Goal: Information Seeking & Learning: Check status

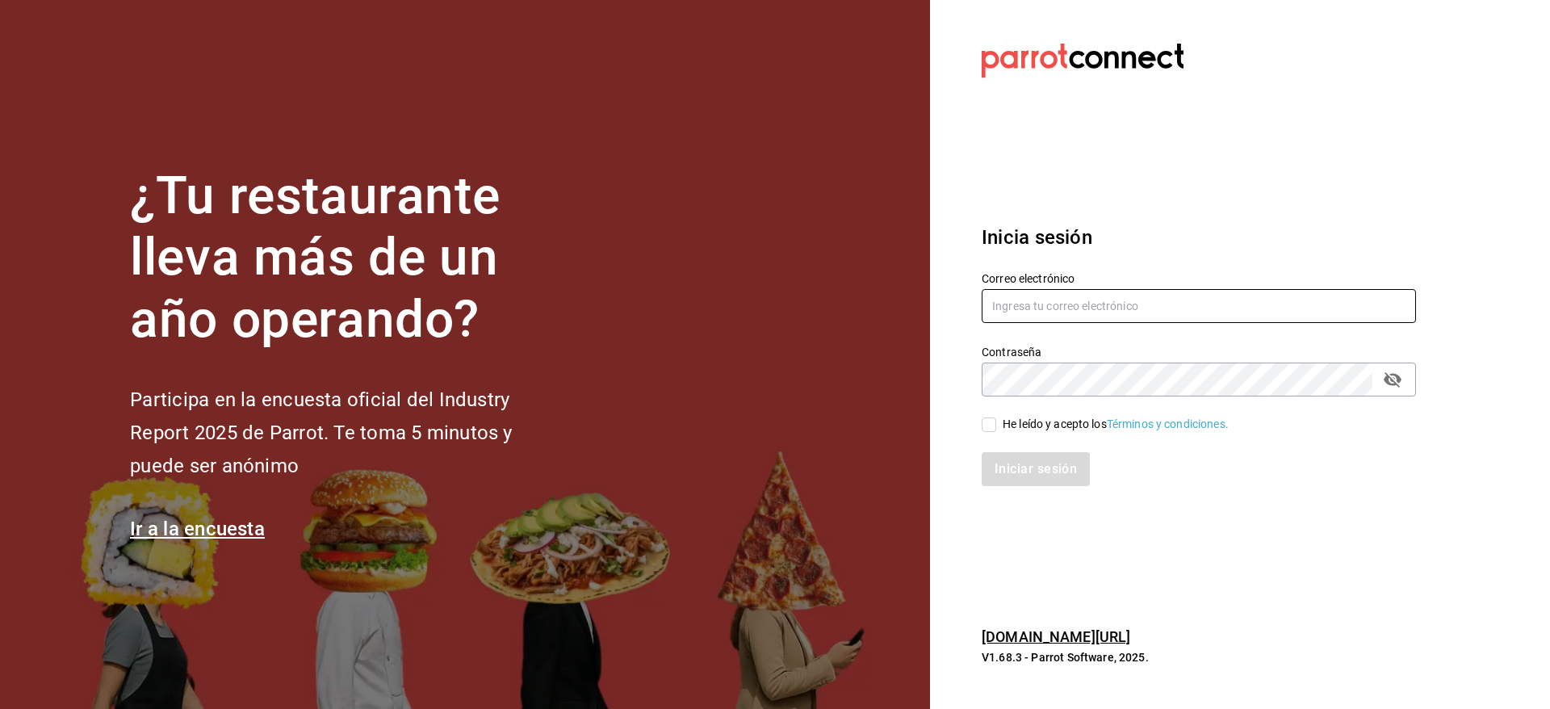
type input "nolita@multiuser.com"
click at [1036, 429] on div "He leído y acepto los Términos y condiciones." at bounding box center [1116, 424] width 226 height 17
click at [996, 429] on input "He leído y acepto los Términos y condiciones." at bounding box center [989, 424] width 15 height 15
checkbox input "true"
click at [1023, 471] on button "Iniciar sesión" at bounding box center [1037, 469] width 110 height 34
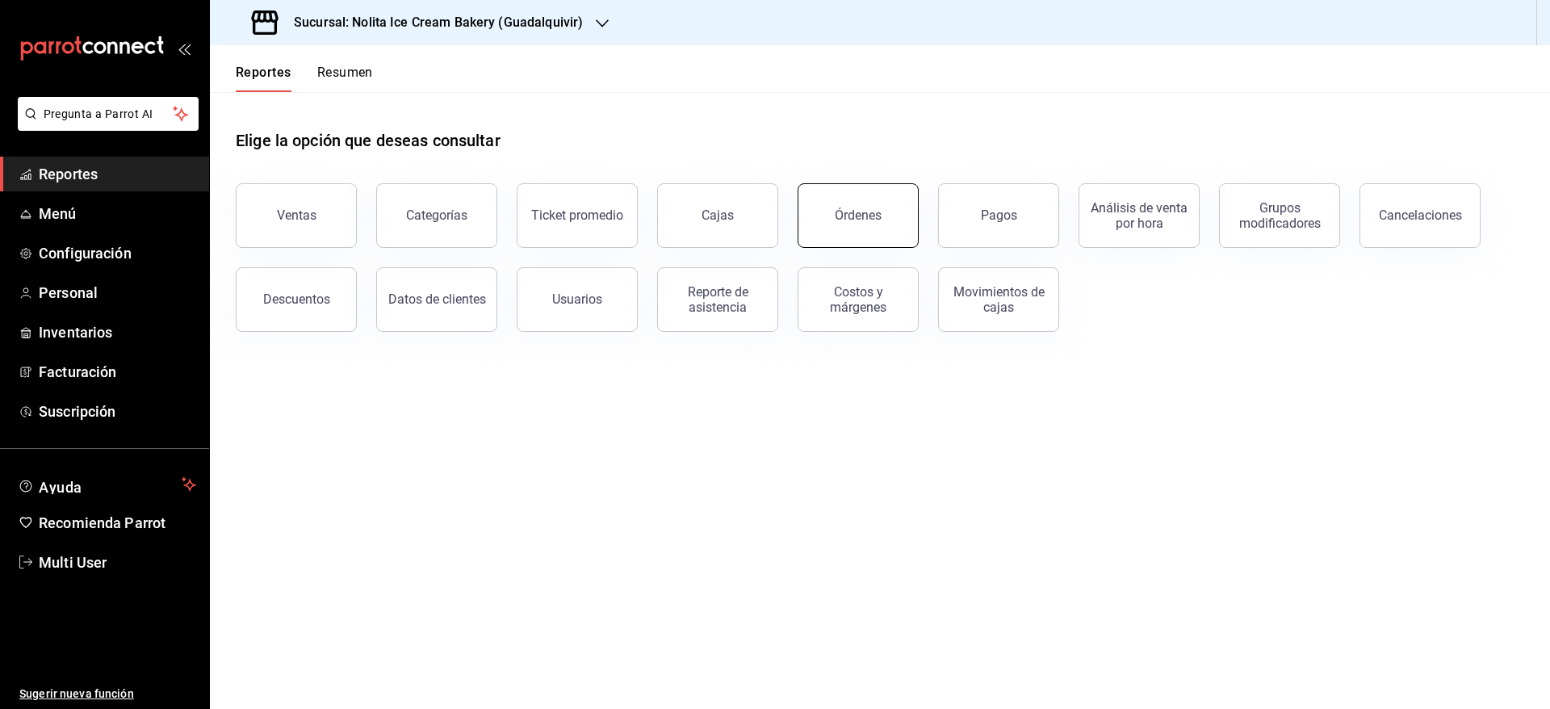
click at [869, 210] on div "Órdenes" at bounding box center [858, 214] width 47 height 15
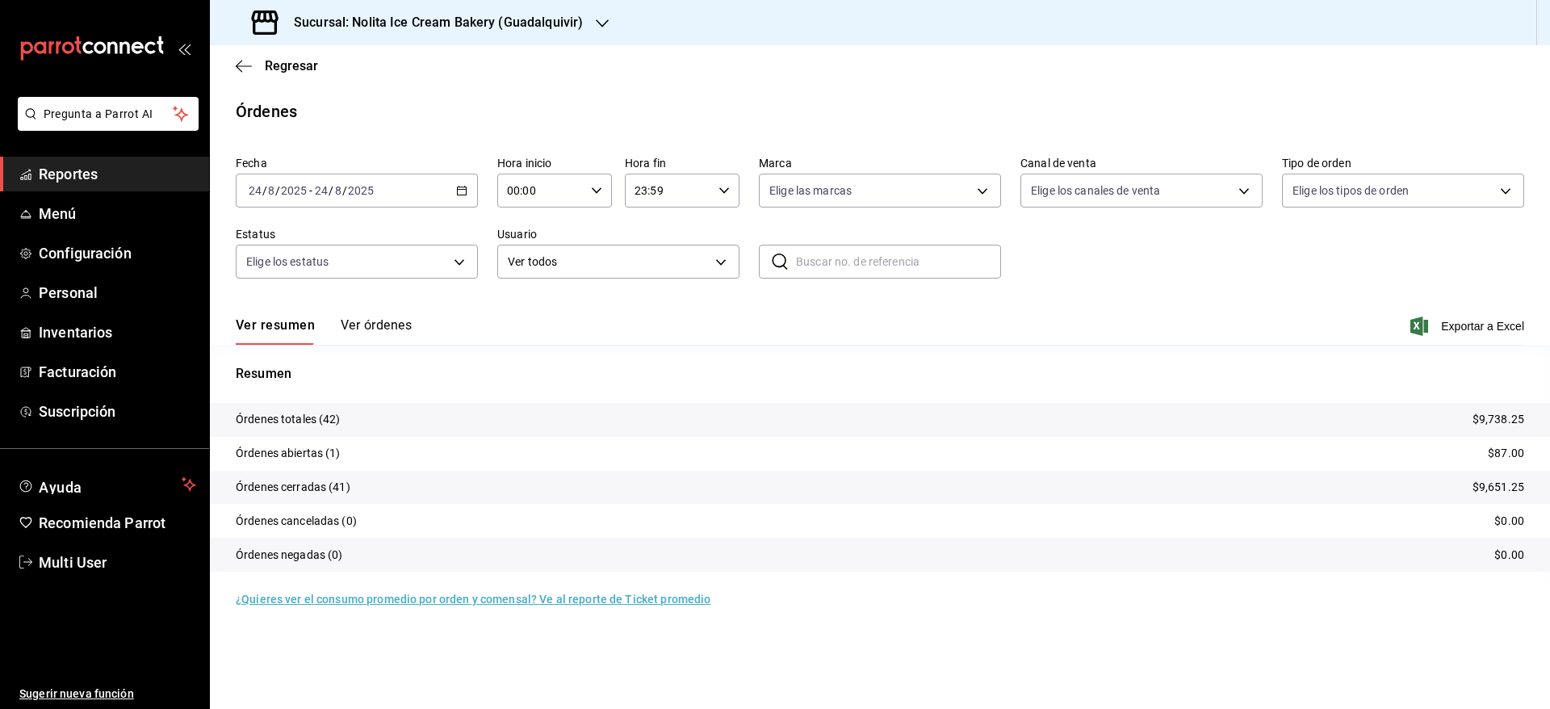
click at [350, 326] on button "Ver órdenes" at bounding box center [376, 330] width 71 height 27
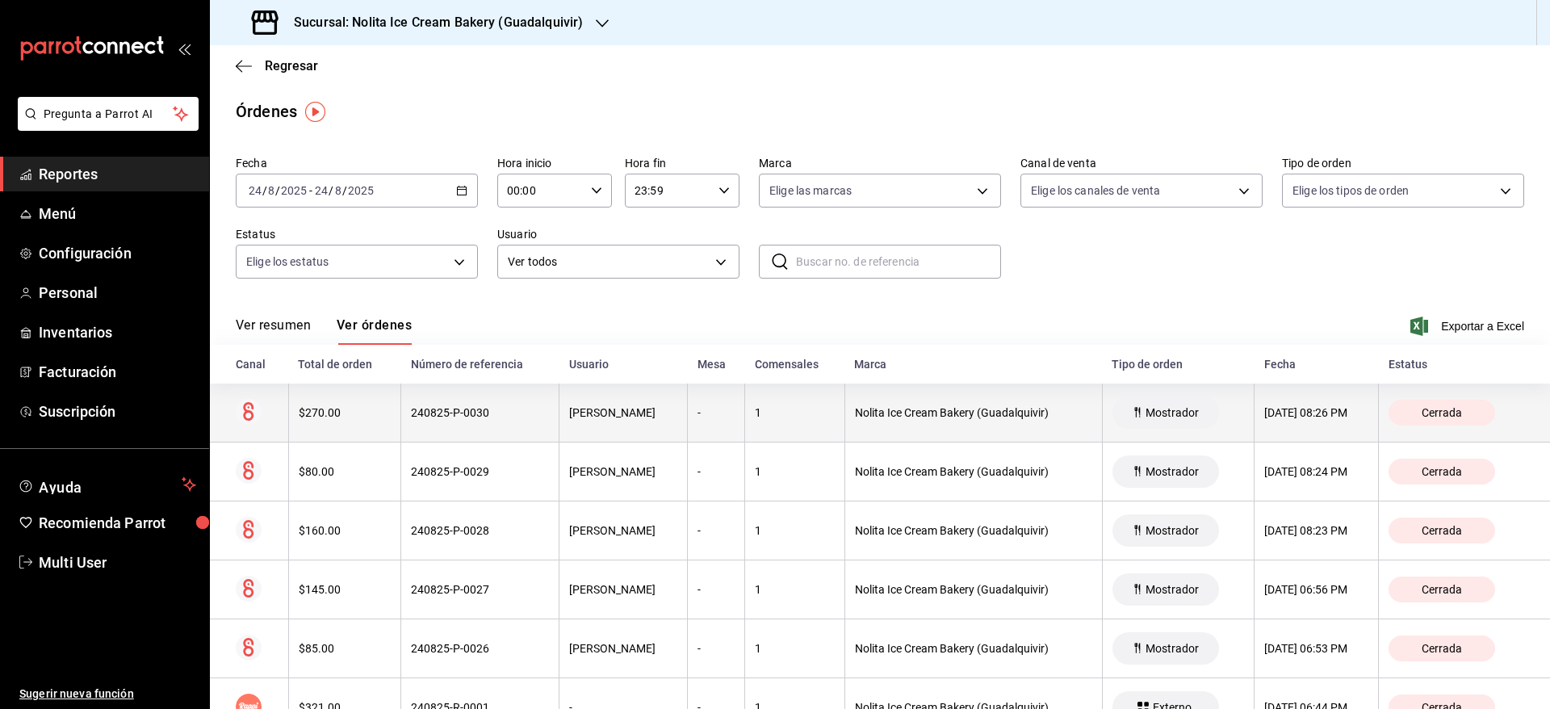
click at [401, 417] on th "240825-P-0030" at bounding box center [480, 412] width 158 height 59
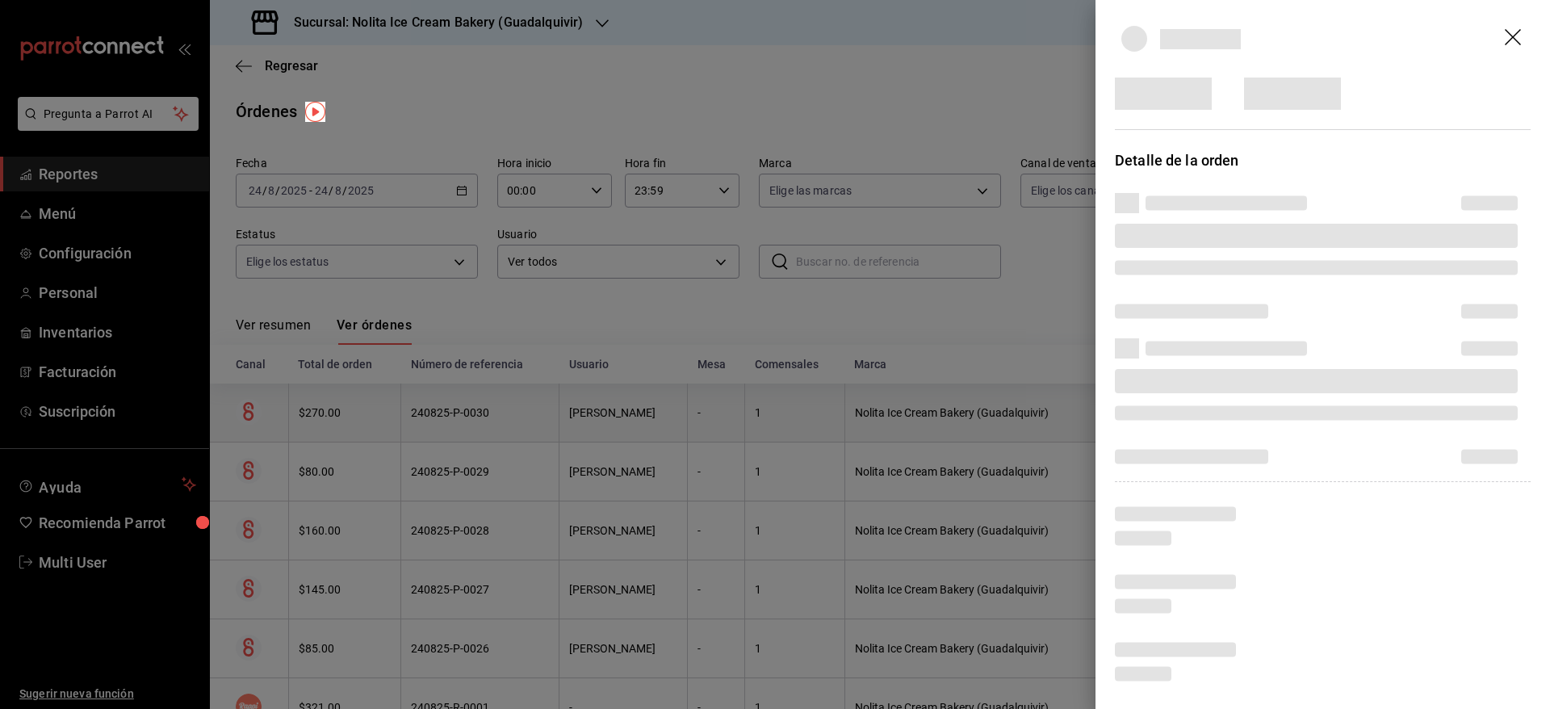
click at [384, 417] on div at bounding box center [775, 354] width 1550 height 709
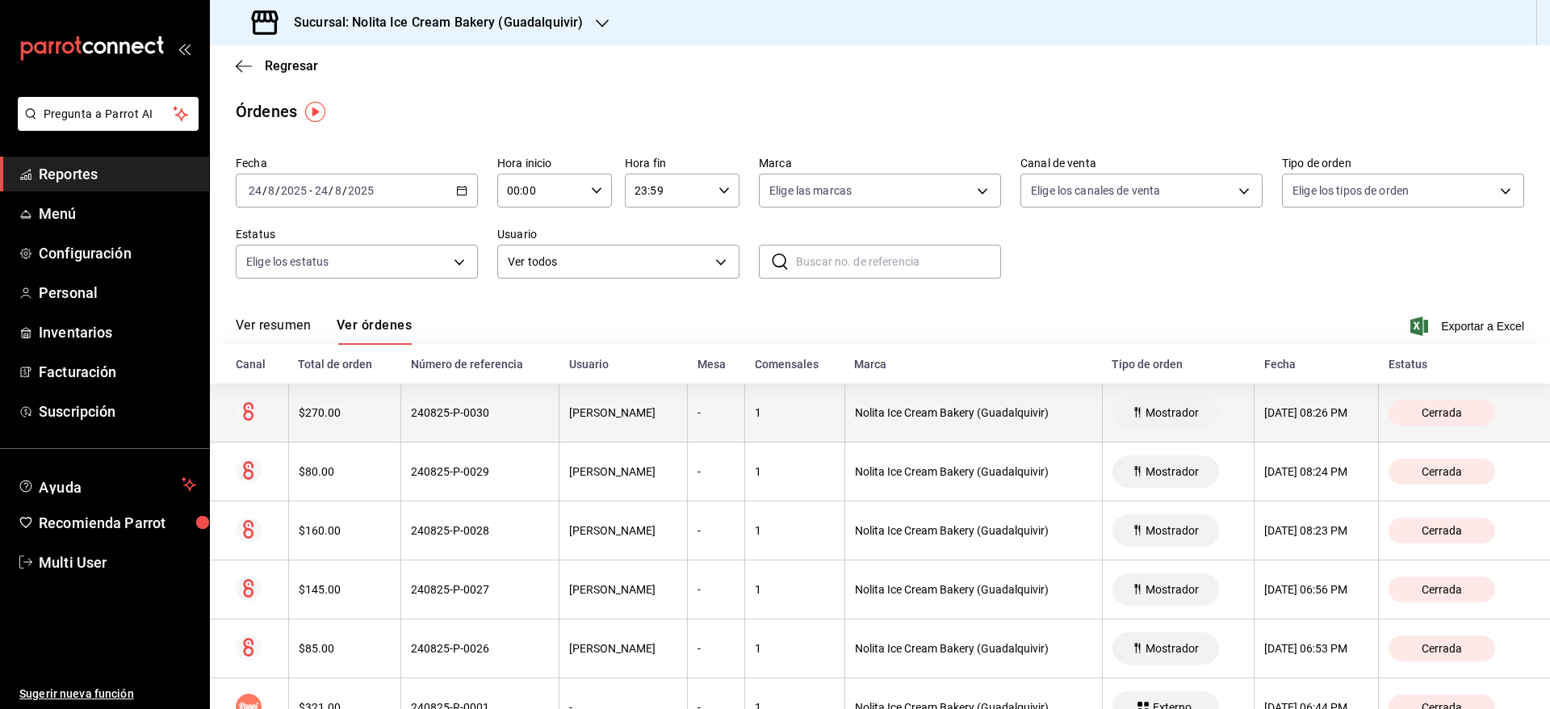
click at [401, 417] on th "240825-P-0030" at bounding box center [480, 412] width 158 height 59
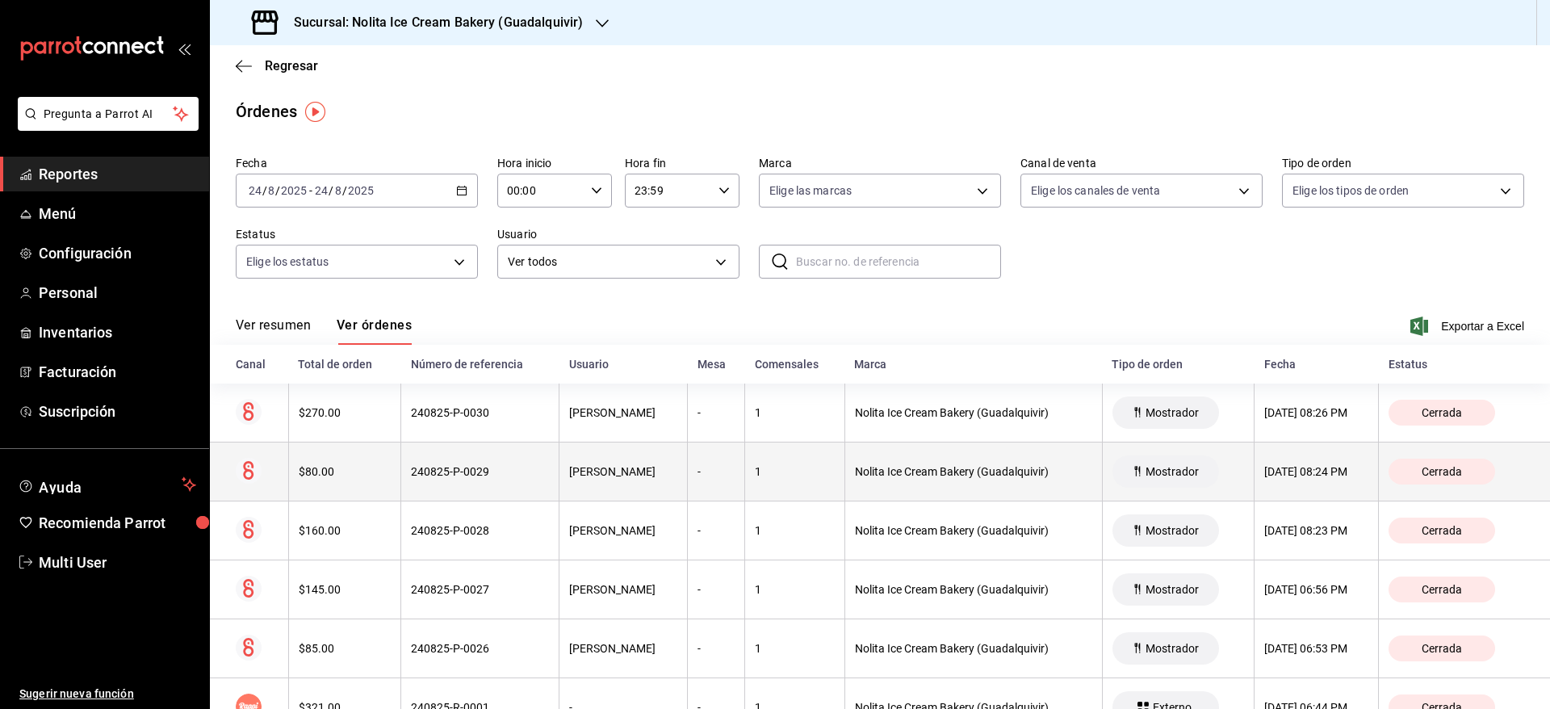
click at [401, 467] on th "240825-P-0029" at bounding box center [480, 471] width 158 height 59
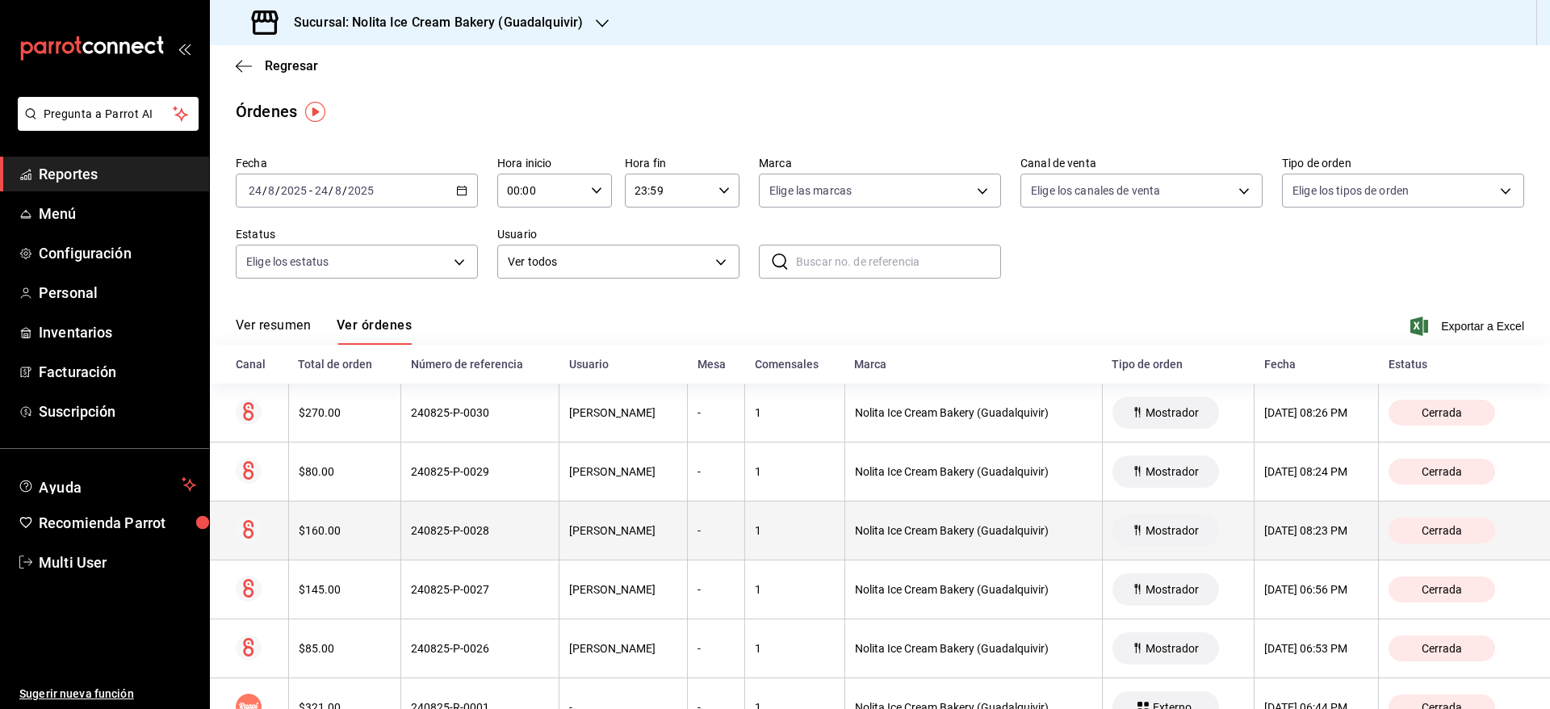
click at [401, 520] on th "240825-P-0028" at bounding box center [480, 530] width 158 height 59
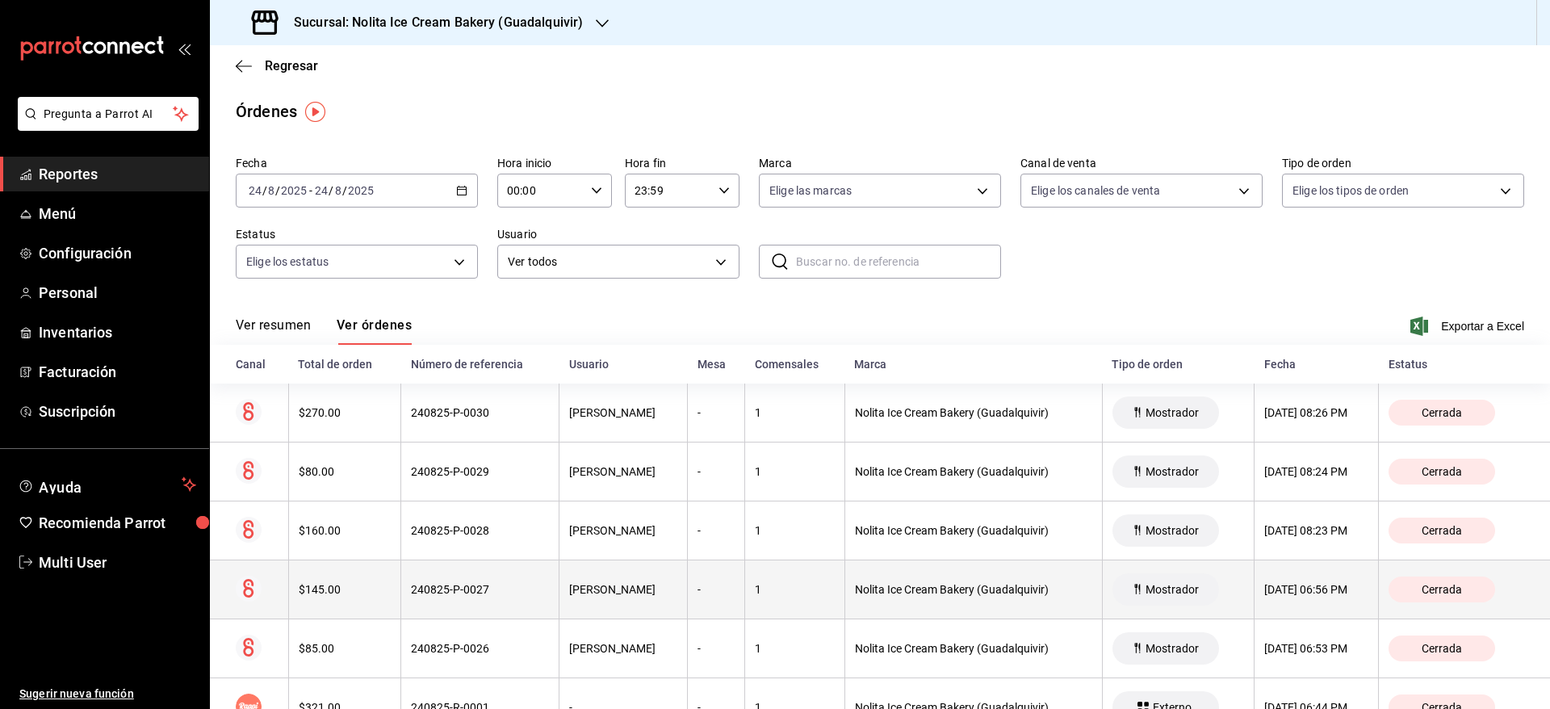
click at [401, 585] on th "240825-P-0027" at bounding box center [480, 589] width 158 height 59
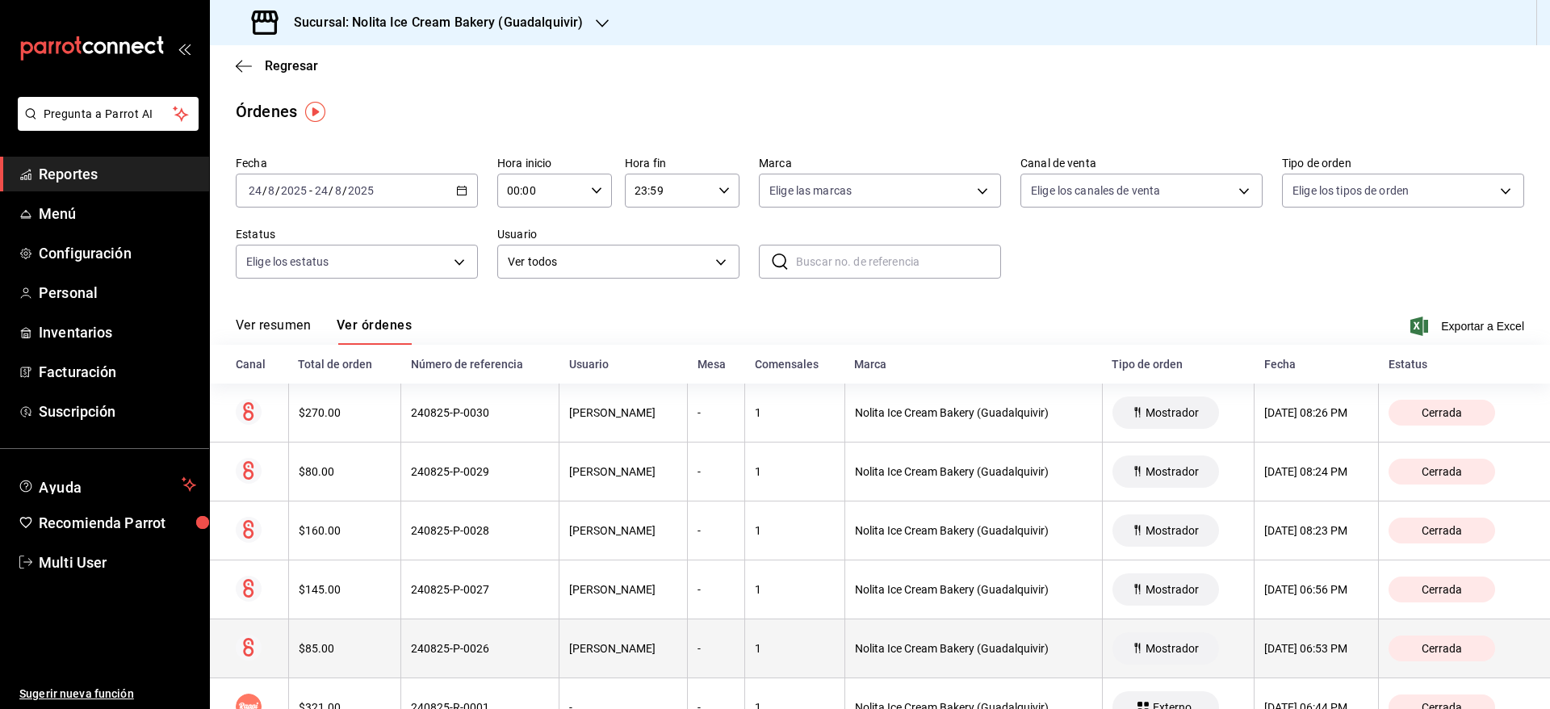
click at [401, 659] on th "240825-P-0026" at bounding box center [480, 648] width 158 height 59
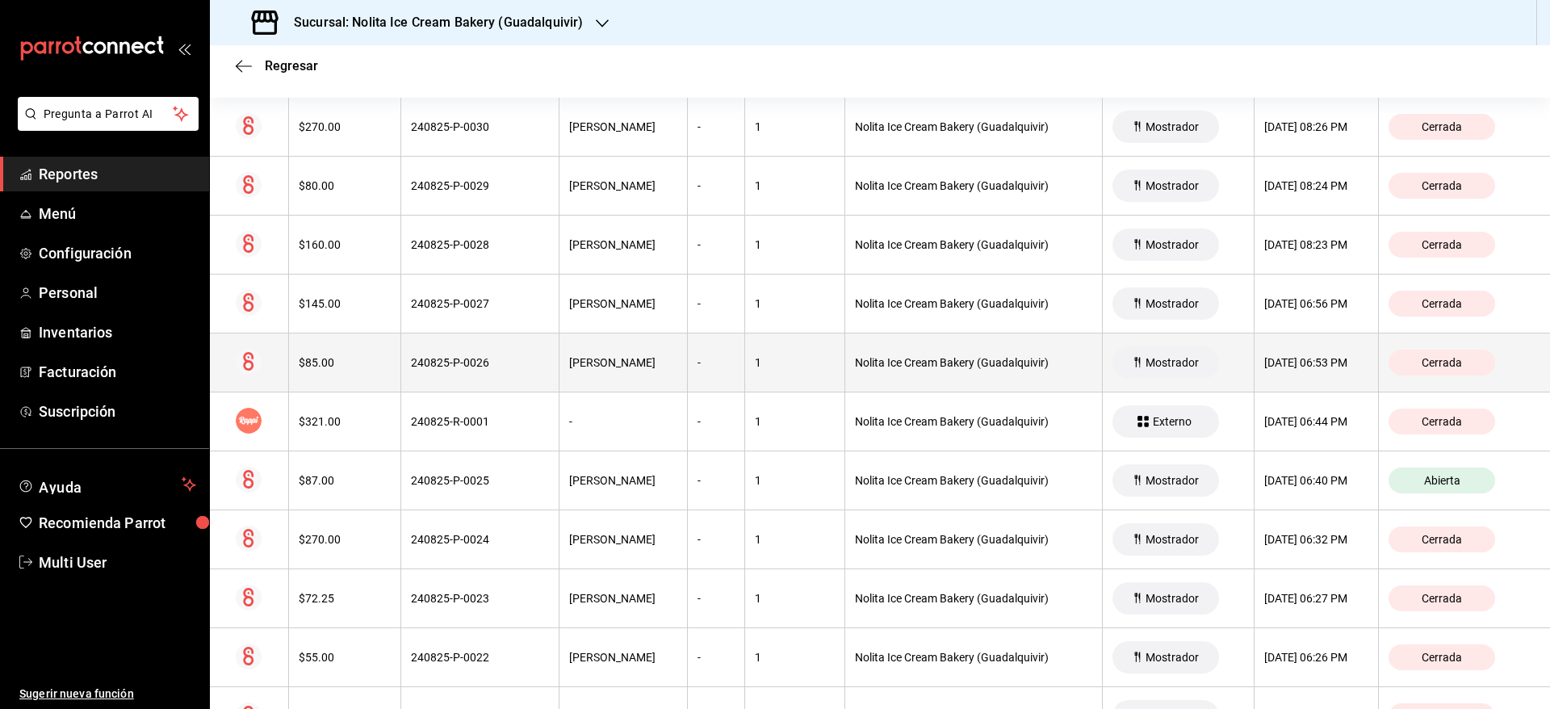
scroll to position [297, 0]
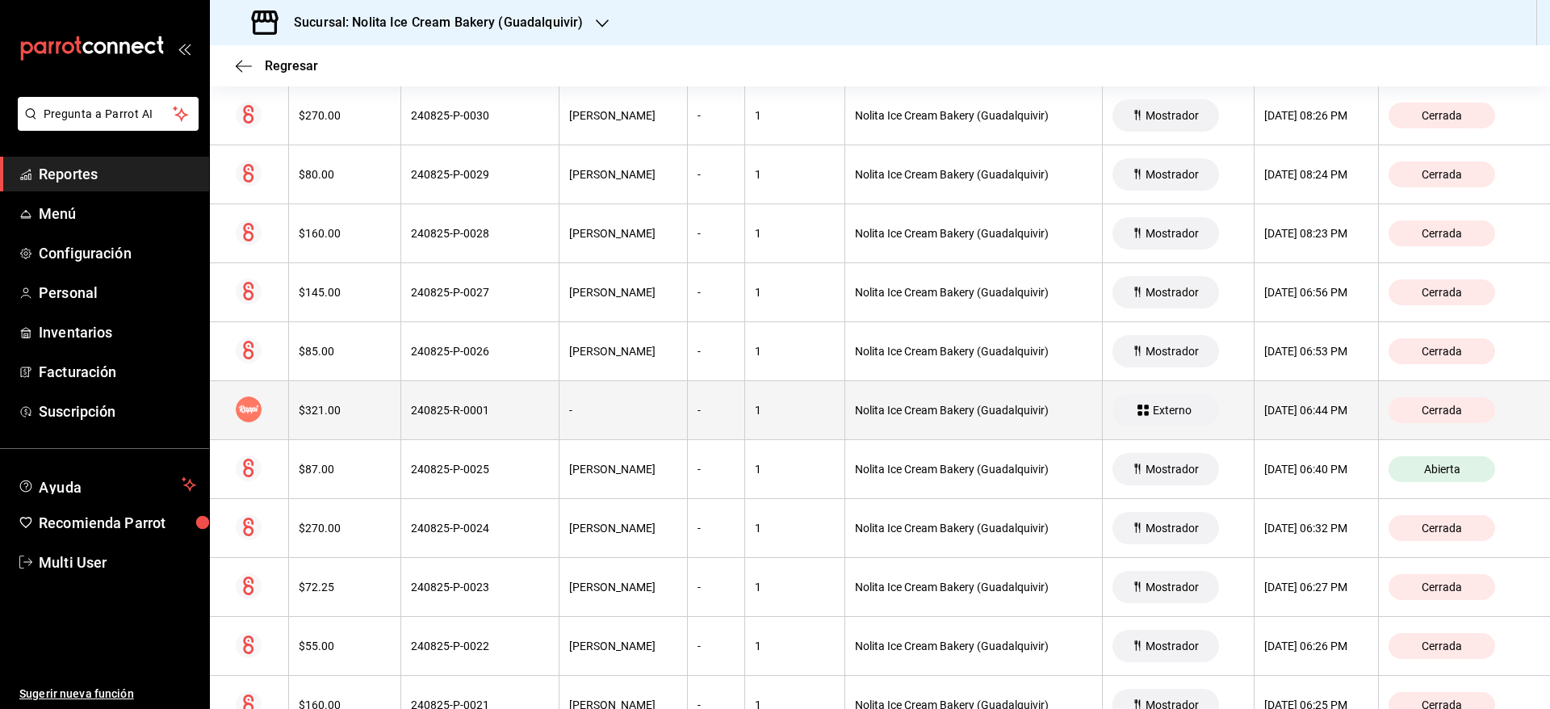
click at [836, 418] on th "1" at bounding box center [795, 410] width 100 height 59
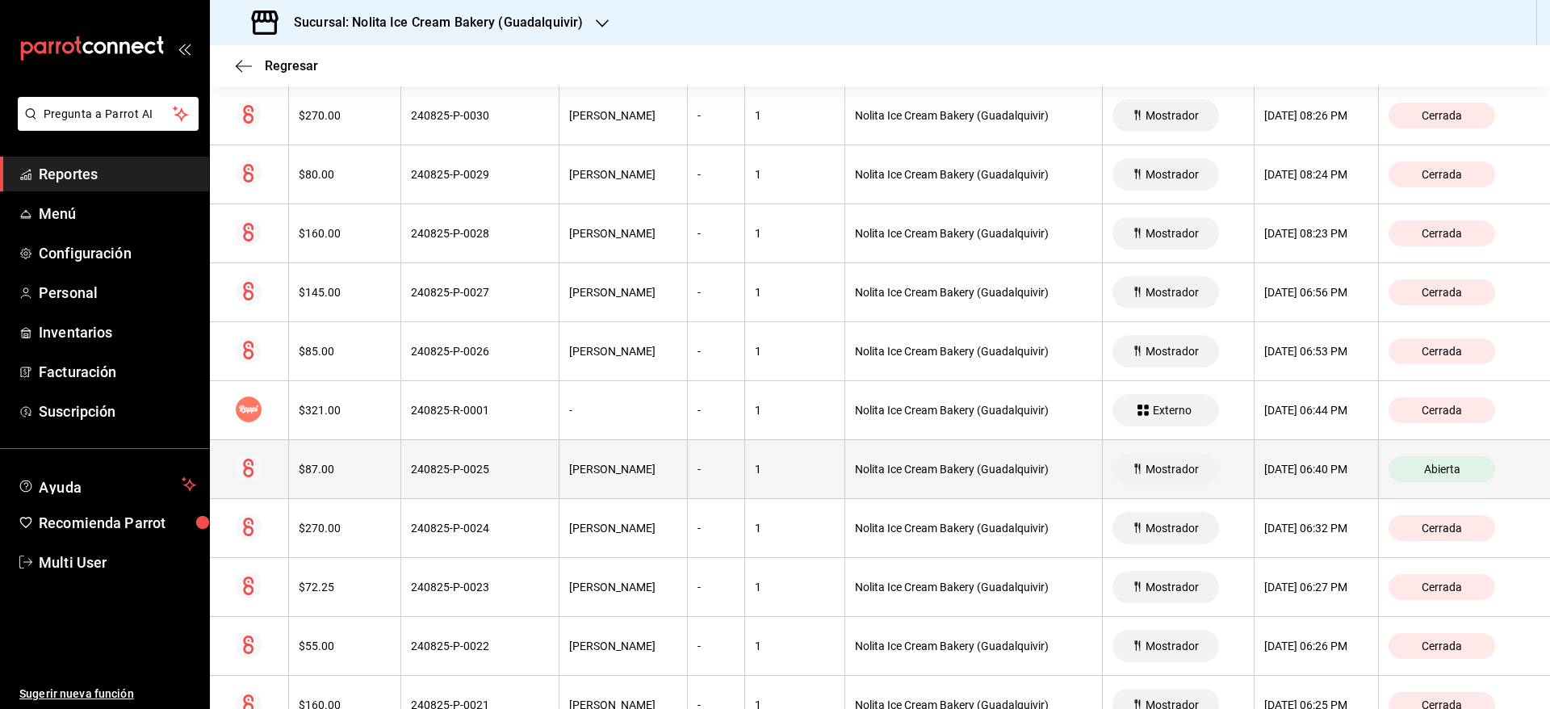
click at [894, 480] on th "Nolita Ice Cream Bakery (Guadalquivir)" at bounding box center [973, 469] width 258 height 59
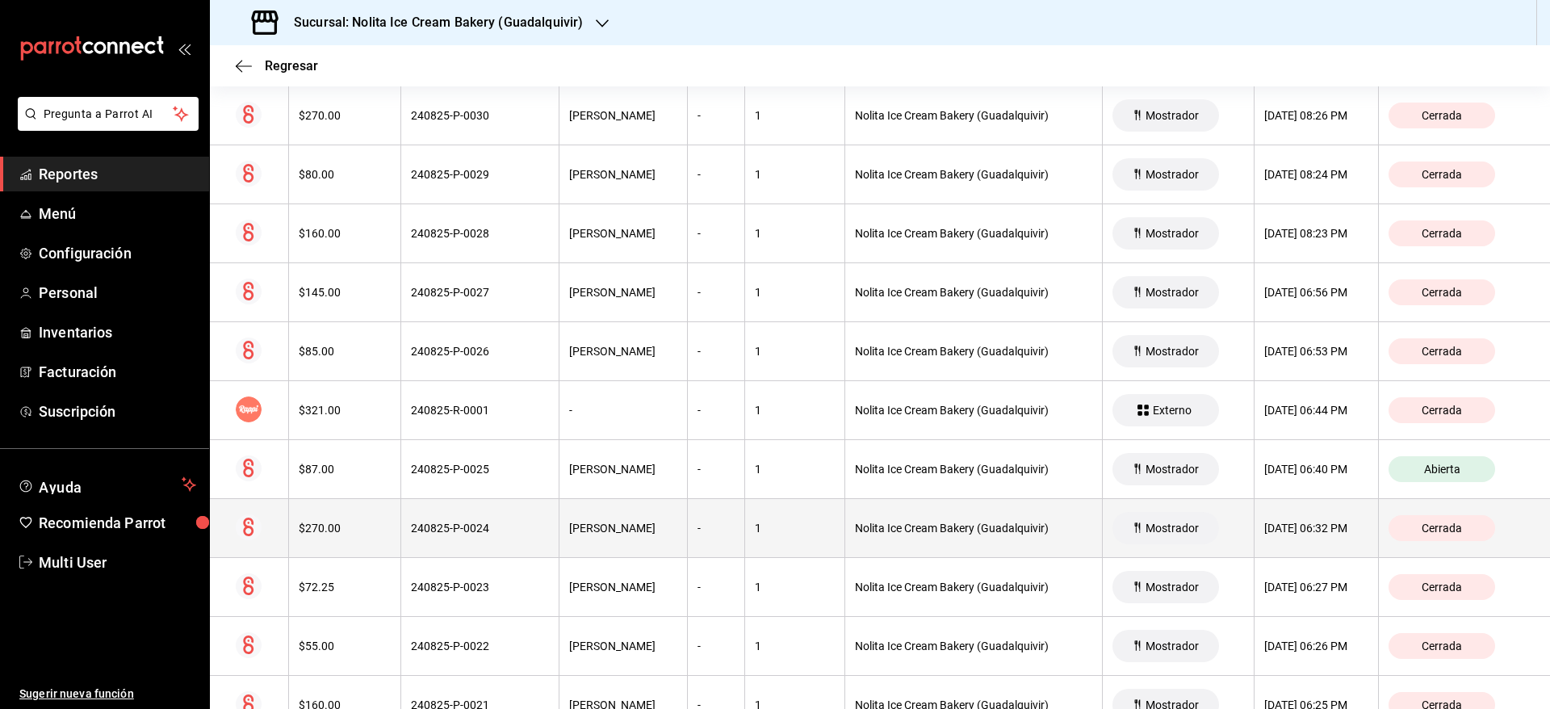
click at [886, 523] on div "Nolita Ice Cream Bakery (Guadalquivir)" at bounding box center [973, 527] width 237 height 13
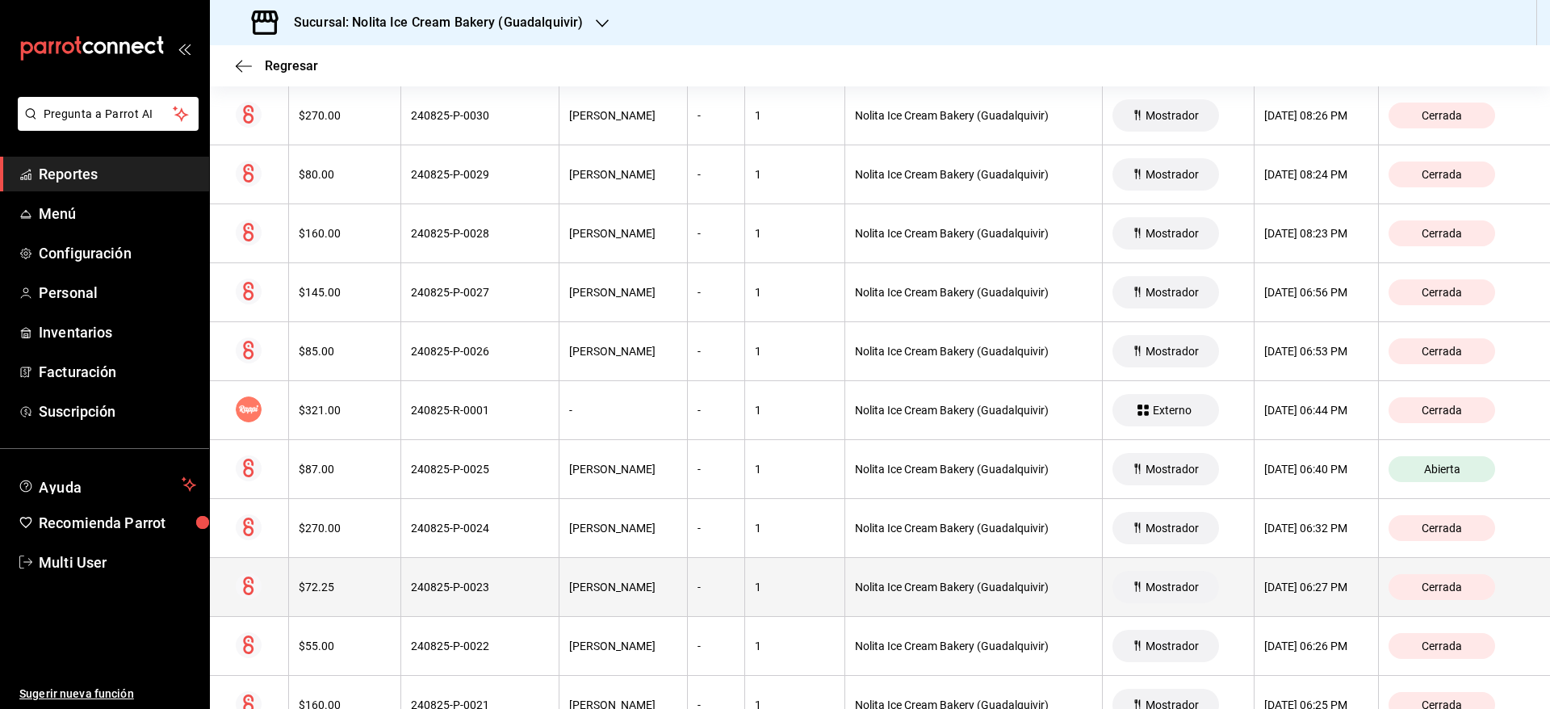
click at [870, 588] on div "Nolita Ice Cream Bakery (Guadalquivir)" at bounding box center [973, 586] width 237 height 13
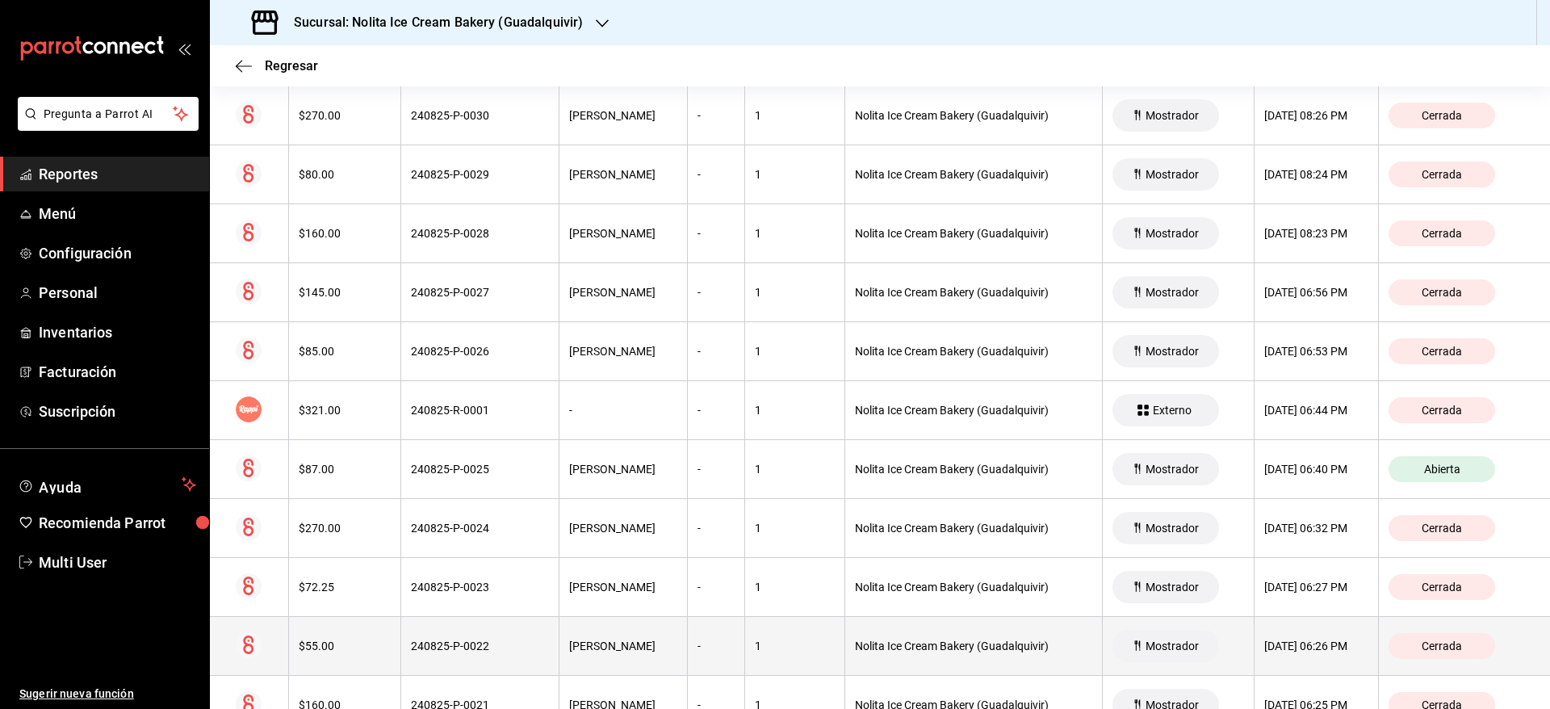
click at [863, 648] on div "Nolita Ice Cream Bakery (Guadalquivir)" at bounding box center [973, 645] width 237 height 13
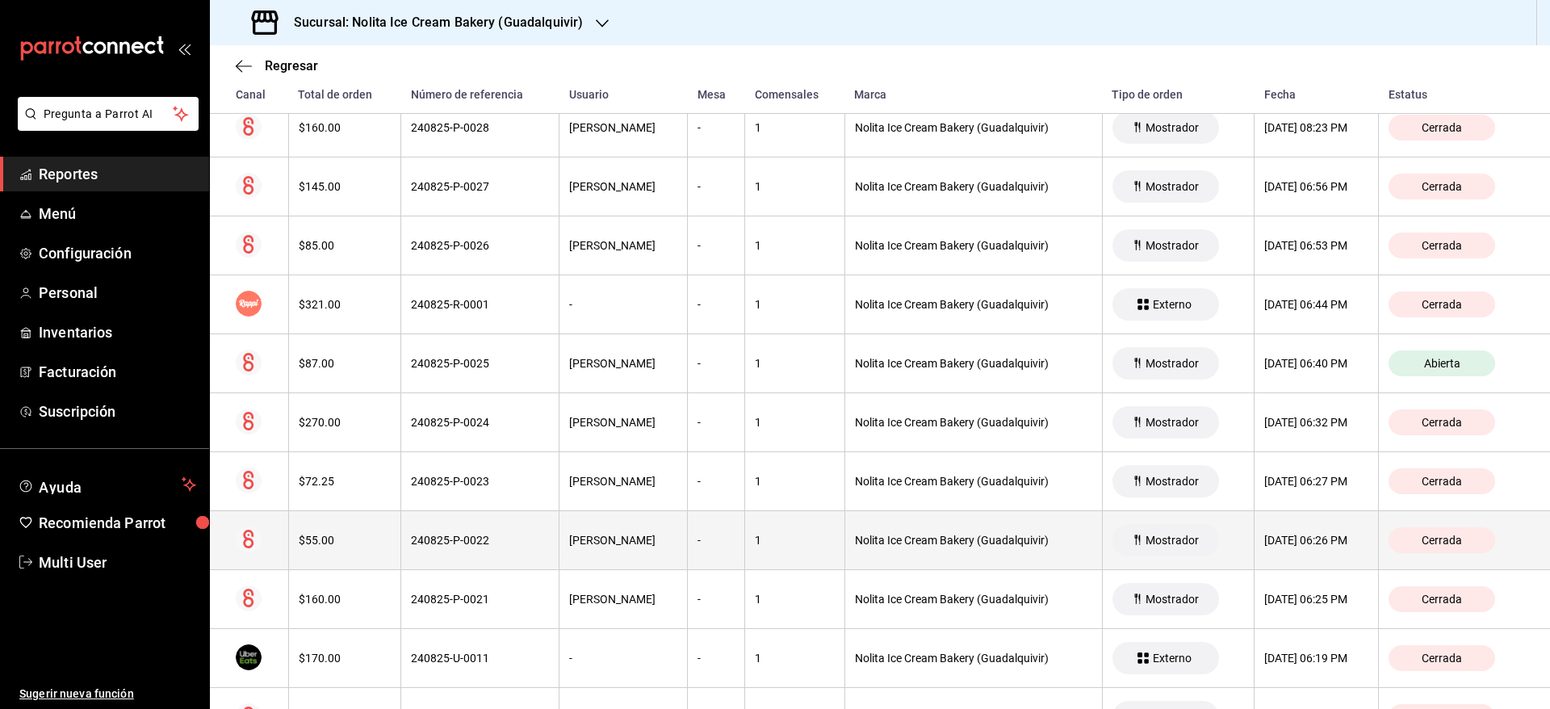
scroll to position [438, 0]
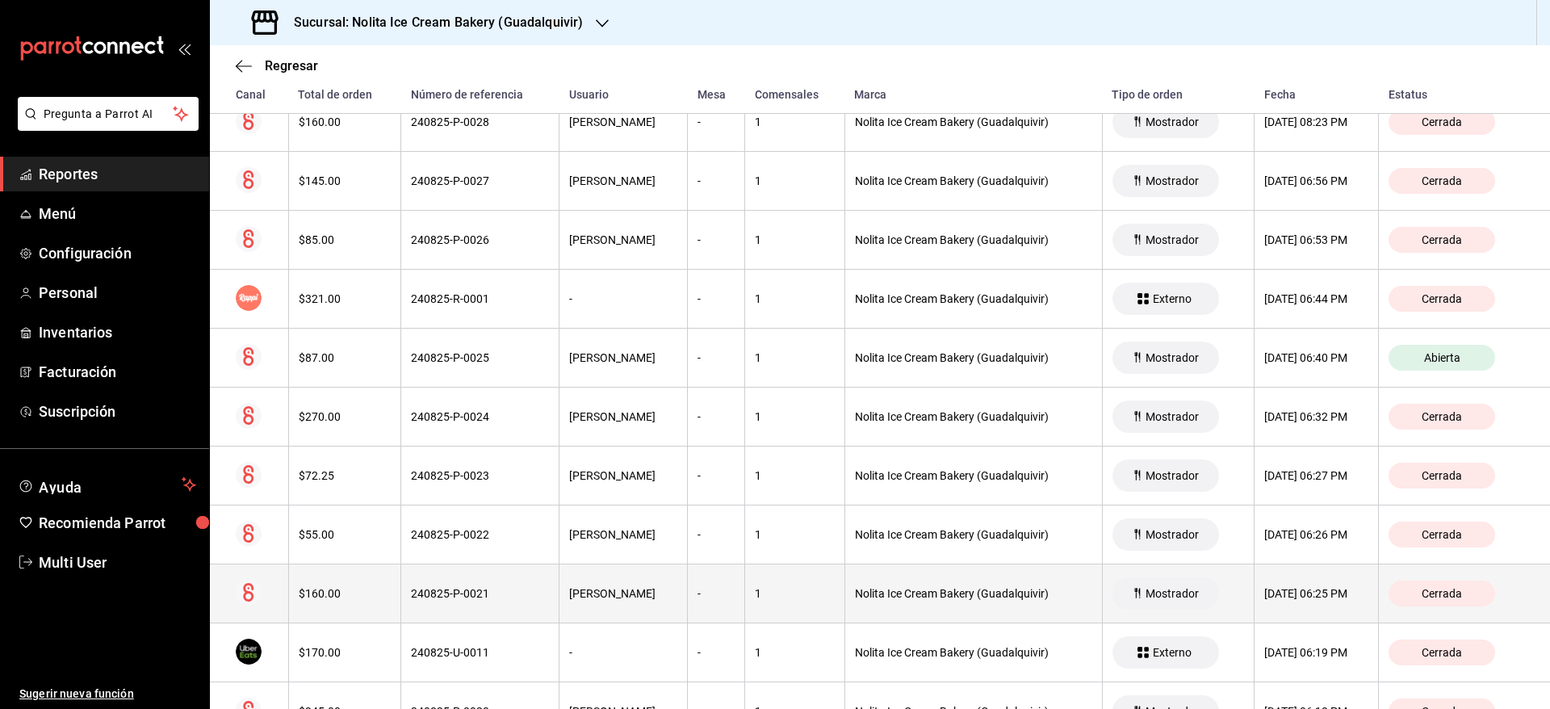
click at [877, 581] on th "Nolita Ice Cream Bakery (Guadalquivir)" at bounding box center [973, 593] width 258 height 59
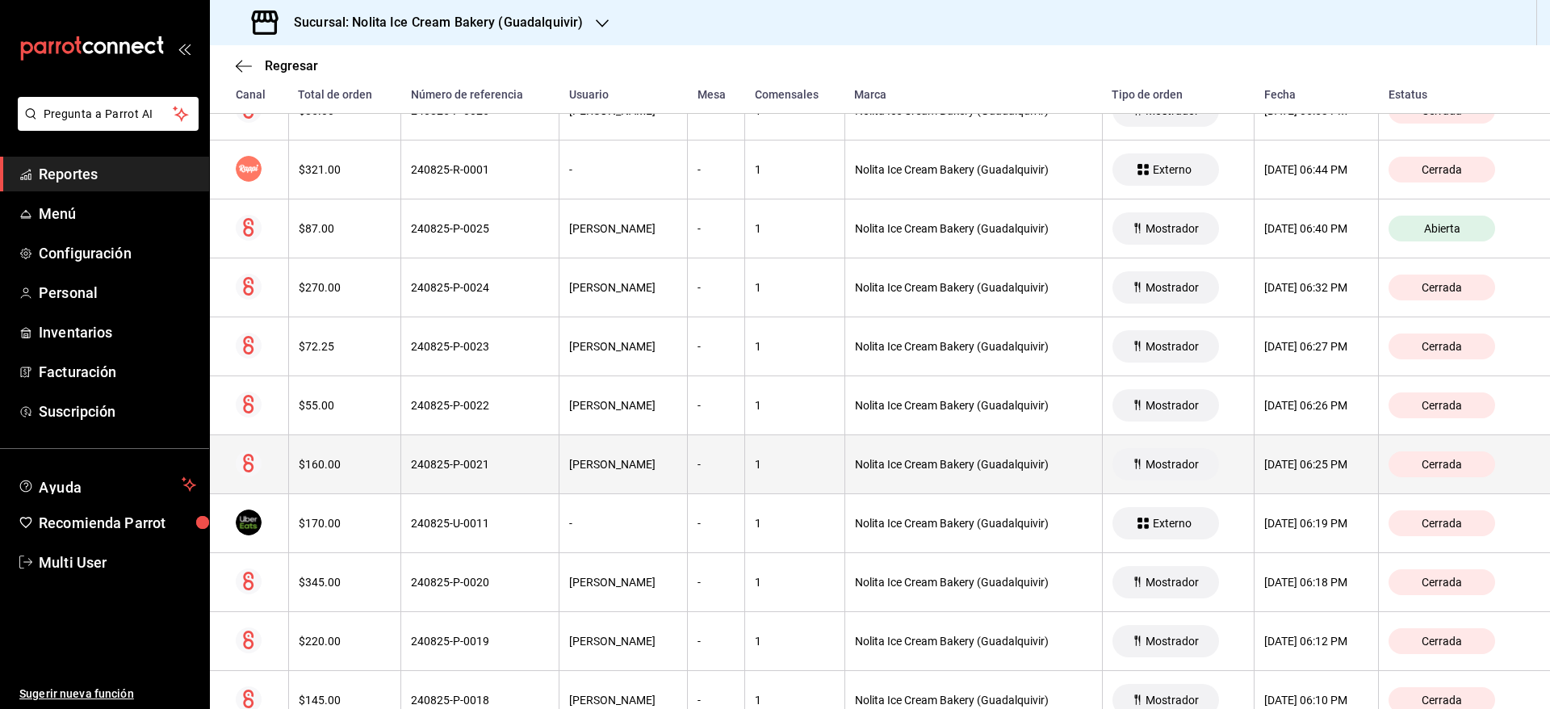
scroll to position [569, 0]
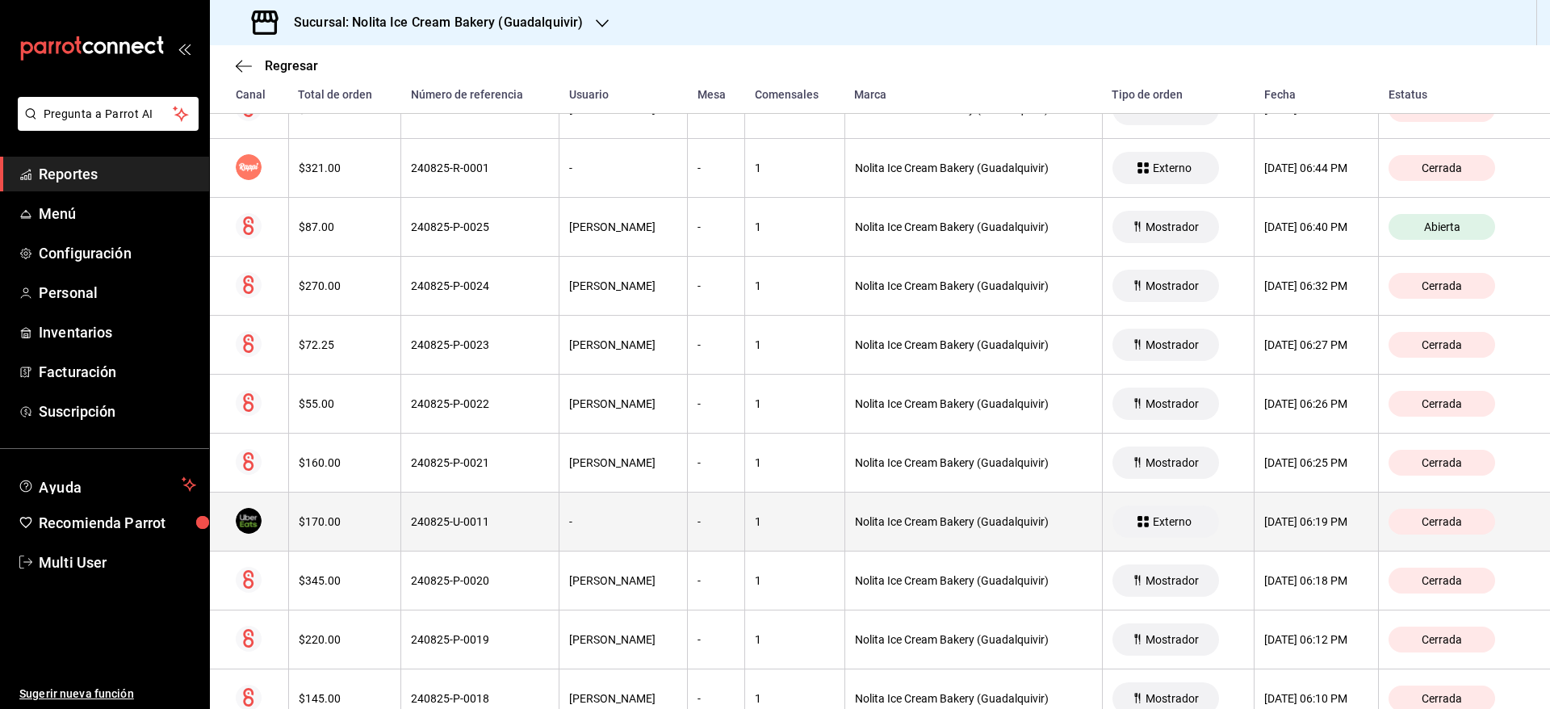
click at [877, 524] on div "Nolita Ice Cream Bakery (Guadalquivir)" at bounding box center [973, 521] width 237 height 13
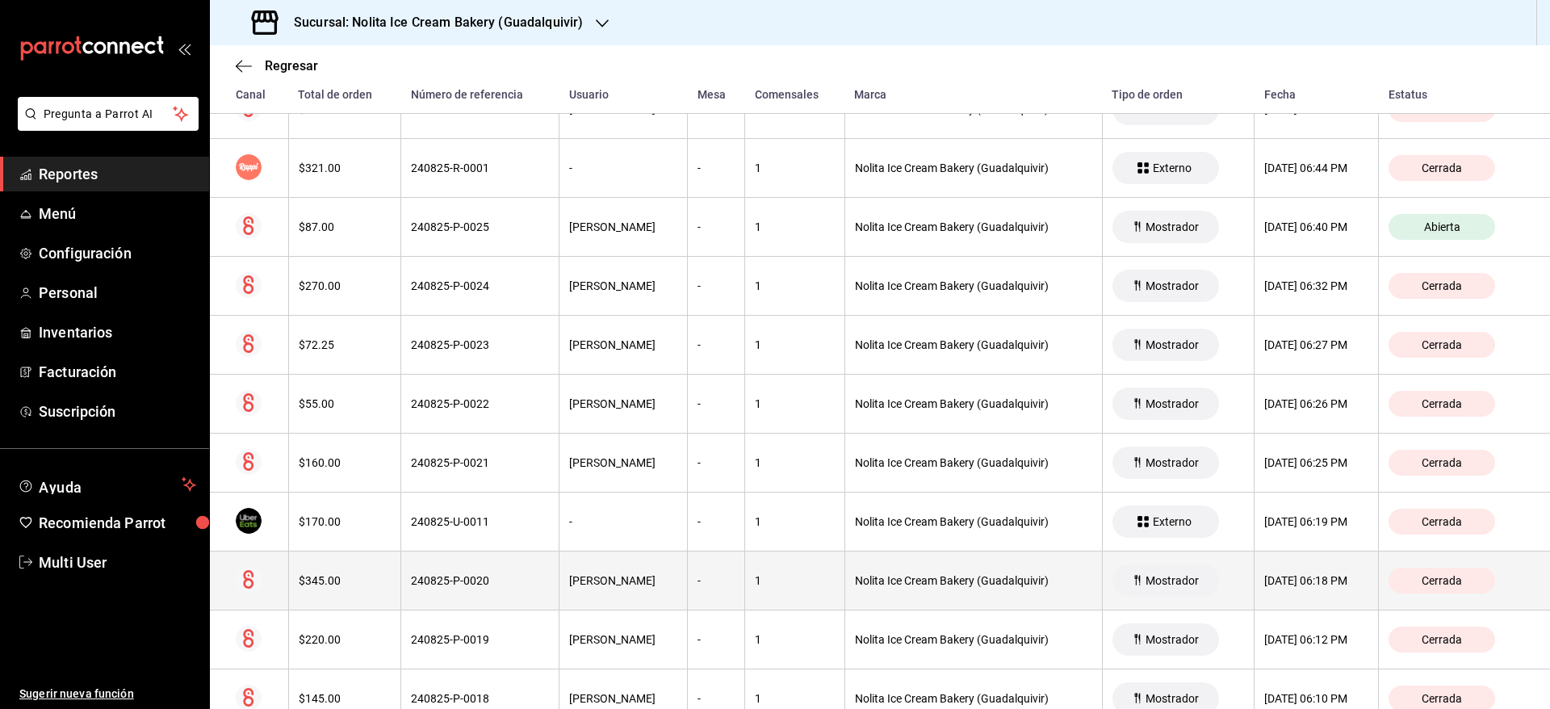
click at [866, 595] on th "Nolita Ice Cream Bakery (Guadalquivir)" at bounding box center [973, 580] width 258 height 59
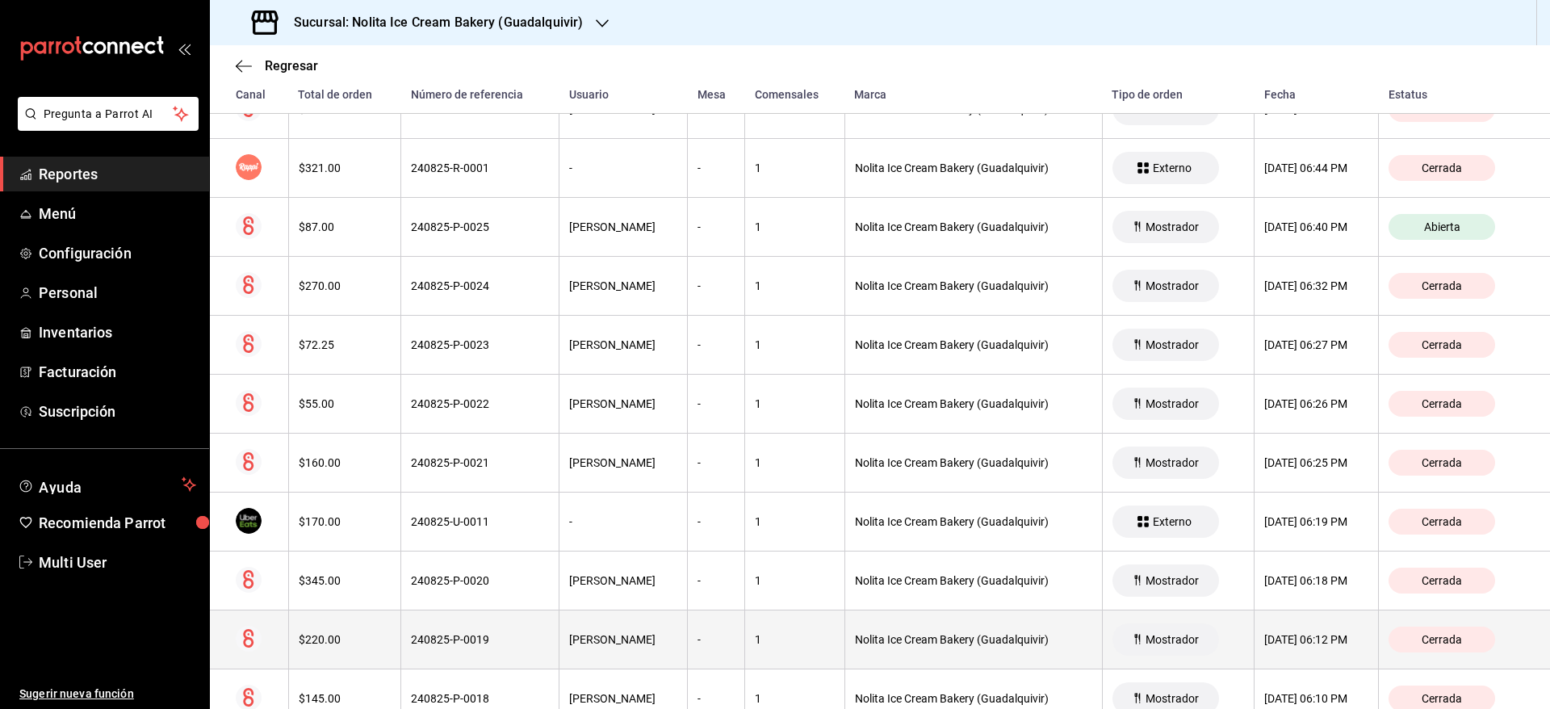
click at [868, 637] on div "Nolita Ice Cream Bakery (Guadalquivir)" at bounding box center [973, 639] width 237 height 13
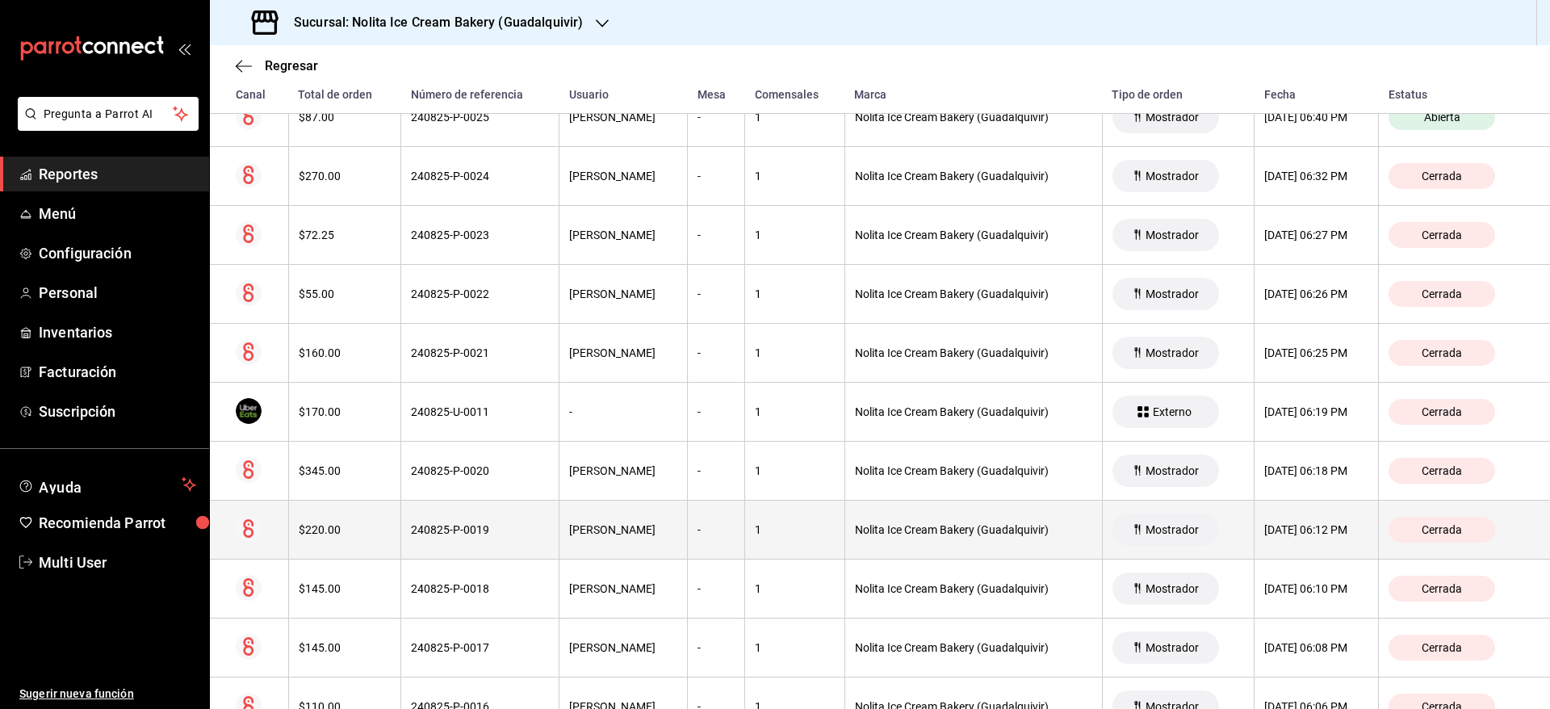
scroll to position [704, 0]
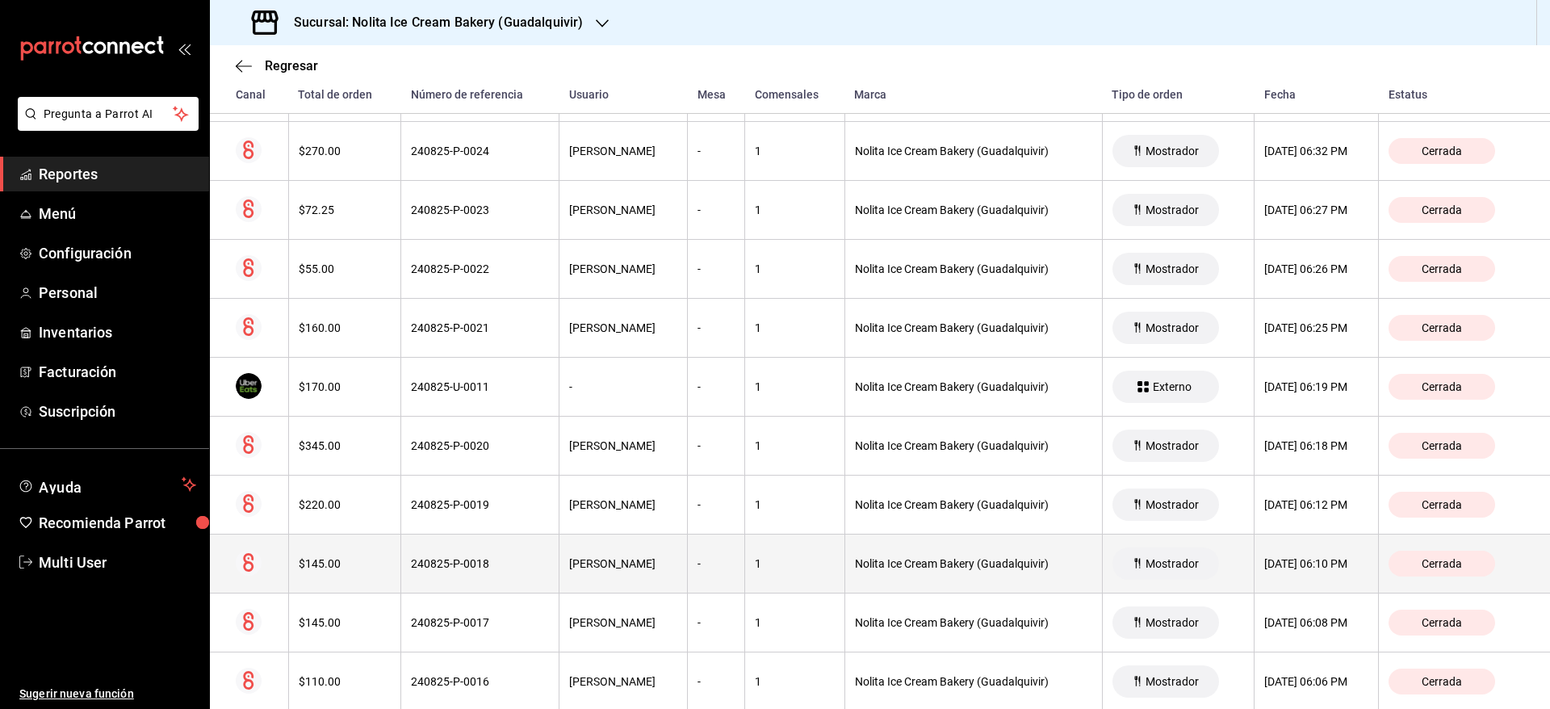
click at [881, 562] on div "Nolita Ice Cream Bakery (Guadalquivir)" at bounding box center [973, 563] width 237 height 13
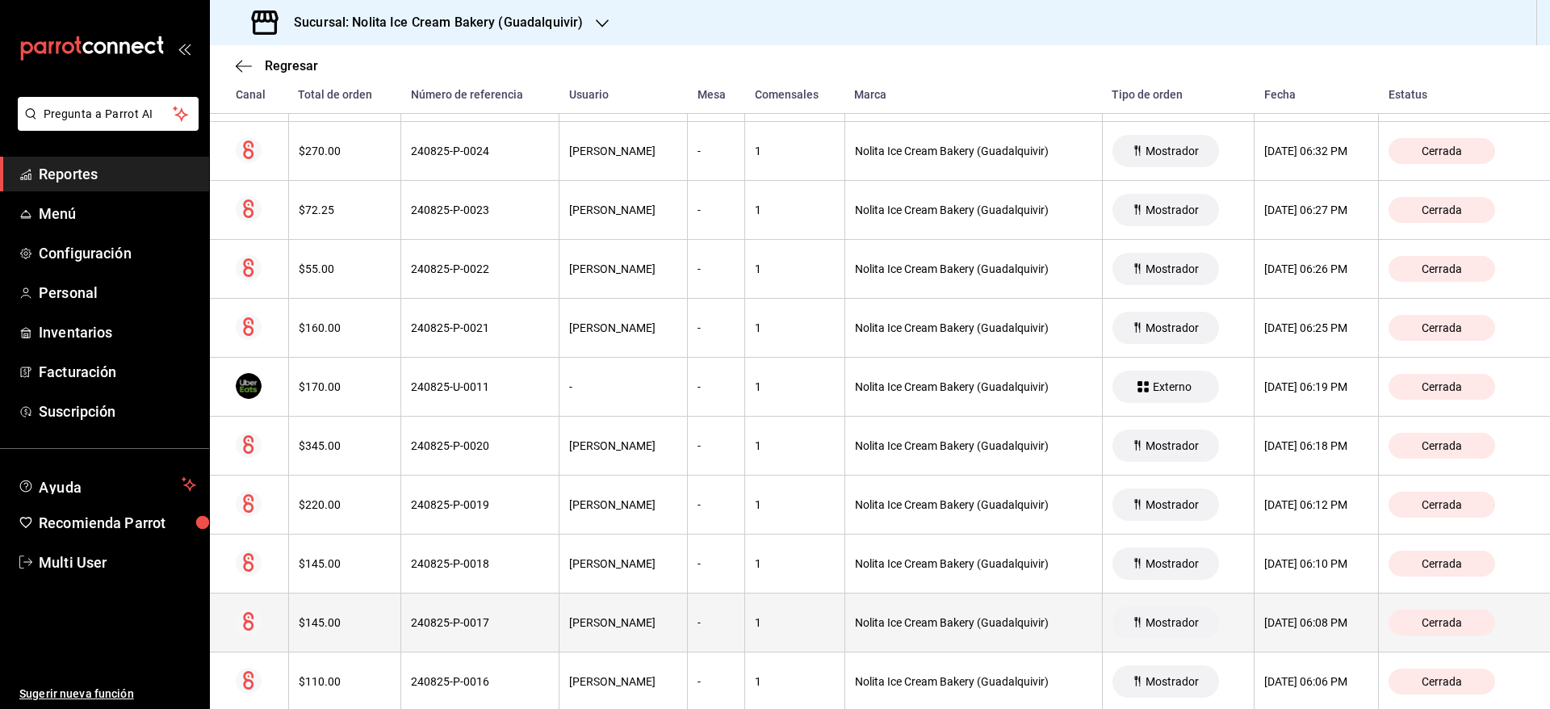
click at [867, 634] on th "Nolita Ice Cream Bakery (Guadalquivir)" at bounding box center [973, 622] width 258 height 59
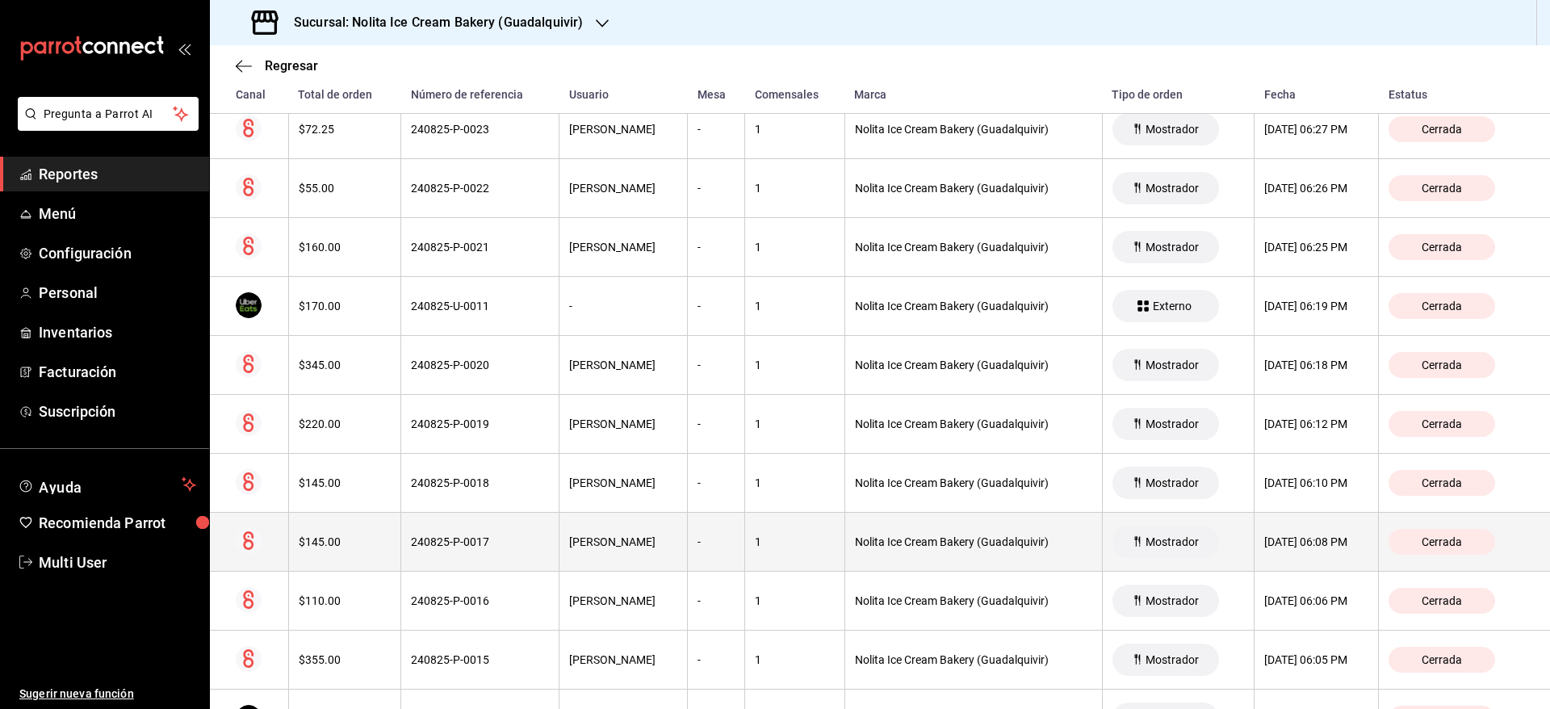
scroll to position [814, 0]
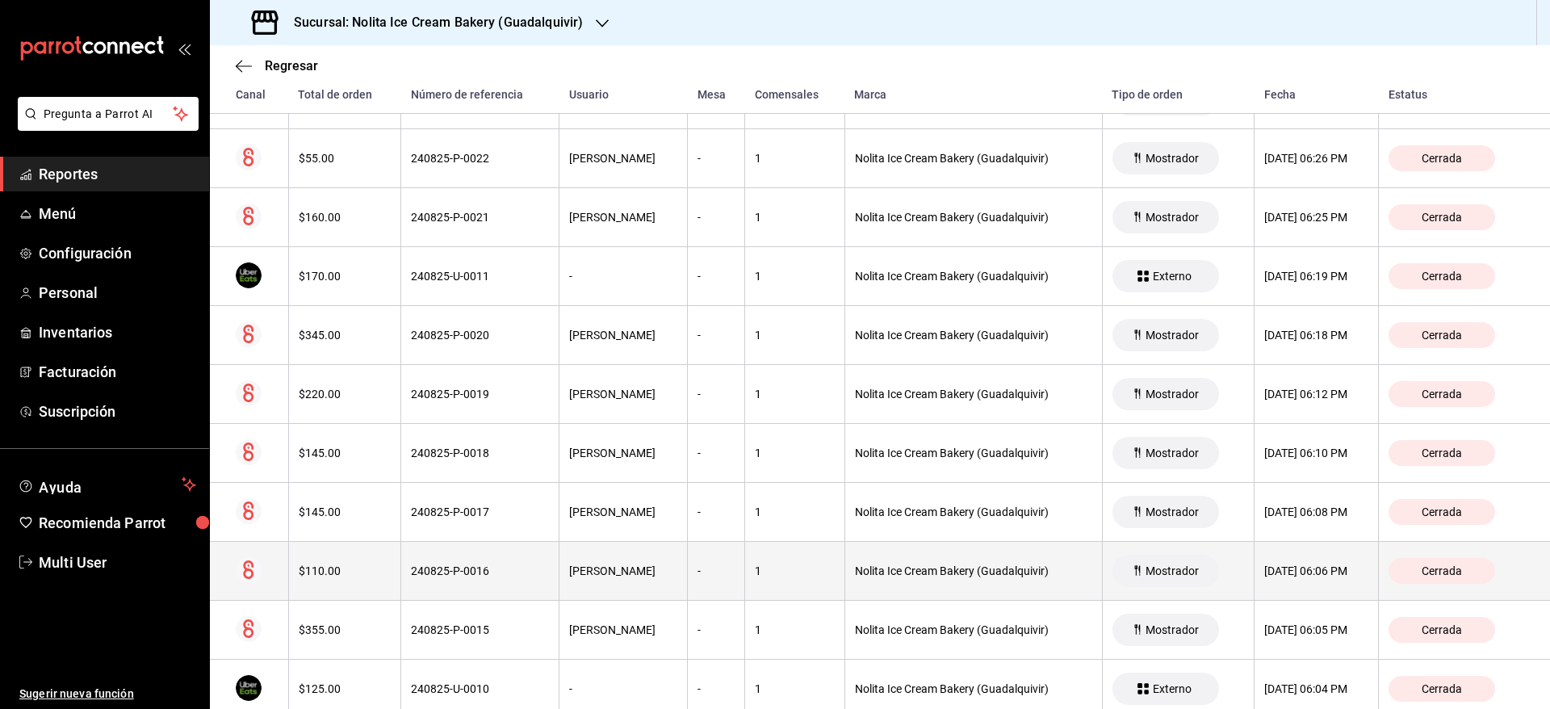
click at [865, 564] on div "Nolita Ice Cream Bakery (Guadalquivir)" at bounding box center [973, 570] width 237 height 13
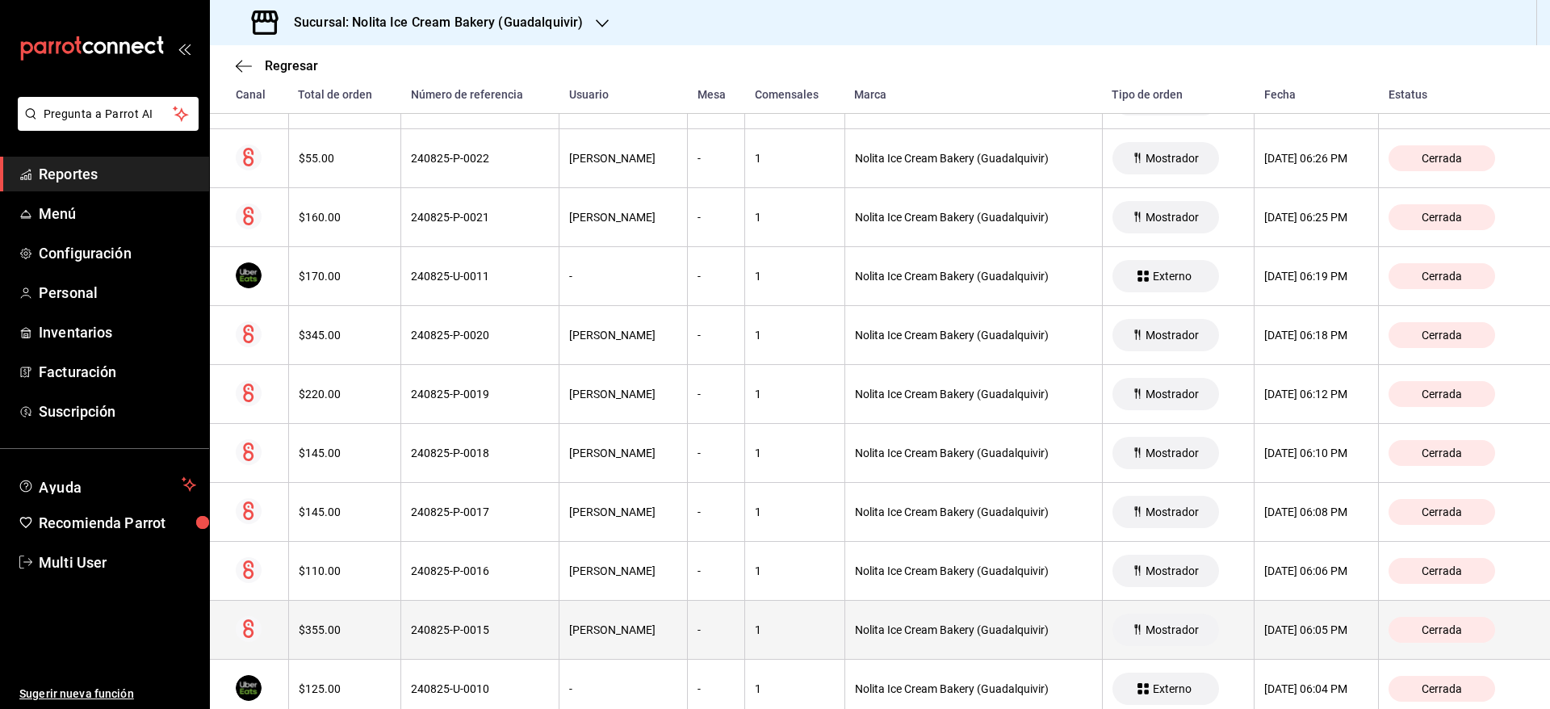
click at [835, 643] on th "1" at bounding box center [795, 630] width 100 height 59
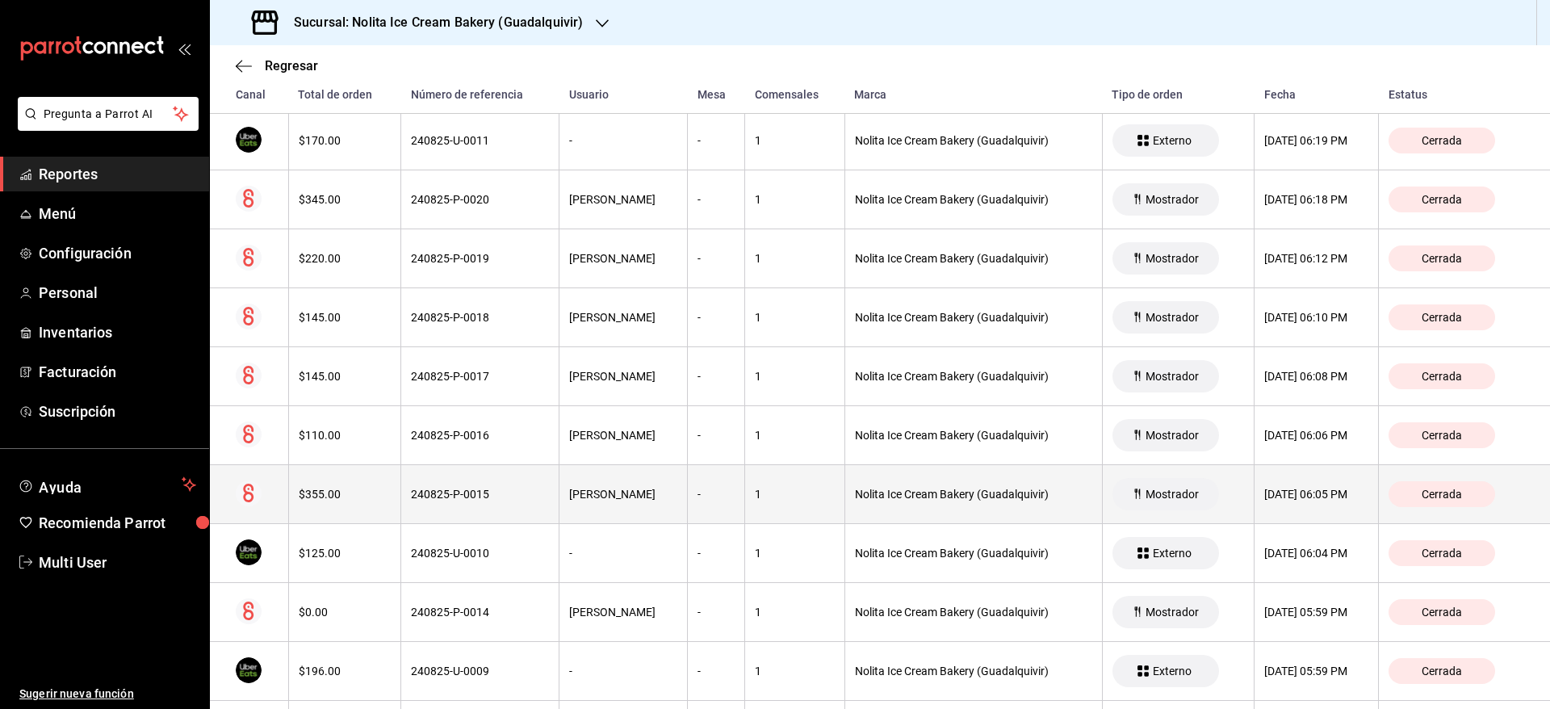
scroll to position [951, 0]
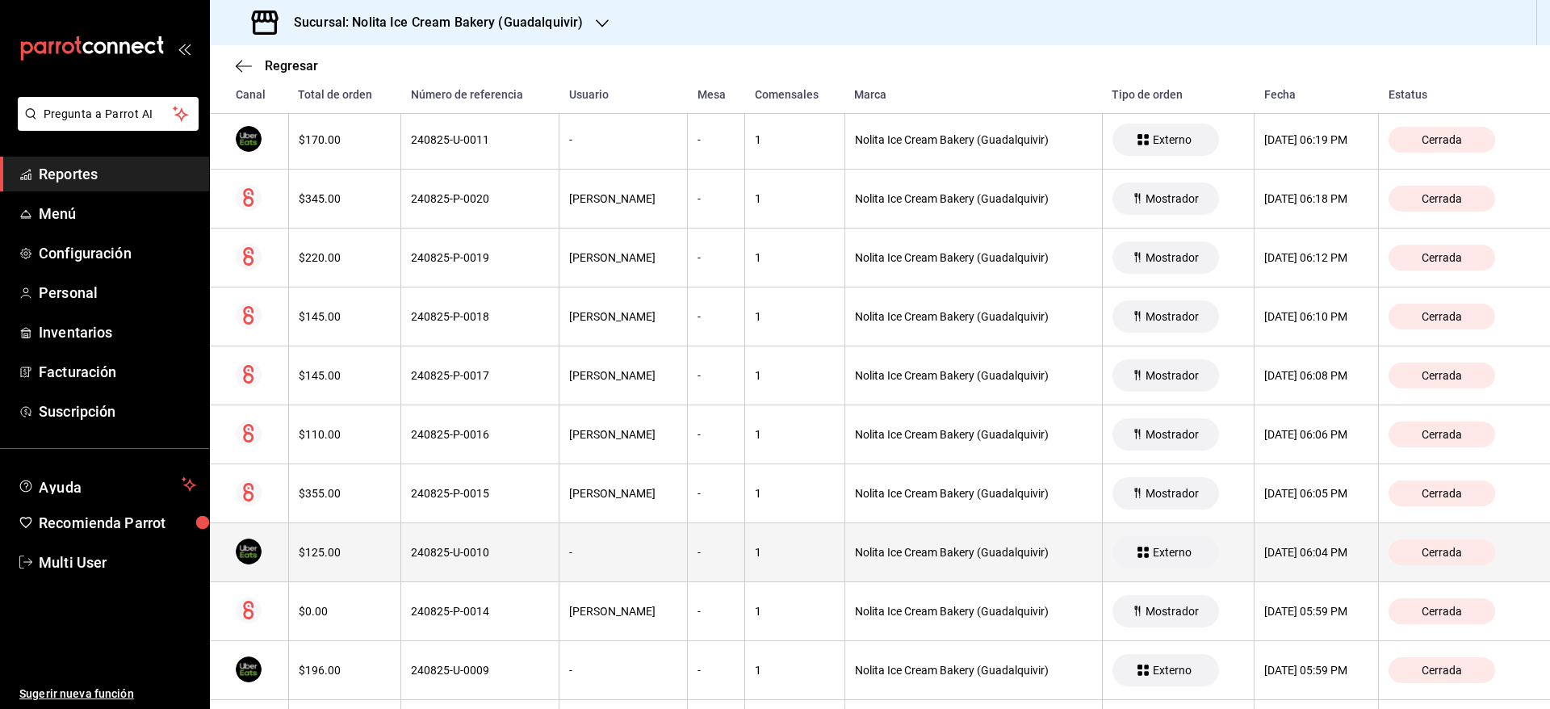
click at [881, 547] on div "Nolita Ice Cream Bakery (Guadalquivir)" at bounding box center [973, 552] width 237 height 13
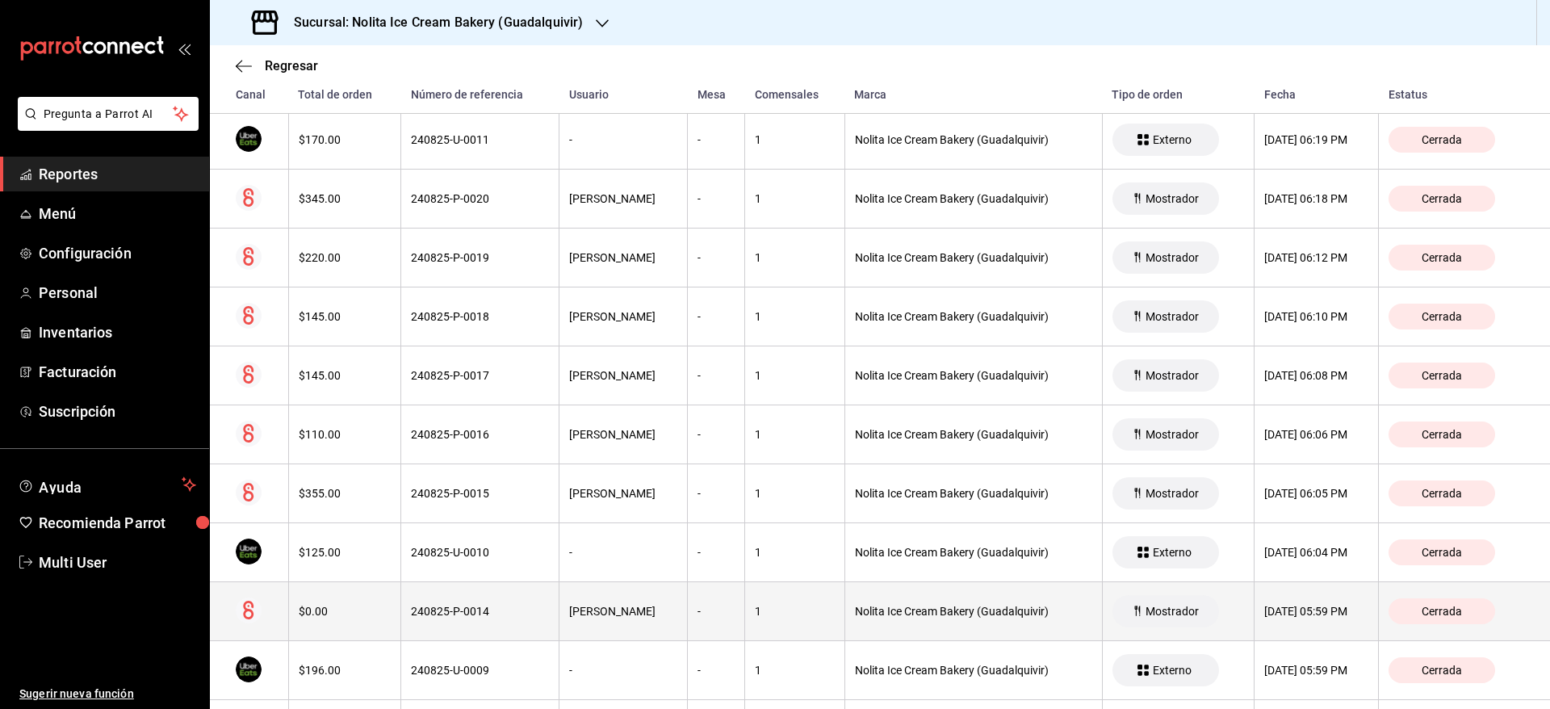
click at [839, 621] on th "1" at bounding box center [795, 611] width 100 height 59
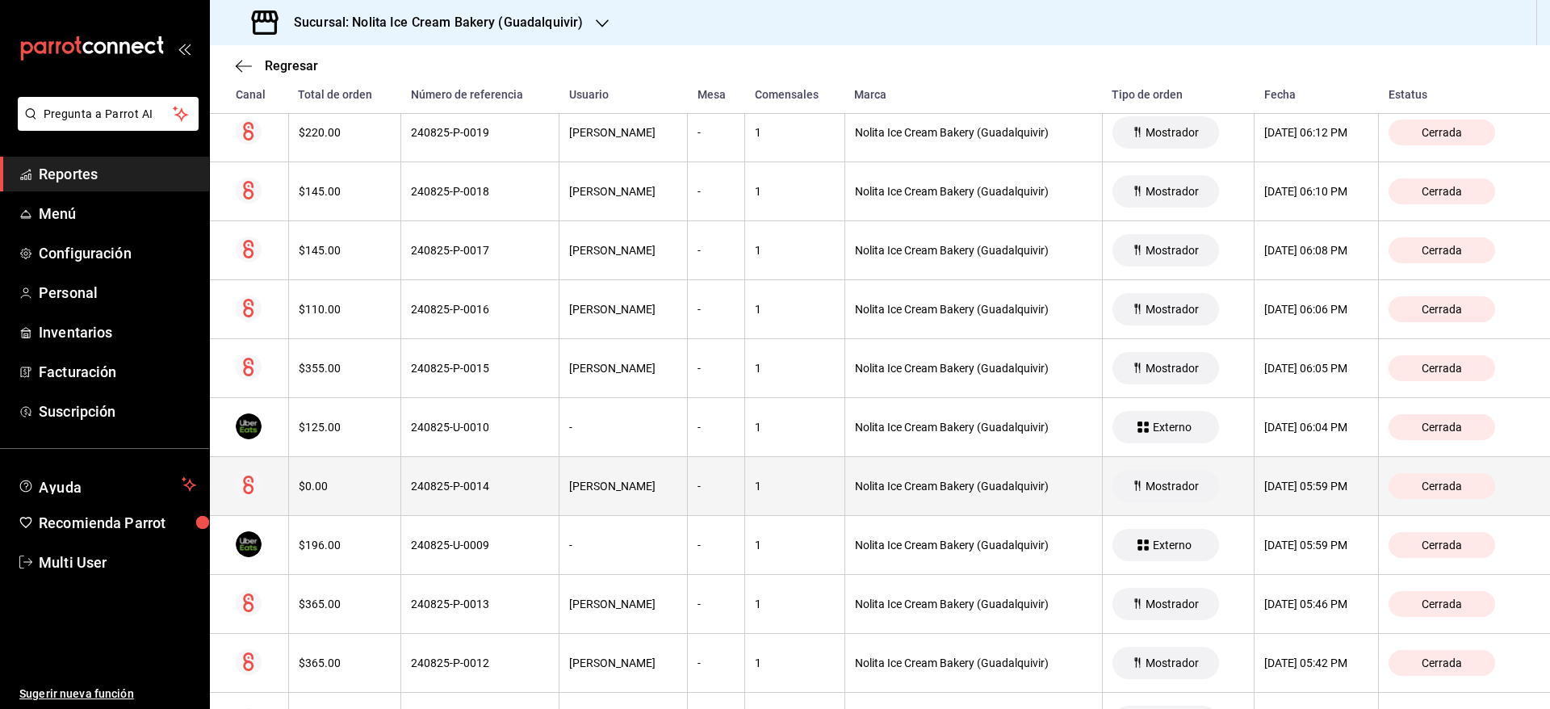
scroll to position [1107, 0]
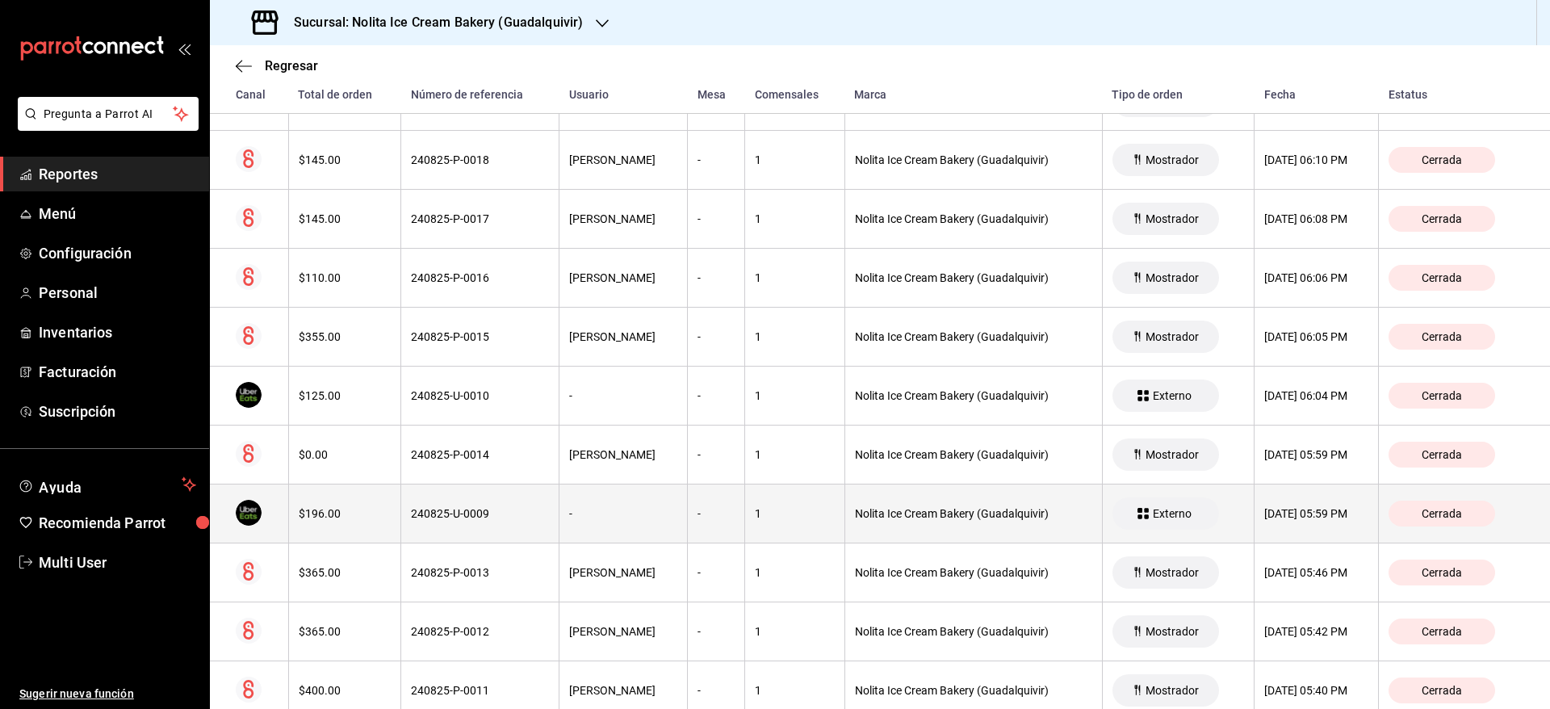
click at [886, 524] on th "Nolita Ice Cream Bakery (Guadalquivir)" at bounding box center [973, 513] width 258 height 59
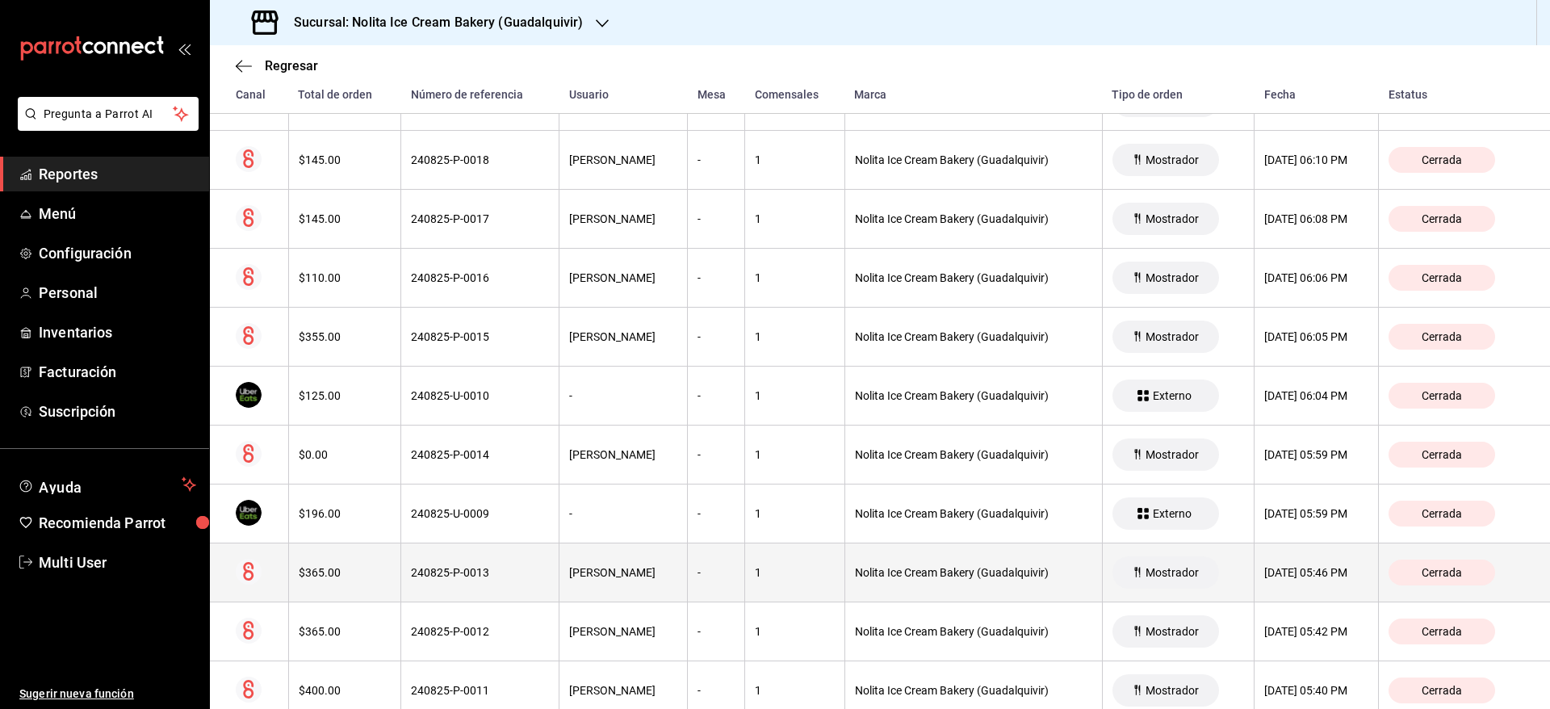
click at [856, 581] on th "Nolita Ice Cream Bakery (Guadalquivir)" at bounding box center [973, 572] width 258 height 59
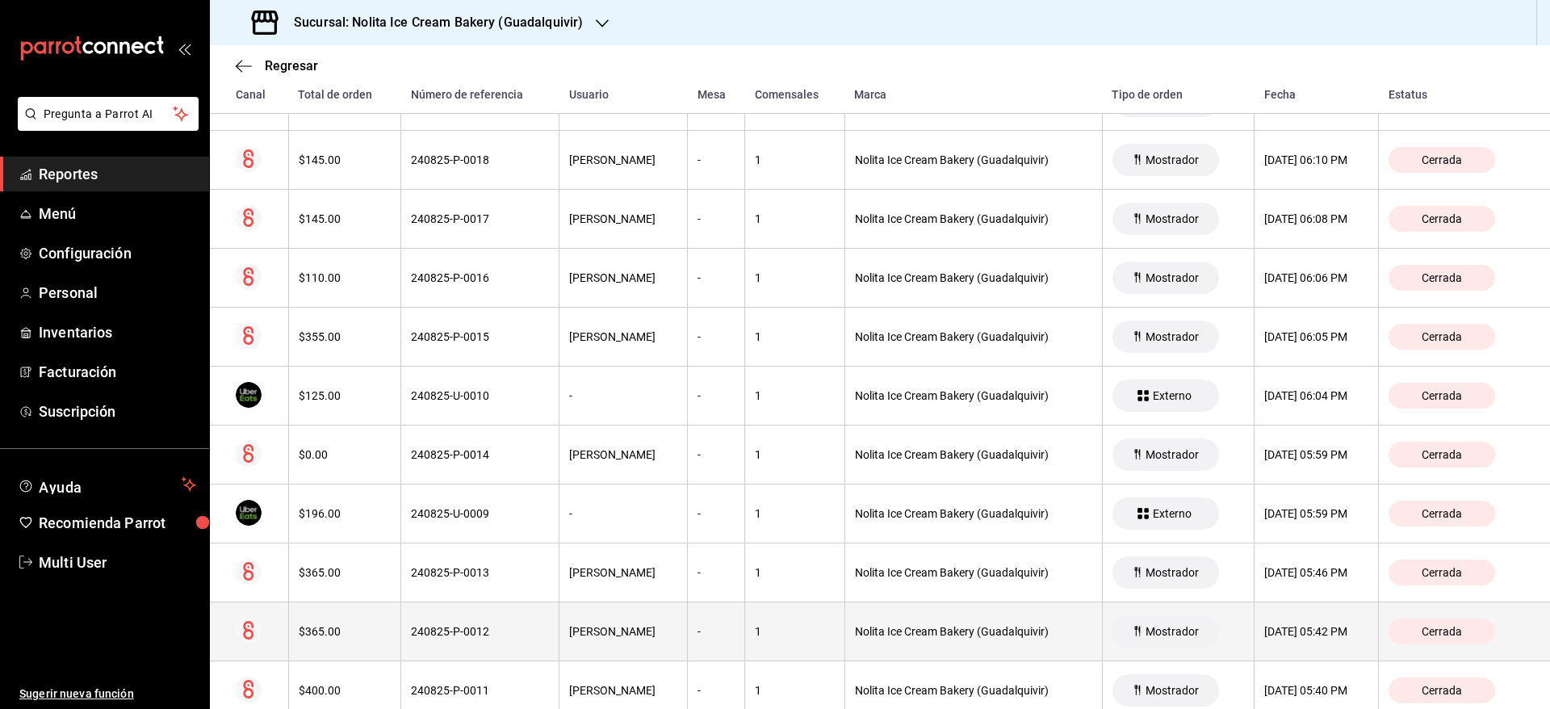
click at [827, 637] on div "1" at bounding box center [795, 631] width 80 height 13
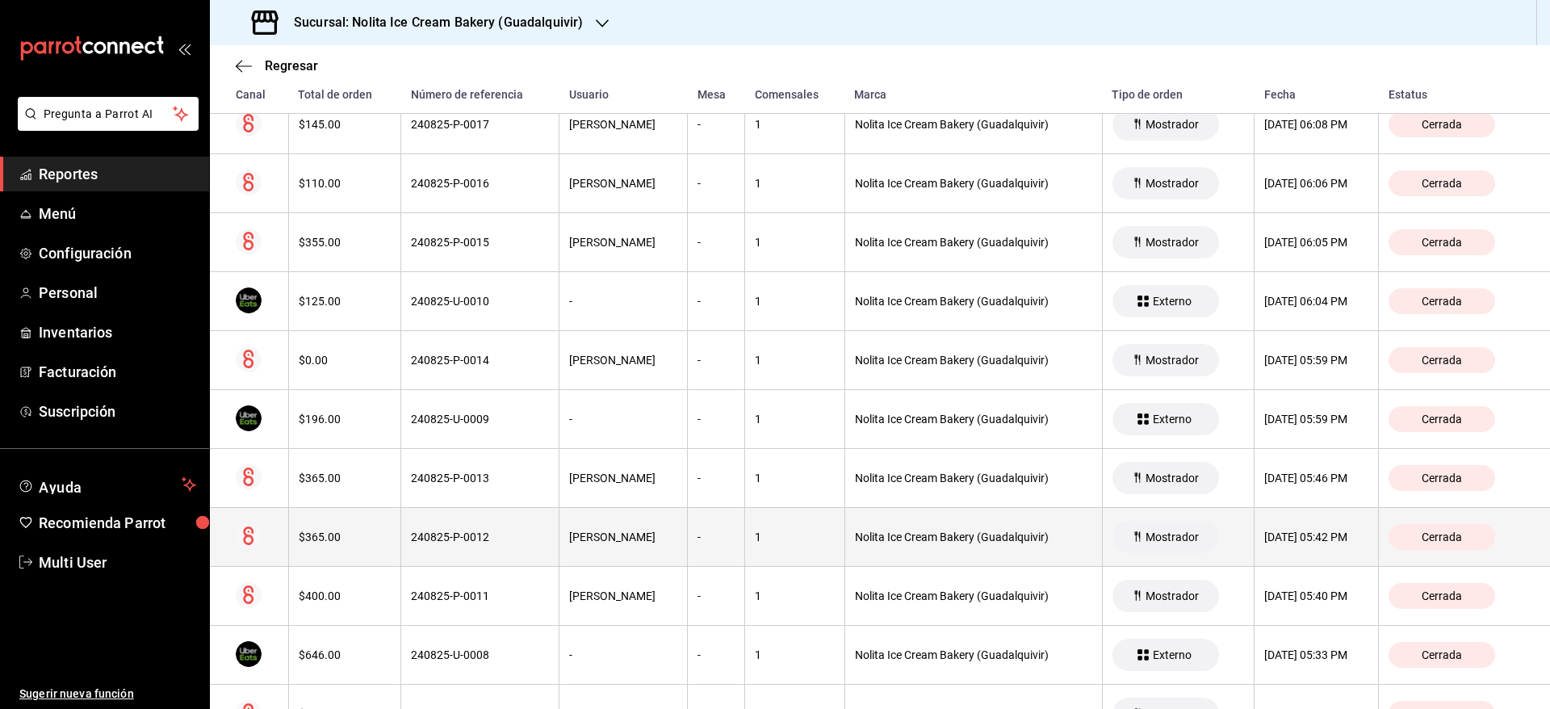
scroll to position [1250, 0]
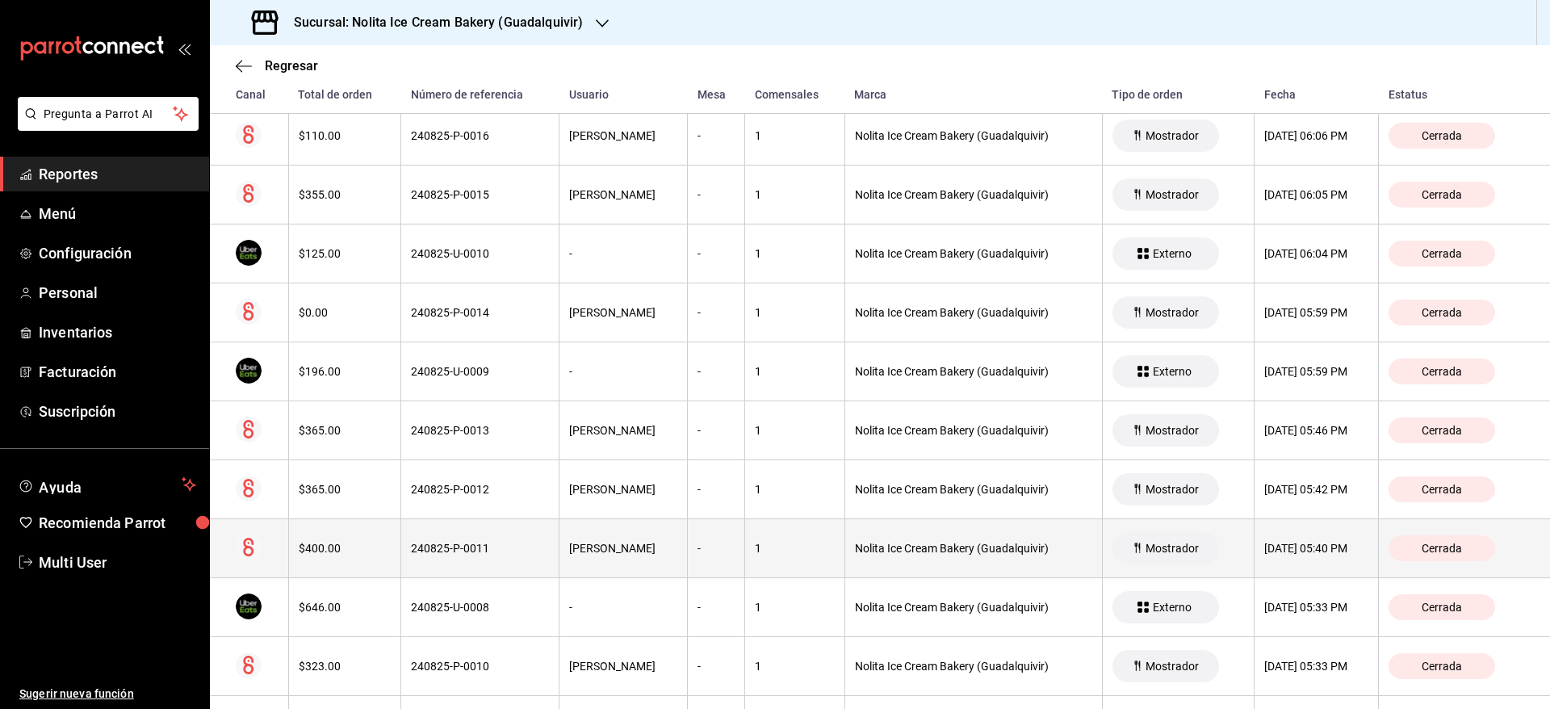
click at [871, 550] on div "Nolita Ice Cream Bakery (Guadalquivir)" at bounding box center [973, 548] width 237 height 13
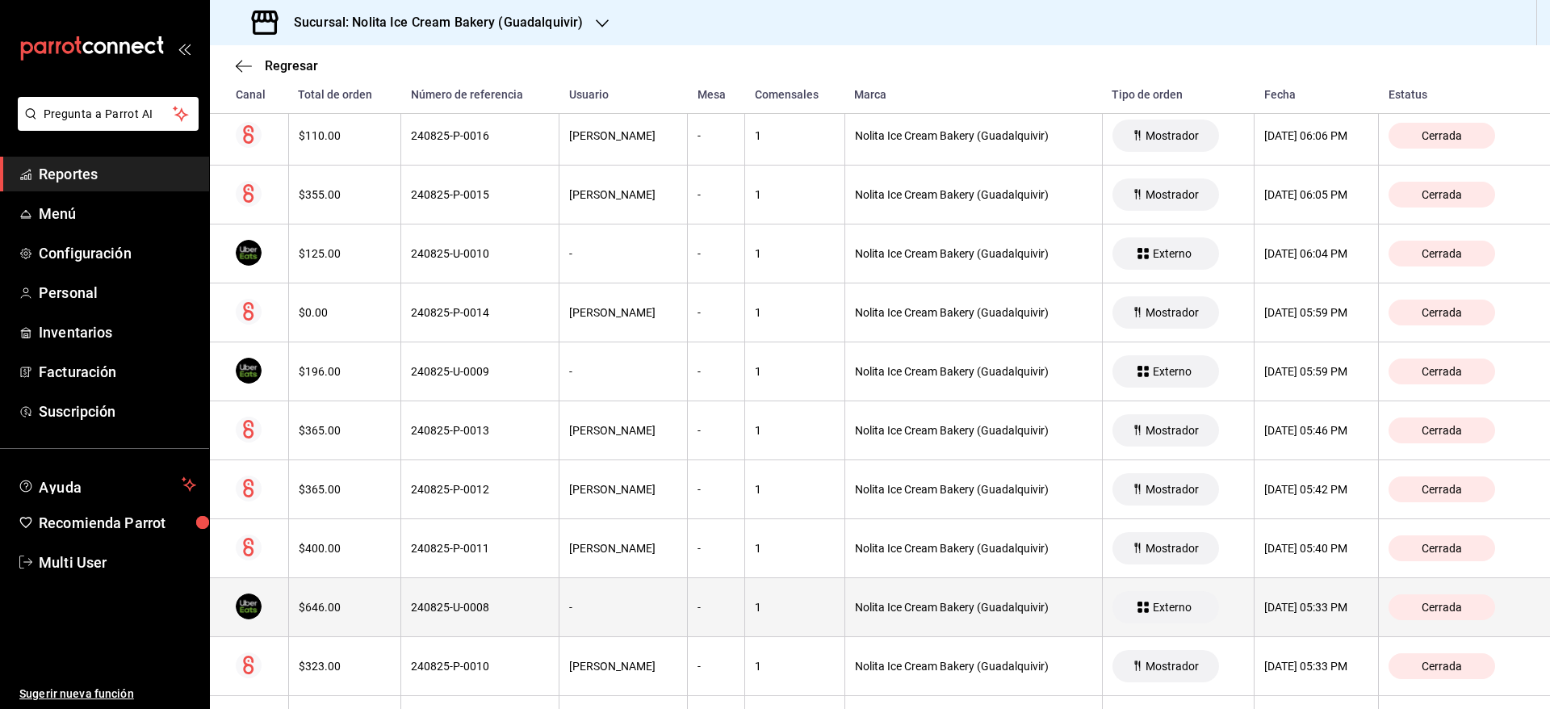
click at [833, 614] on th "1" at bounding box center [795, 607] width 100 height 59
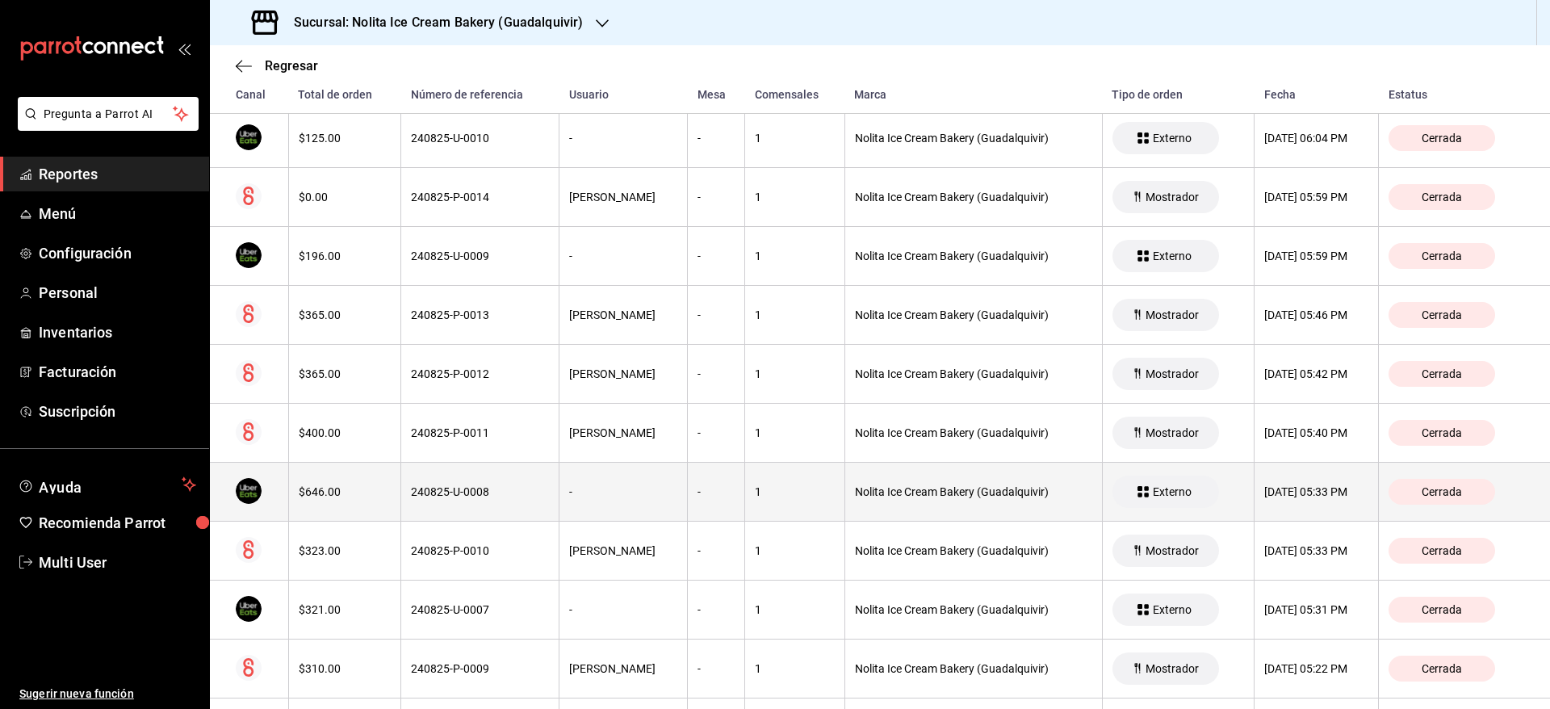
scroll to position [1372, 0]
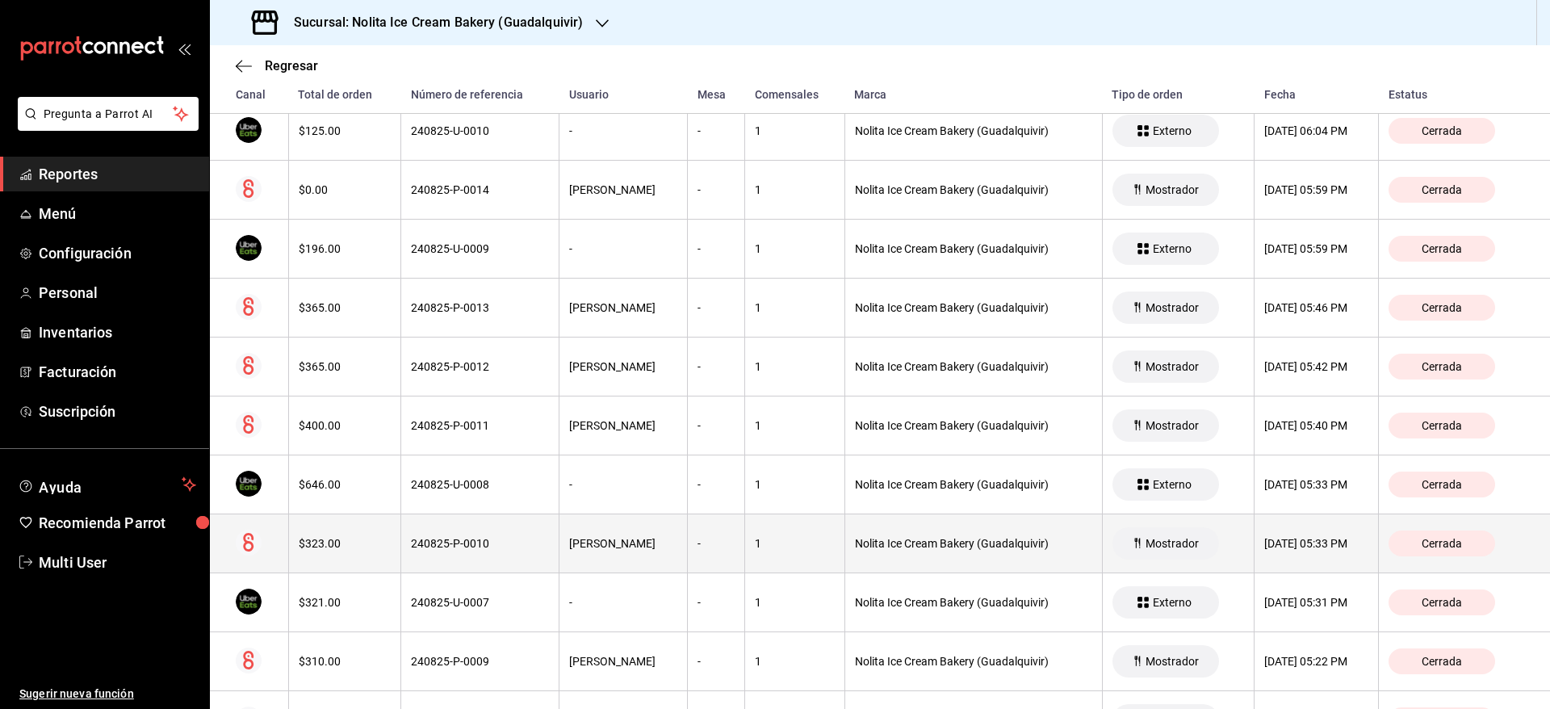
click at [855, 540] on div "Nolita Ice Cream Bakery (Guadalquivir)" at bounding box center [973, 543] width 237 height 13
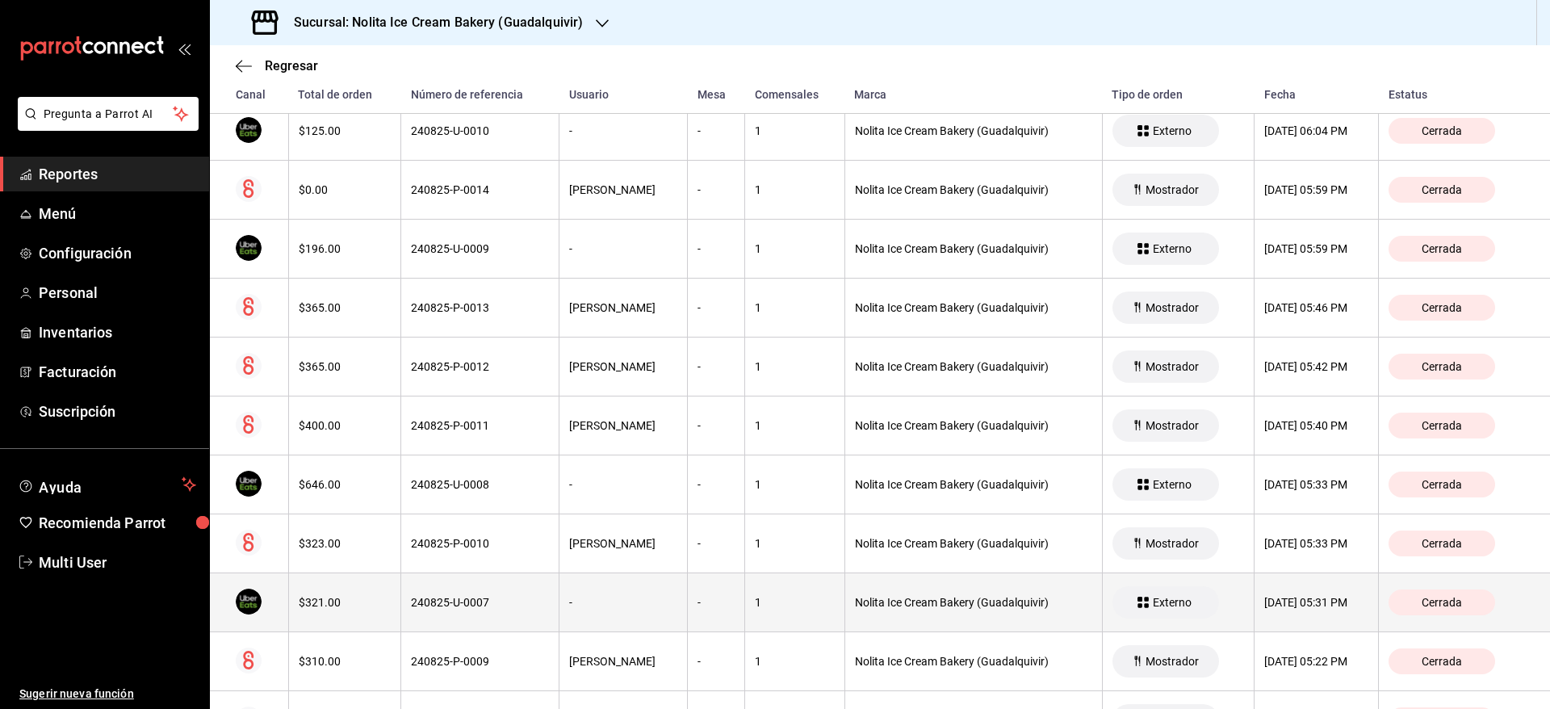
click at [735, 609] on div "-" at bounding box center [715, 602] width 37 height 13
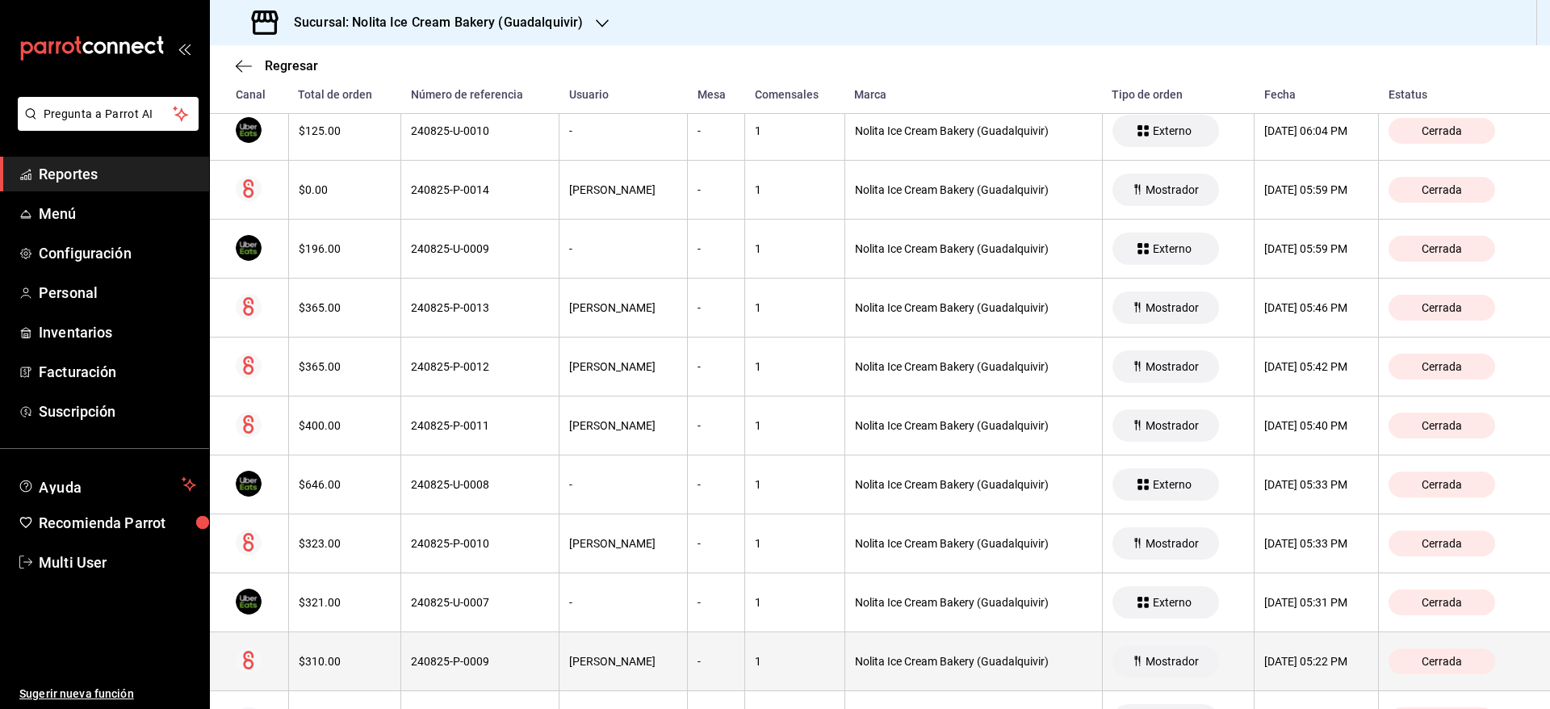
click at [724, 657] on div "-" at bounding box center [715, 661] width 37 height 13
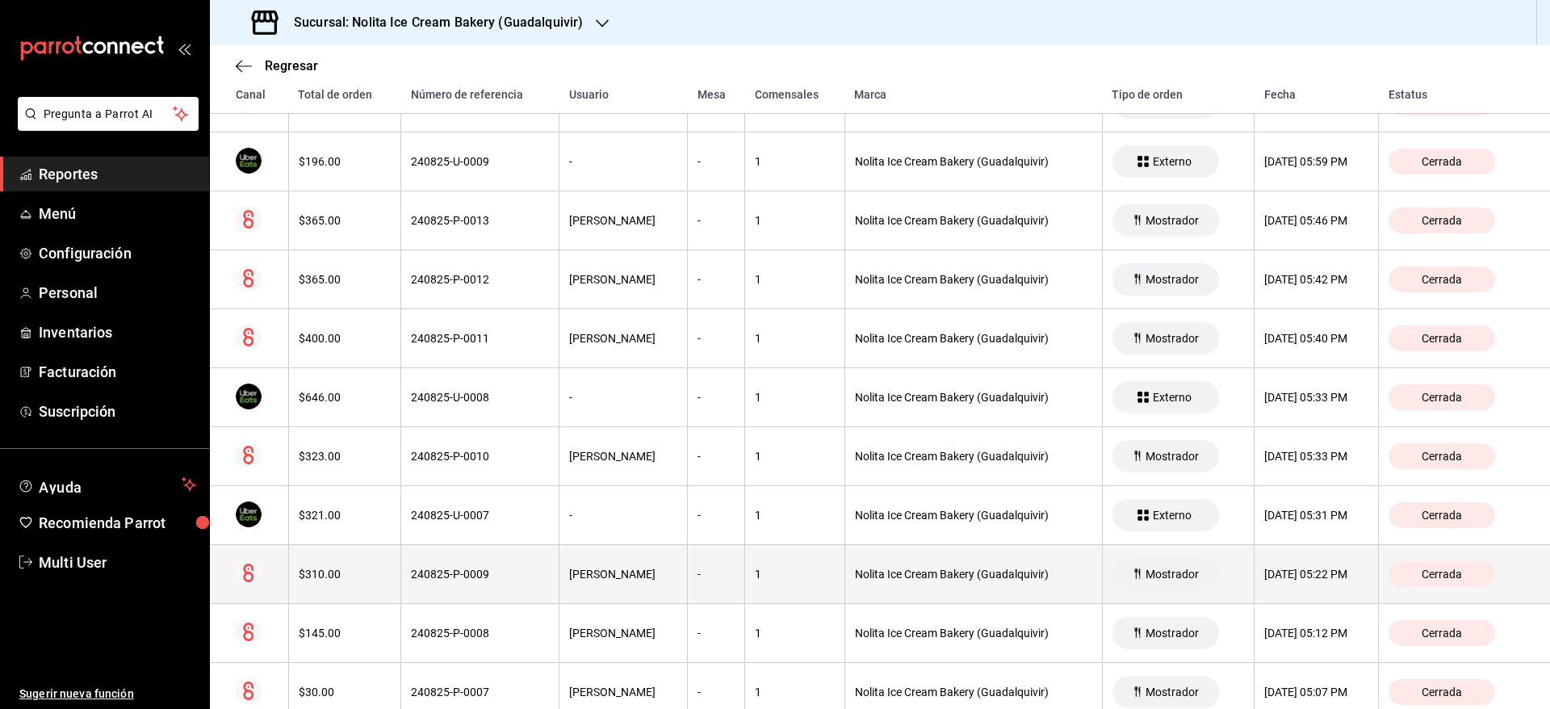
scroll to position [1517, 0]
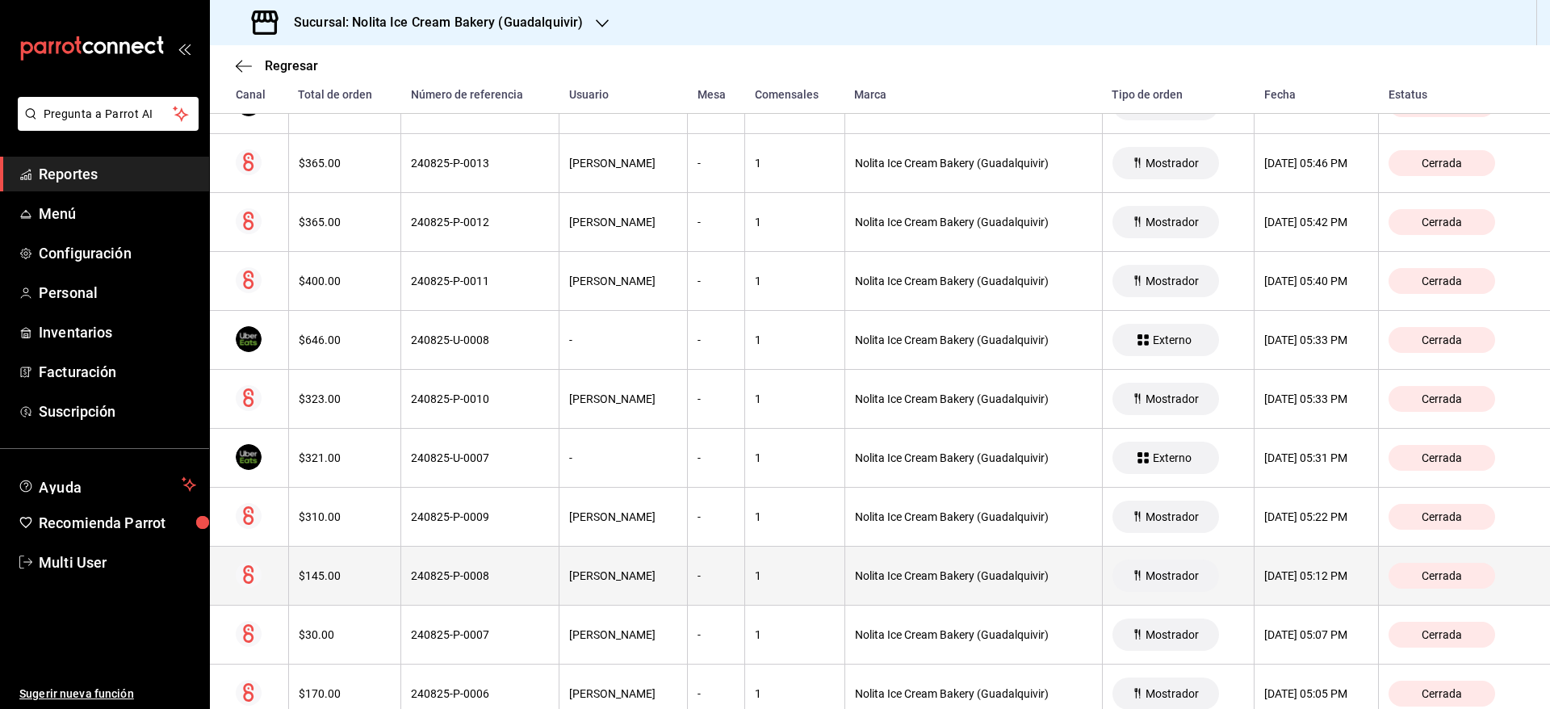
click at [790, 579] on div "1" at bounding box center [795, 575] width 80 height 13
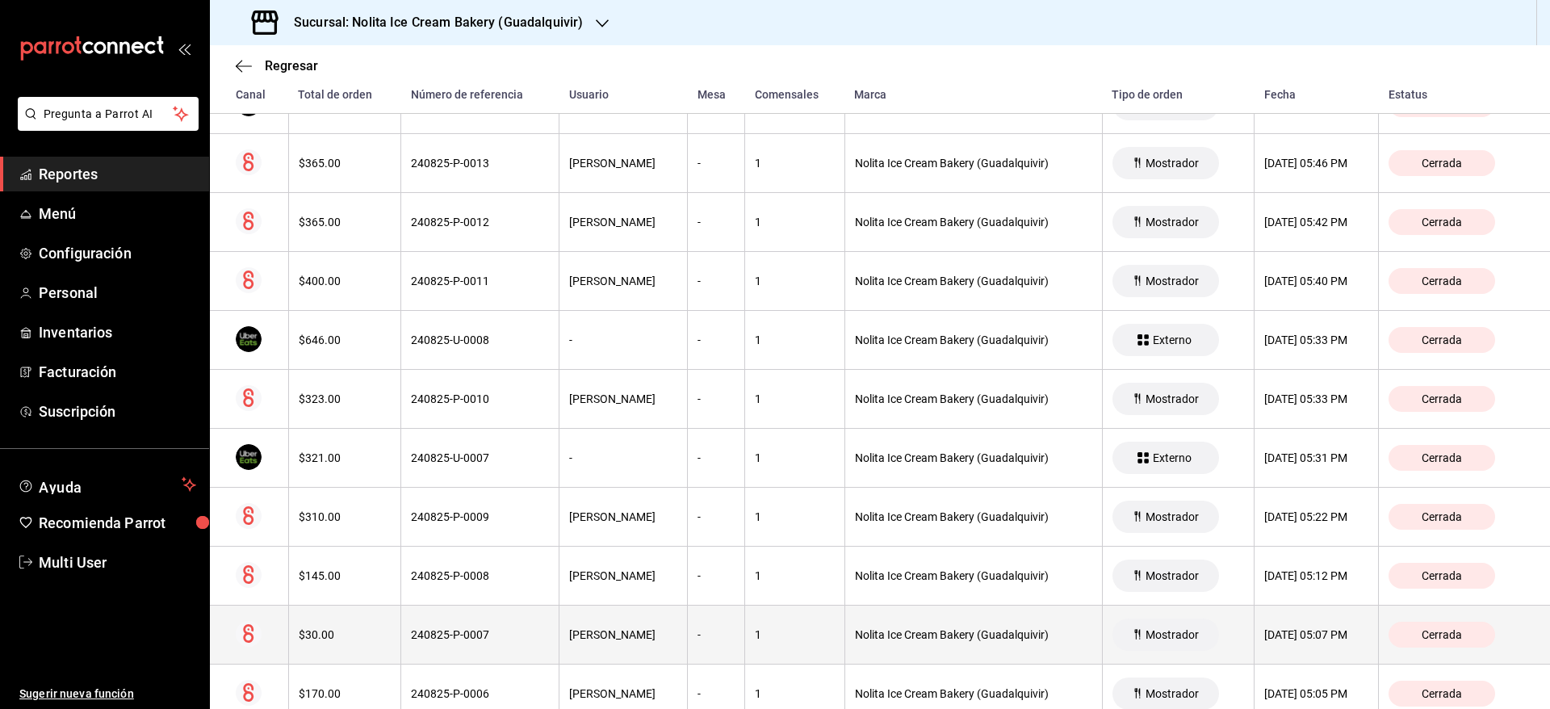
click at [761, 635] on div "1" at bounding box center [795, 634] width 80 height 13
click at [773, 629] on div "1" at bounding box center [795, 634] width 80 height 13
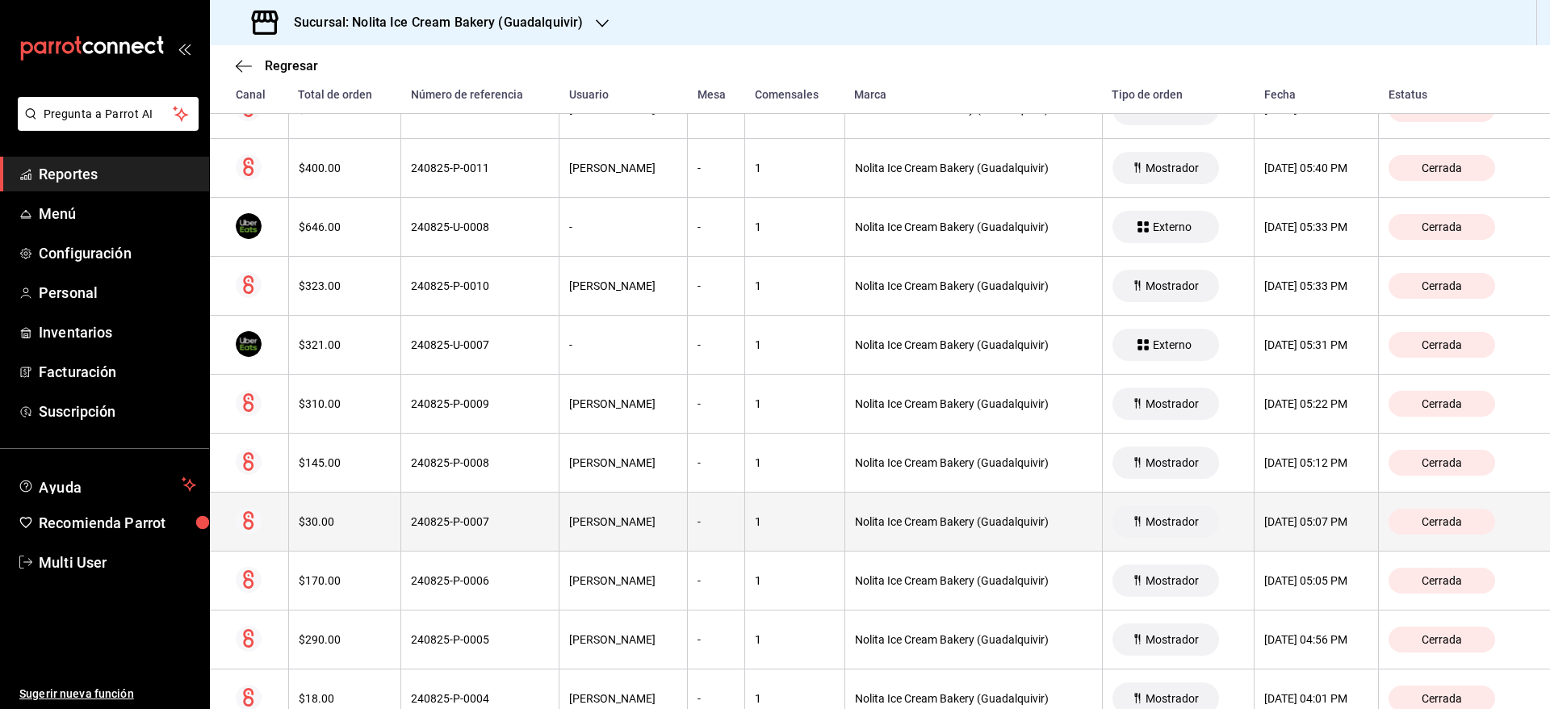
scroll to position [1689, 0]
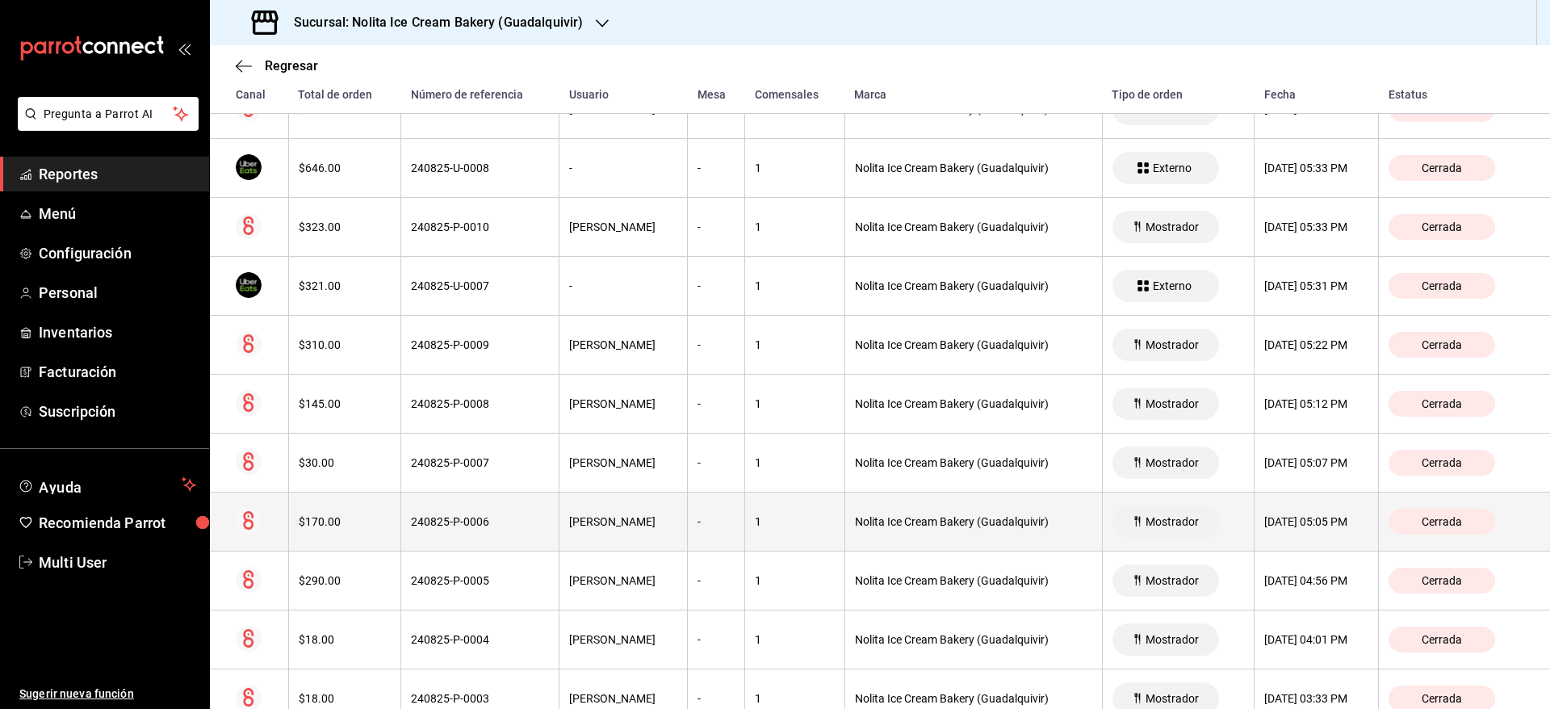
click at [806, 519] on div "1" at bounding box center [795, 521] width 80 height 13
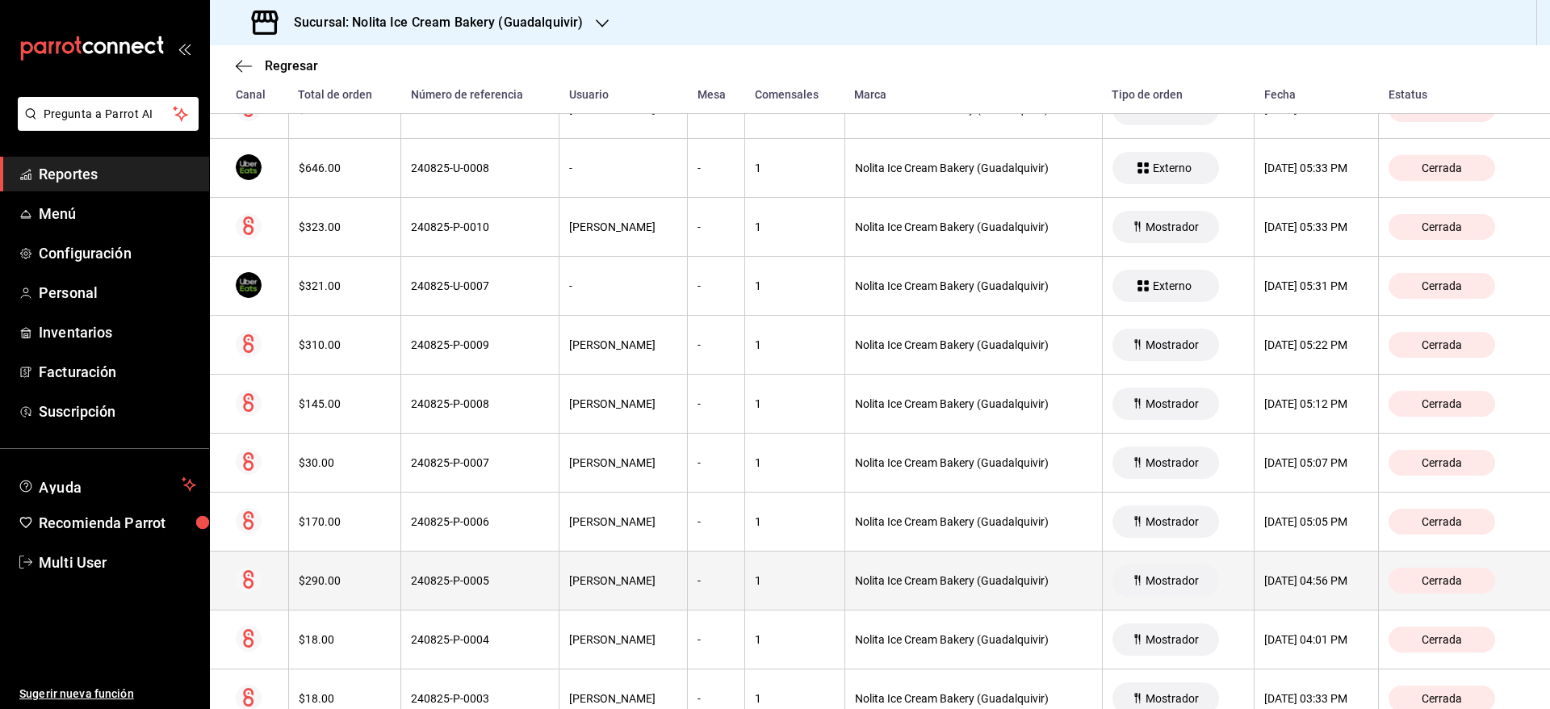
click at [769, 593] on th "1" at bounding box center [795, 580] width 100 height 59
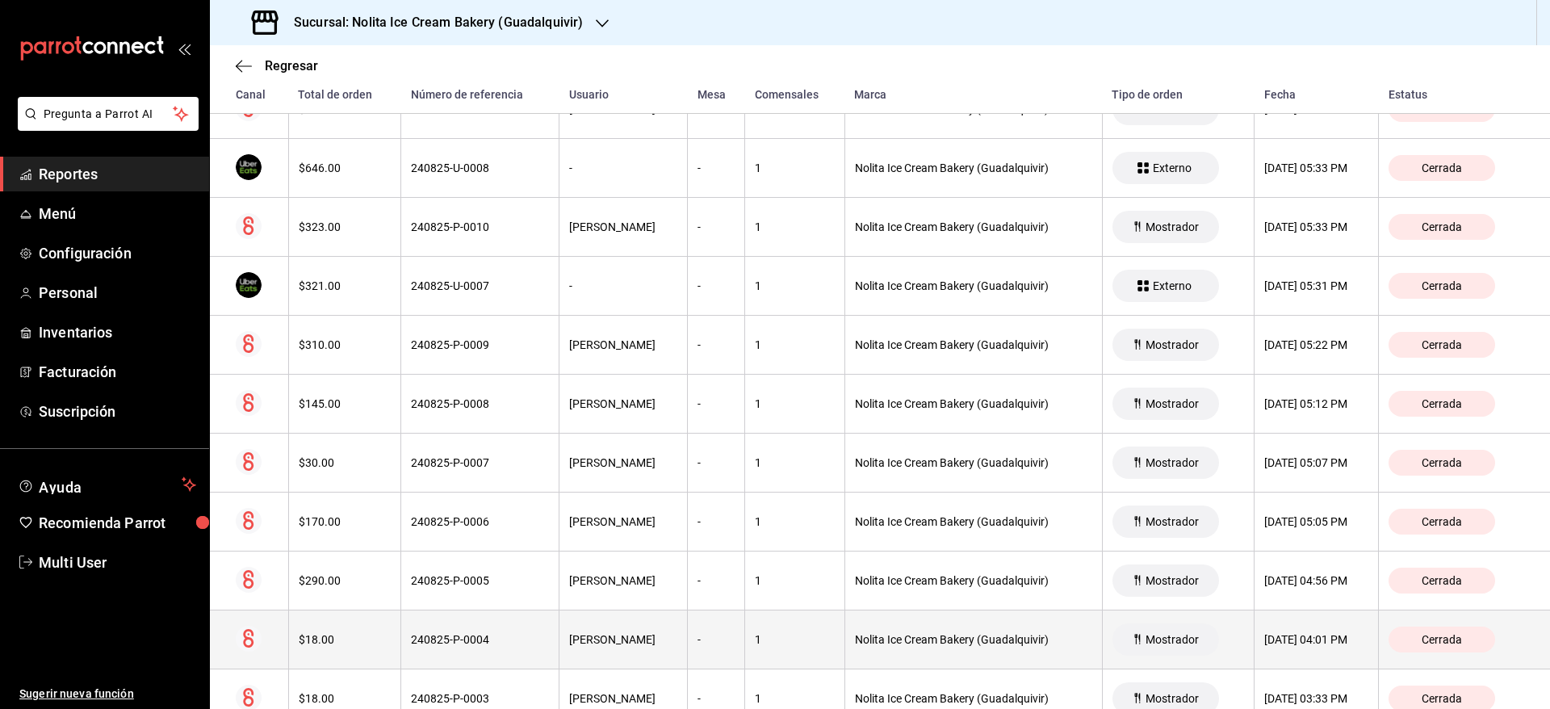
click at [761, 640] on div "1" at bounding box center [795, 639] width 80 height 13
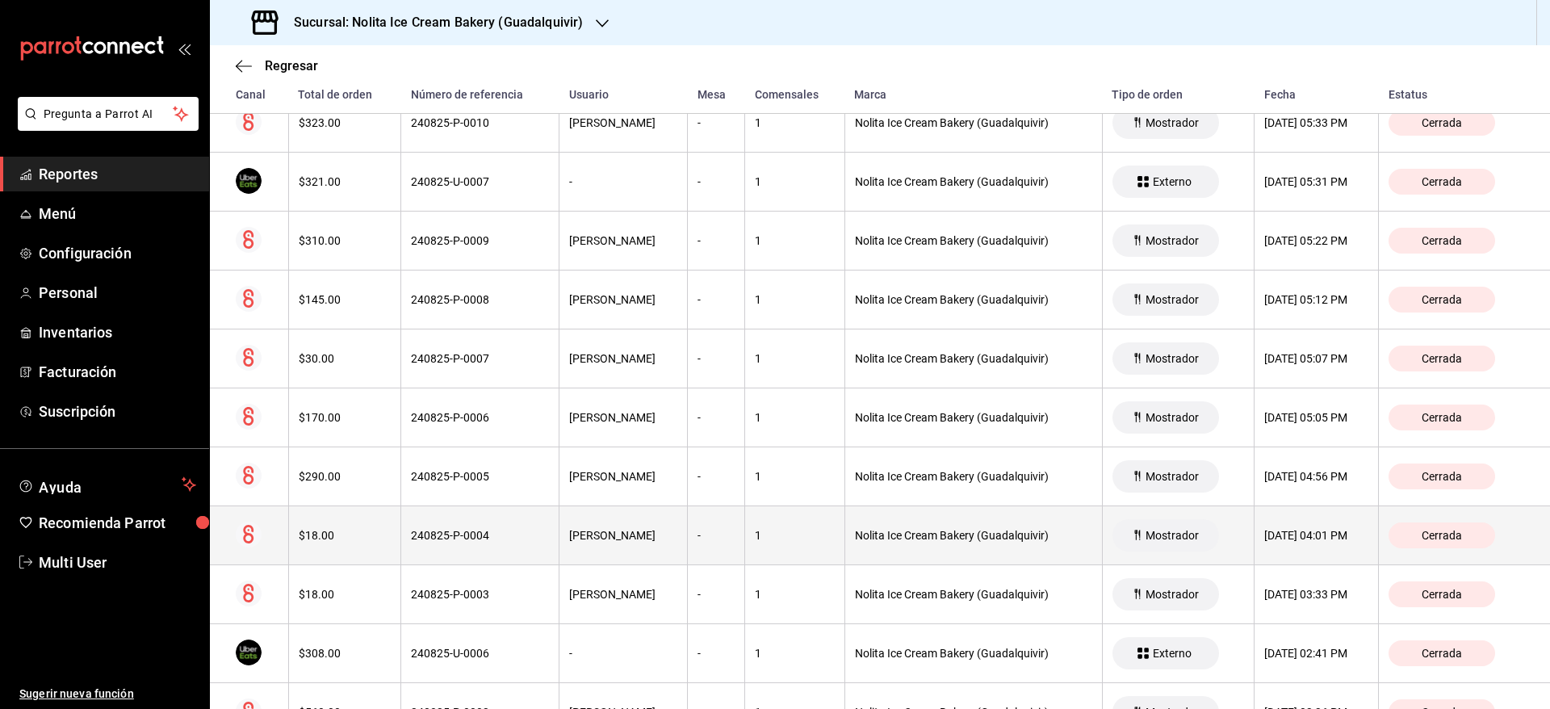
scroll to position [1828, 0]
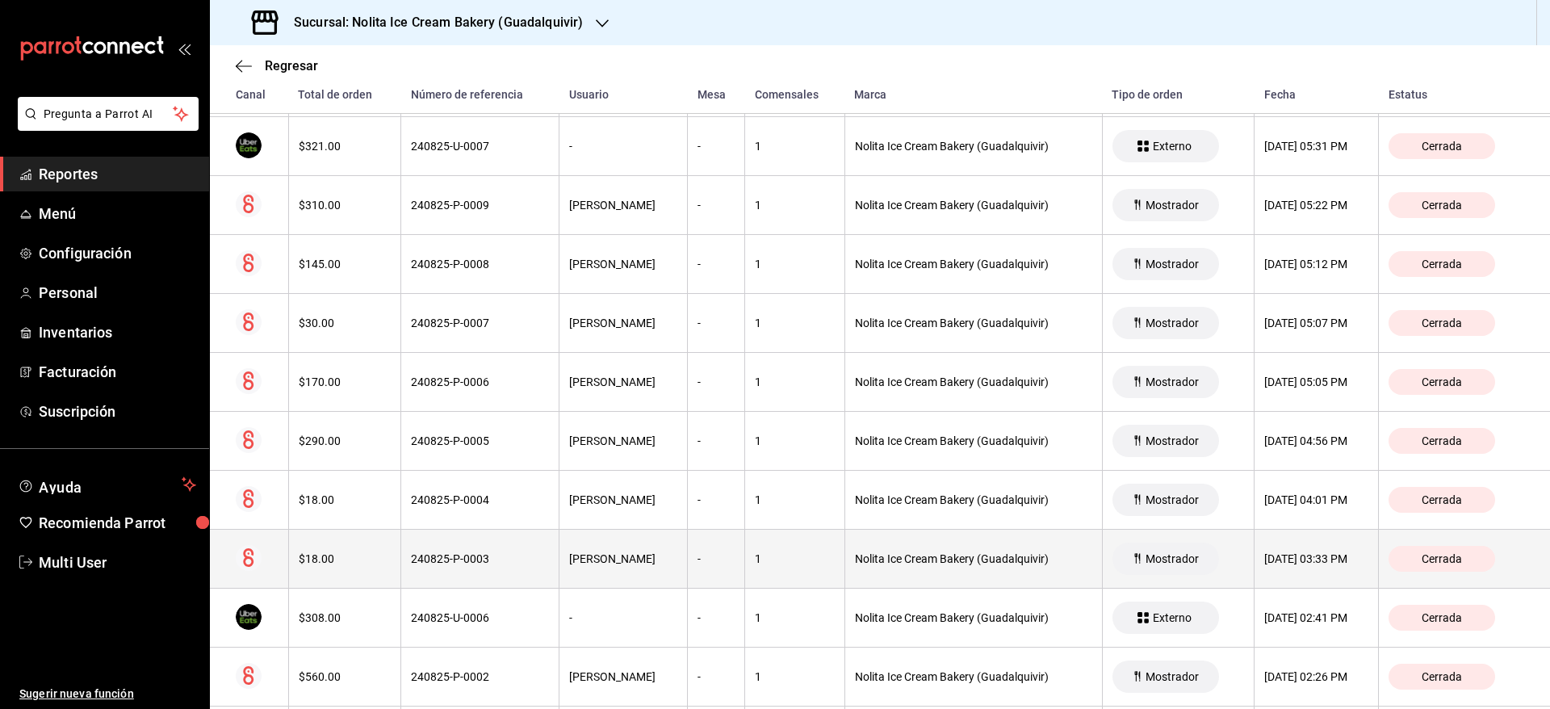
click at [795, 559] on div "1" at bounding box center [795, 558] width 80 height 13
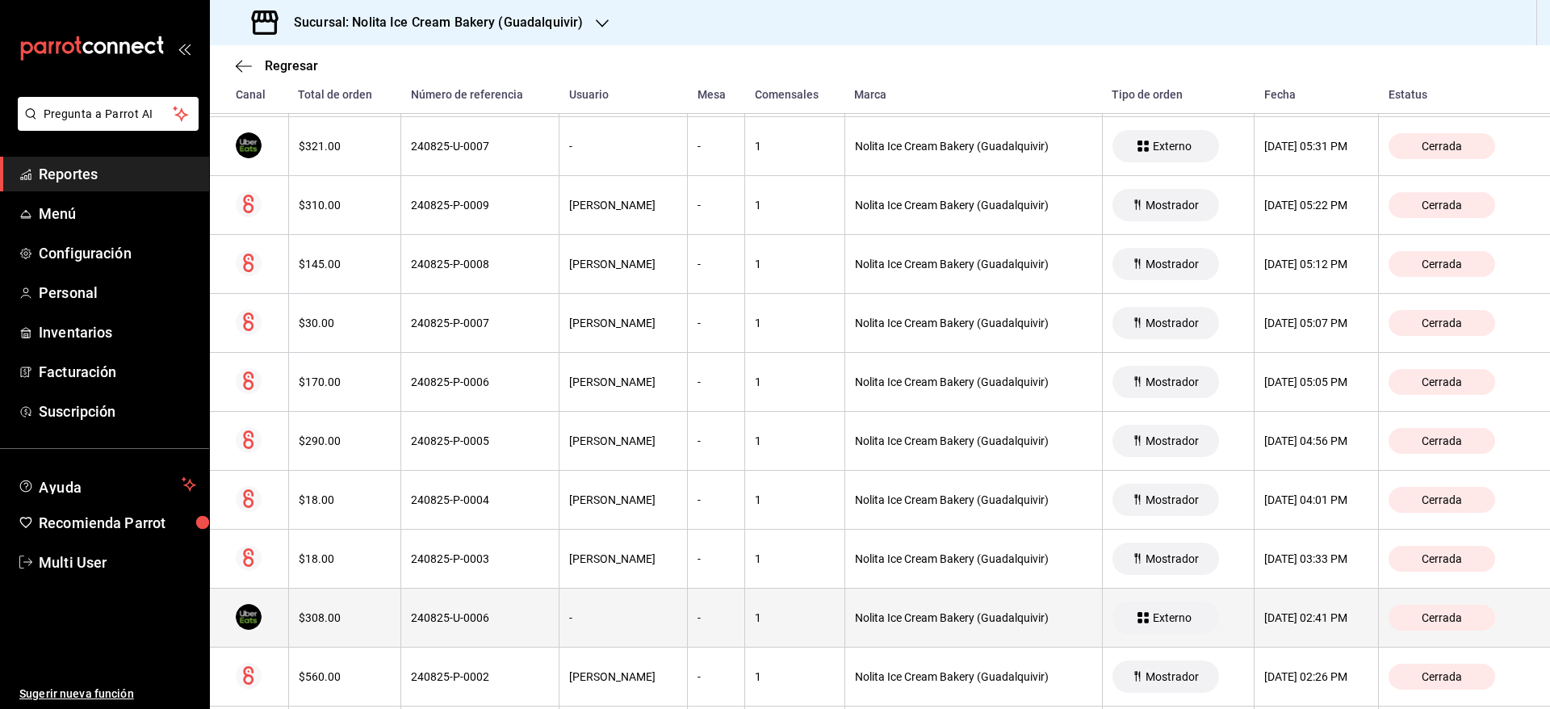
click at [783, 622] on div "1" at bounding box center [795, 617] width 80 height 13
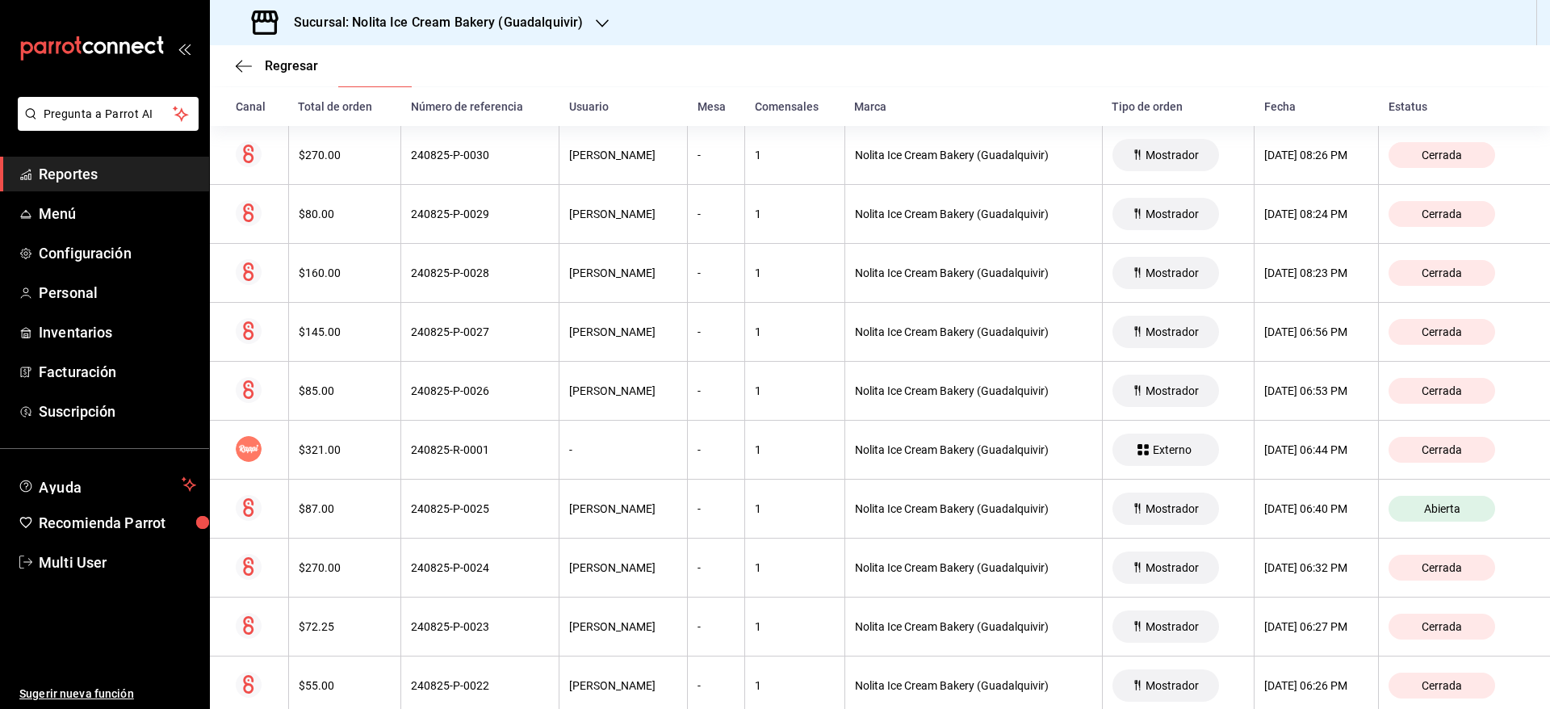
scroll to position [0, 0]
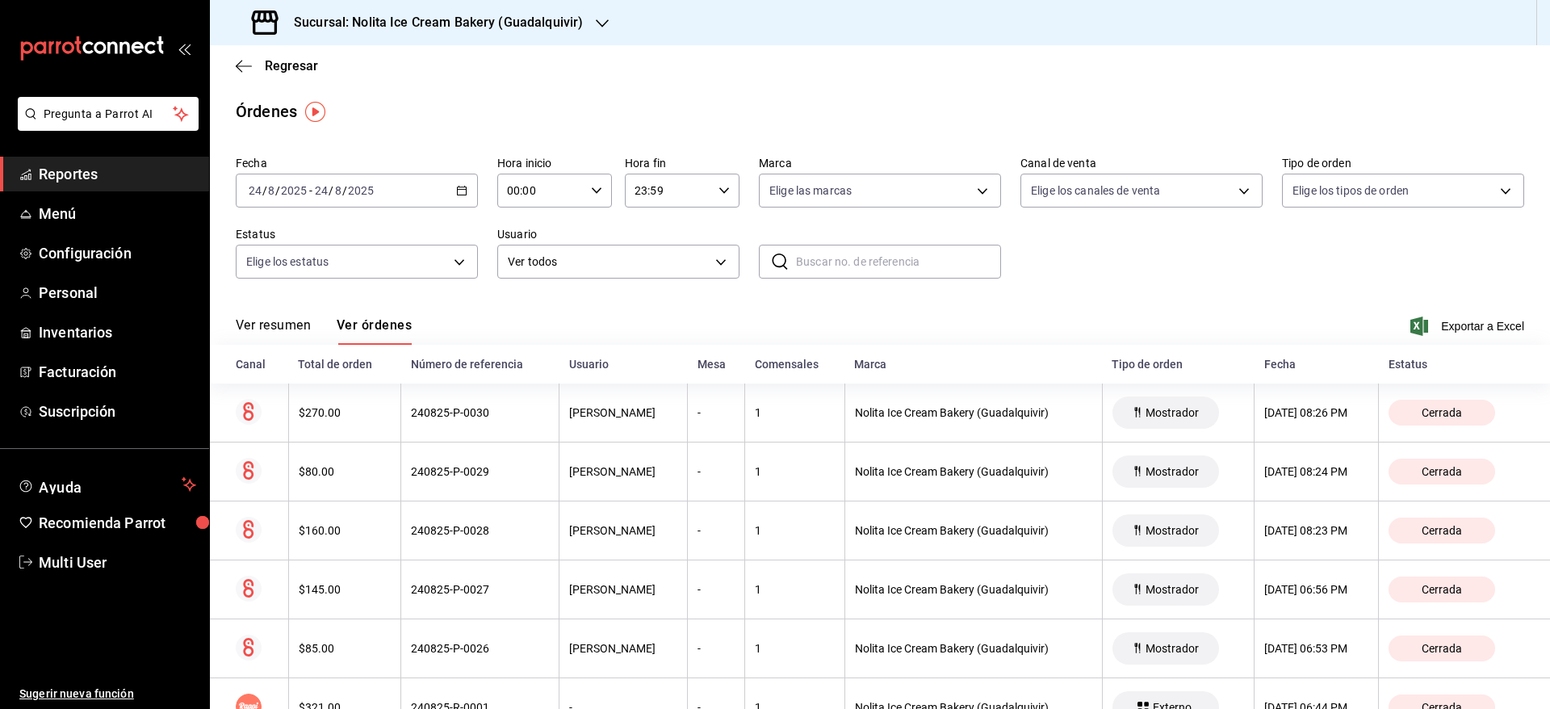
click at [471, 23] on h3 "Sucursal: Nolita Ice Cream Bakery (Guadalquivir)" at bounding box center [432, 22] width 302 height 19
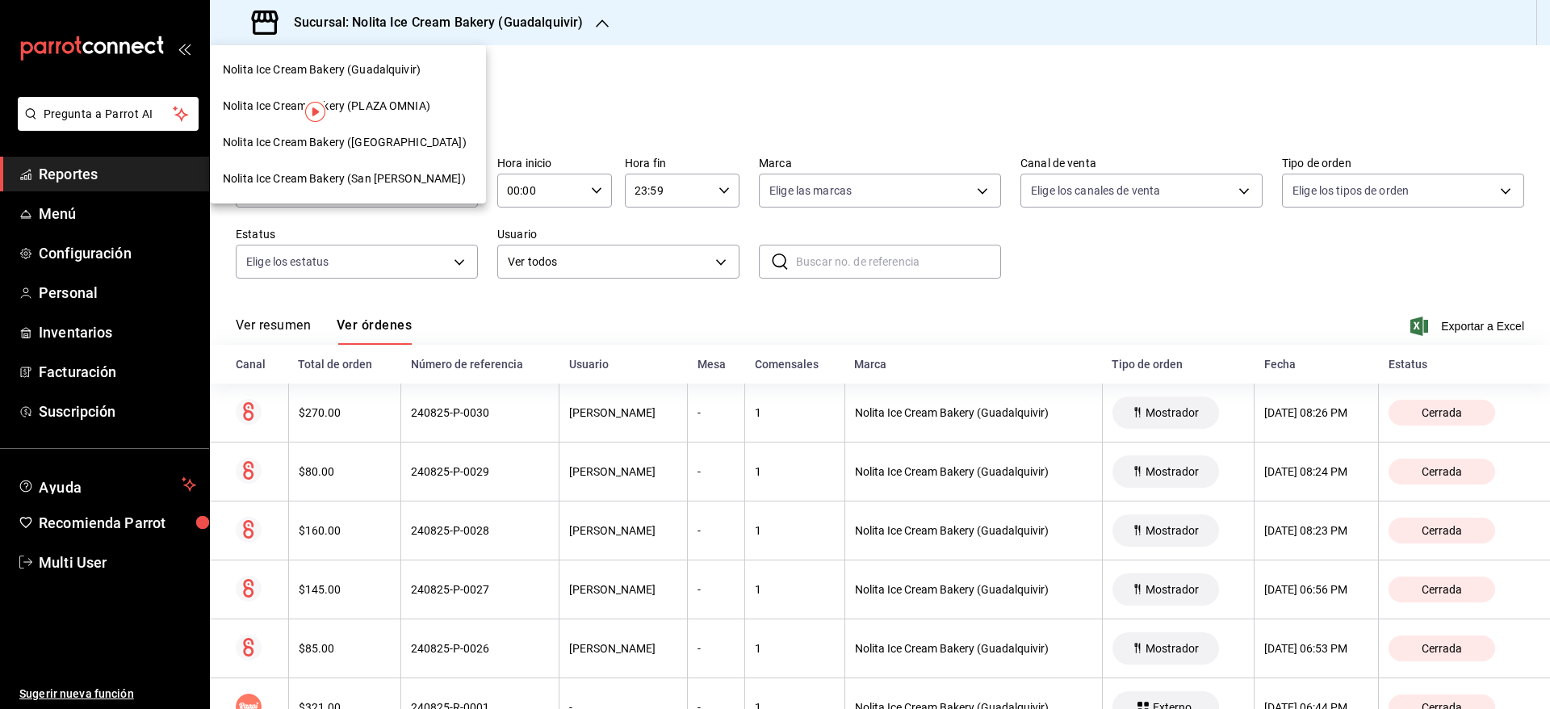
click at [426, 142] on span "Nolita Ice Cream Bakery ([GEOGRAPHIC_DATA])" at bounding box center [345, 142] width 244 height 17
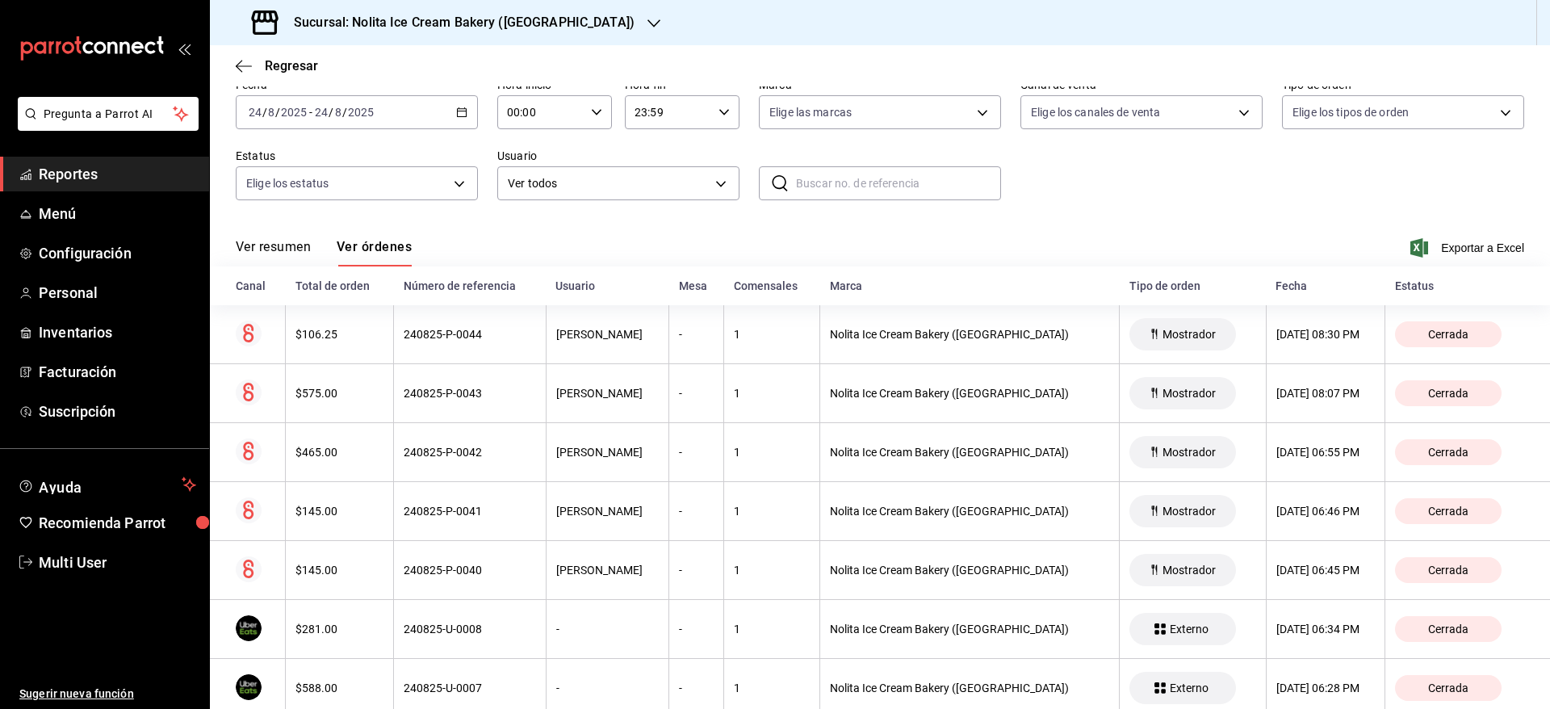
scroll to position [103, 0]
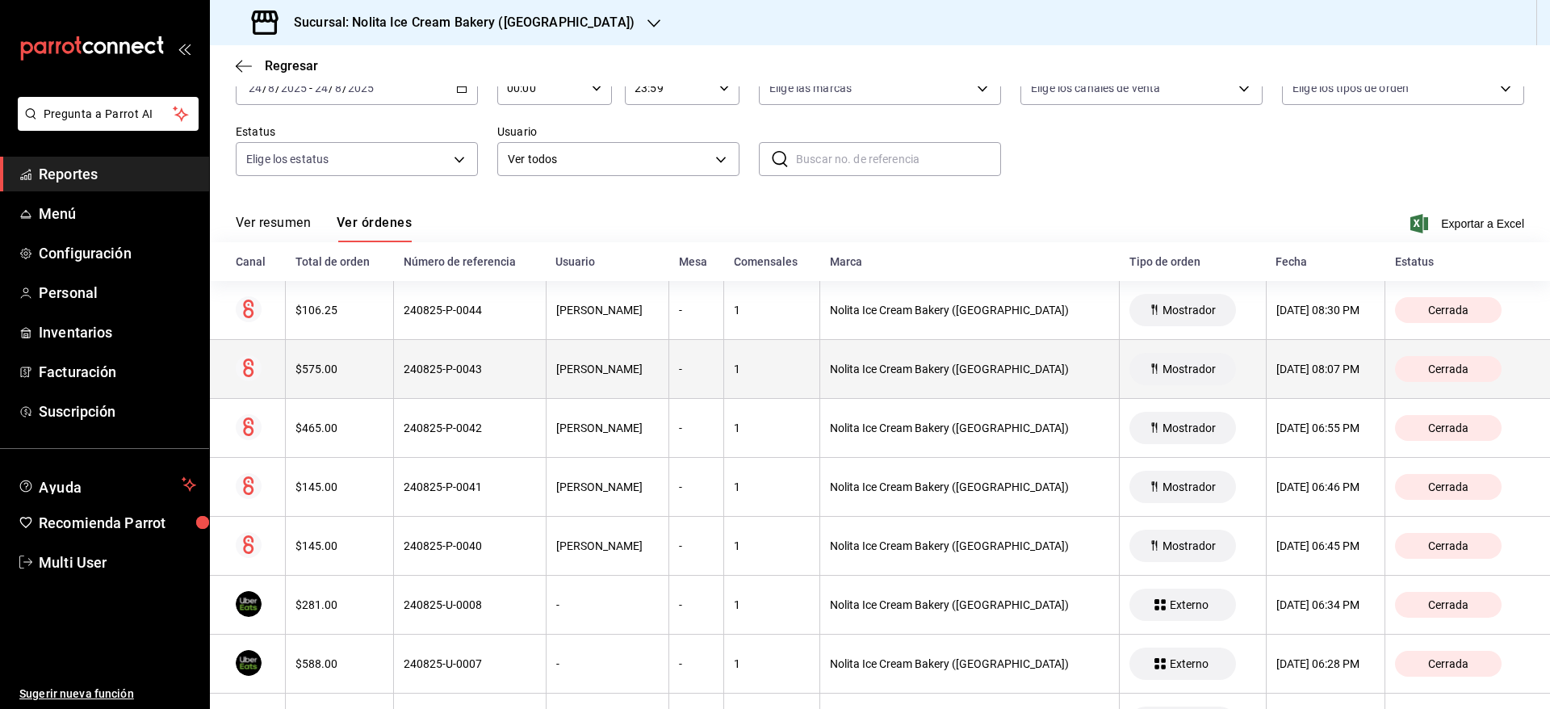
click at [1306, 370] on div "[DATE] 08:07 PM" at bounding box center [1325, 368] width 99 height 13
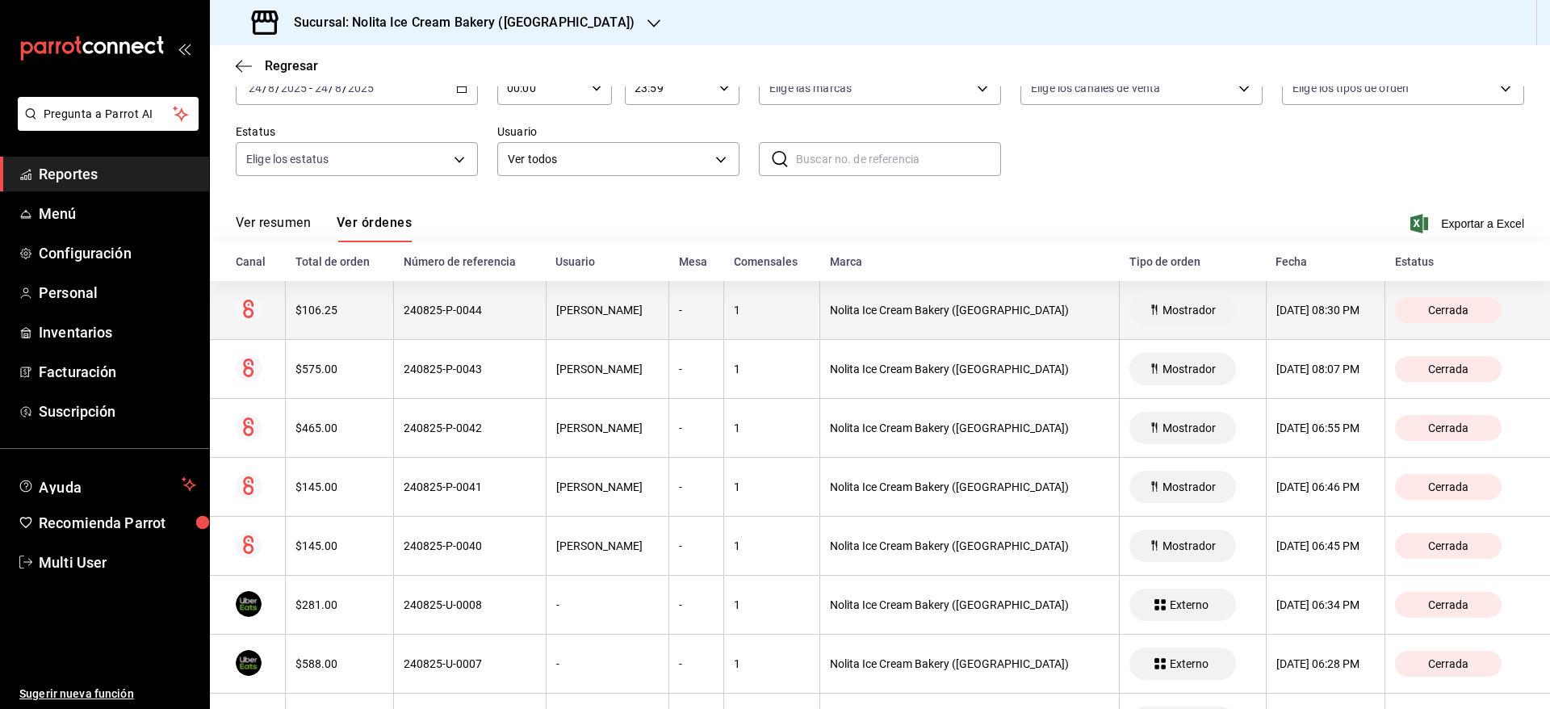
click at [1299, 319] on th "[DATE] 08:30 PM" at bounding box center [1325, 310] width 119 height 59
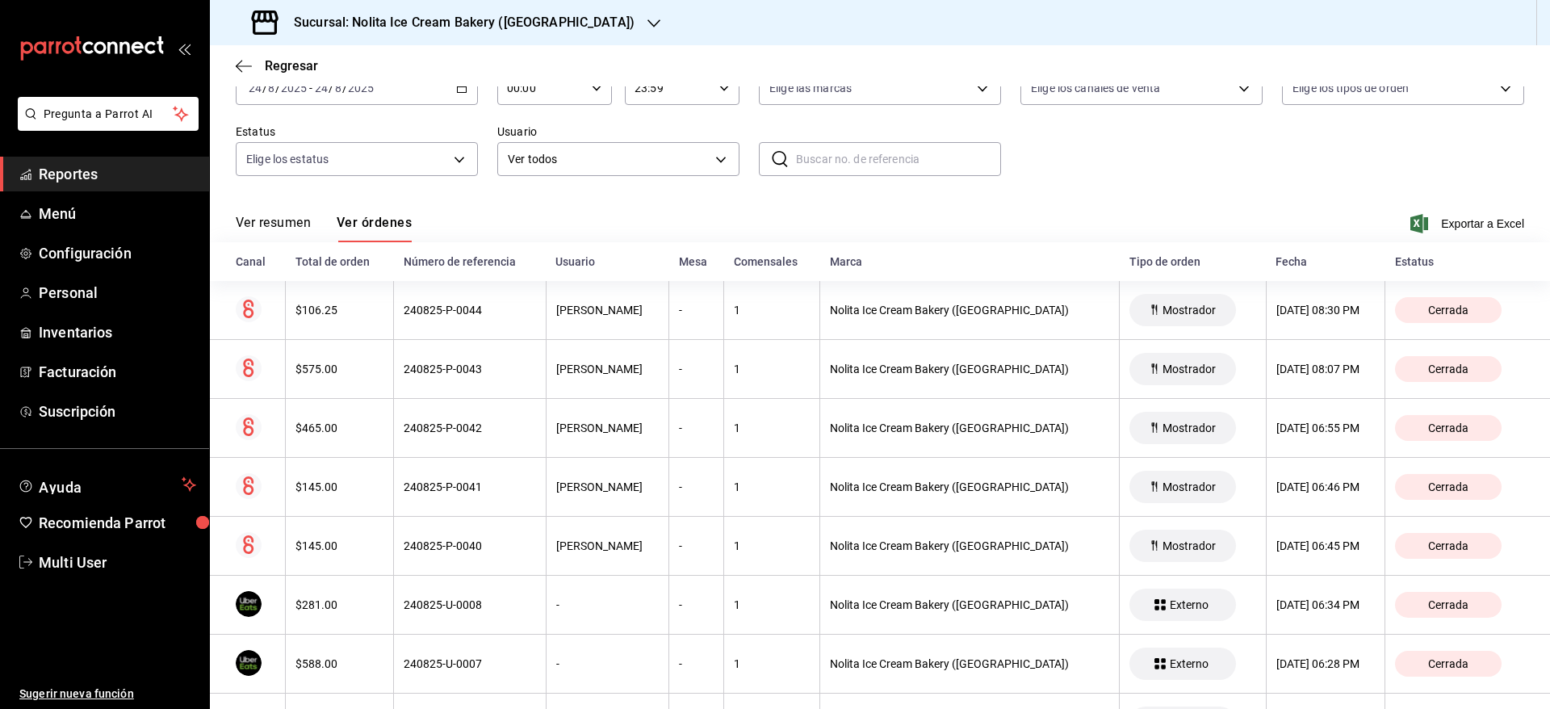
click at [320, 86] on input "24" at bounding box center [321, 88] width 15 height 13
click at [257, 70] on span "Regresar" at bounding box center [277, 65] width 82 height 15
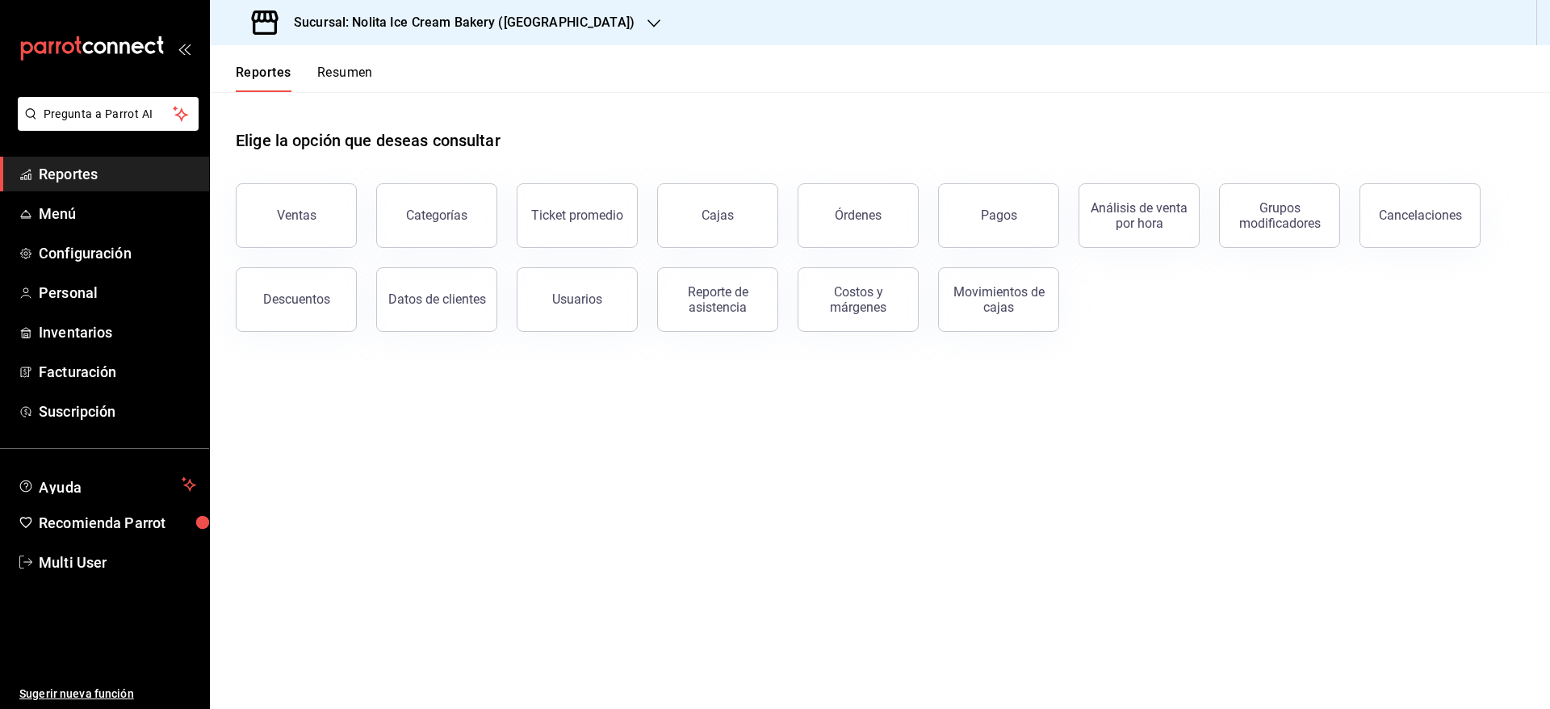
click at [245, 72] on button "Reportes" at bounding box center [264, 78] width 56 height 27
click at [339, 72] on button "Resumen" at bounding box center [345, 78] width 56 height 27
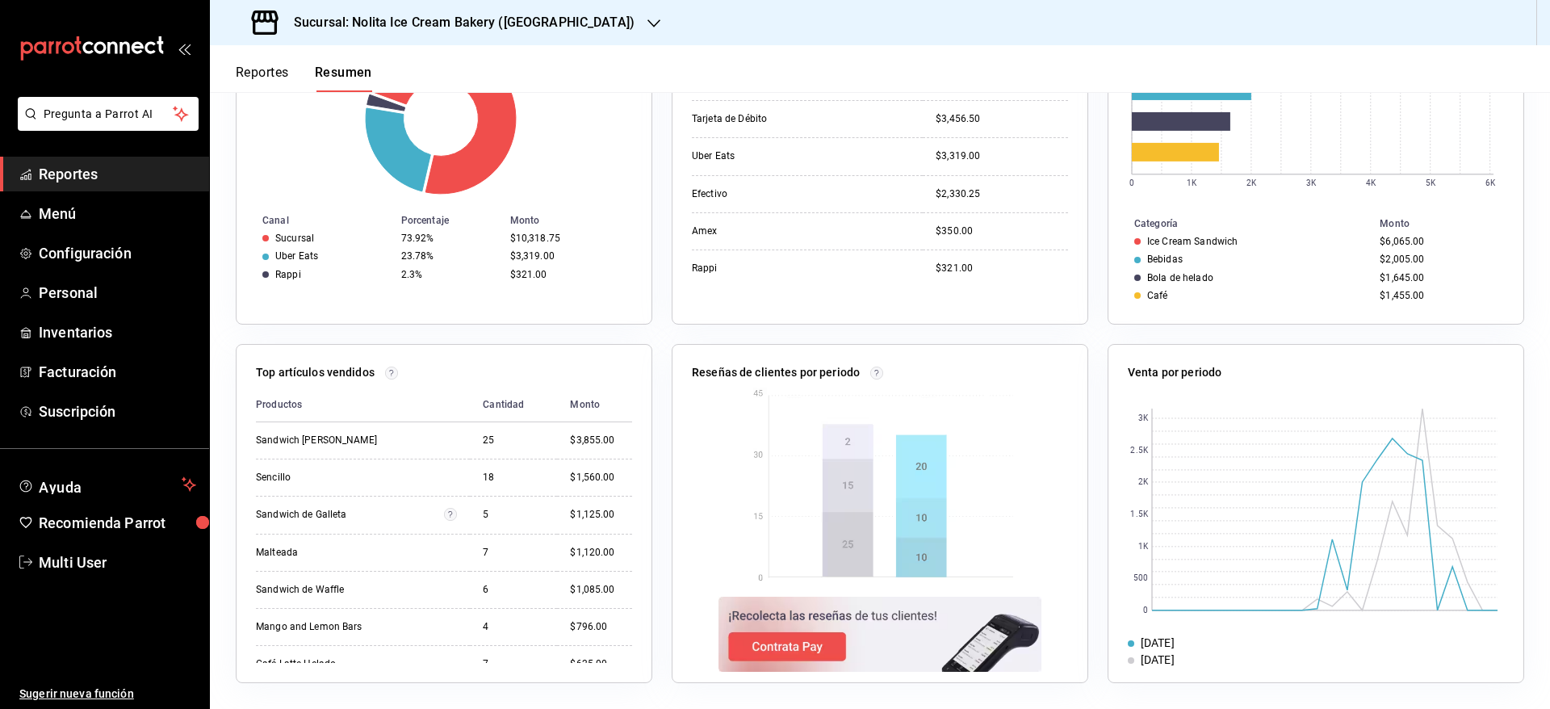
click at [559, 24] on h3 "Sucursal: Nolita Ice Cream Bakery ([GEOGRAPHIC_DATA])" at bounding box center [458, 22] width 354 height 19
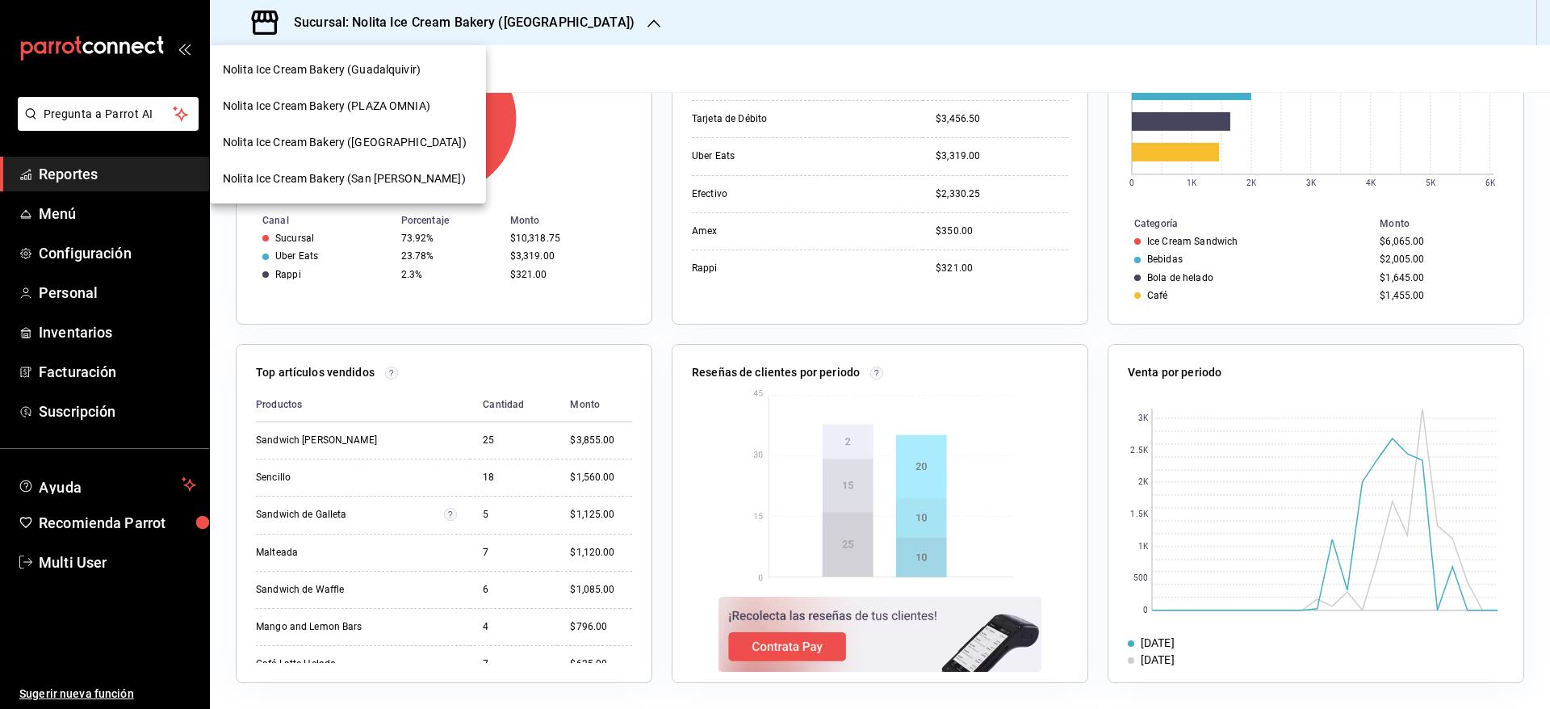
click at [409, 182] on span "Nolita Ice Cream Bakery (San [PERSON_NAME])" at bounding box center [344, 178] width 243 height 17
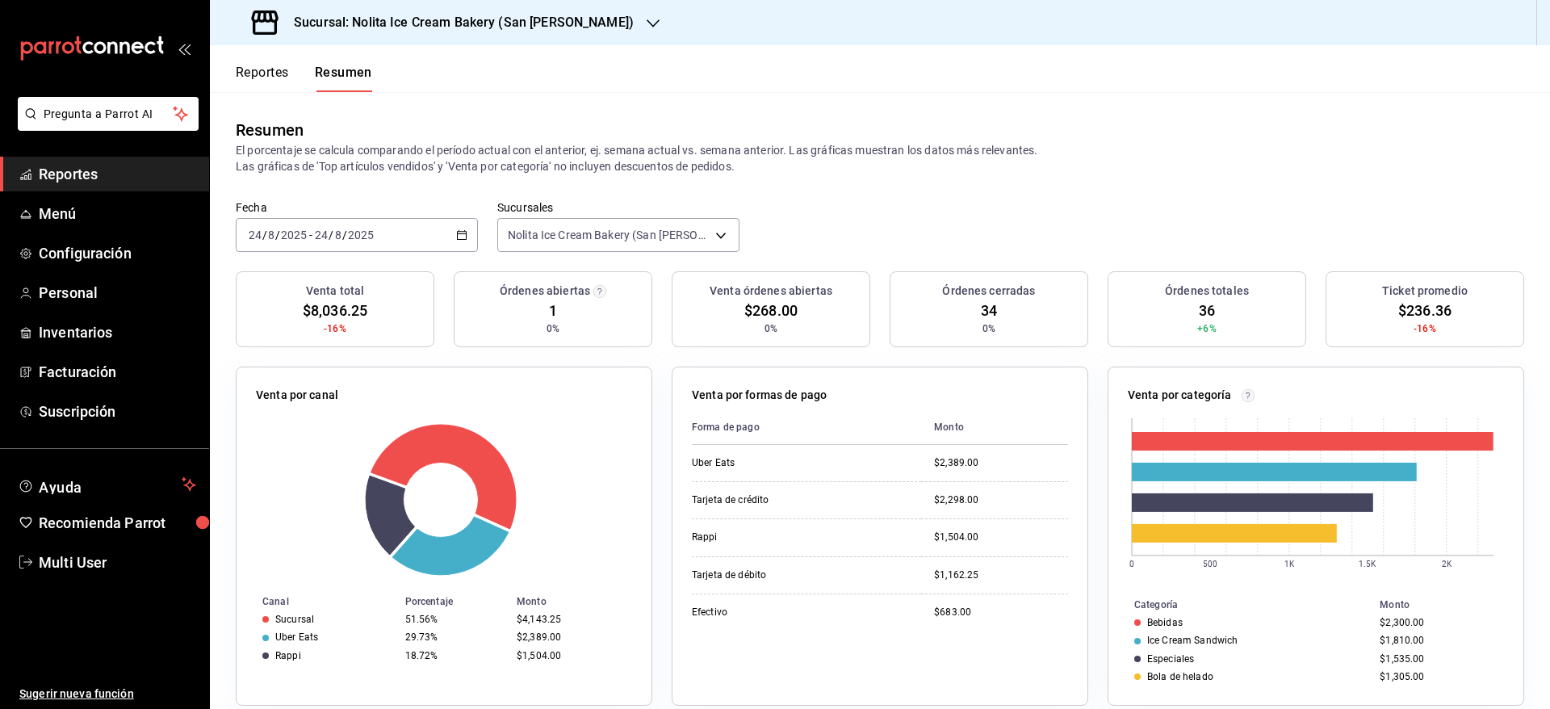
click at [268, 79] on button "Reportes" at bounding box center [262, 78] width 53 height 27
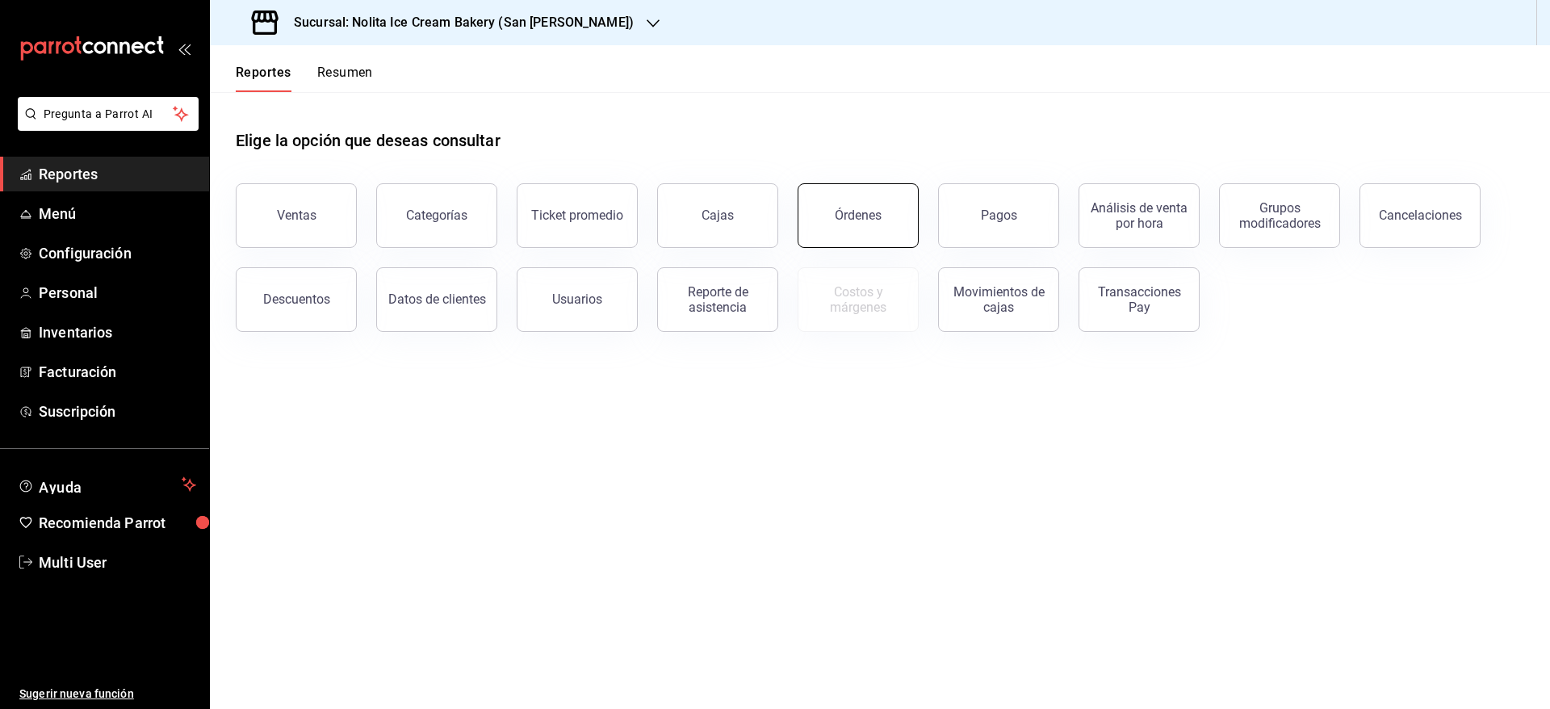
click at [857, 232] on button "Órdenes" at bounding box center [858, 215] width 121 height 65
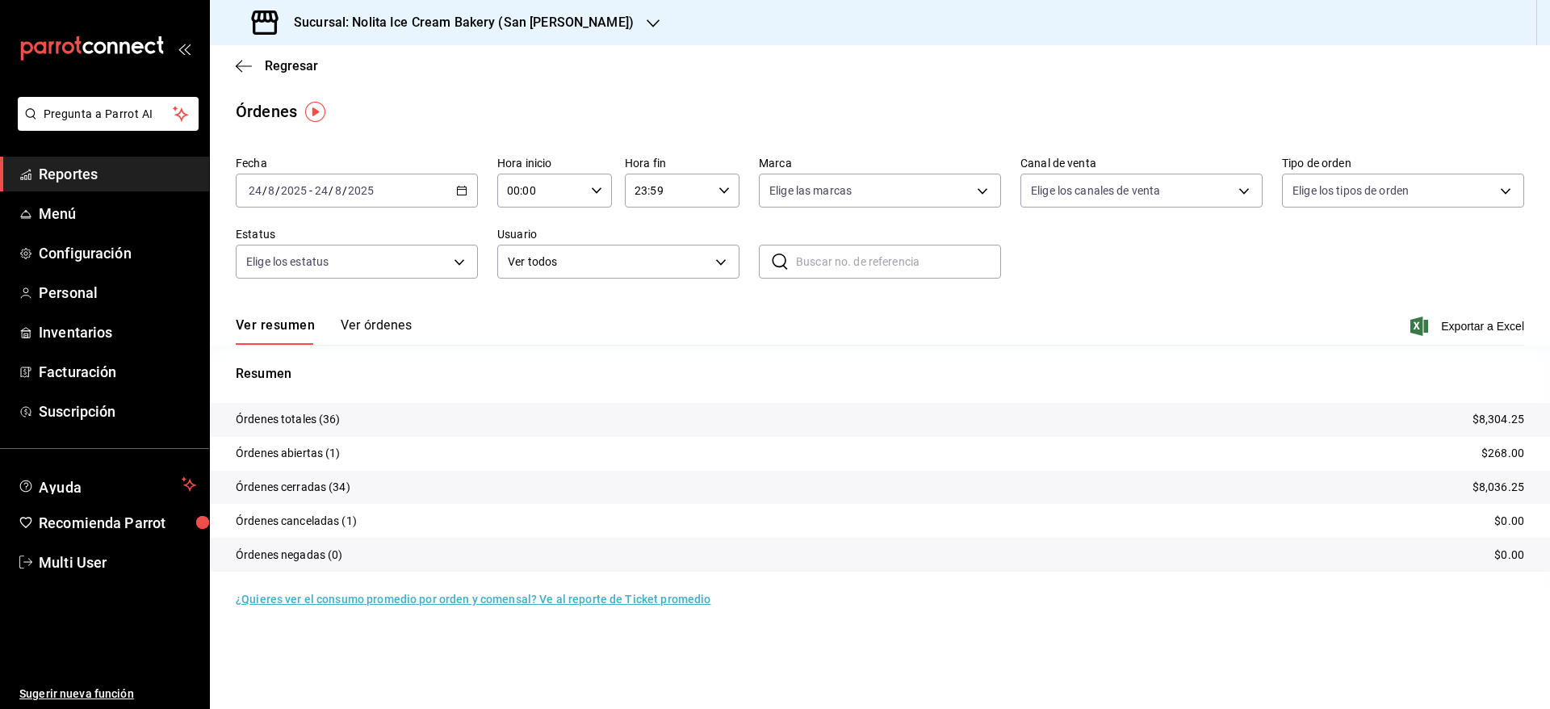
click at [380, 337] on button "Ver órdenes" at bounding box center [376, 330] width 71 height 27
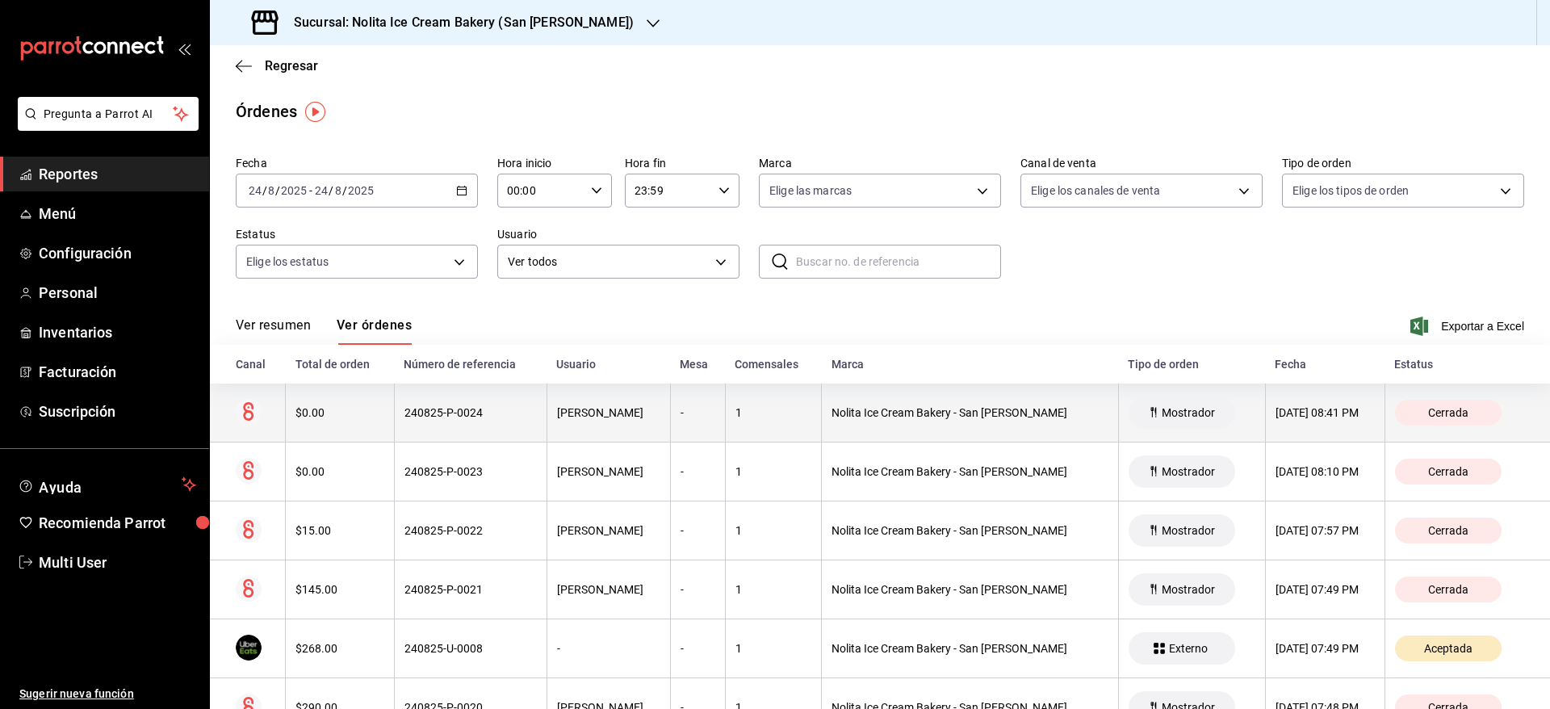
click at [513, 429] on th "240825-P-0024" at bounding box center [470, 412] width 153 height 59
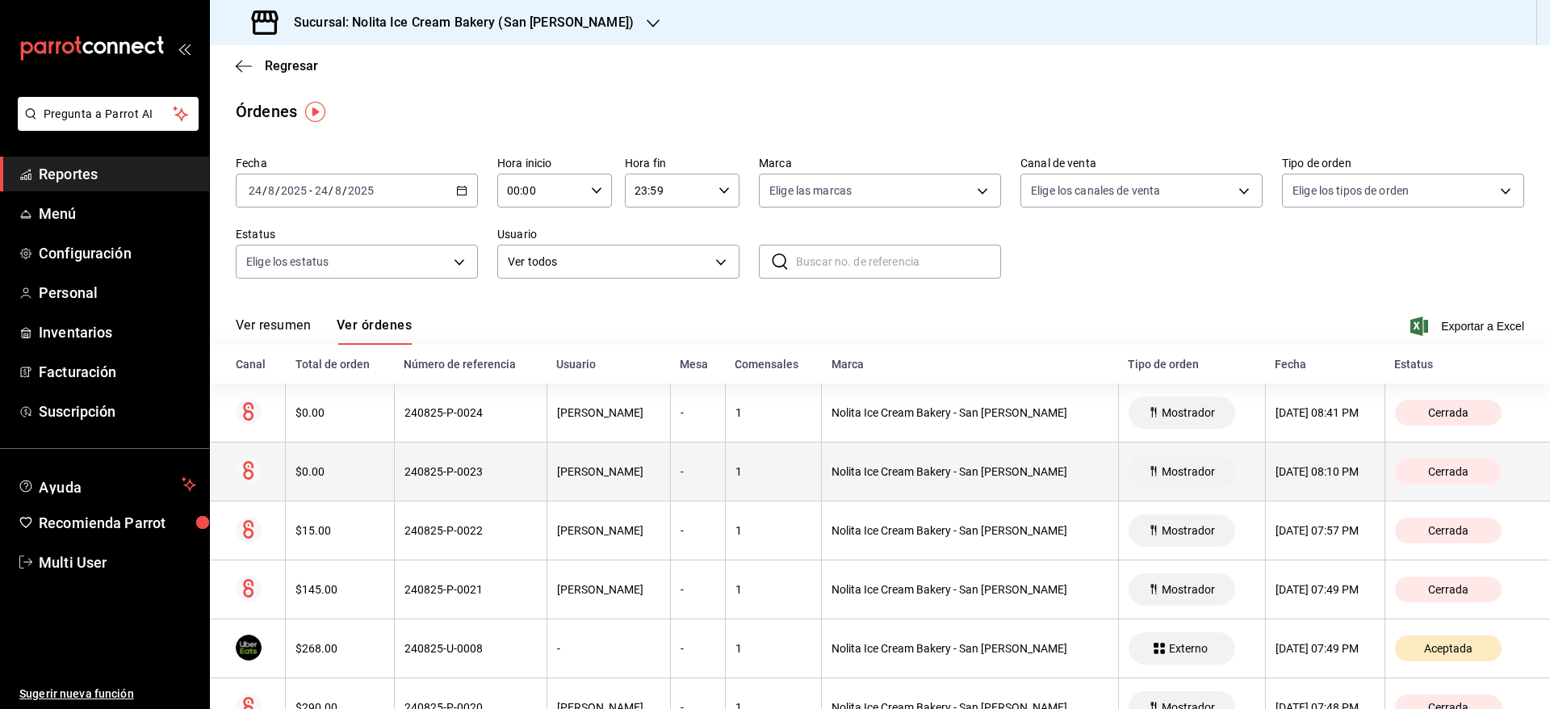
click at [488, 483] on th "240825-P-0023" at bounding box center [470, 471] width 153 height 59
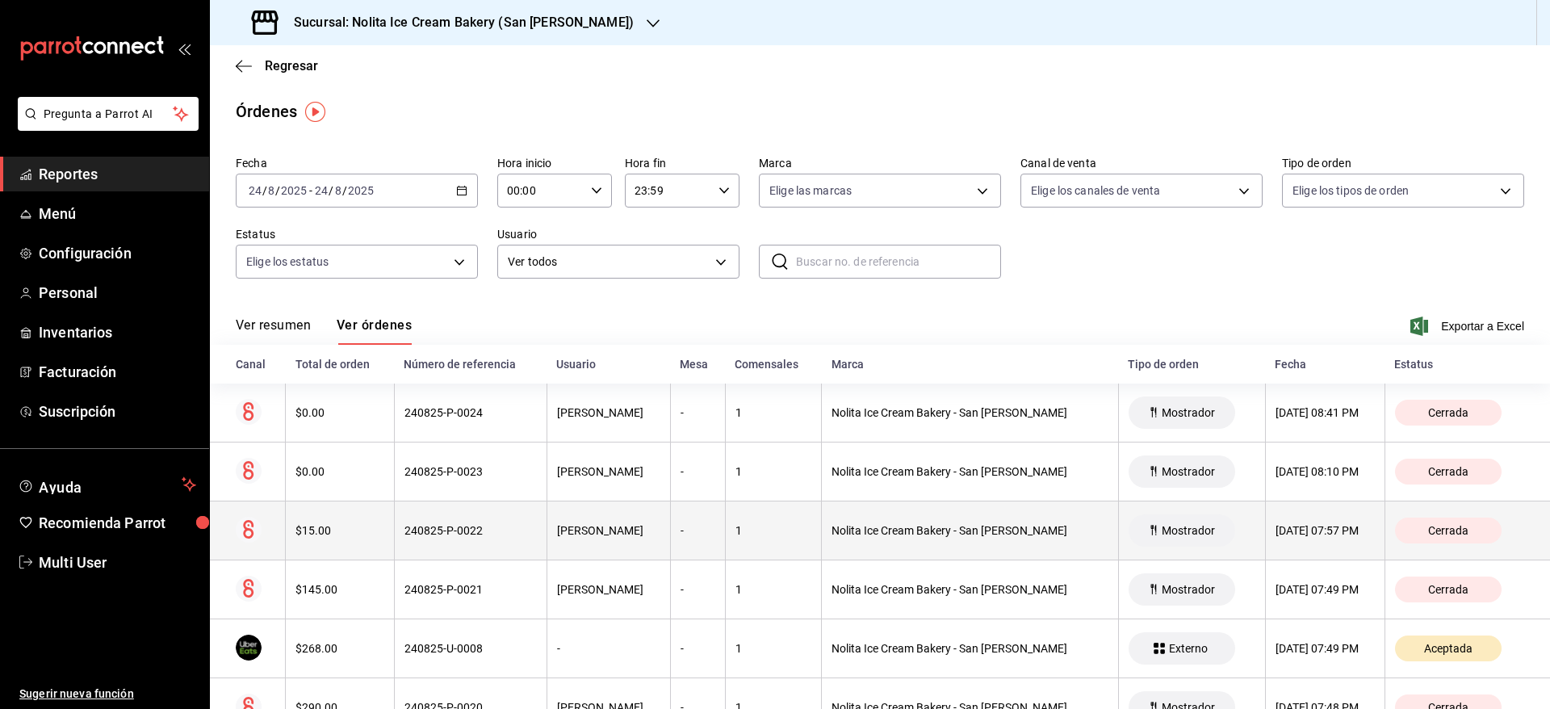
click at [483, 533] on div "240825-P-0022" at bounding box center [470, 530] width 132 height 13
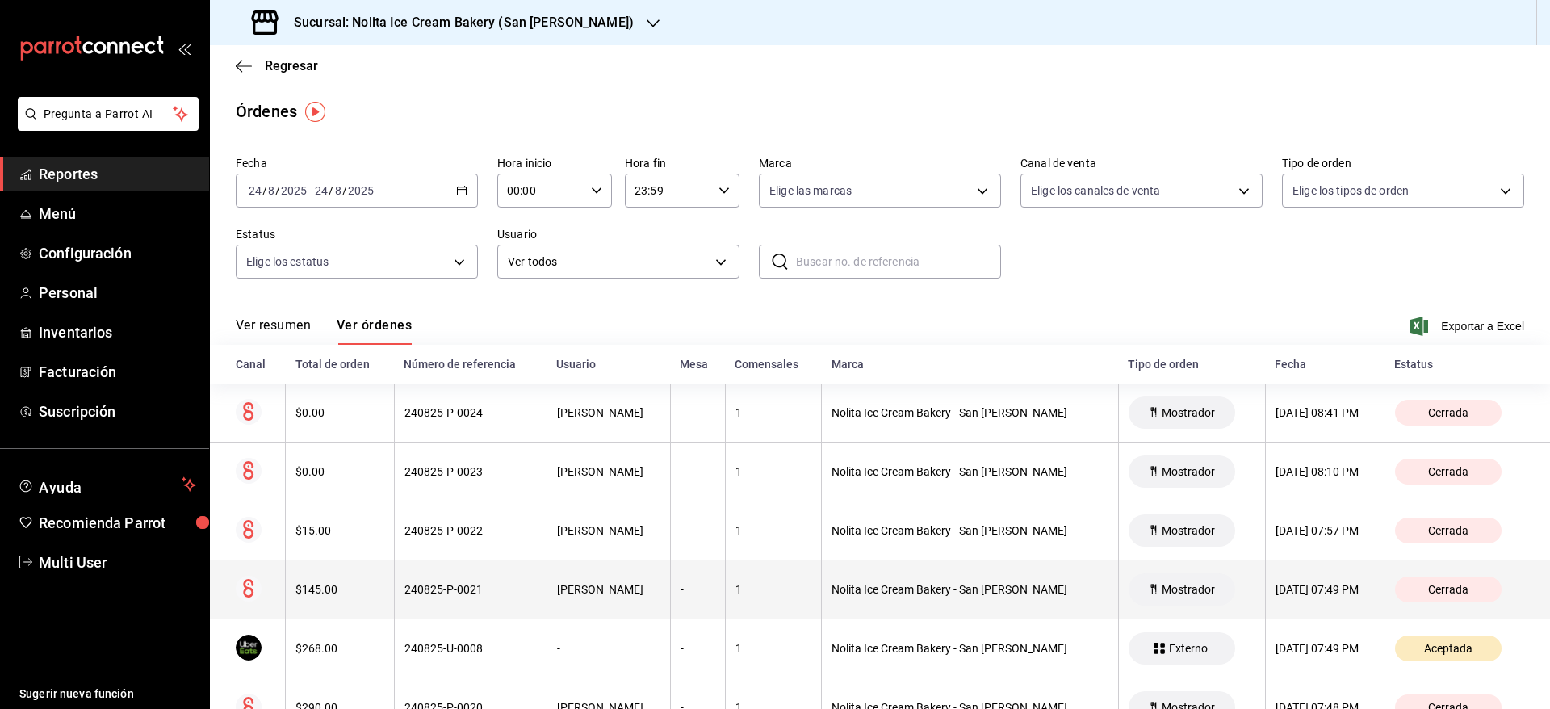
click at [446, 595] on div "240825-P-0021" at bounding box center [470, 589] width 132 height 13
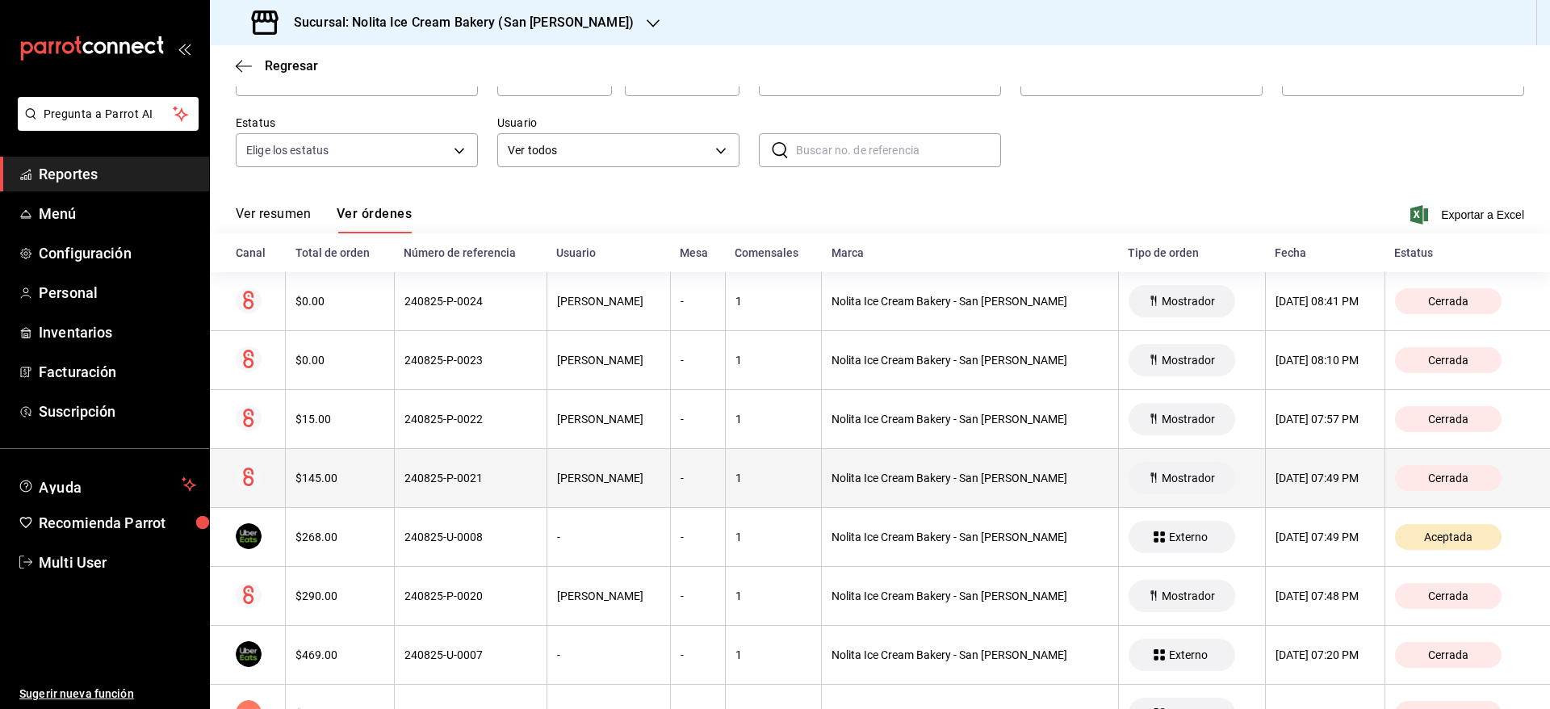
scroll to position [129, 0]
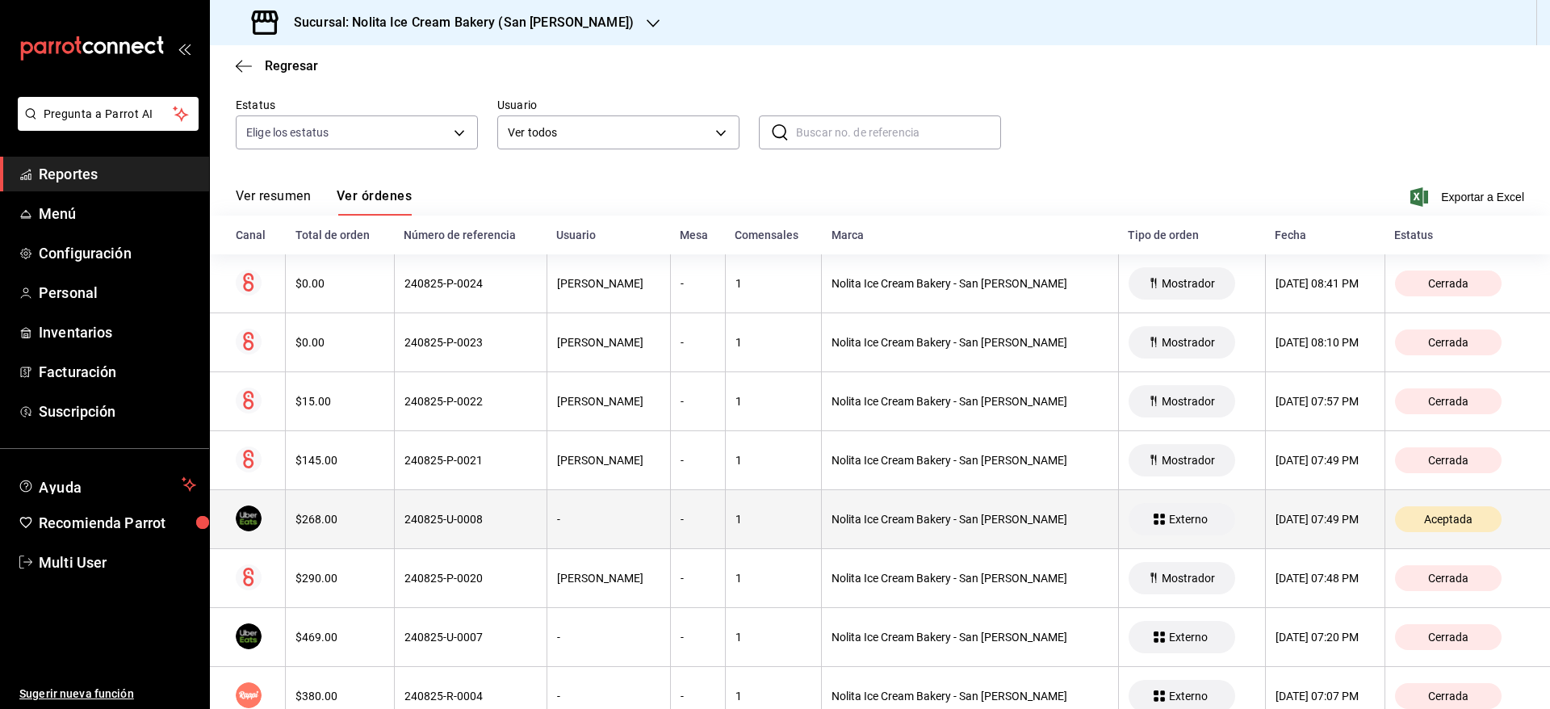
click at [470, 520] on div "240825-U-0008" at bounding box center [470, 519] width 132 height 13
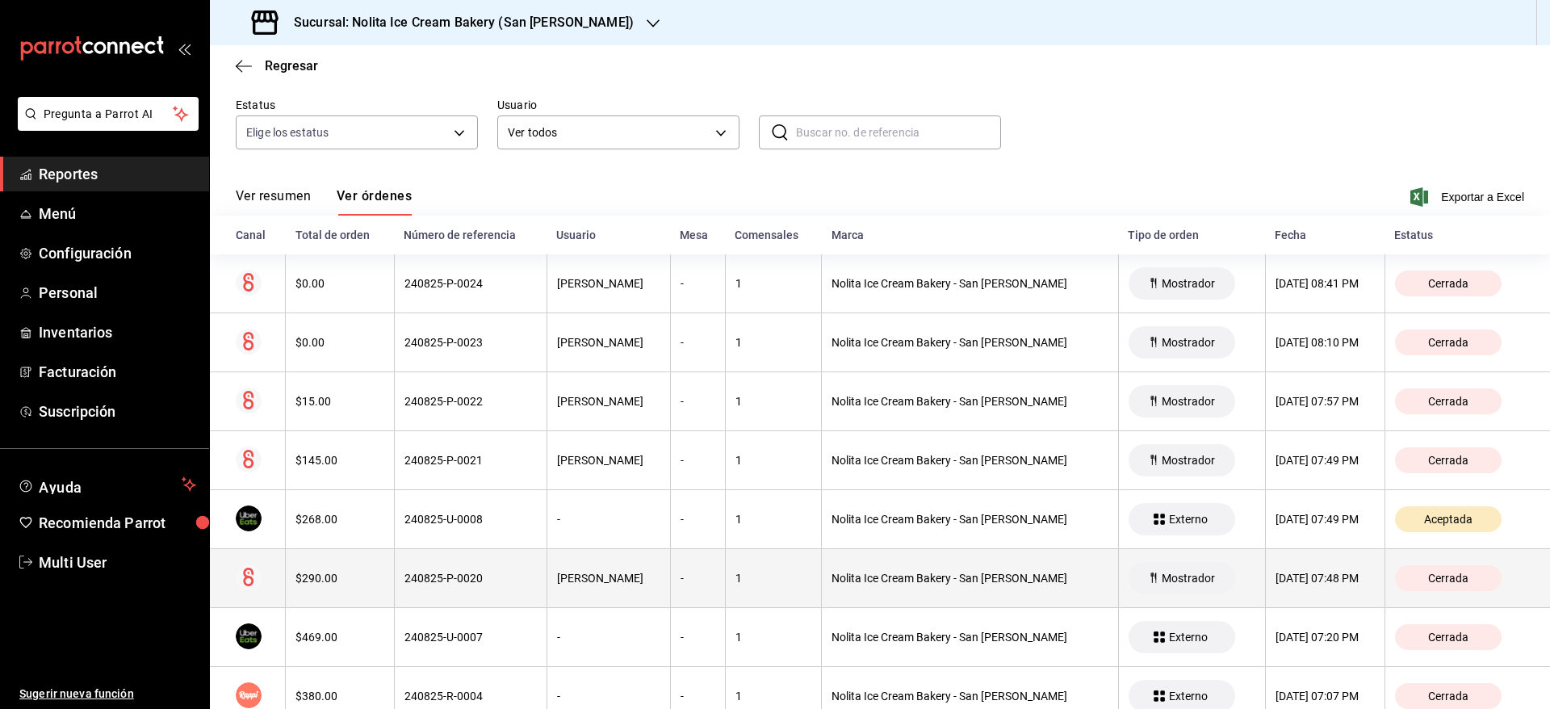
click at [456, 581] on div "240825-P-0020" at bounding box center [470, 578] width 132 height 13
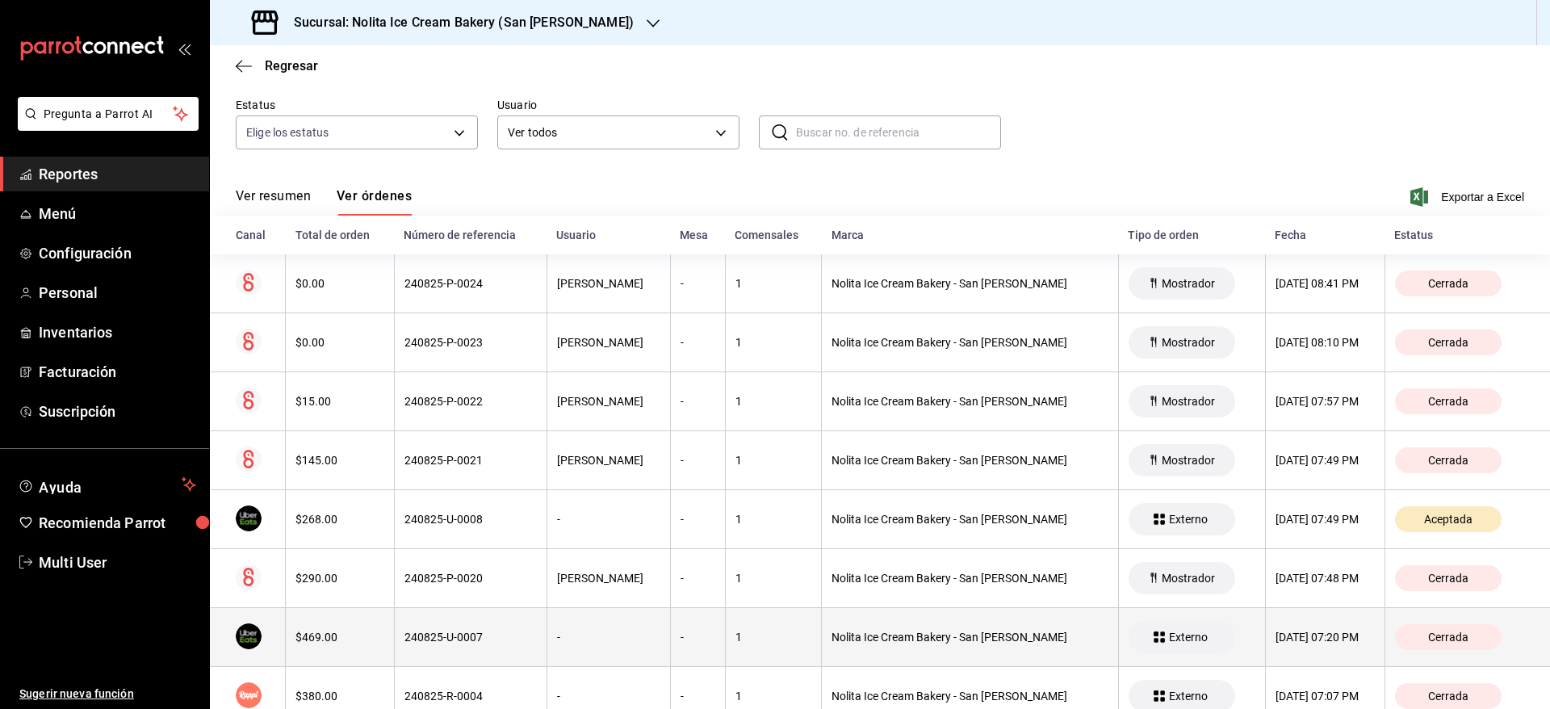
click at [414, 651] on th "240825-U-0007" at bounding box center [470, 637] width 153 height 59
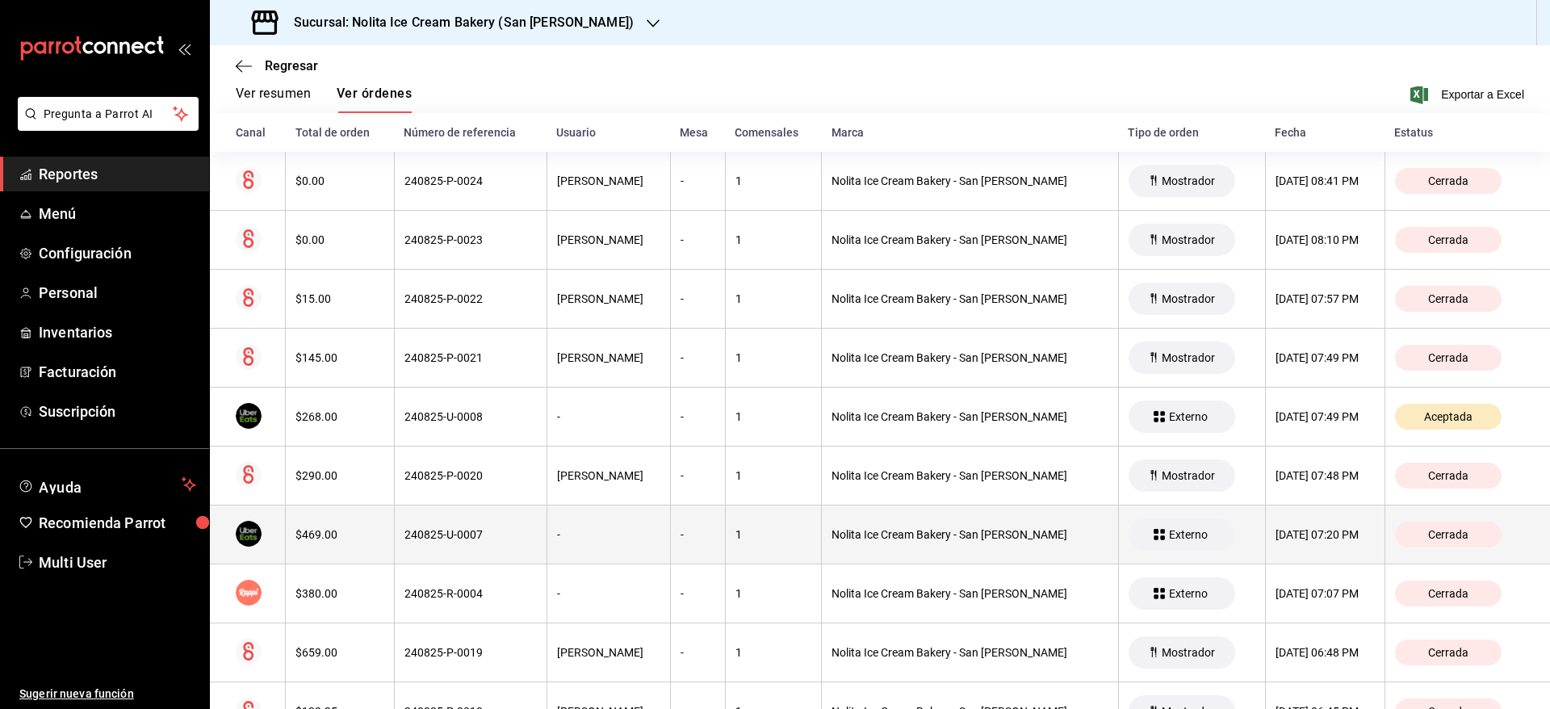
scroll to position [269, 0]
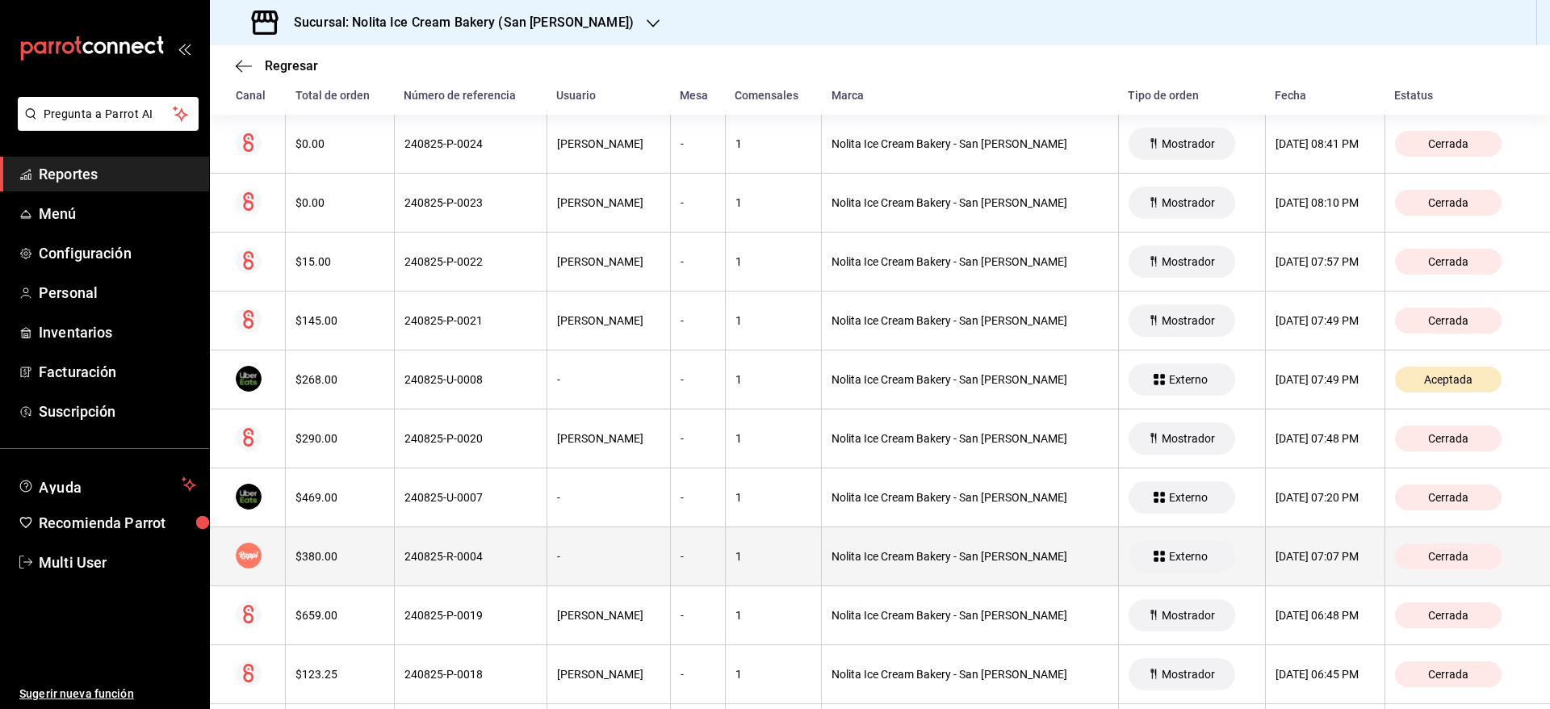
click at [458, 567] on th "240825-R-0004" at bounding box center [470, 556] width 153 height 59
click at [454, 558] on div "240825-R-0004" at bounding box center [470, 556] width 132 height 13
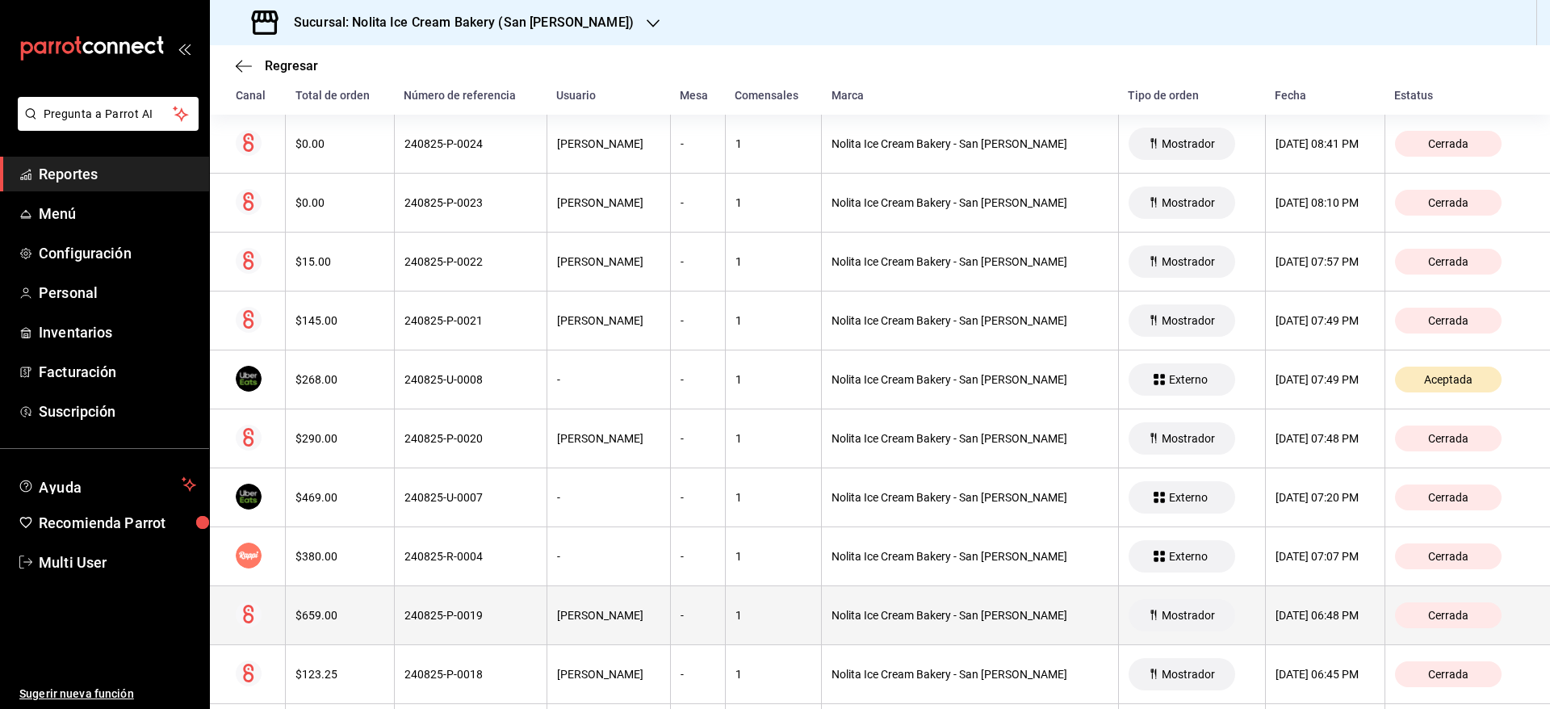
click at [426, 626] on th "240825-P-0019" at bounding box center [470, 615] width 153 height 59
click at [425, 624] on th "240825-P-0019" at bounding box center [470, 615] width 153 height 59
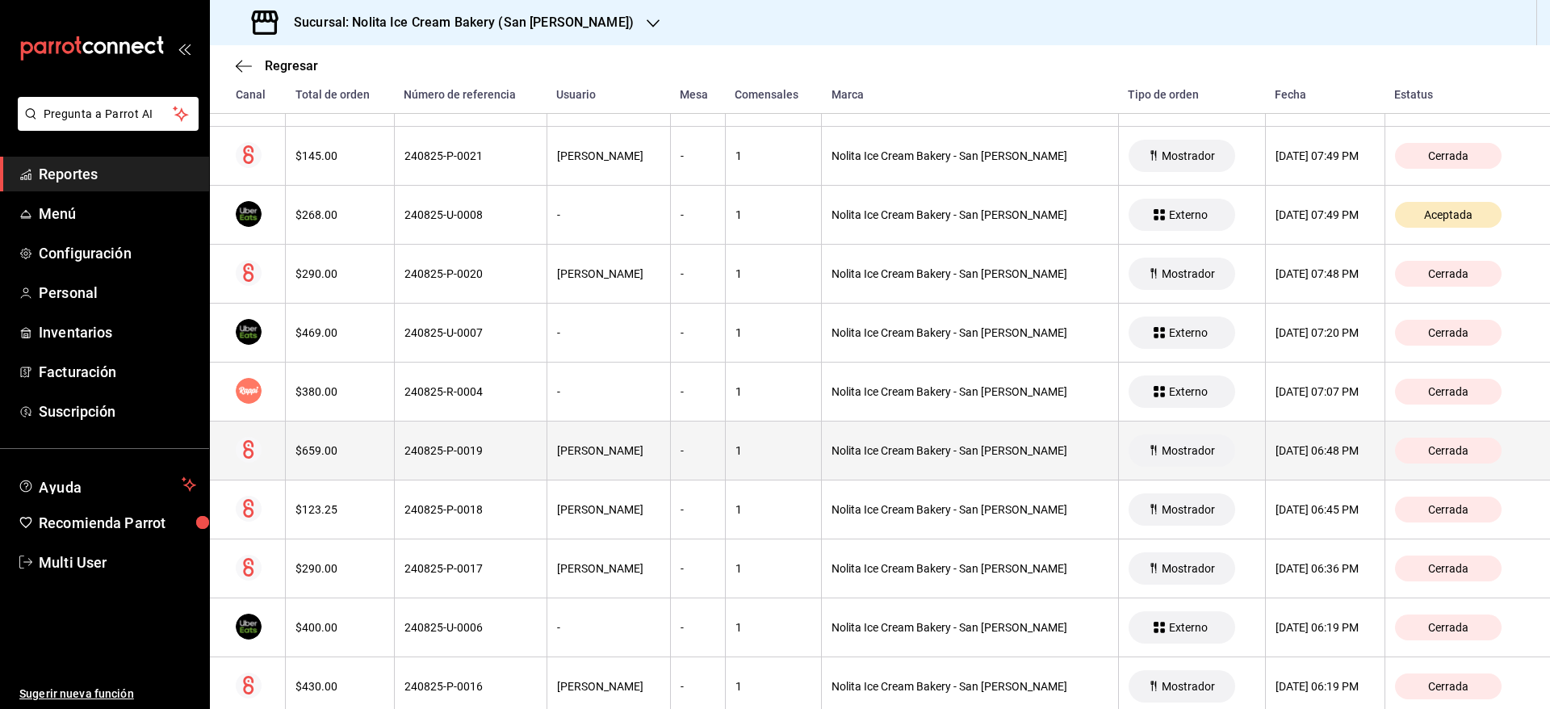
scroll to position [498, 0]
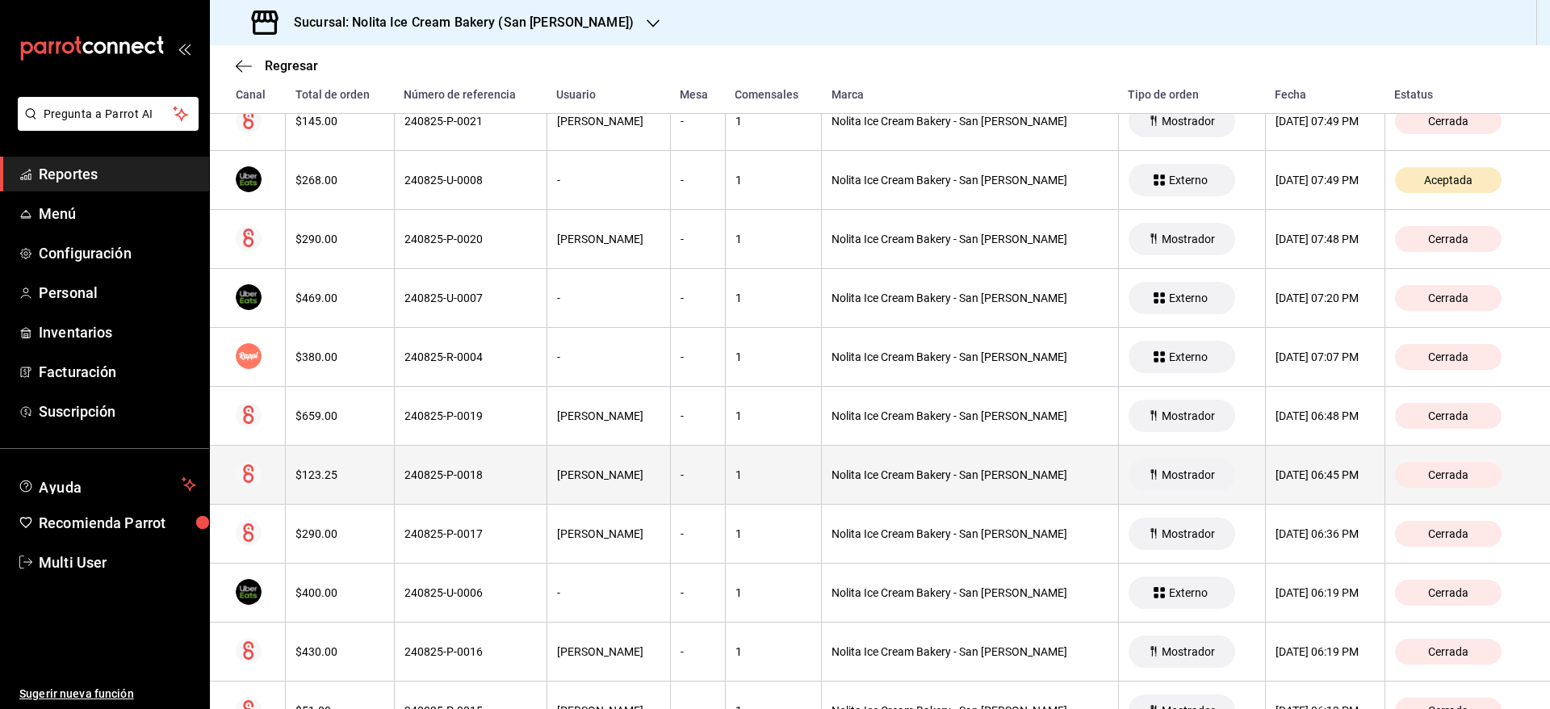
click at [471, 484] on th "240825-P-0018" at bounding box center [470, 475] width 153 height 59
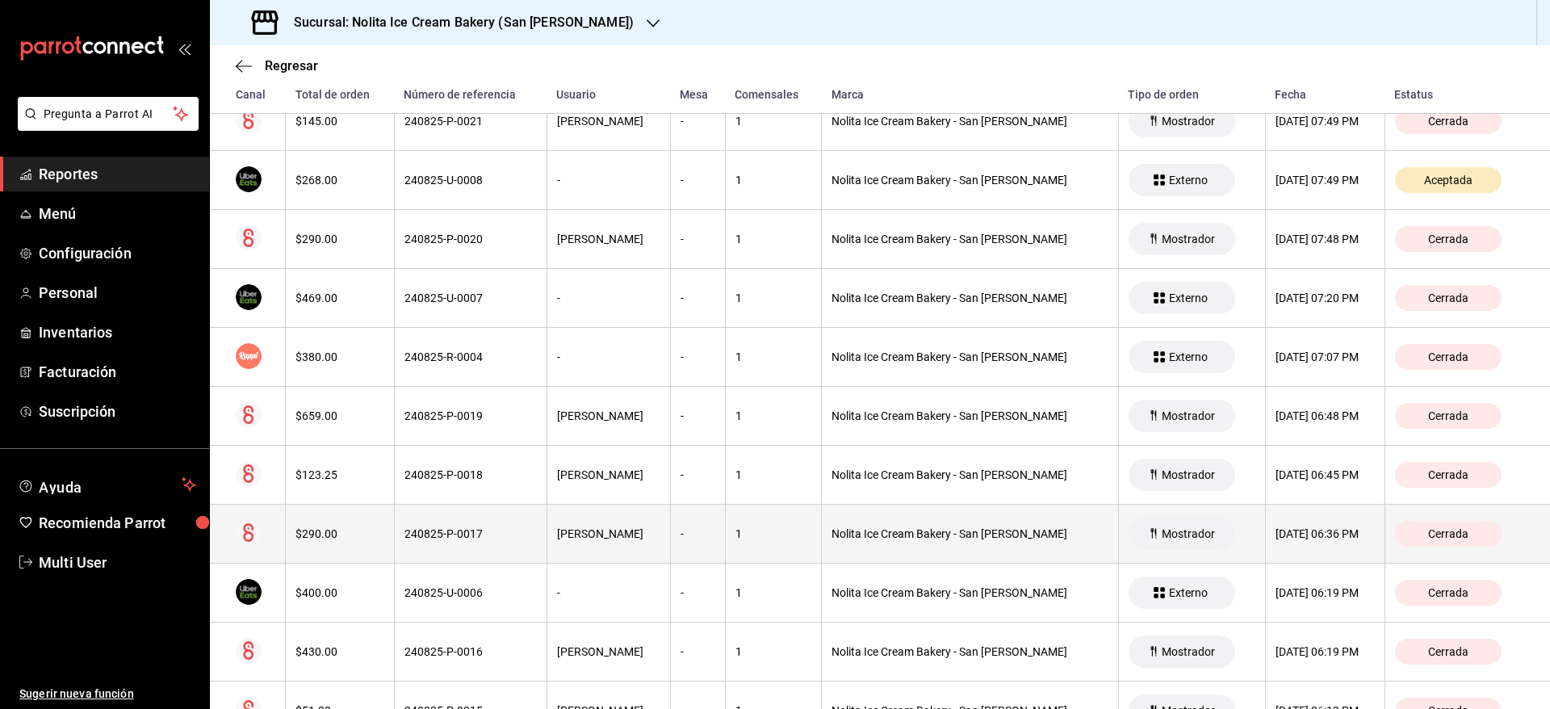
click at [454, 552] on th "240825-P-0017" at bounding box center [470, 534] width 153 height 59
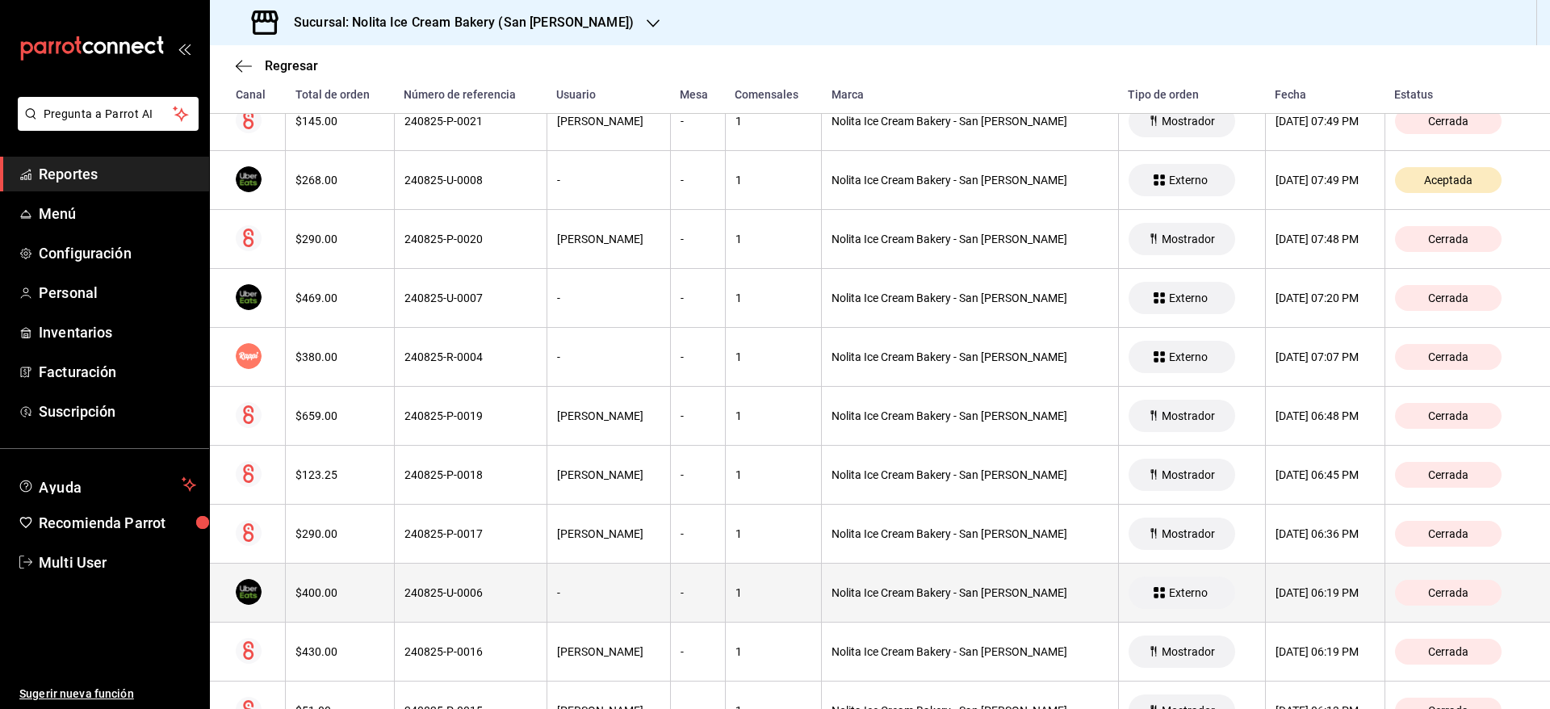
click at [445, 593] on div "240825-U-0006" at bounding box center [470, 592] width 132 height 13
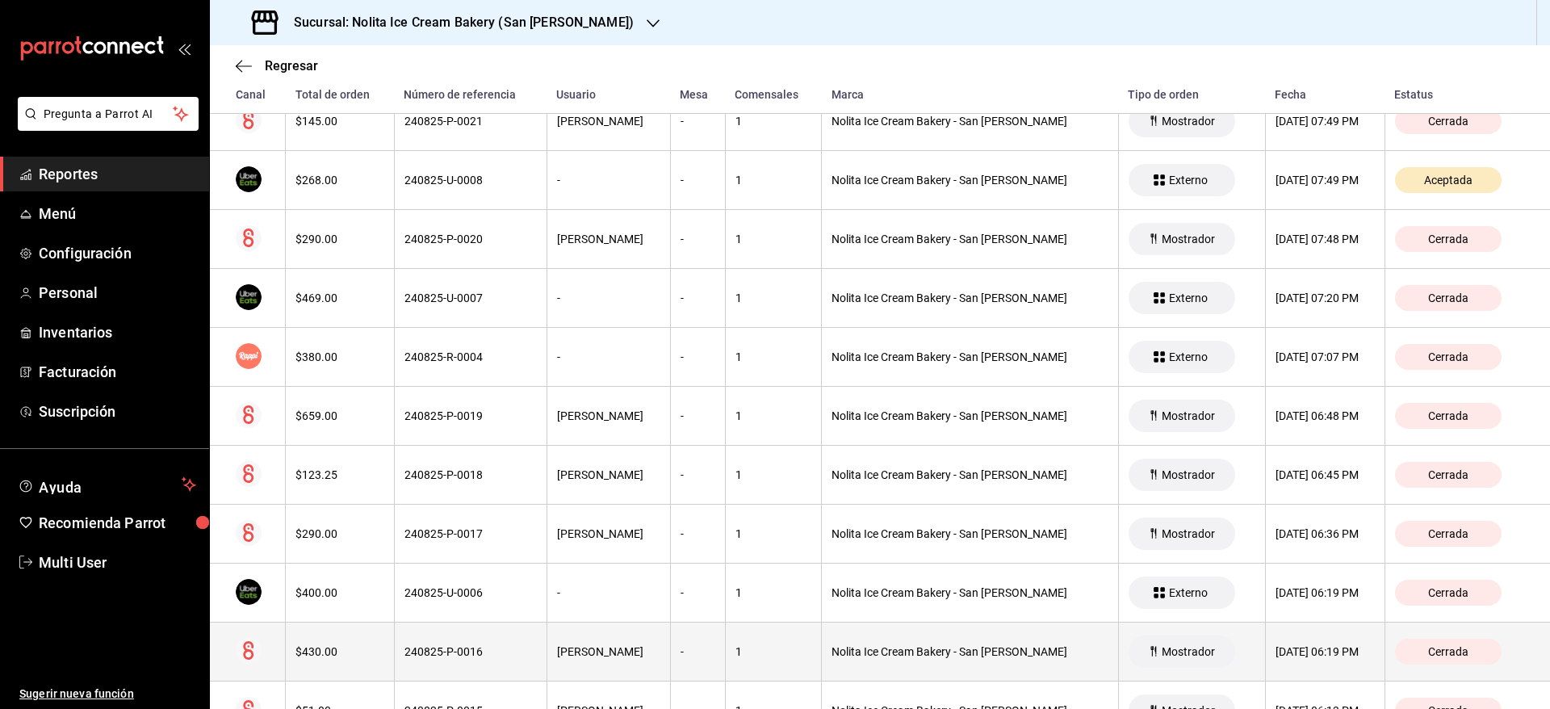
click at [425, 658] on div "240825-P-0016" at bounding box center [470, 651] width 132 height 13
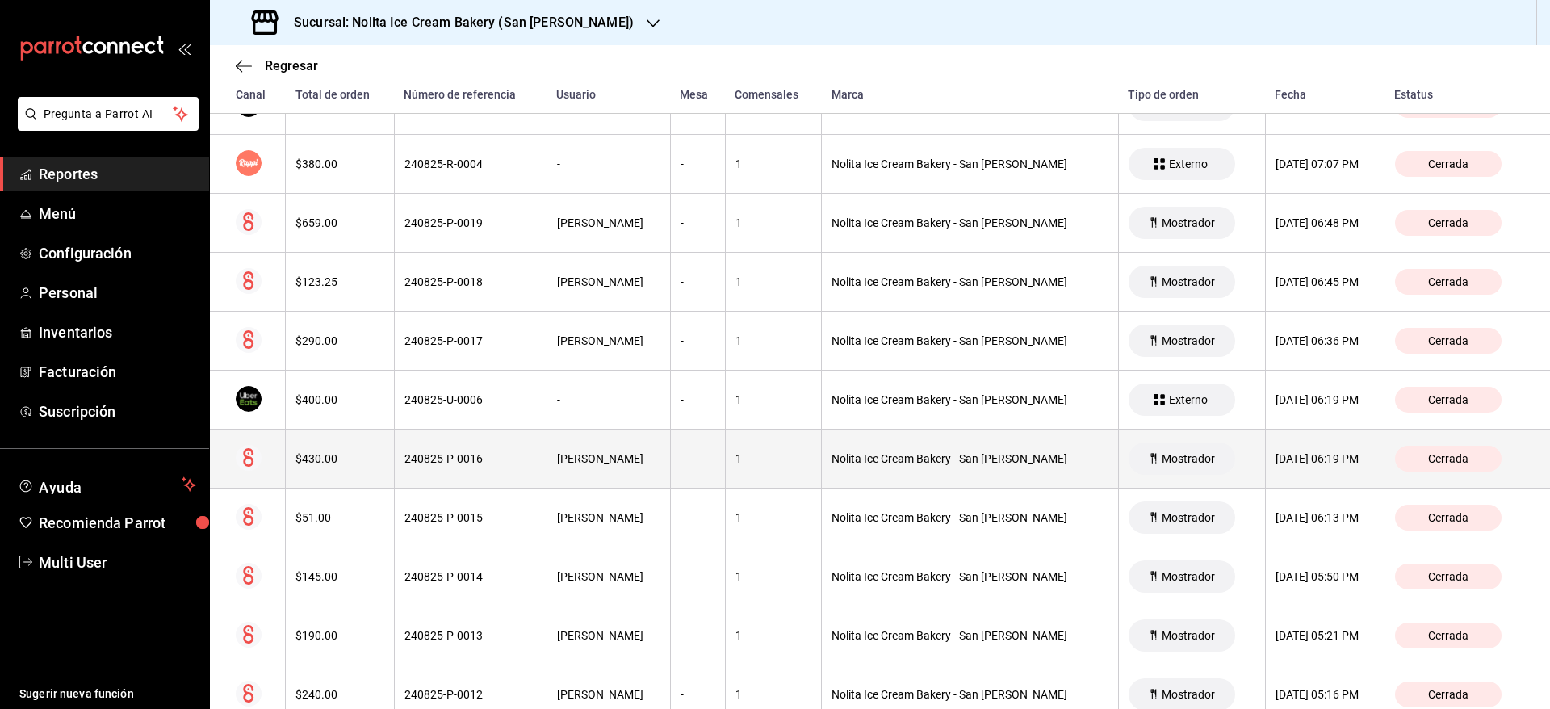
scroll to position [697, 0]
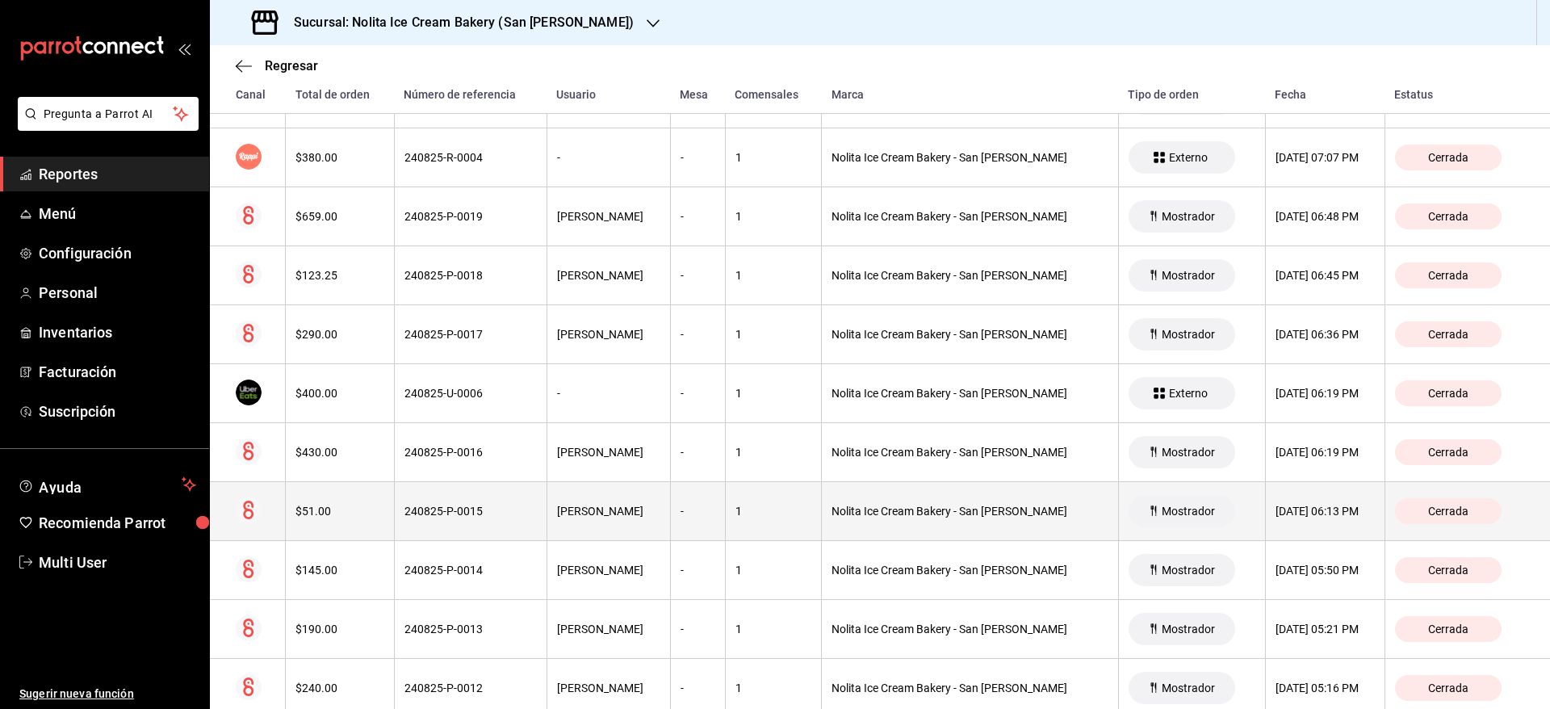
click at [459, 530] on th "240825-P-0015" at bounding box center [470, 511] width 153 height 59
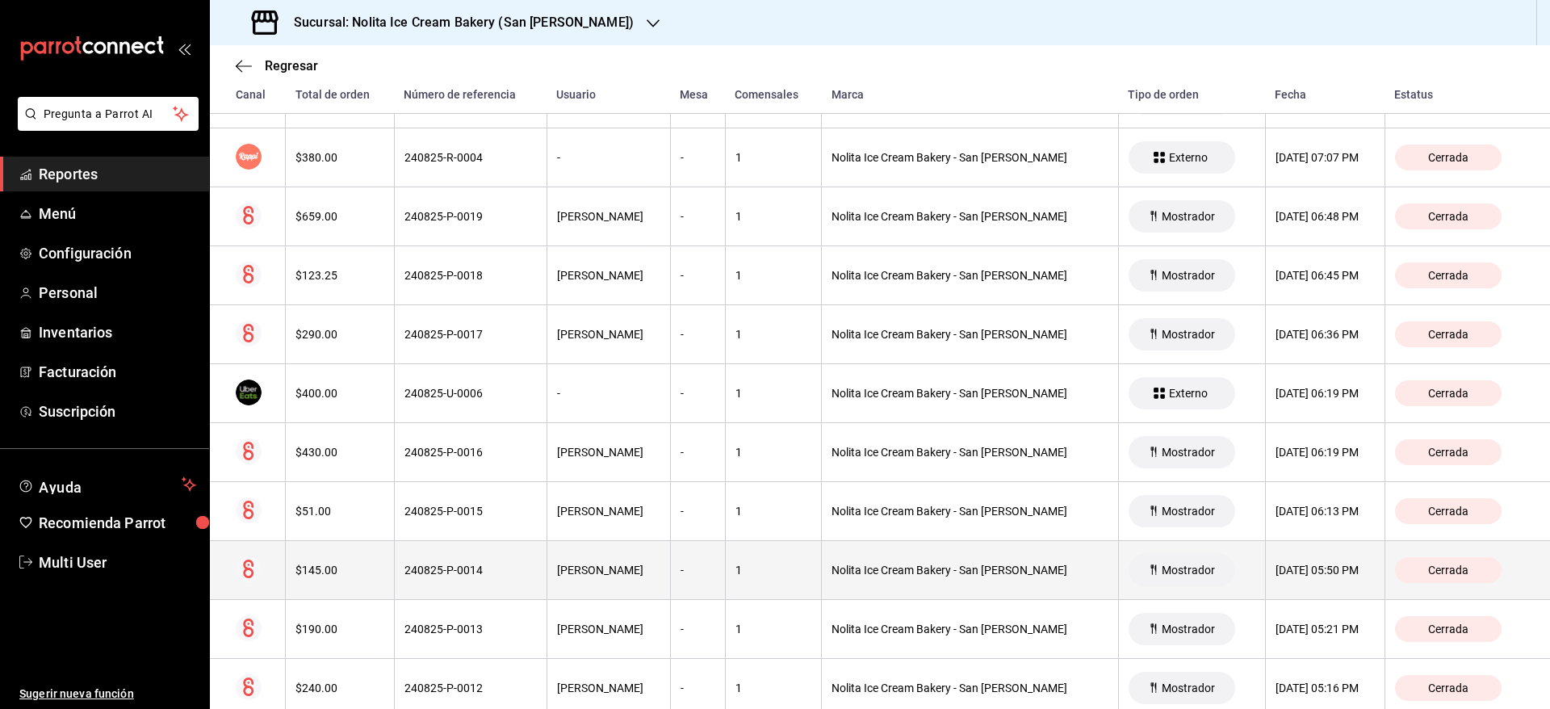
click at [831, 573] on div "Nolita Ice Cream Bakery - San [PERSON_NAME]" at bounding box center [969, 569] width 276 height 13
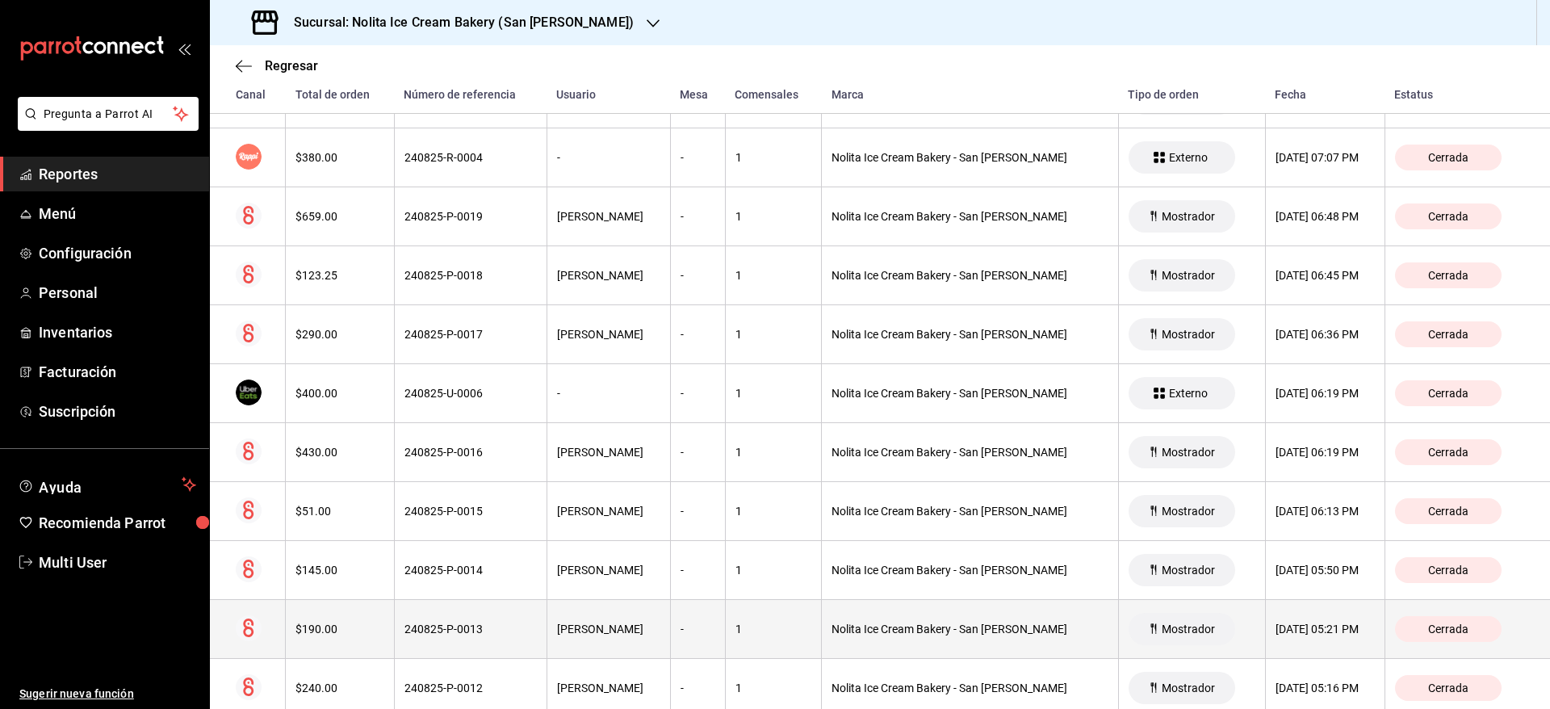
click at [899, 627] on div "Nolita Ice Cream Bakery - San [PERSON_NAME]" at bounding box center [969, 628] width 276 height 13
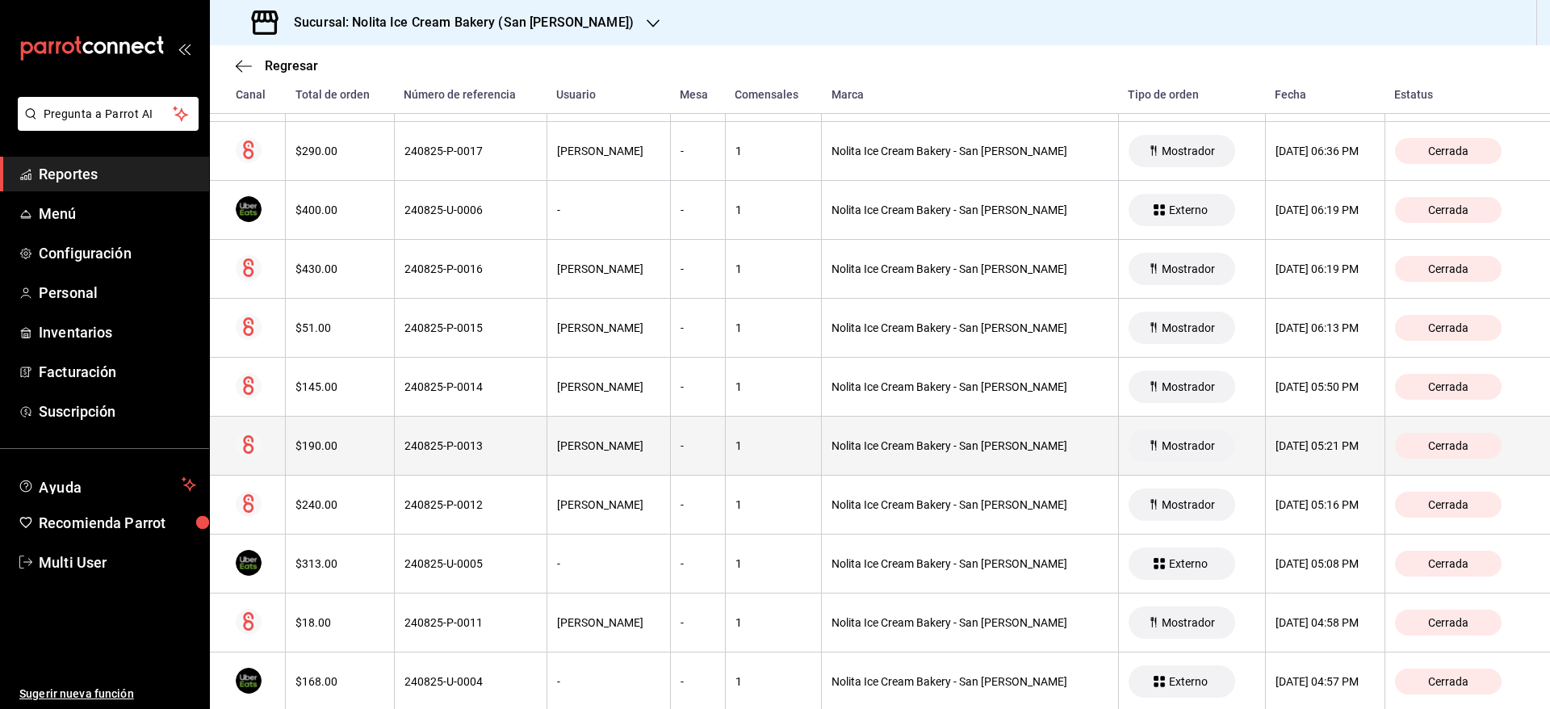
scroll to position [882, 0]
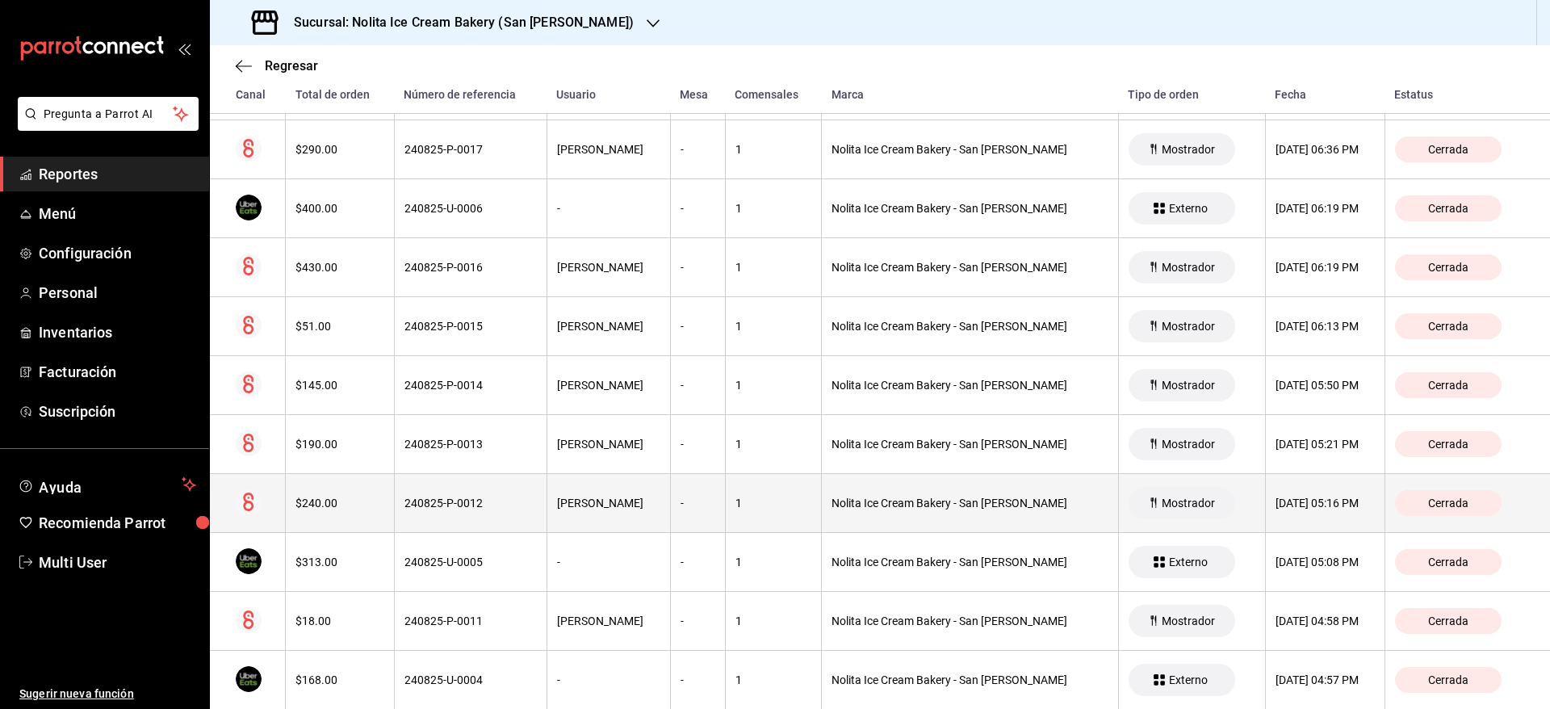
click at [928, 512] on th "Nolita Ice Cream Bakery - San [PERSON_NAME]" at bounding box center [970, 503] width 296 height 59
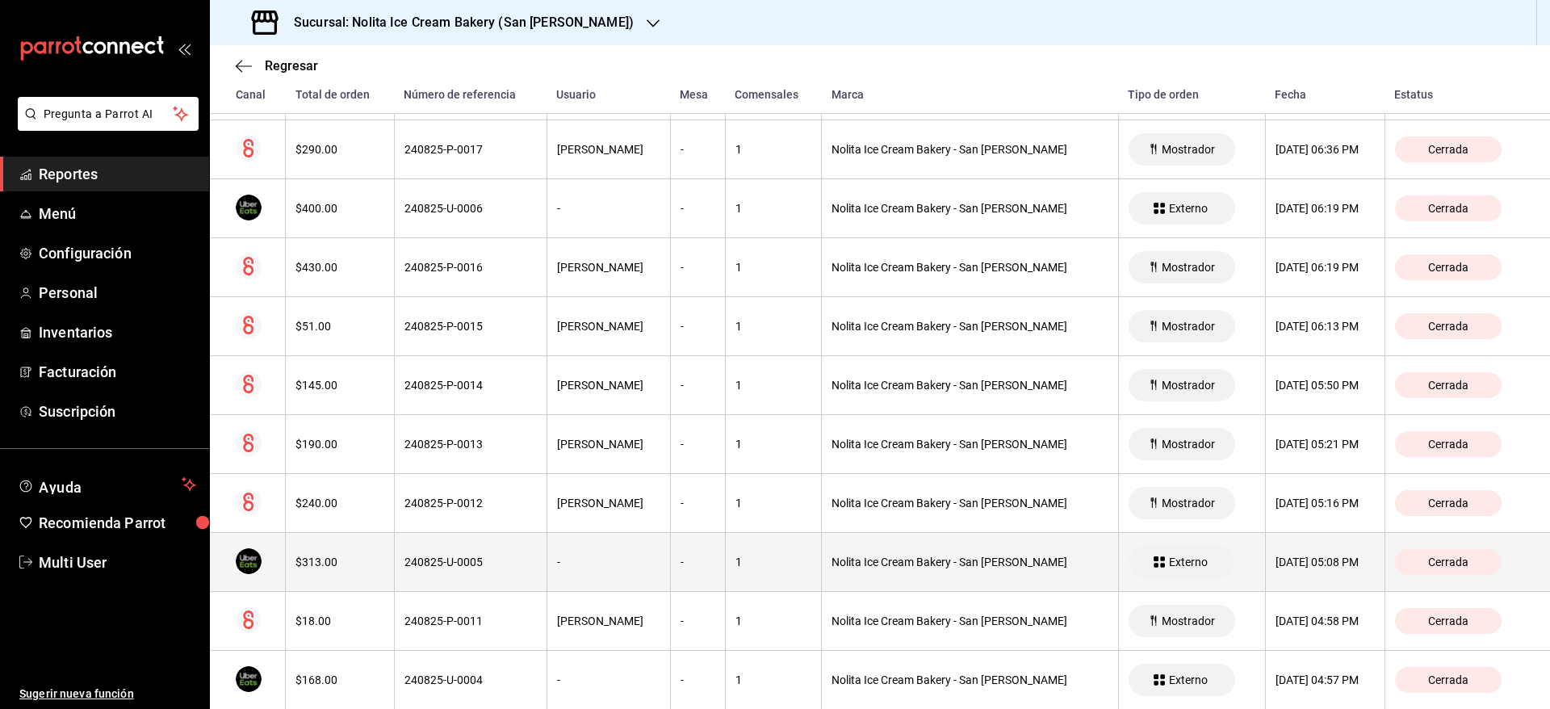
click at [903, 563] on div "Nolita Ice Cream Bakery - San [PERSON_NAME]" at bounding box center [969, 561] width 276 height 13
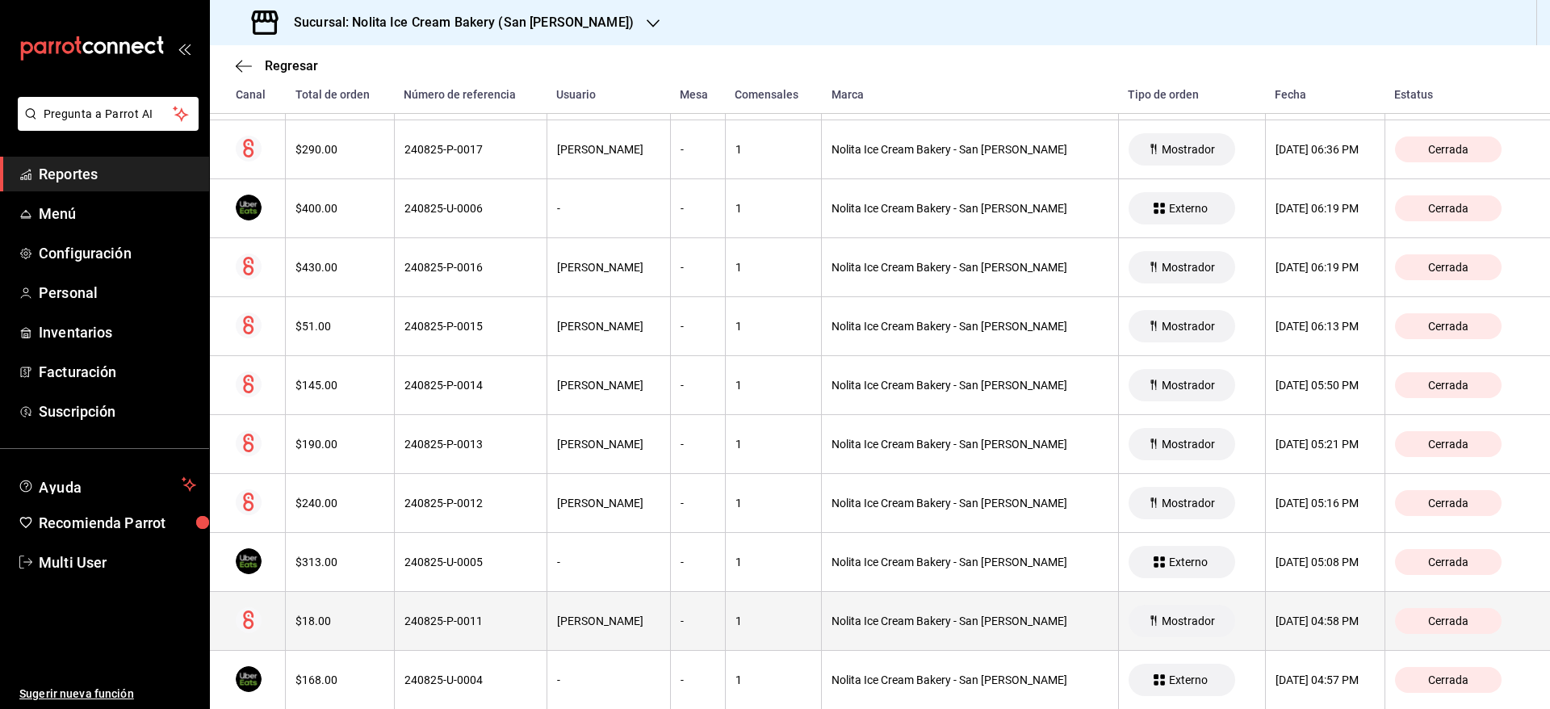
click at [881, 623] on div "Nolita Ice Cream Bakery - San [PERSON_NAME]" at bounding box center [969, 620] width 276 height 13
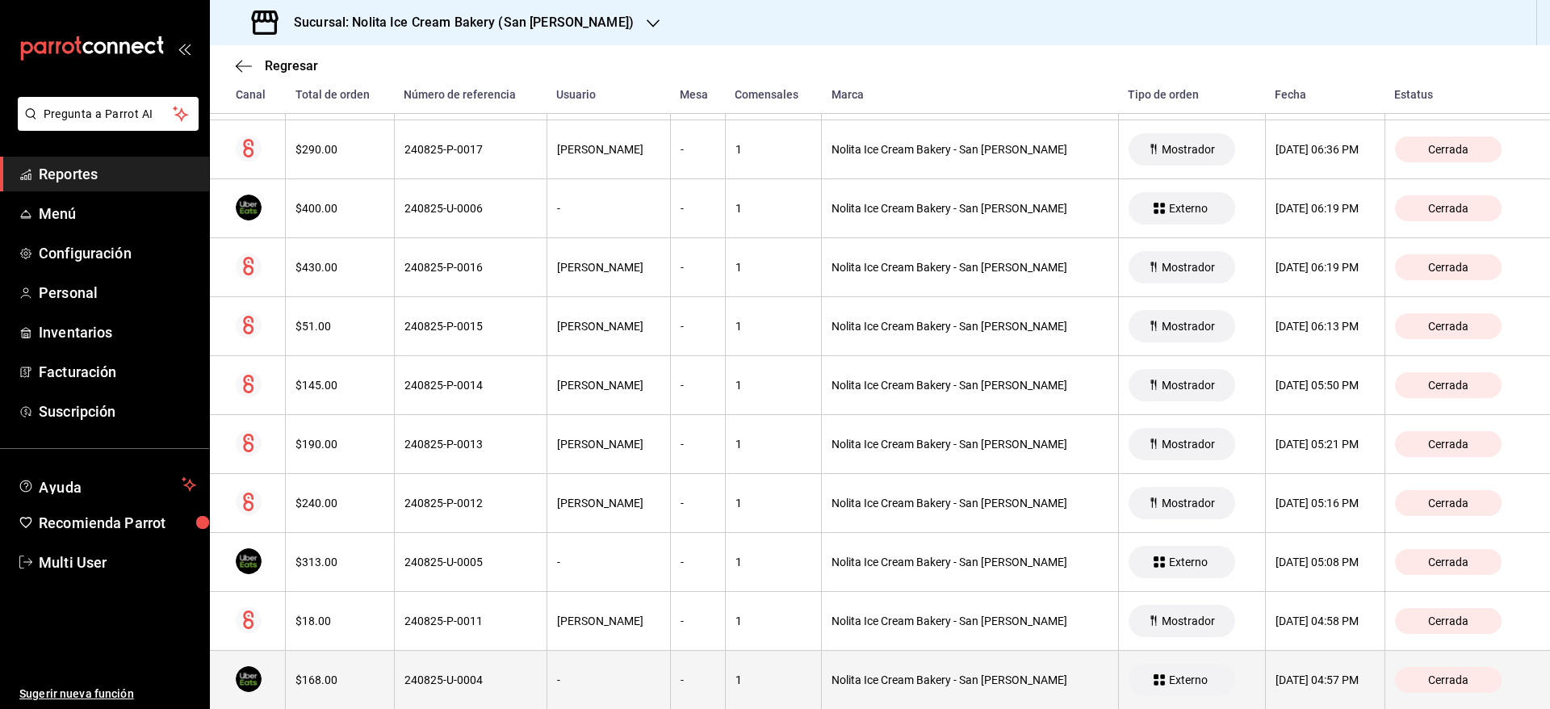
click at [882, 672] on th "Nolita Ice Cream Bakery - San [PERSON_NAME]" at bounding box center [970, 680] width 296 height 59
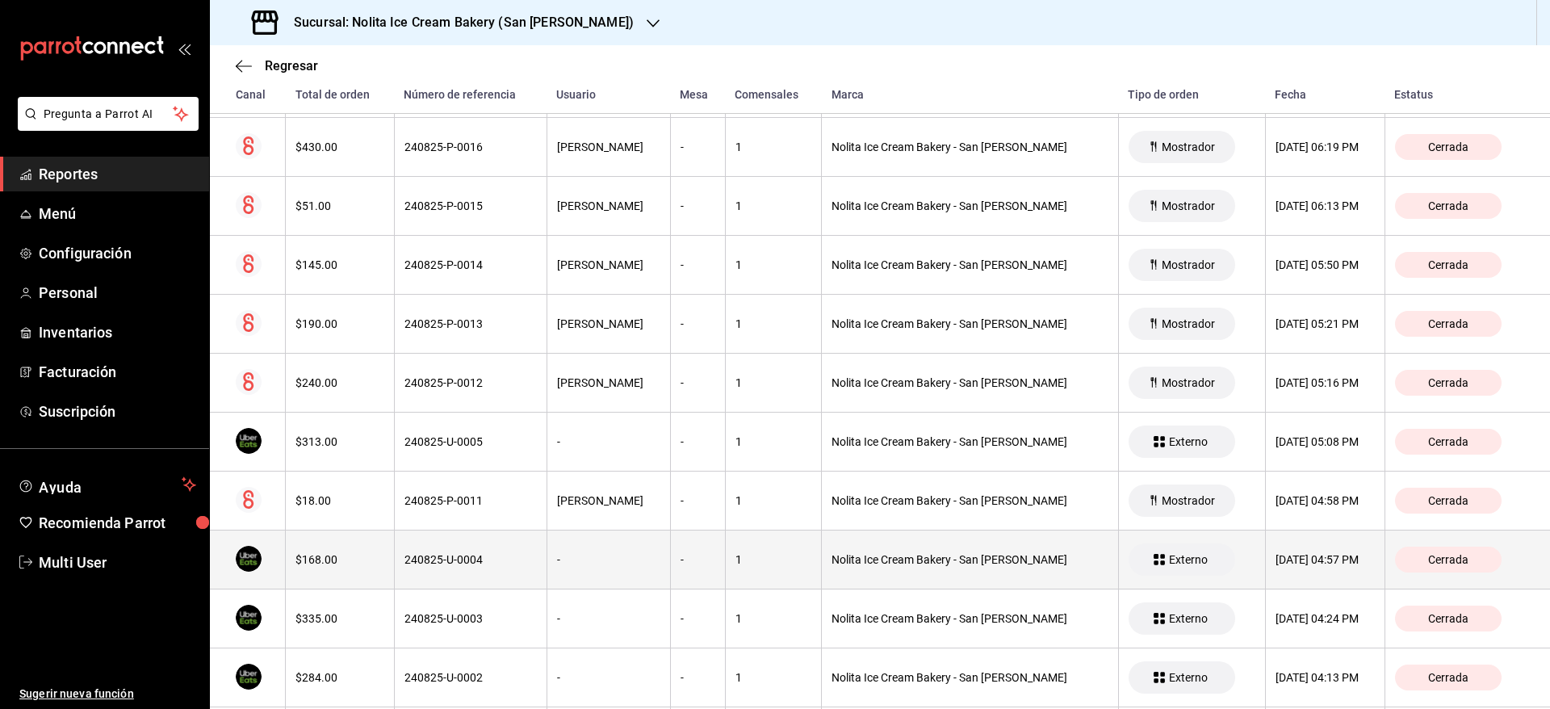
scroll to position [1018, 0]
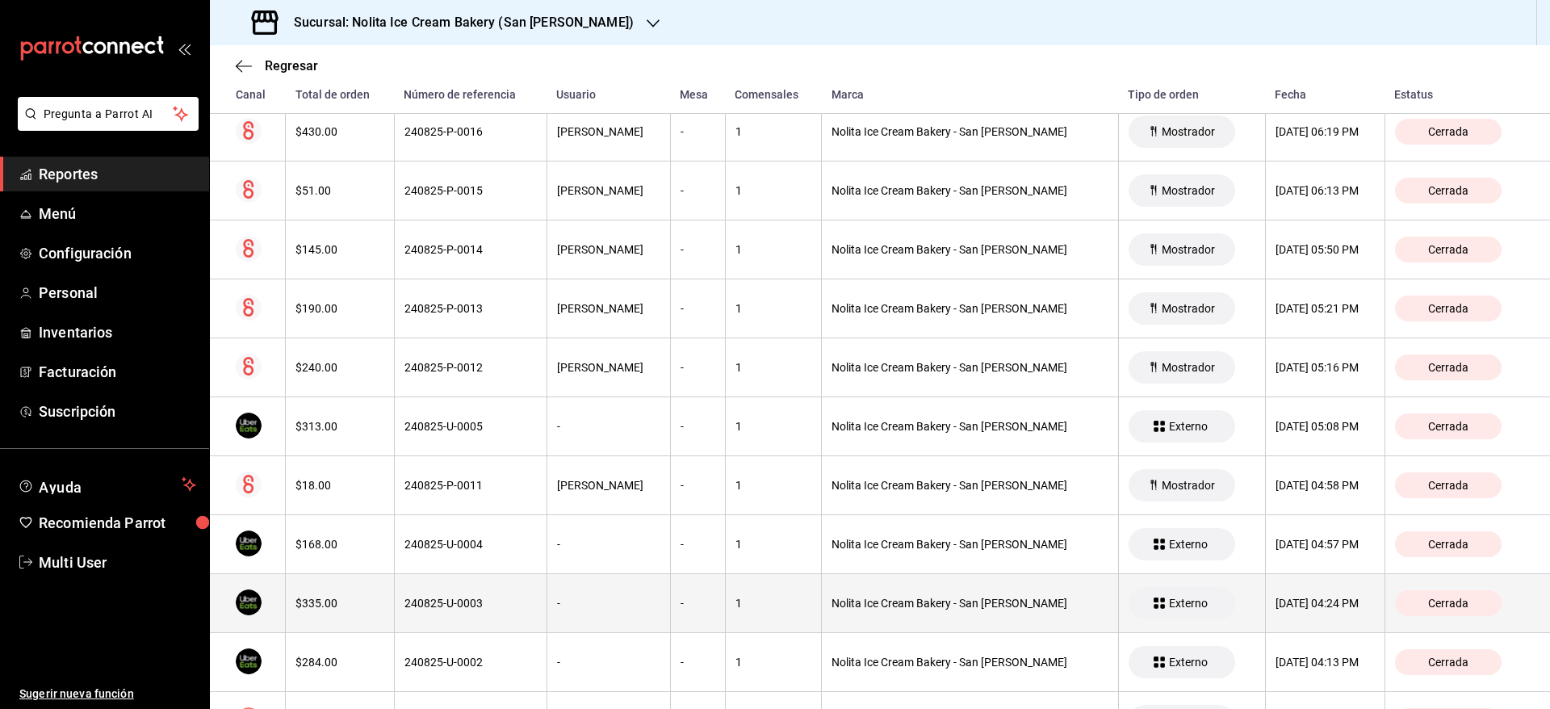
click at [924, 609] on div "Nolita Ice Cream Bakery - San [PERSON_NAME]" at bounding box center [969, 603] width 276 height 13
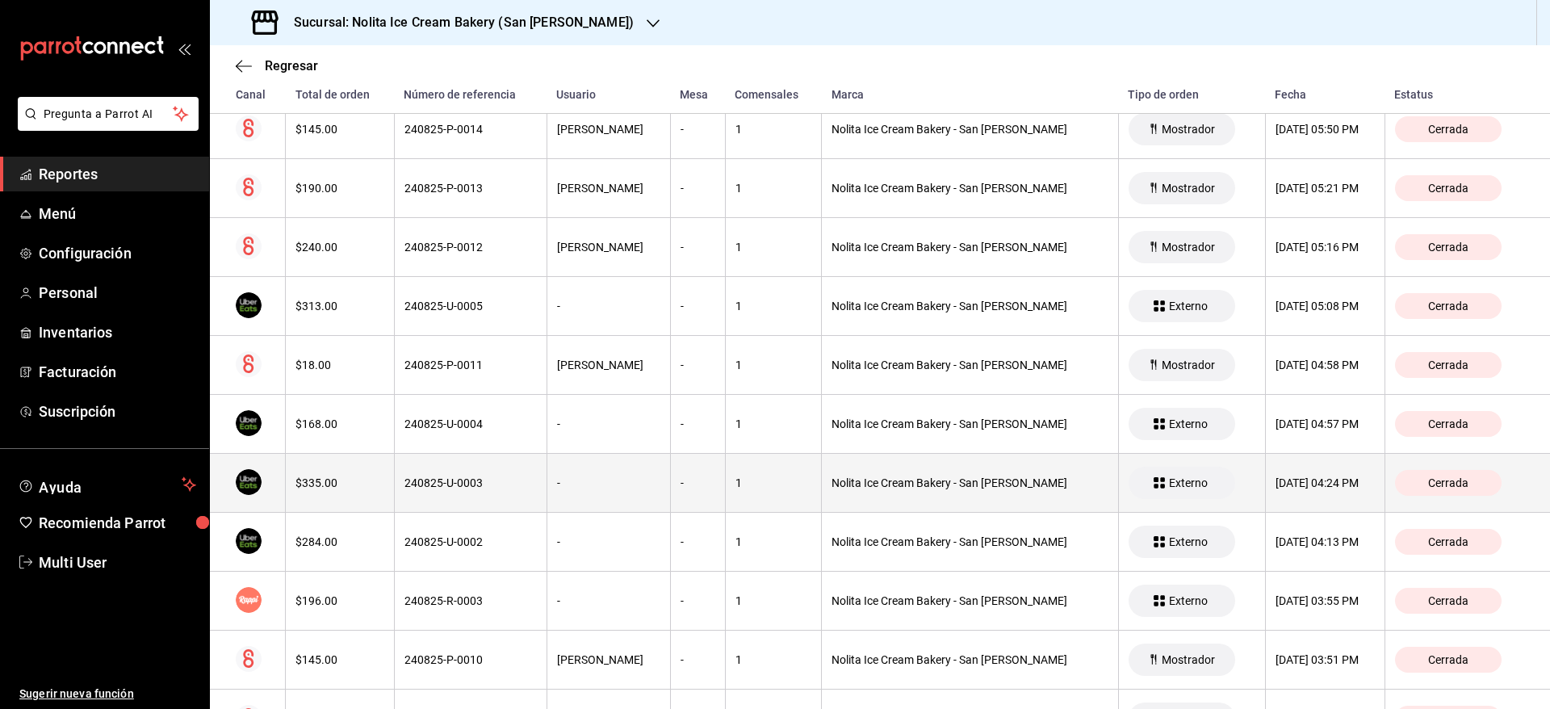
scroll to position [1141, 0]
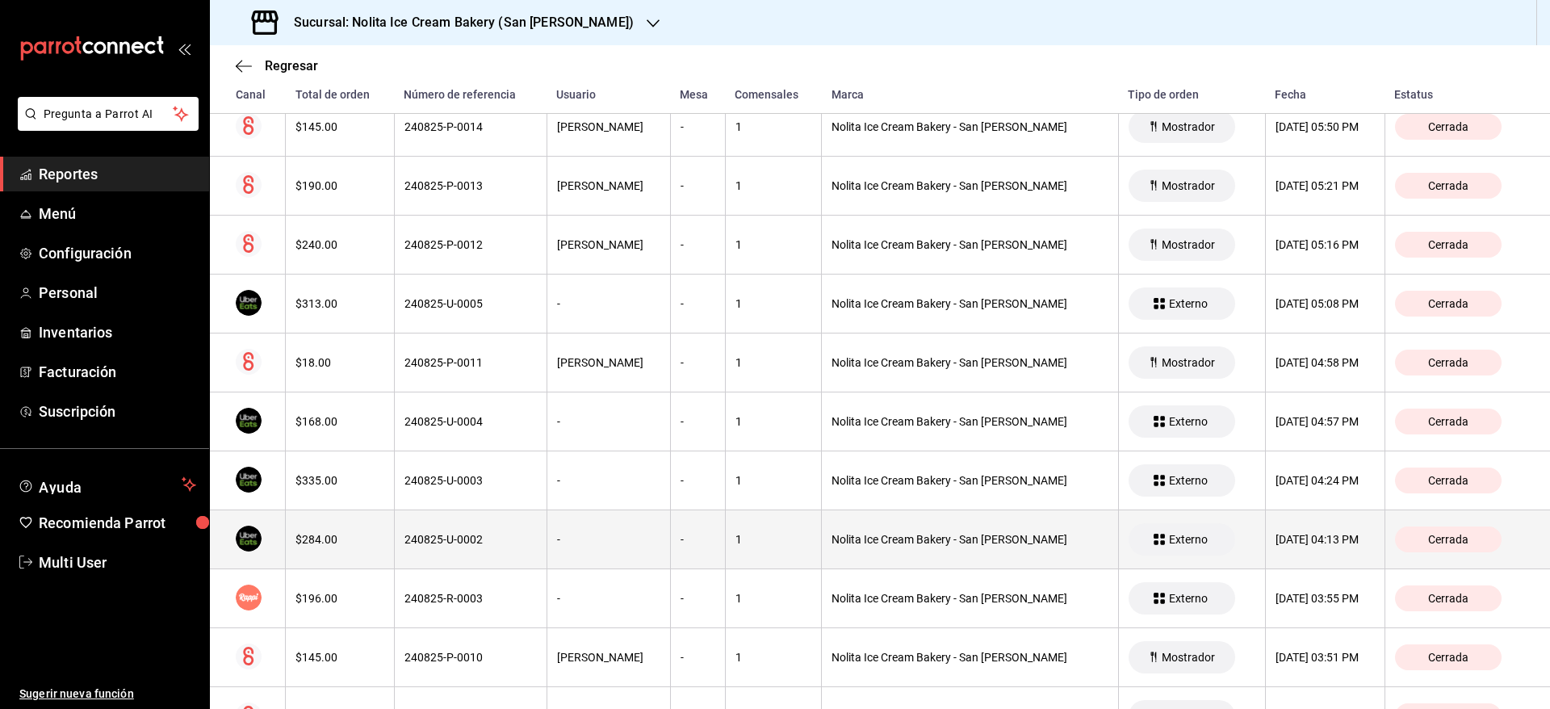
click at [934, 559] on th "Nolita Ice Cream Bakery - San [PERSON_NAME]" at bounding box center [970, 539] width 296 height 59
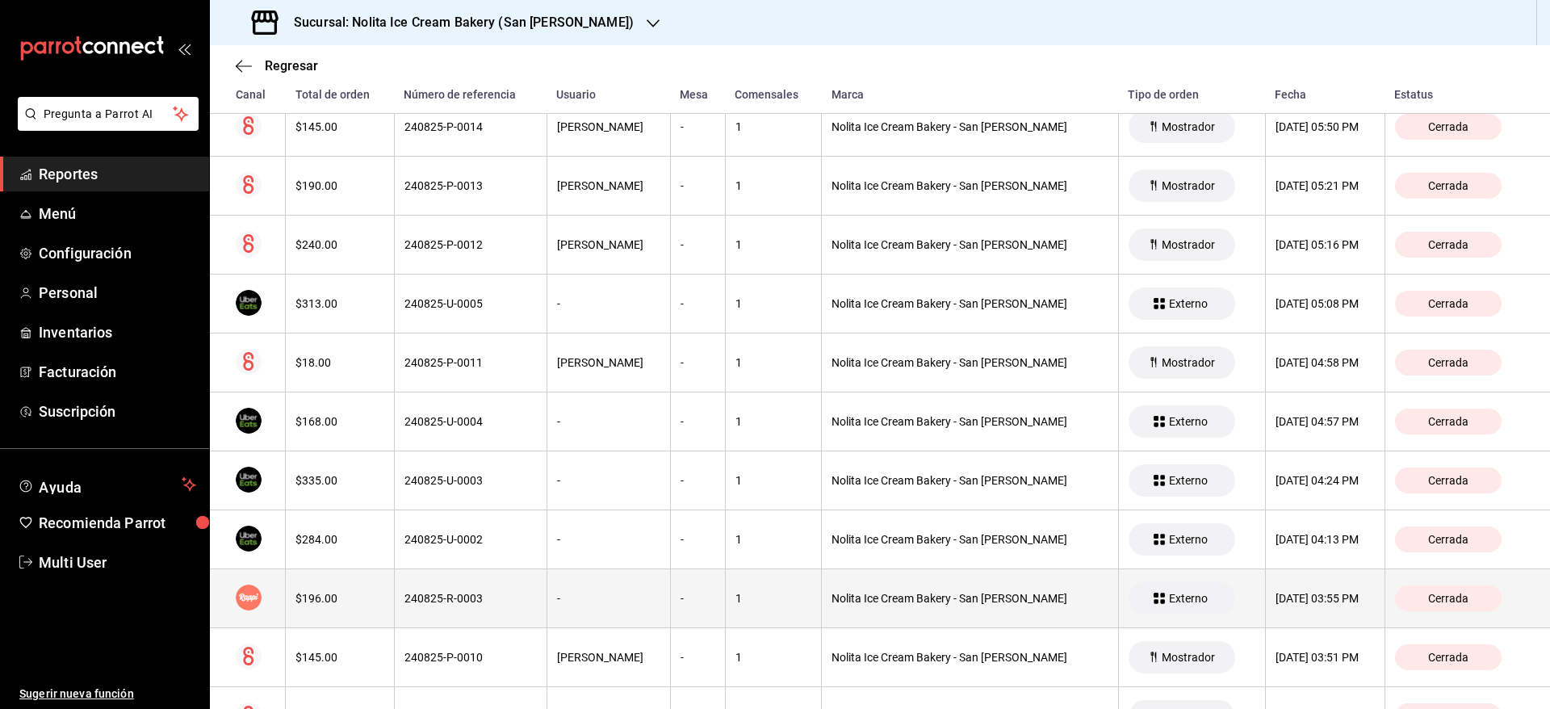
click at [904, 609] on th "Nolita Ice Cream Bakery - San [PERSON_NAME]" at bounding box center [970, 598] width 296 height 59
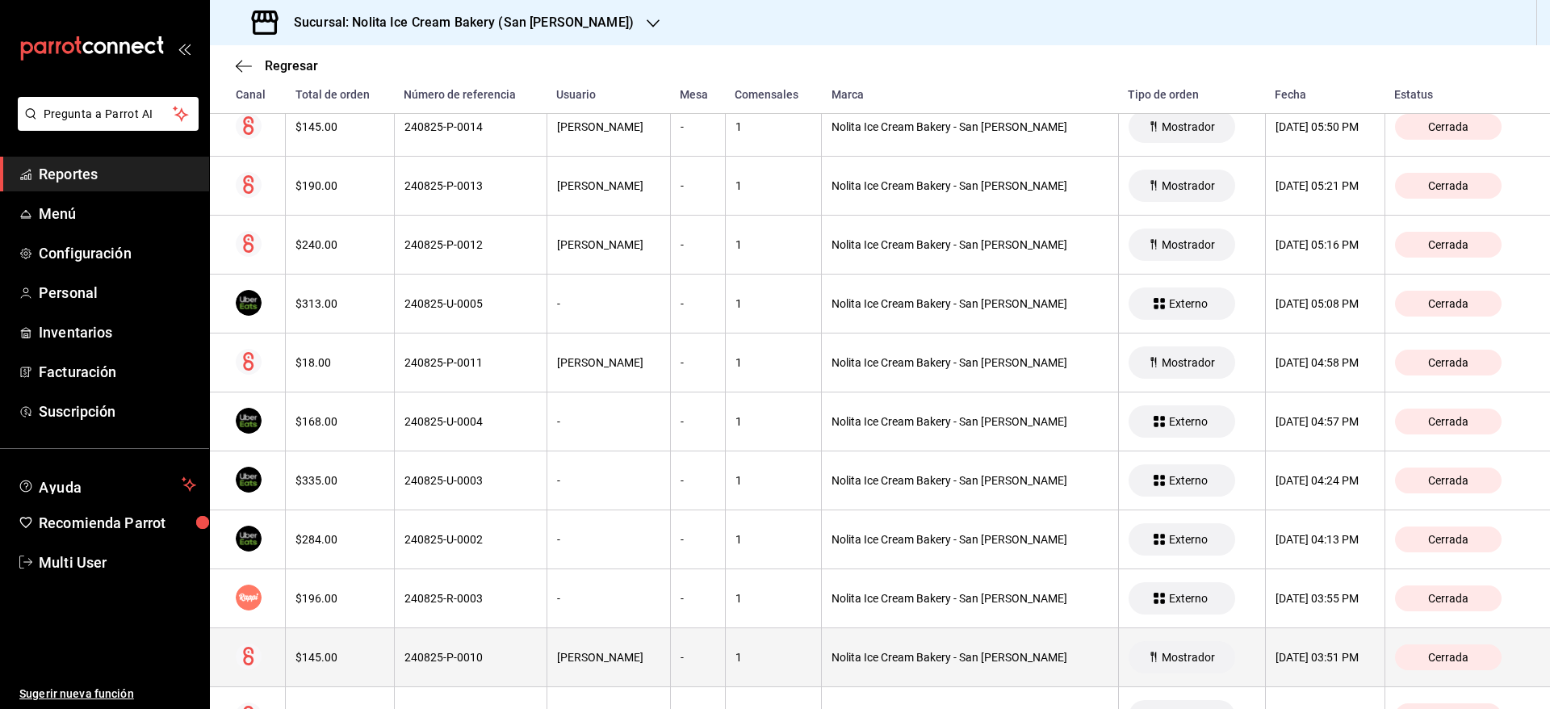
click at [897, 649] on th "Nolita Ice Cream Bakery - San [PERSON_NAME]" at bounding box center [970, 657] width 296 height 59
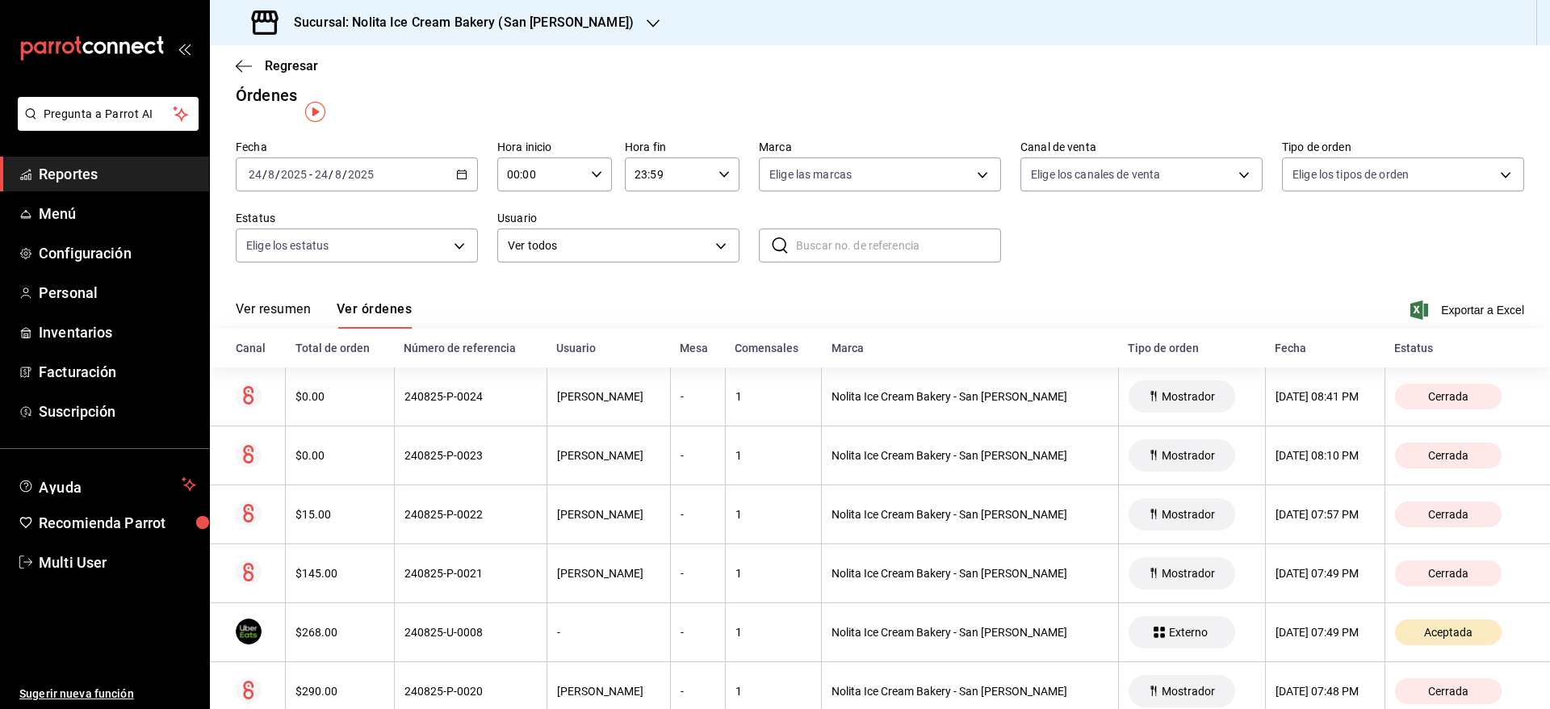
scroll to position [0, 0]
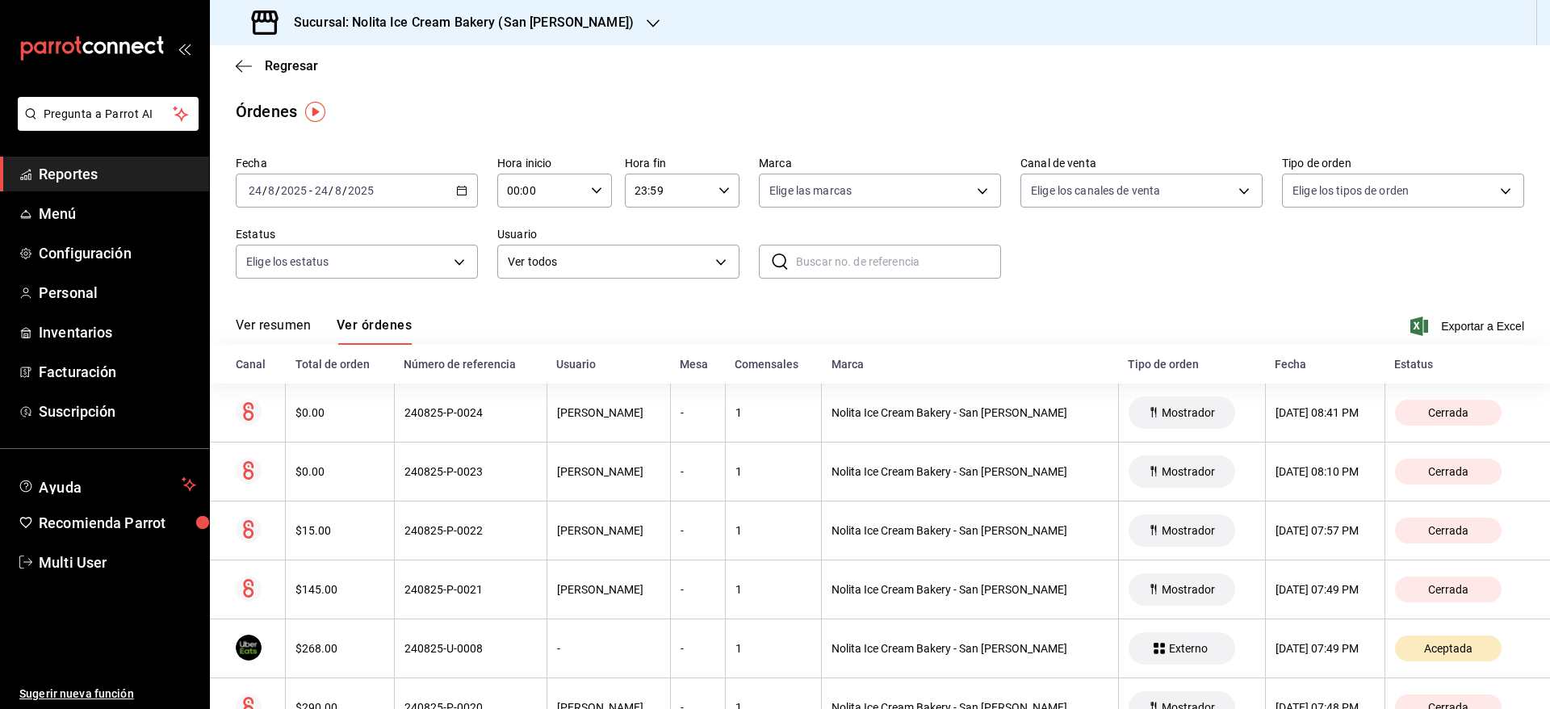
click at [566, 24] on h3 "Sucursal: Nolita Ice Cream Bakery (San [PERSON_NAME])" at bounding box center [457, 22] width 353 height 19
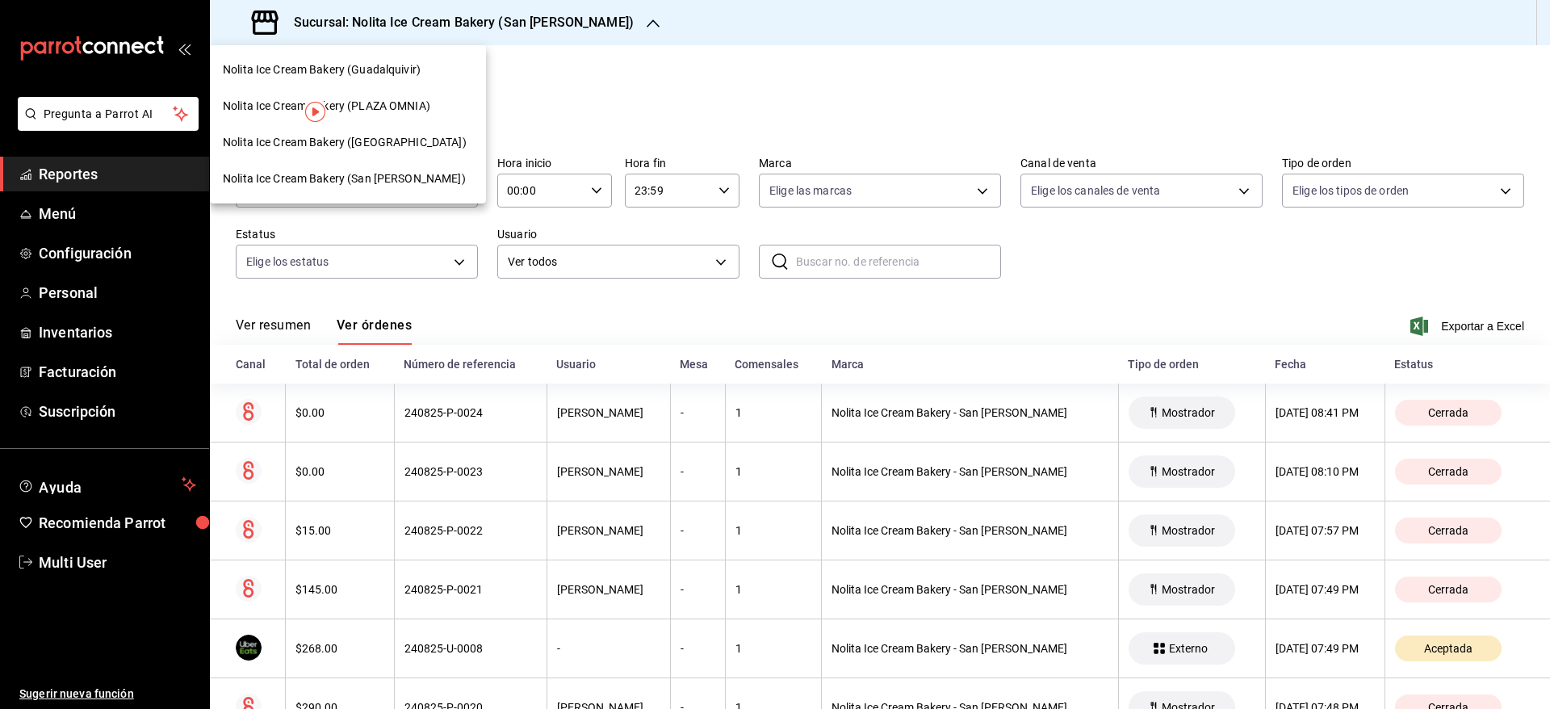
click at [410, 105] on span "Nolita Ice Cream Bakery (PLAZA OMNIA)" at bounding box center [326, 106] width 207 height 17
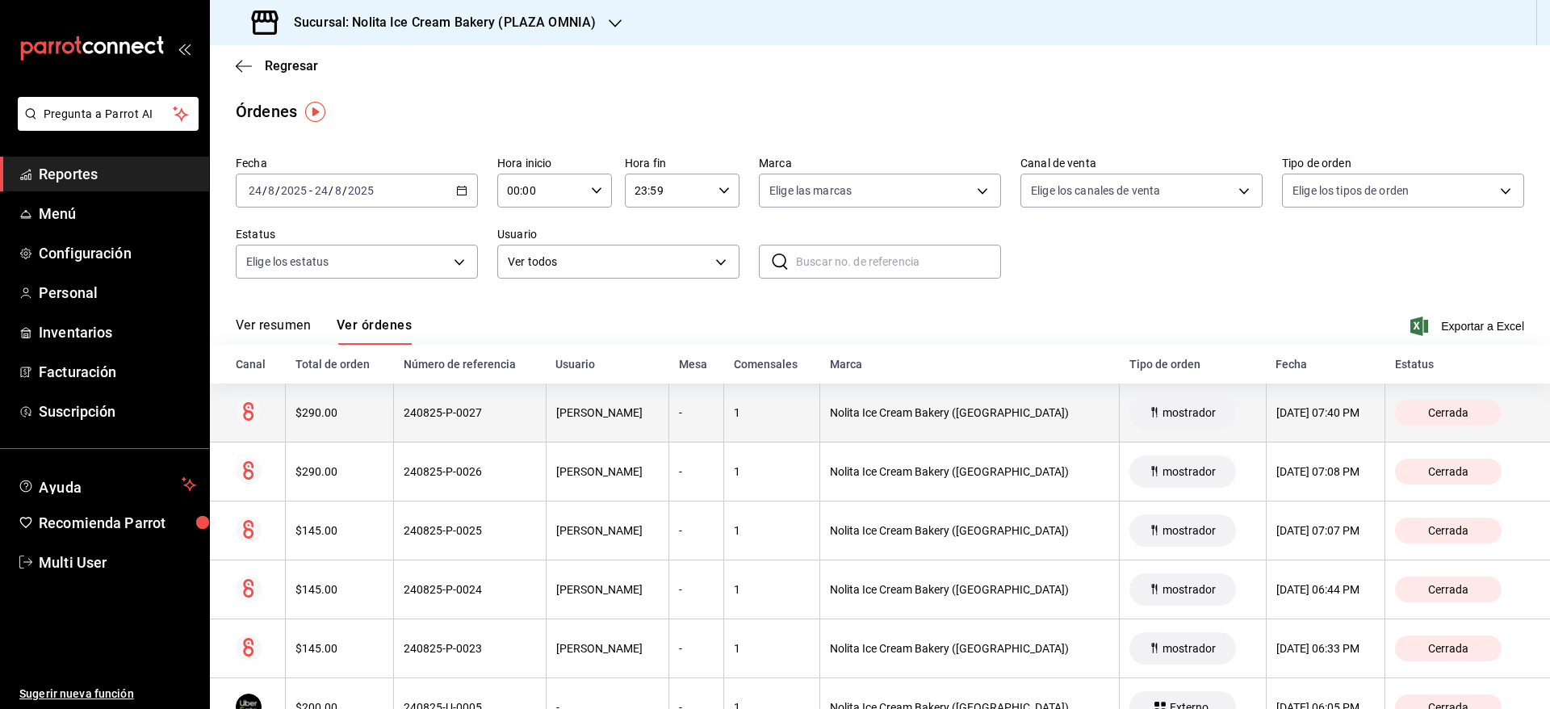
click at [1287, 409] on div "[DATE] 07:40 PM" at bounding box center [1325, 412] width 99 height 13
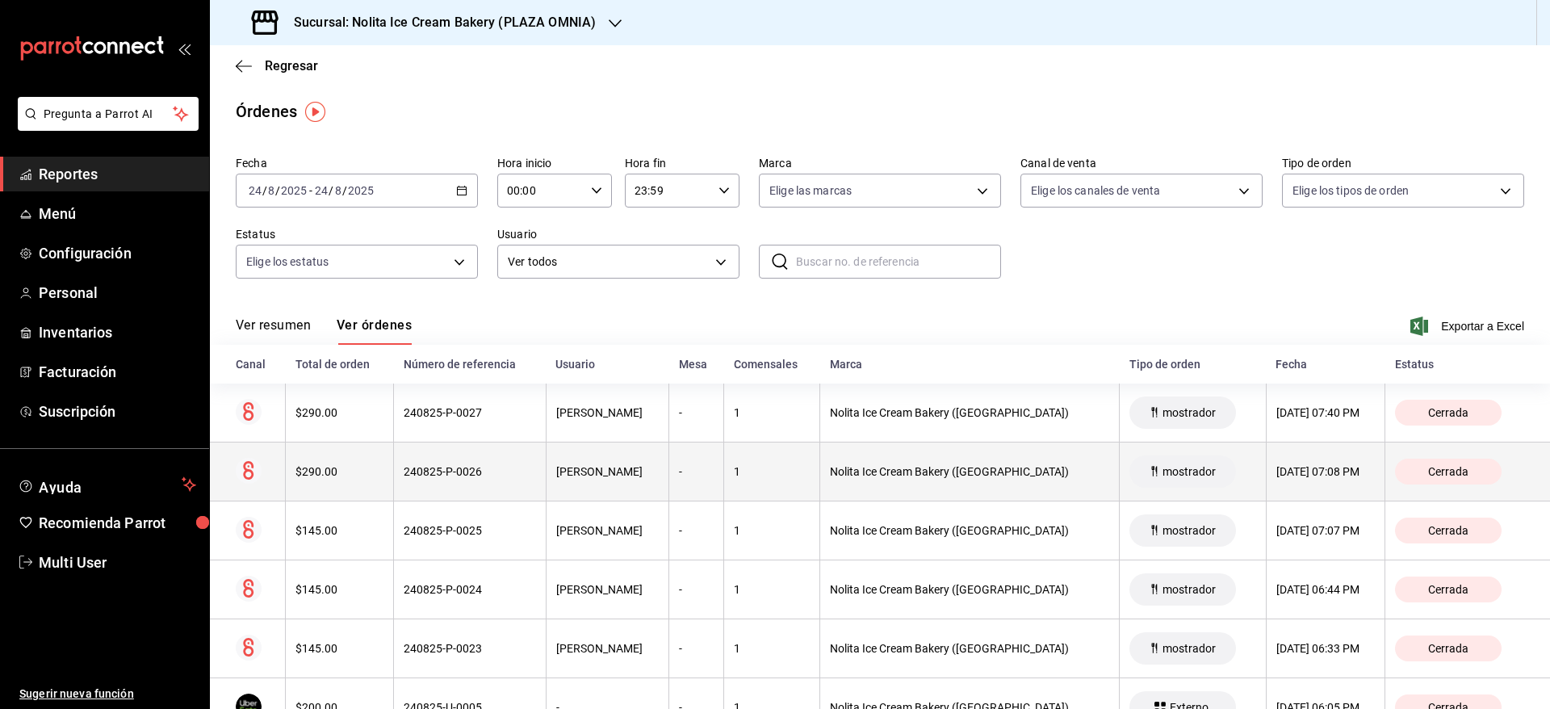
click at [1302, 472] on div "[DATE] 07:08 PM" at bounding box center [1325, 471] width 99 height 13
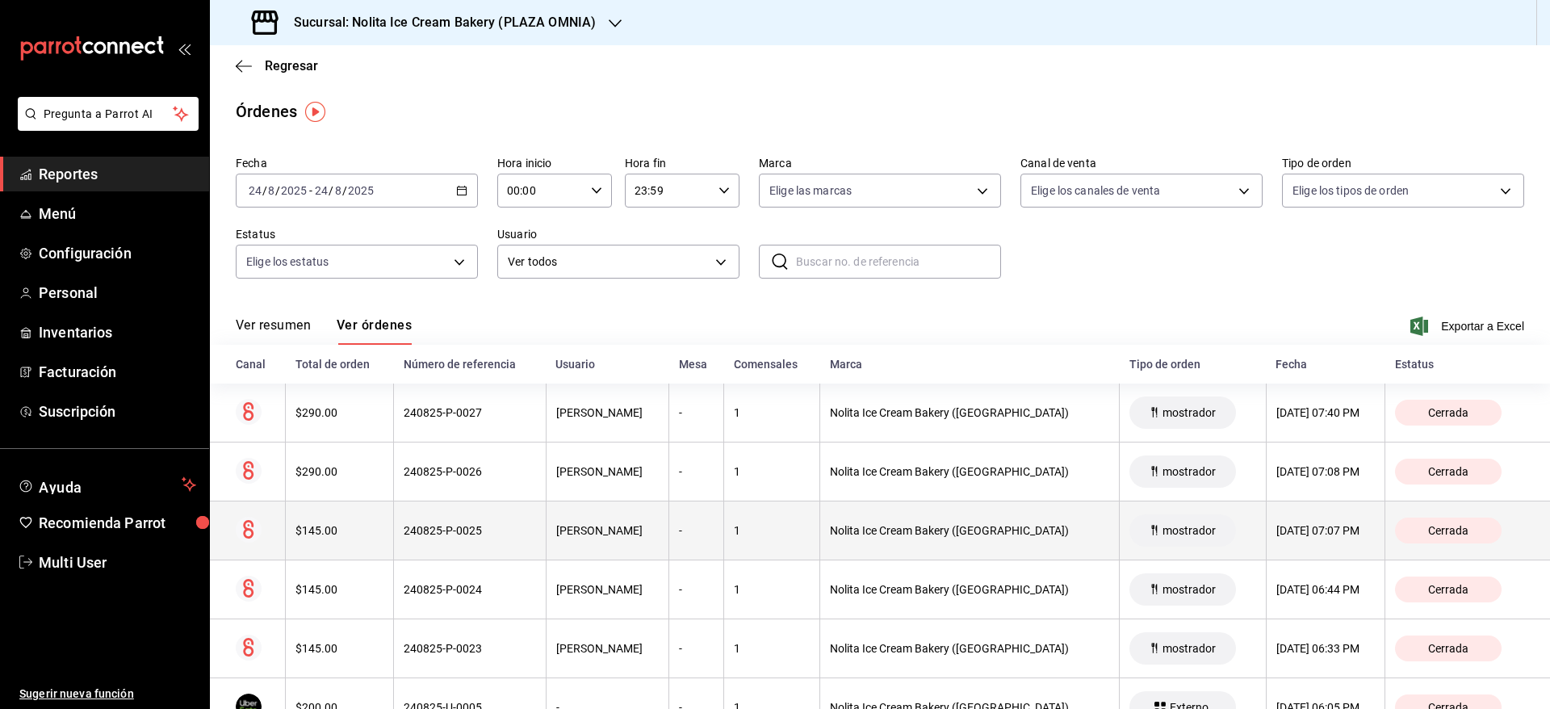
click at [1301, 535] on div "[DATE] 07:07 PM" at bounding box center [1325, 530] width 99 height 13
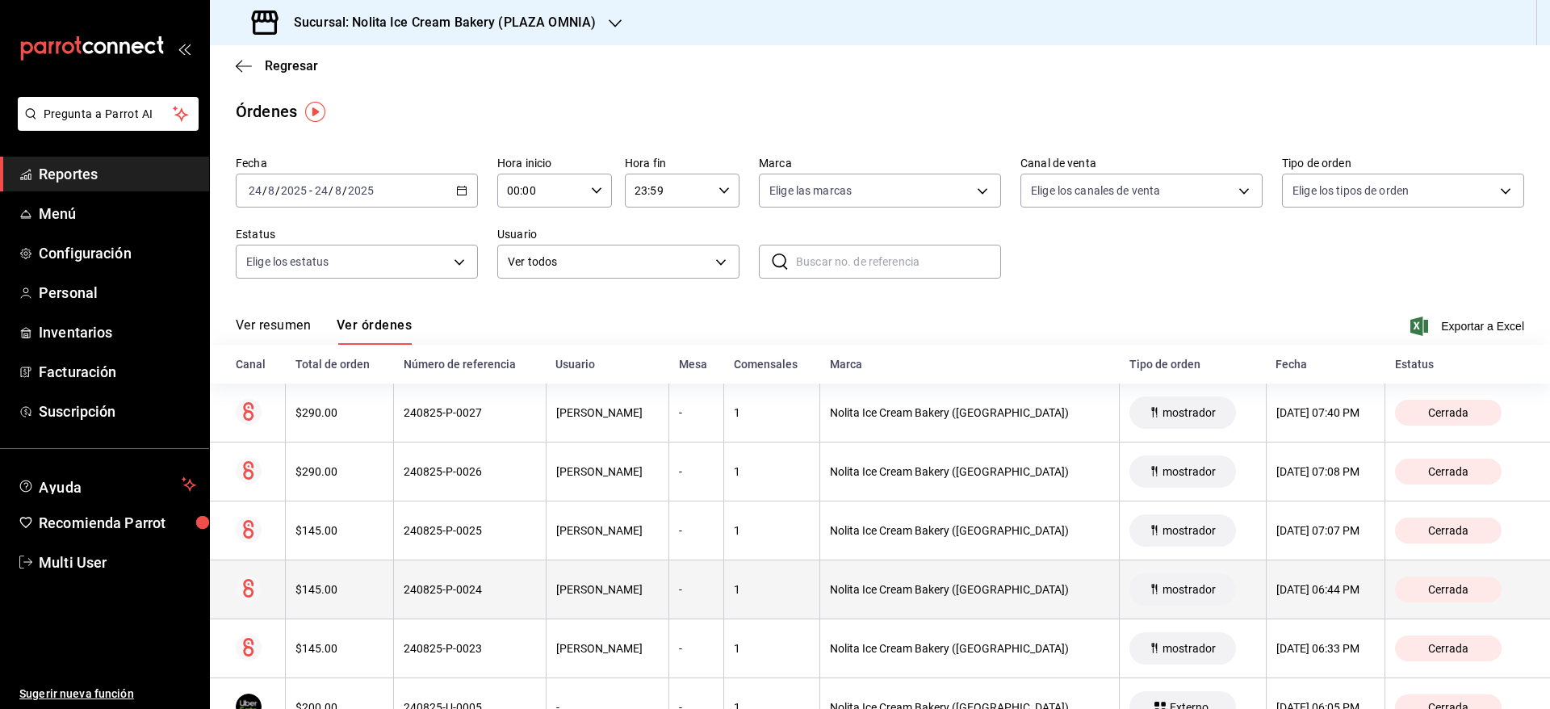
click at [1277, 588] on div "[DATE] 06:44 PM" at bounding box center [1325, 589] width 99 height 13
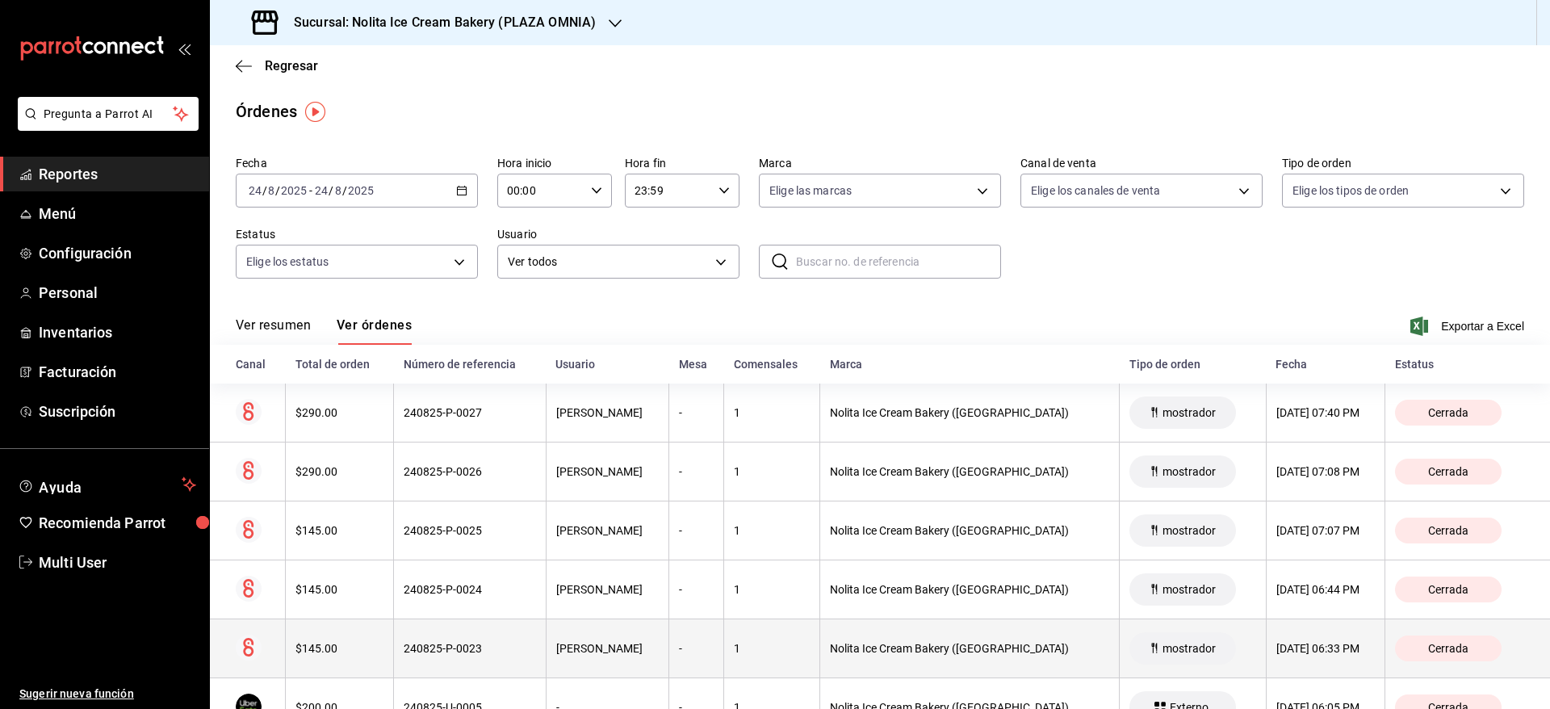
click at [1286, 641] on th "[DATE] 06:33 PM" at bounding box center [1325, 648] width 119 height 59
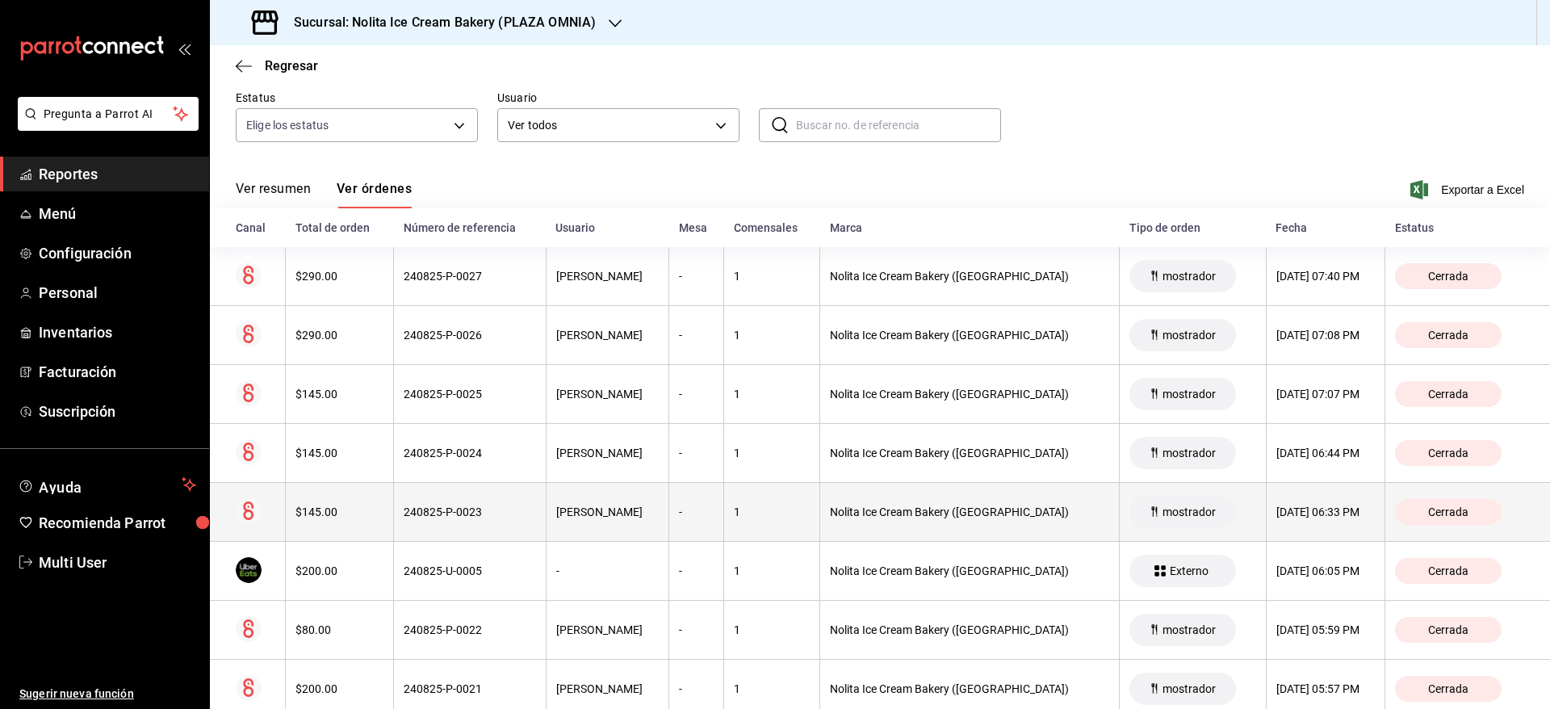
scroll to position [143, 0]
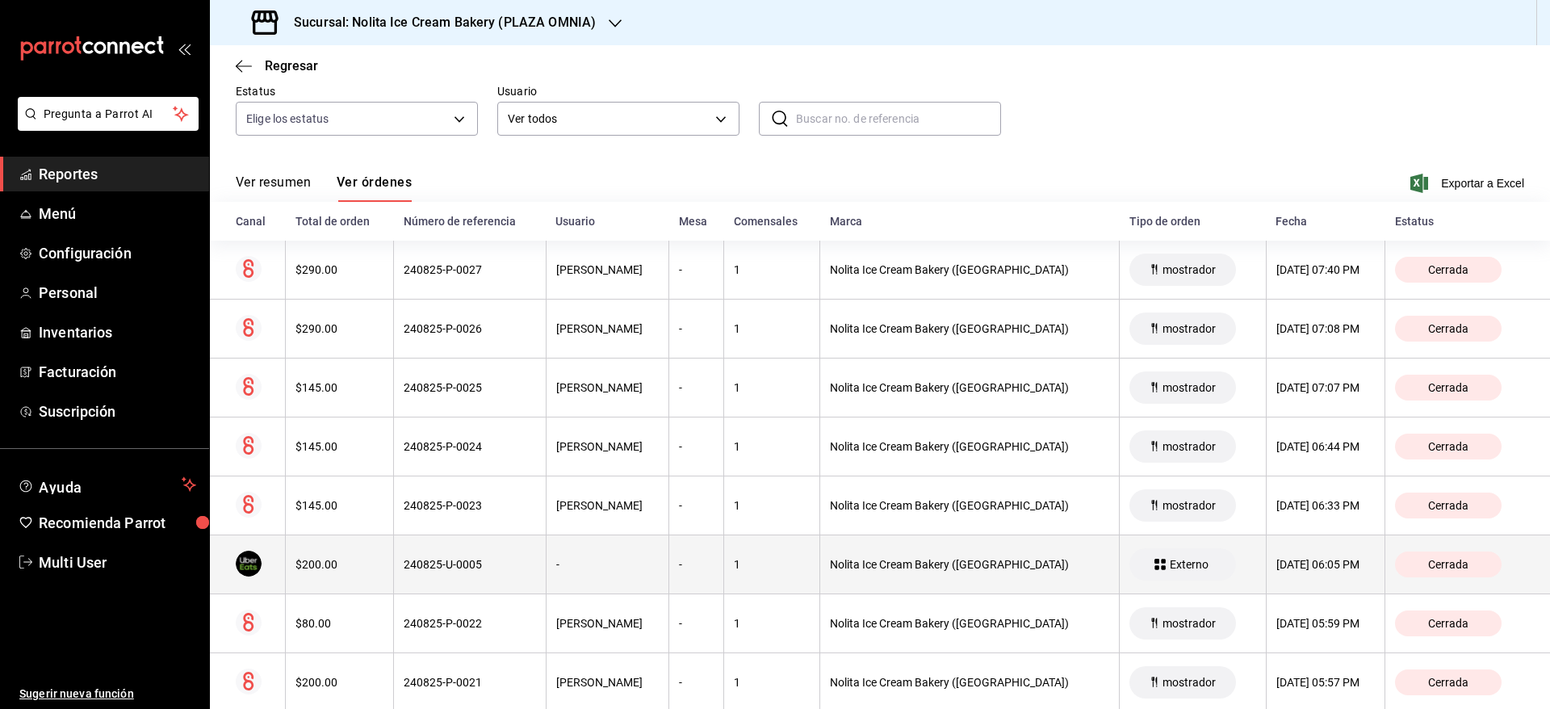
click at [1283, 580] on th "[DATE] 06:05 PM" at bounding box center [1325, 564] width 119 height 59
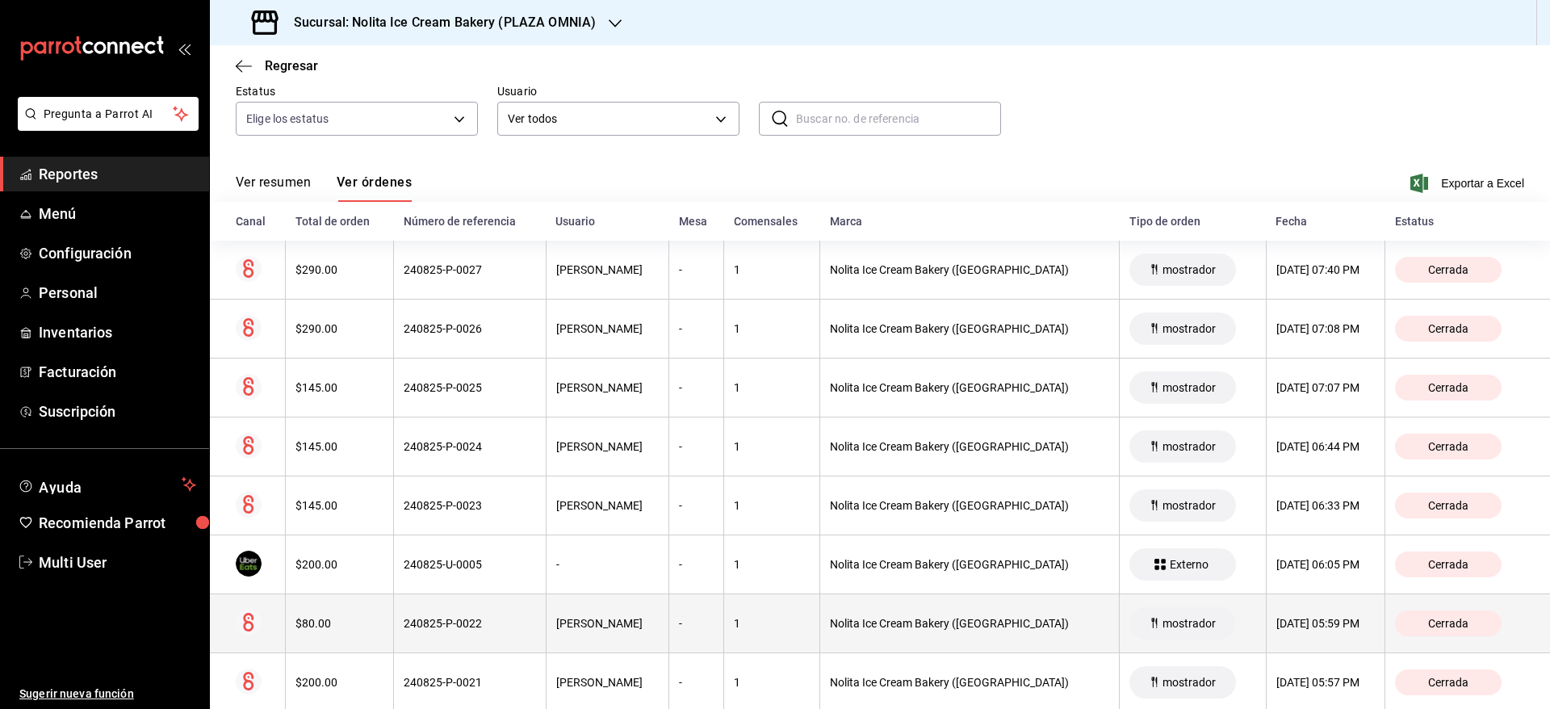
click at [1276, 629] on div "[DATE] 05:59 PM" at bounding box center [1325, 623] width 99 height 13
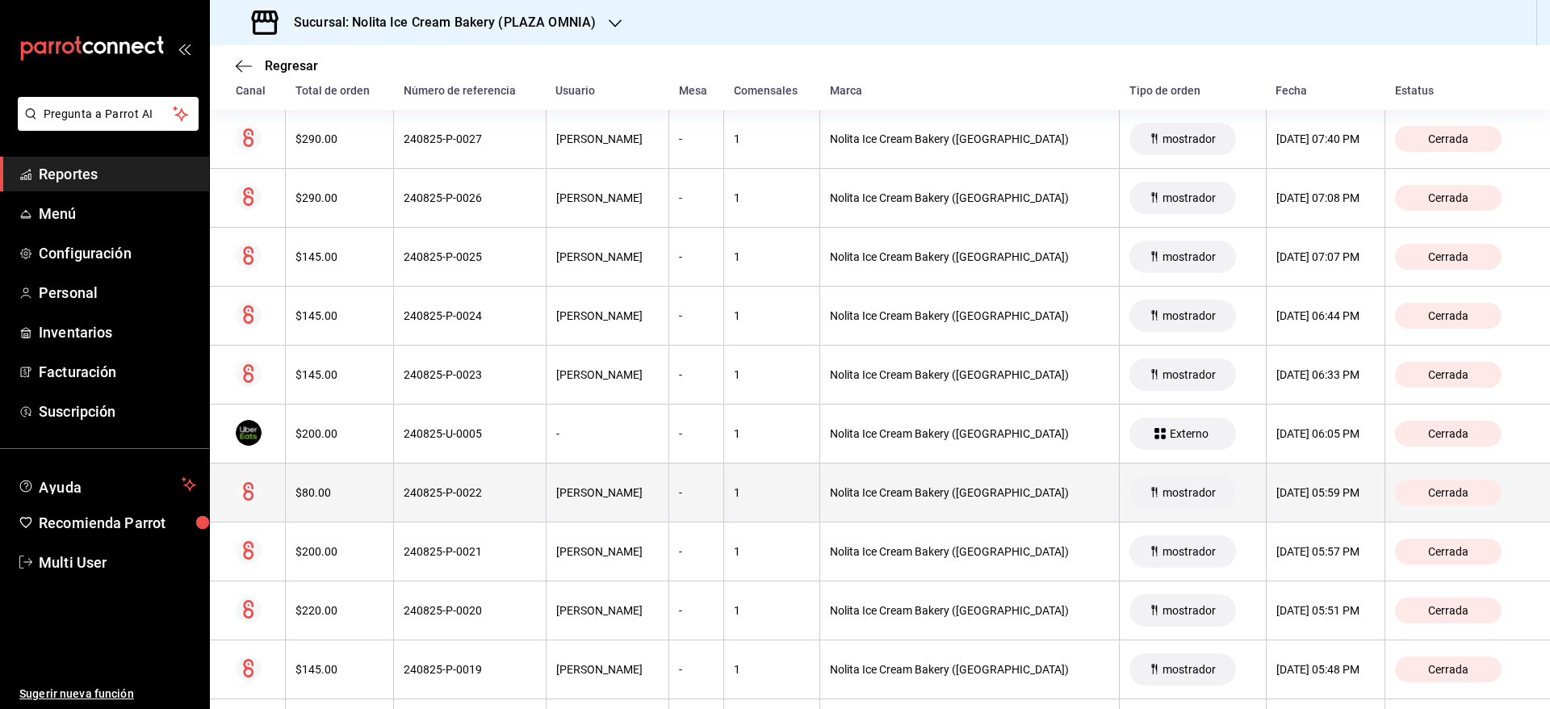
scroll to position [274, 0]
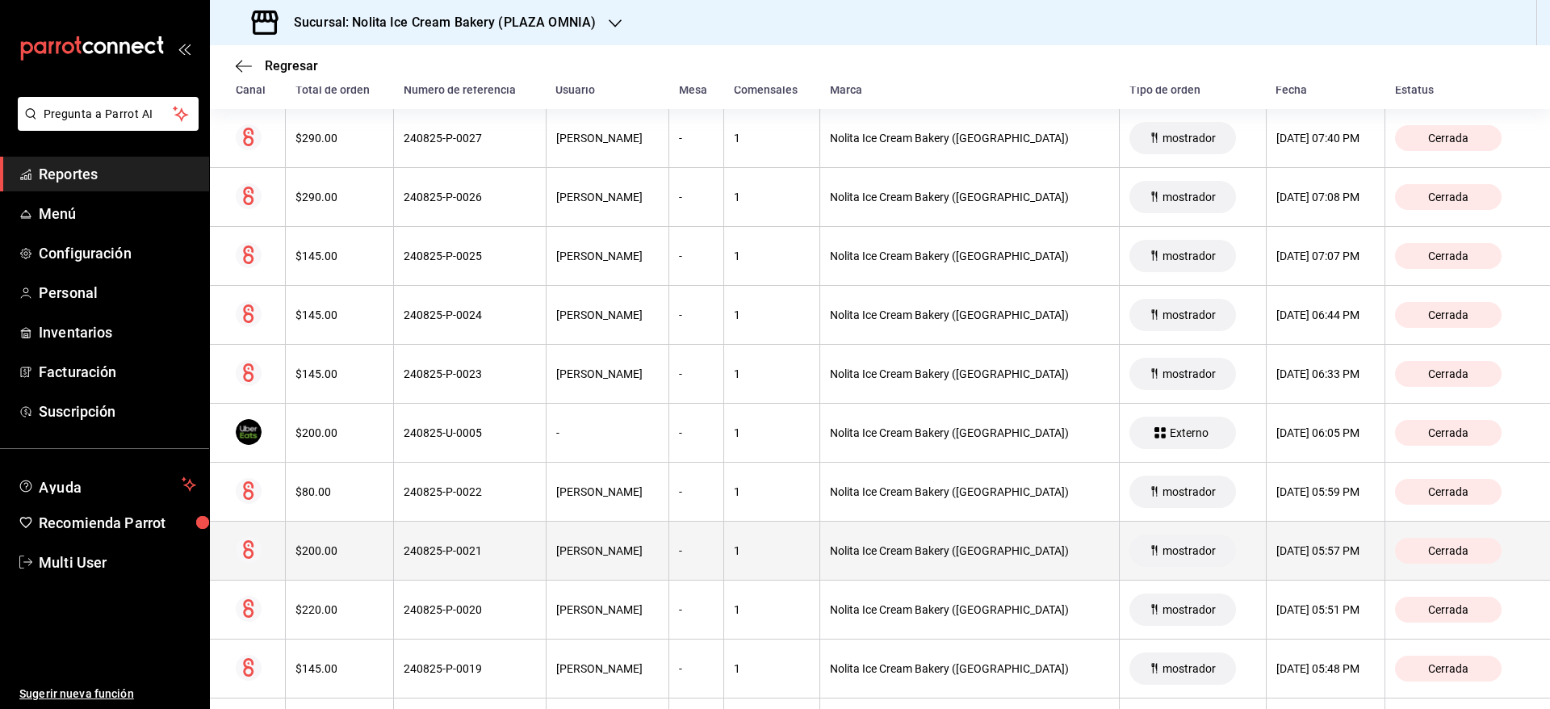
click at [1271, 561] on th "[DATE] 05:57 PM" at bounding box center [1325, 550] width 119 height 59
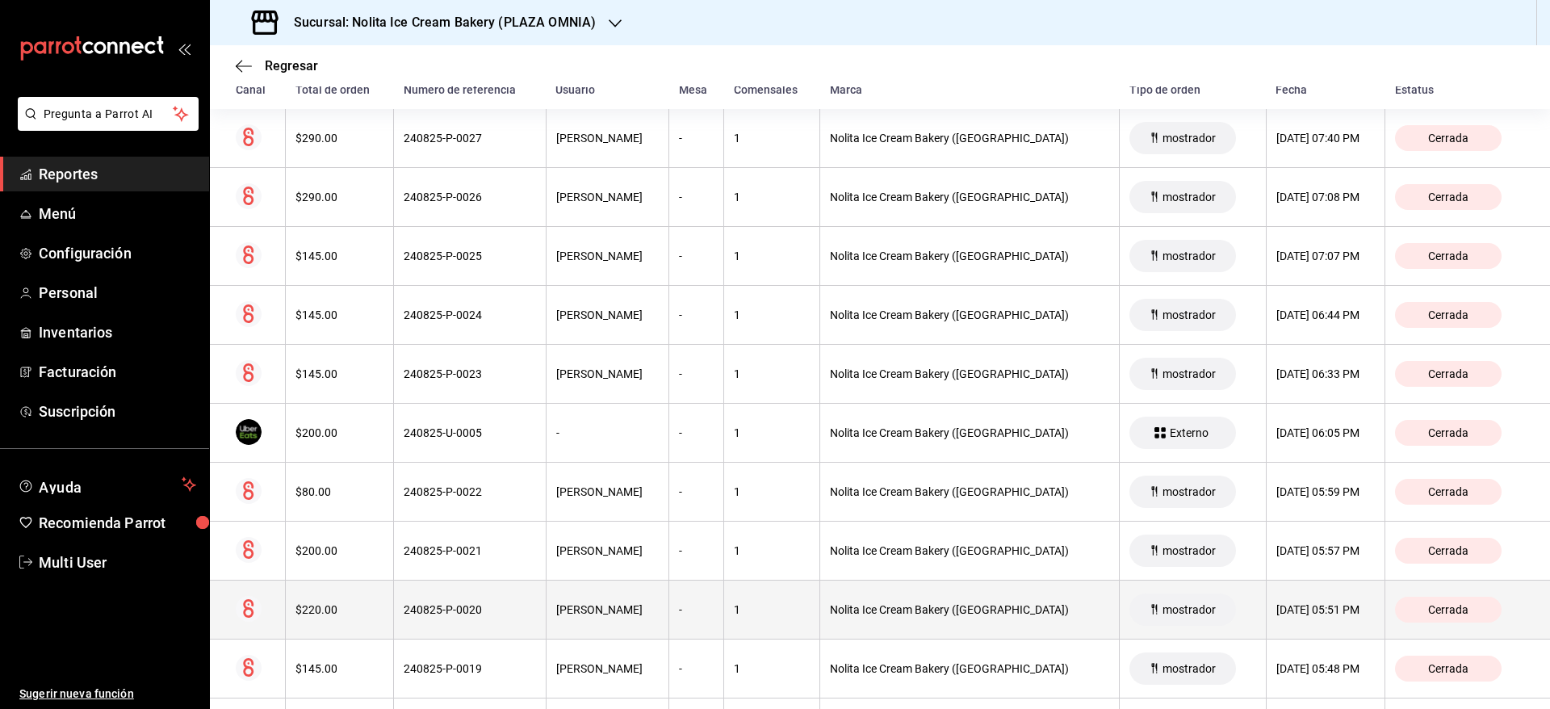
click at [1276, 610] on div "[DATE] 05:51 PM" at bounding box center [1325, 609] width 99 height 13
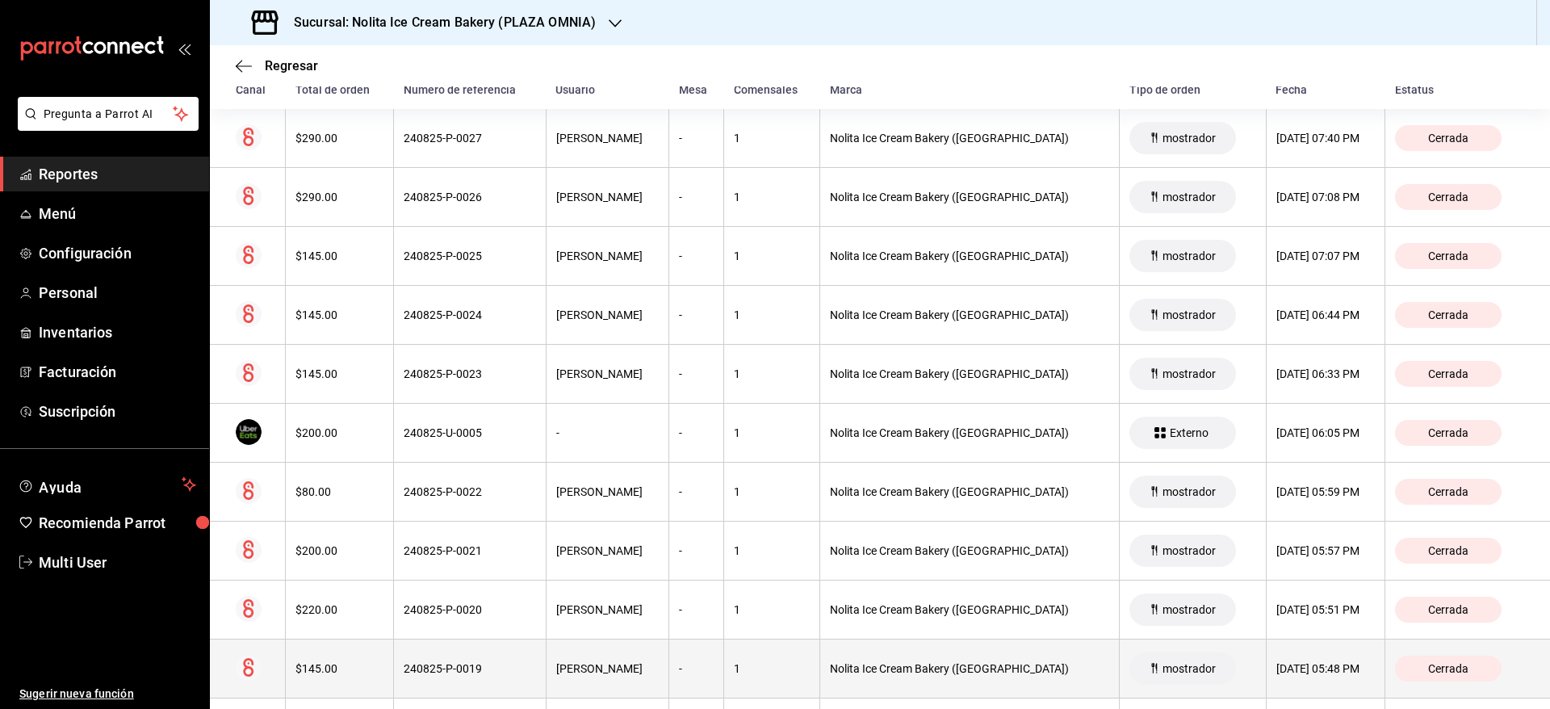
click at [1273, 689] on th "[DATE] 05:48 PM" at bounding box center [1325, 668] width 119 height 59
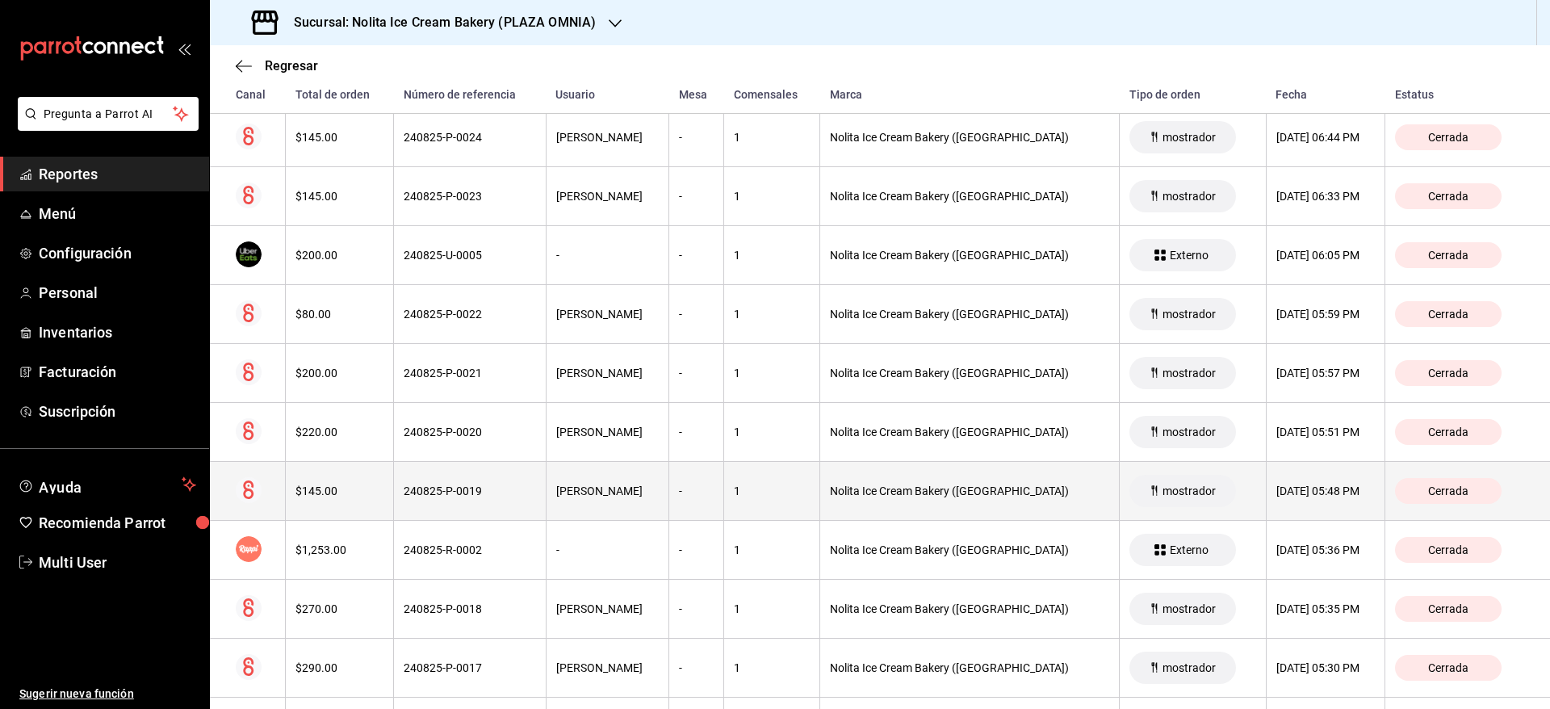
scroll to position [483, 0]
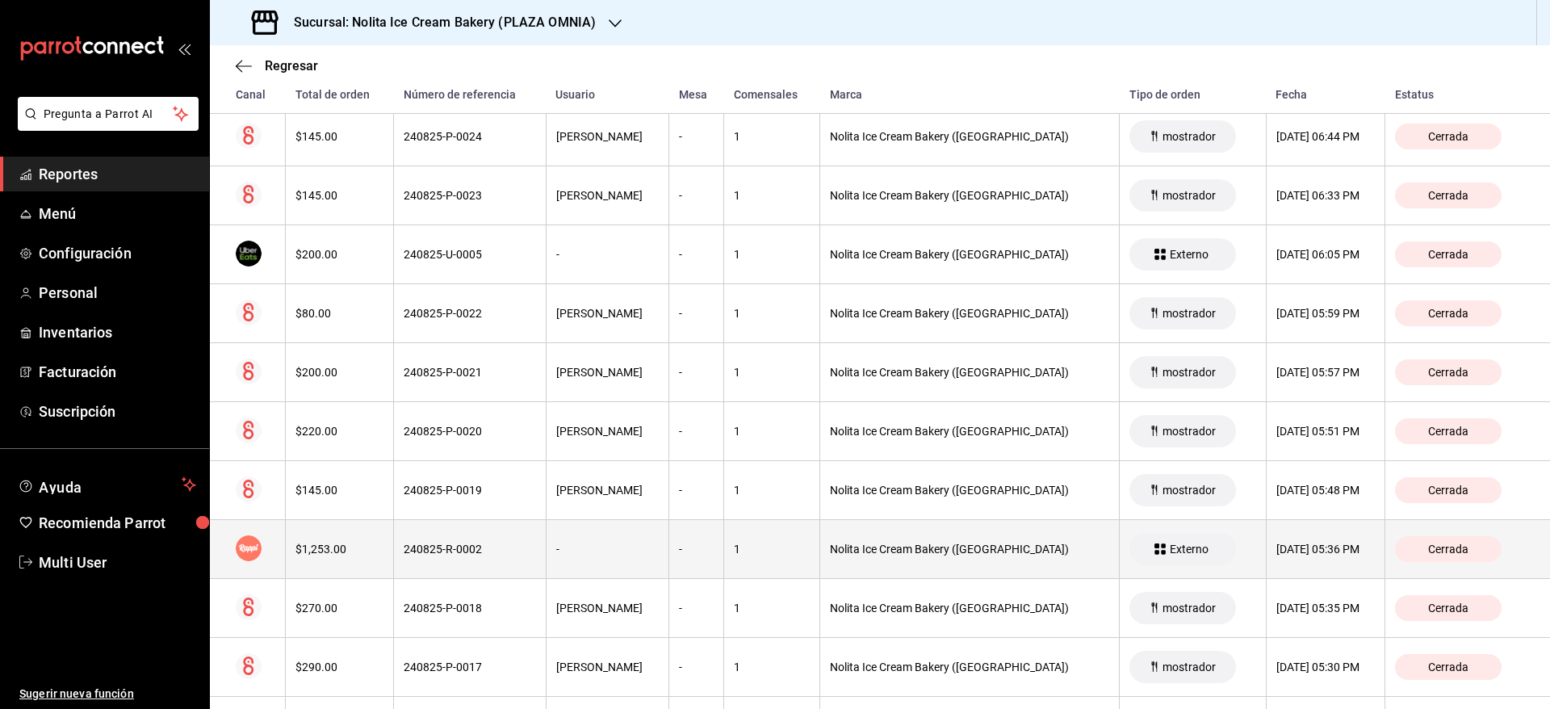
click at [1266, 559] on th "[DATE] 05:36 PM" at bounding box center [1325, 549] width 119 height 59
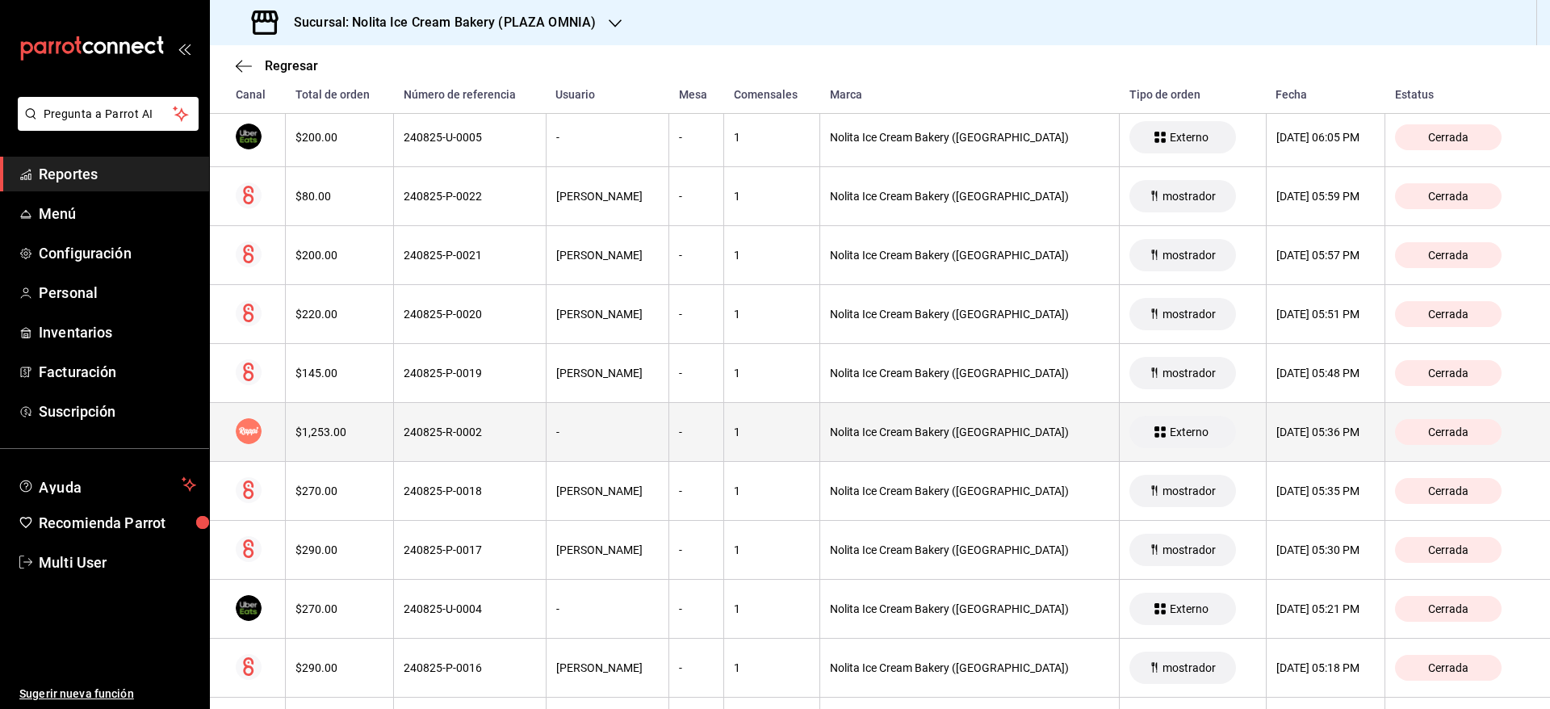
scroll to position [604, 0]
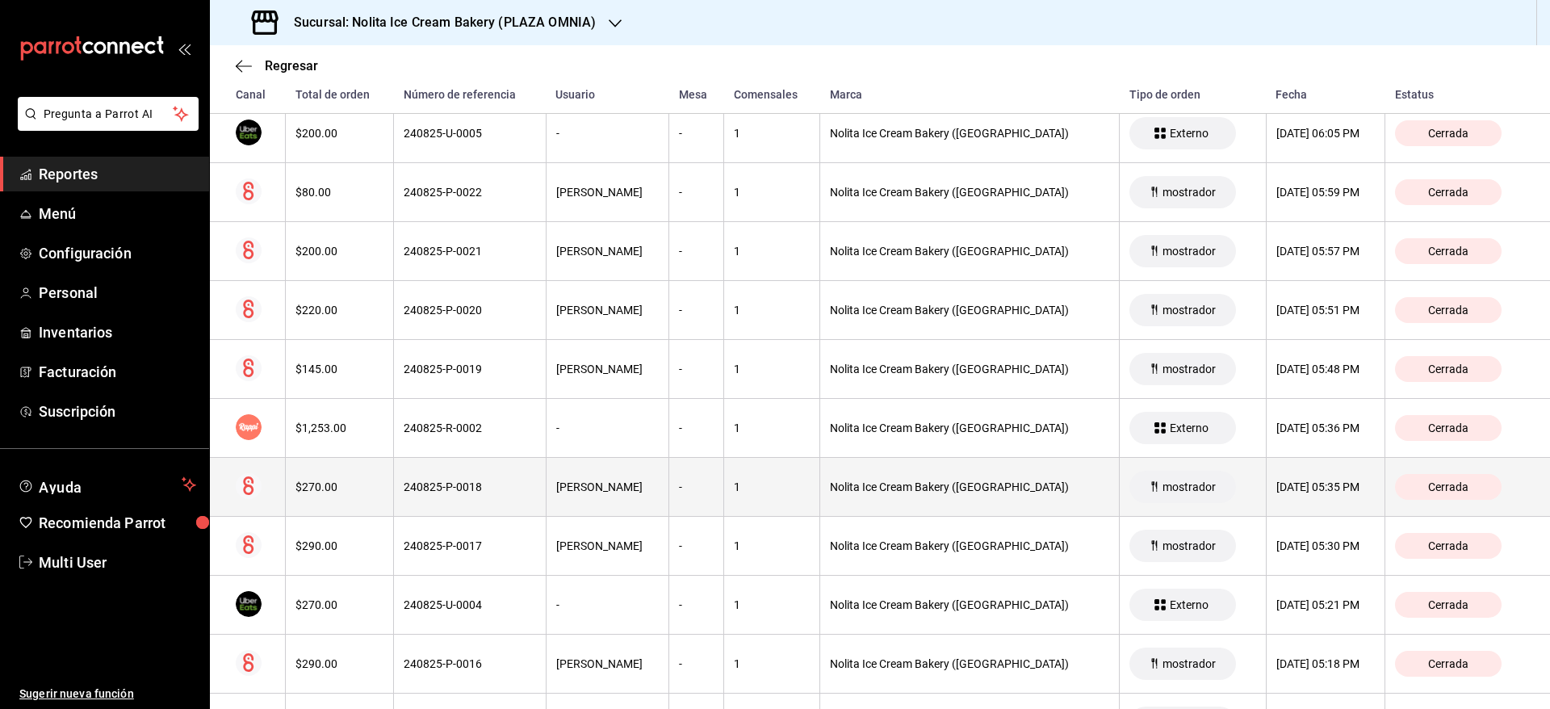
click at [1278, 491] on div "[DATE] 05:35 PM" at bounding box center [1325, 486] width 99 height 13
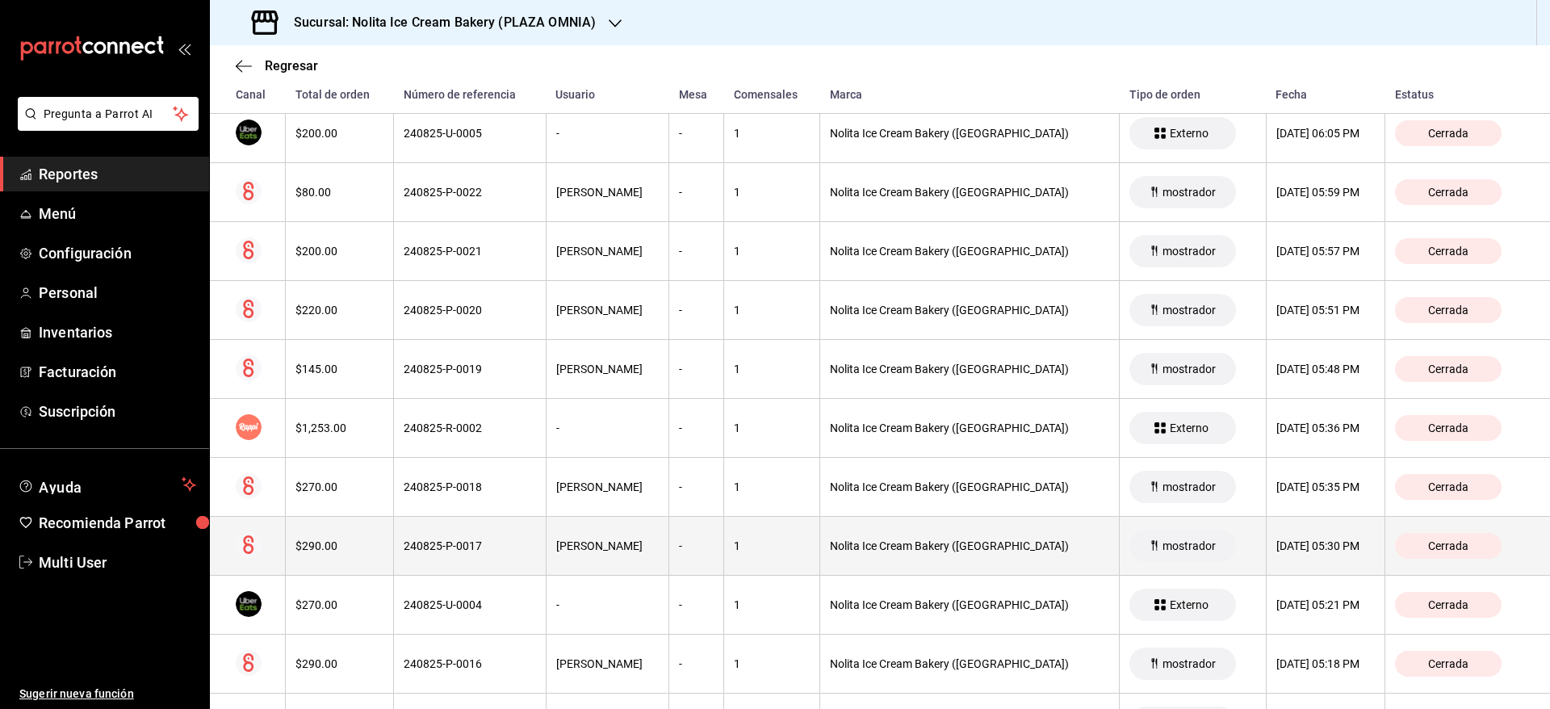
click at [1267, 560] on th "[DATE] 05:30 PM" at bounding box center [1325, 546] width 119 height 59
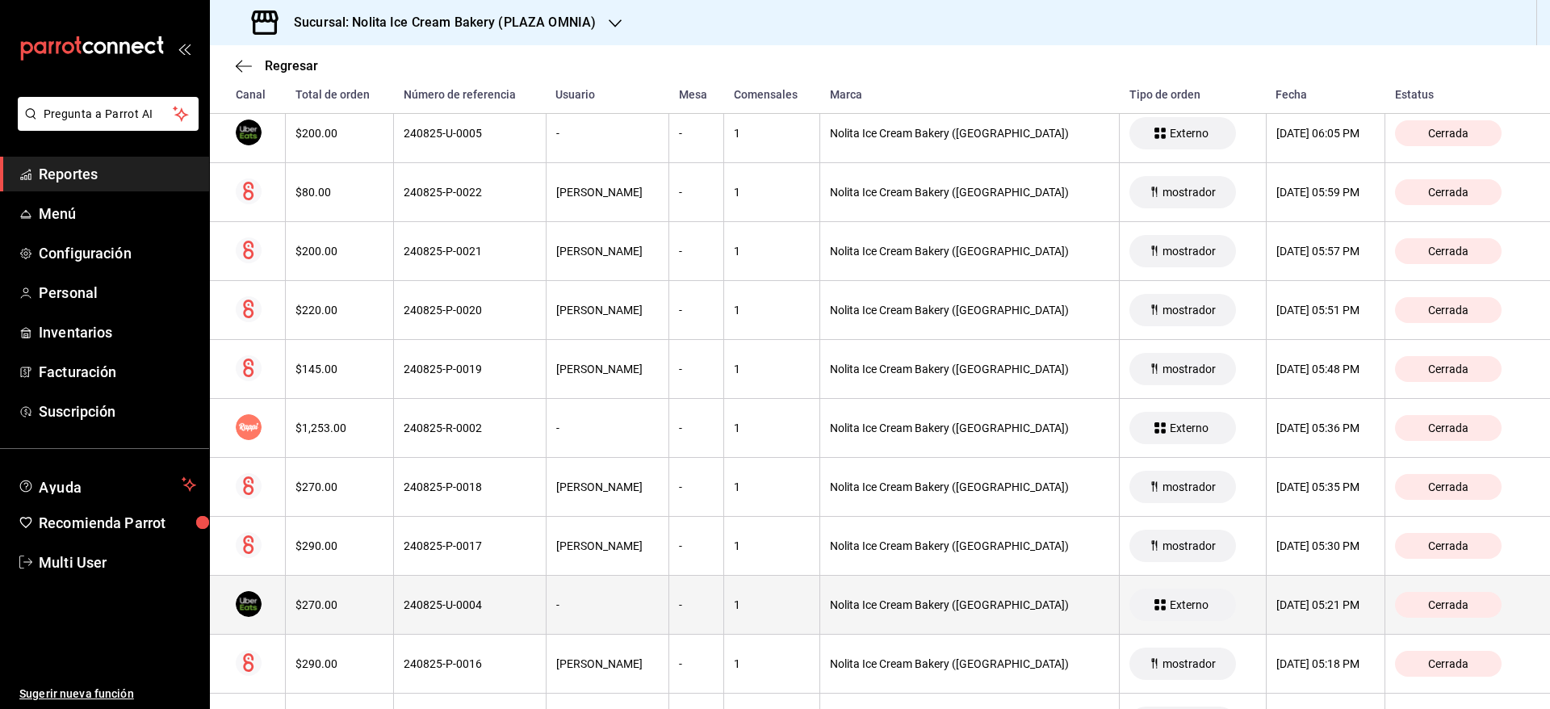
click at [1278, 608] on div "[DATE] 05:21 PM" at bounding box center [1325, 604] width 99 height 13
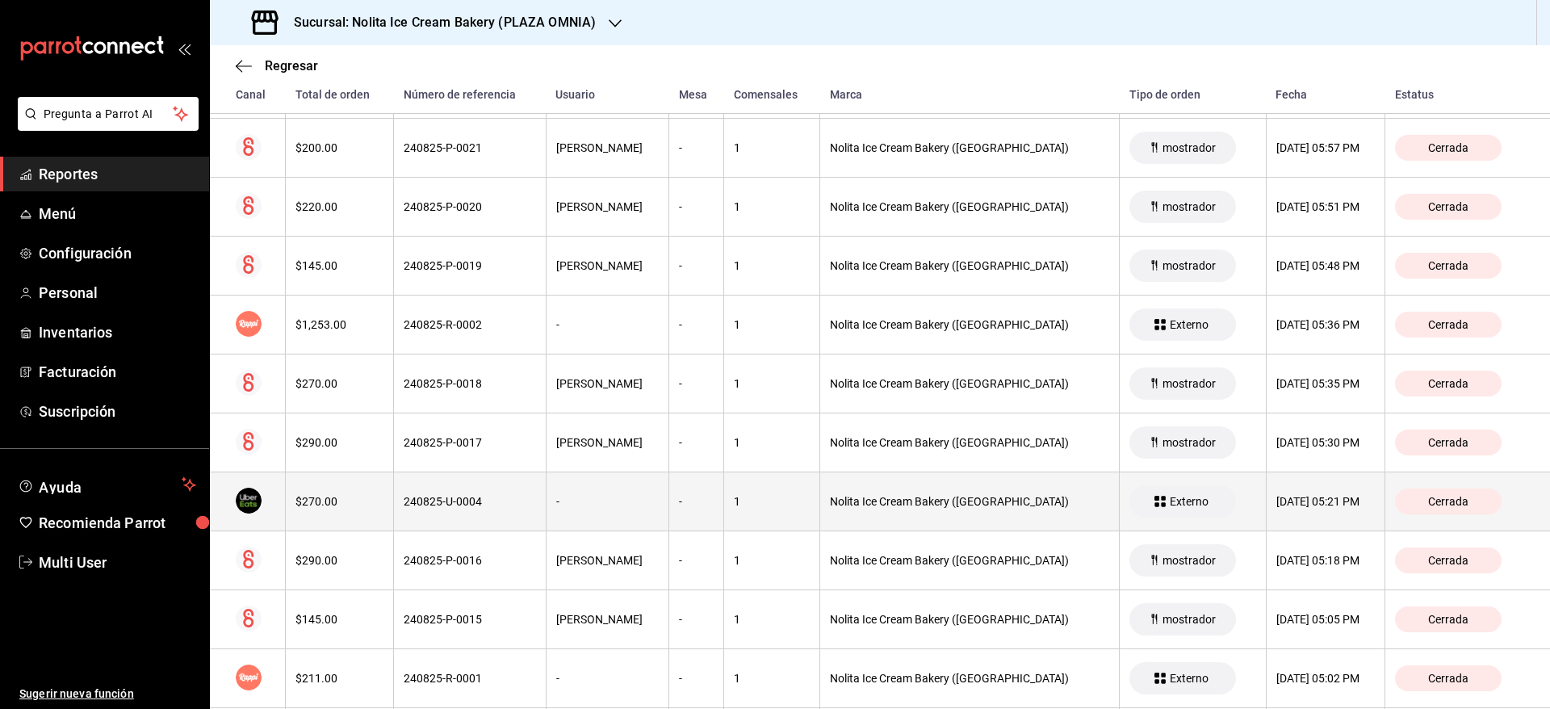
scroll to position [740, 0]
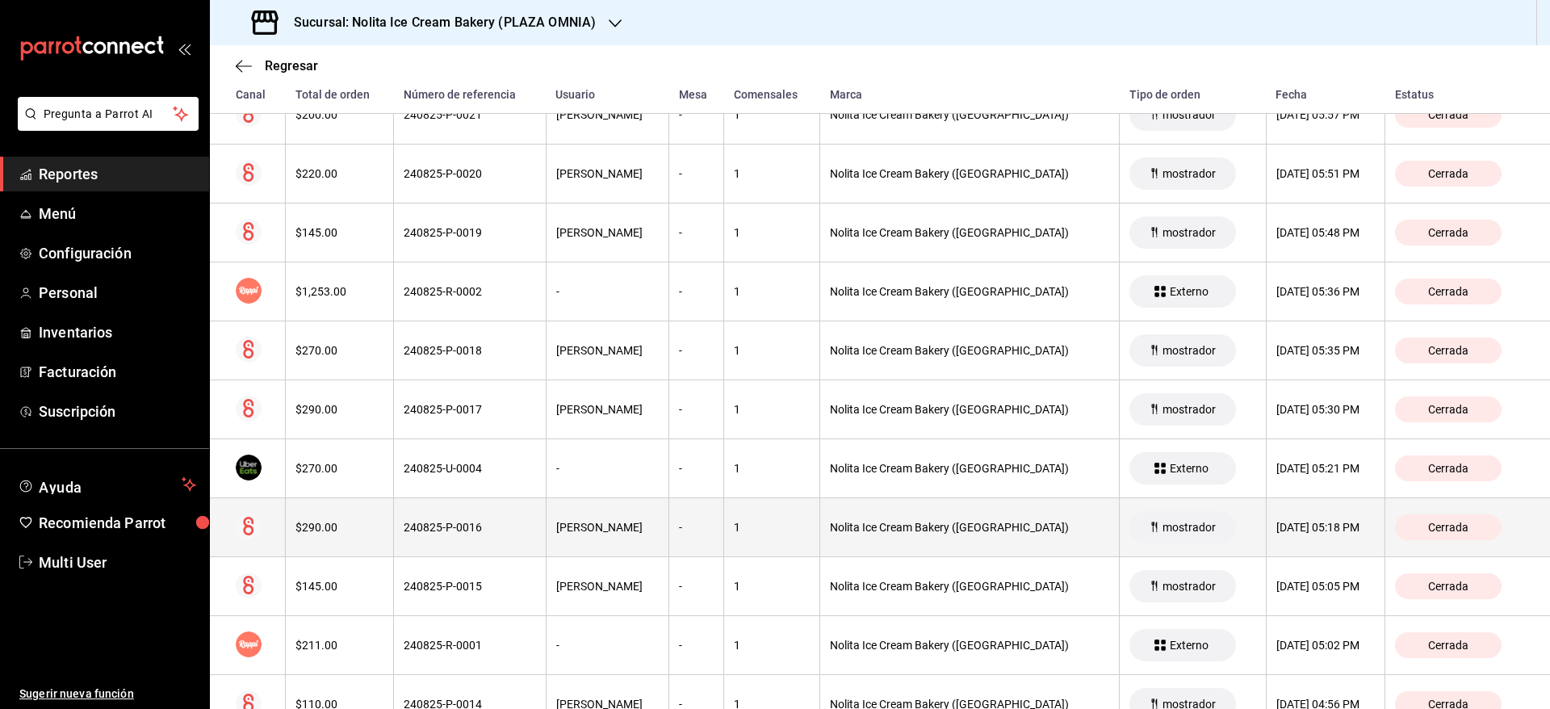
click at [1267, 538] on th "[DATE] 05:18 PM" at bounding box center [1325, 527] width 119 height 59
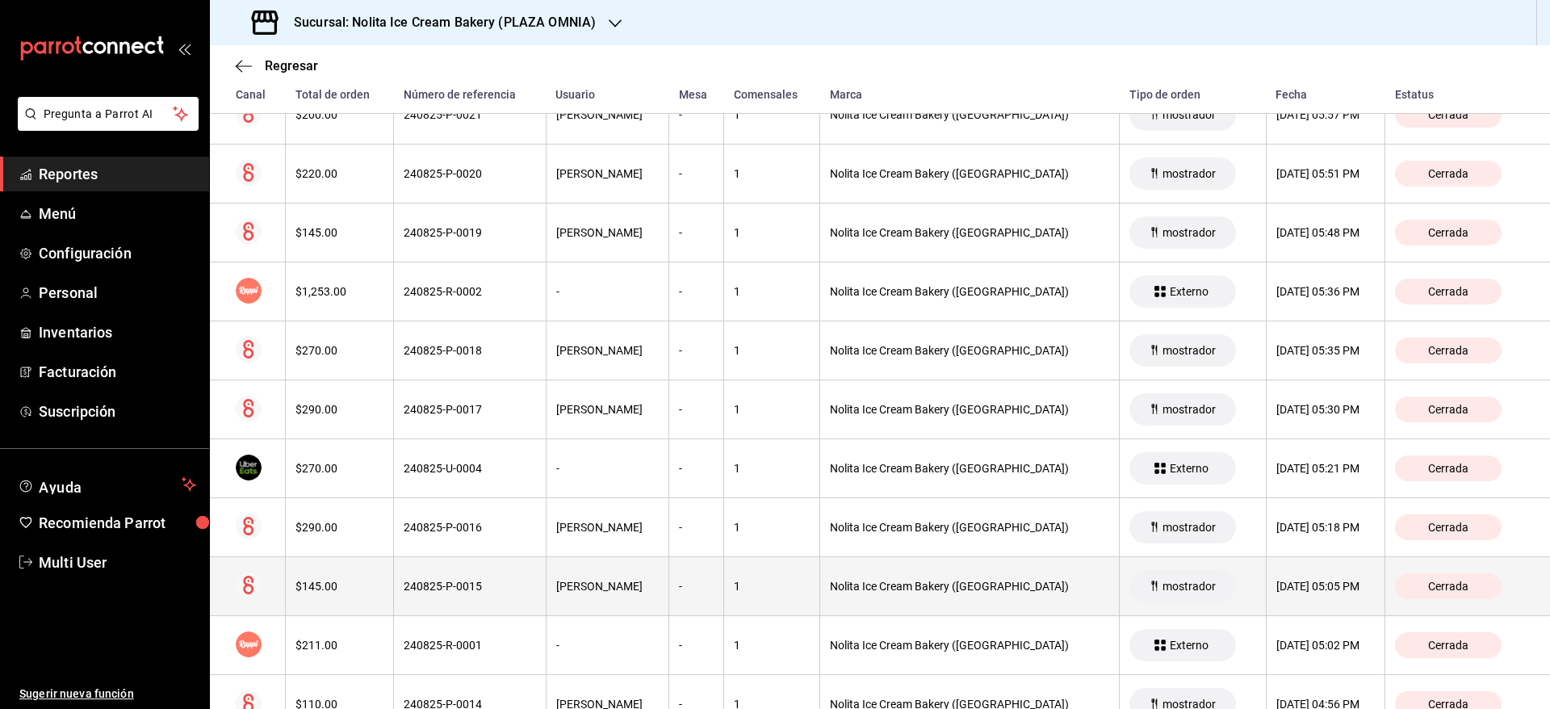
click at [1266, 596] on th "[DATE] 05:05 PM" at bounding box center [1325, 586] width 119 height 59
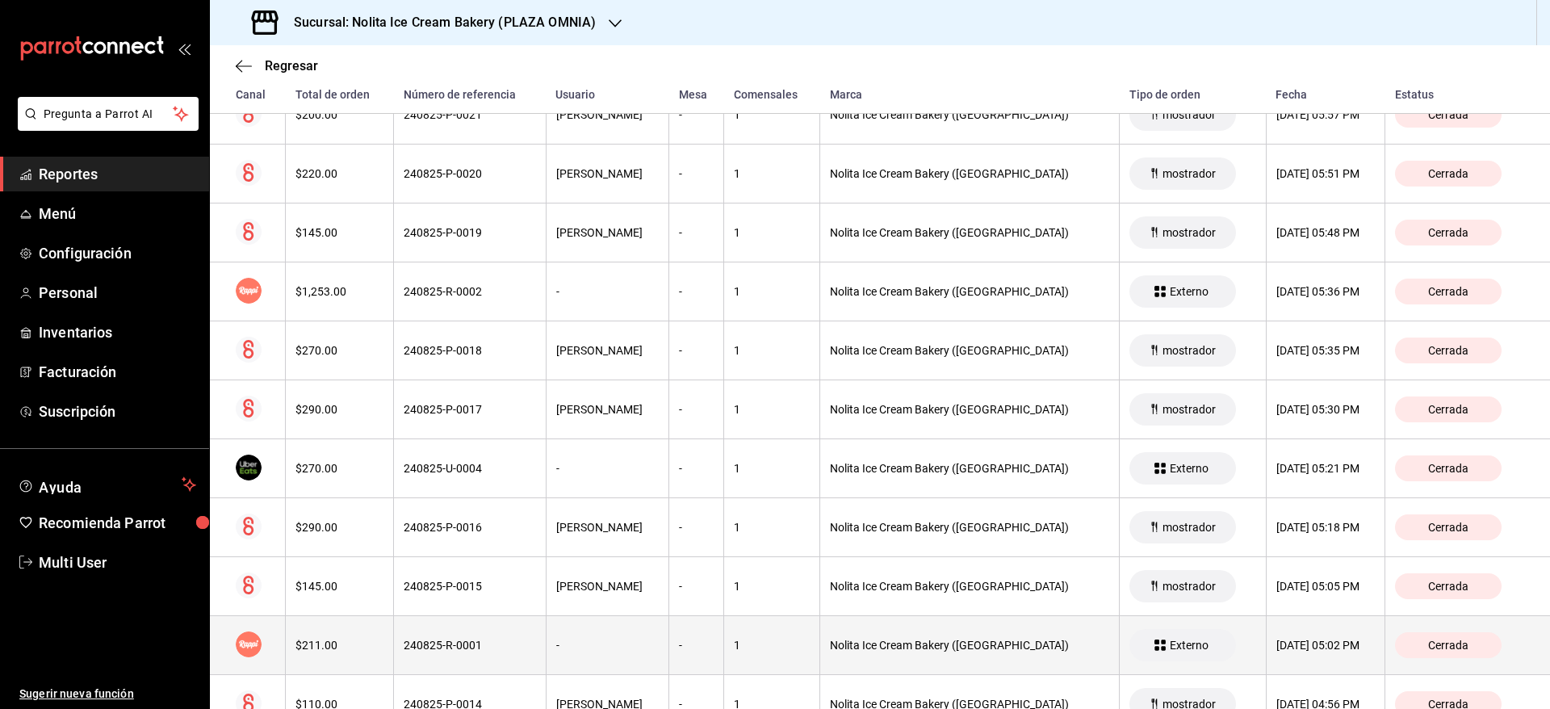
click at [1276, 646] on div "[DATE] 05:02 PM" at bounding box center [1325, 645] width 99 height 13
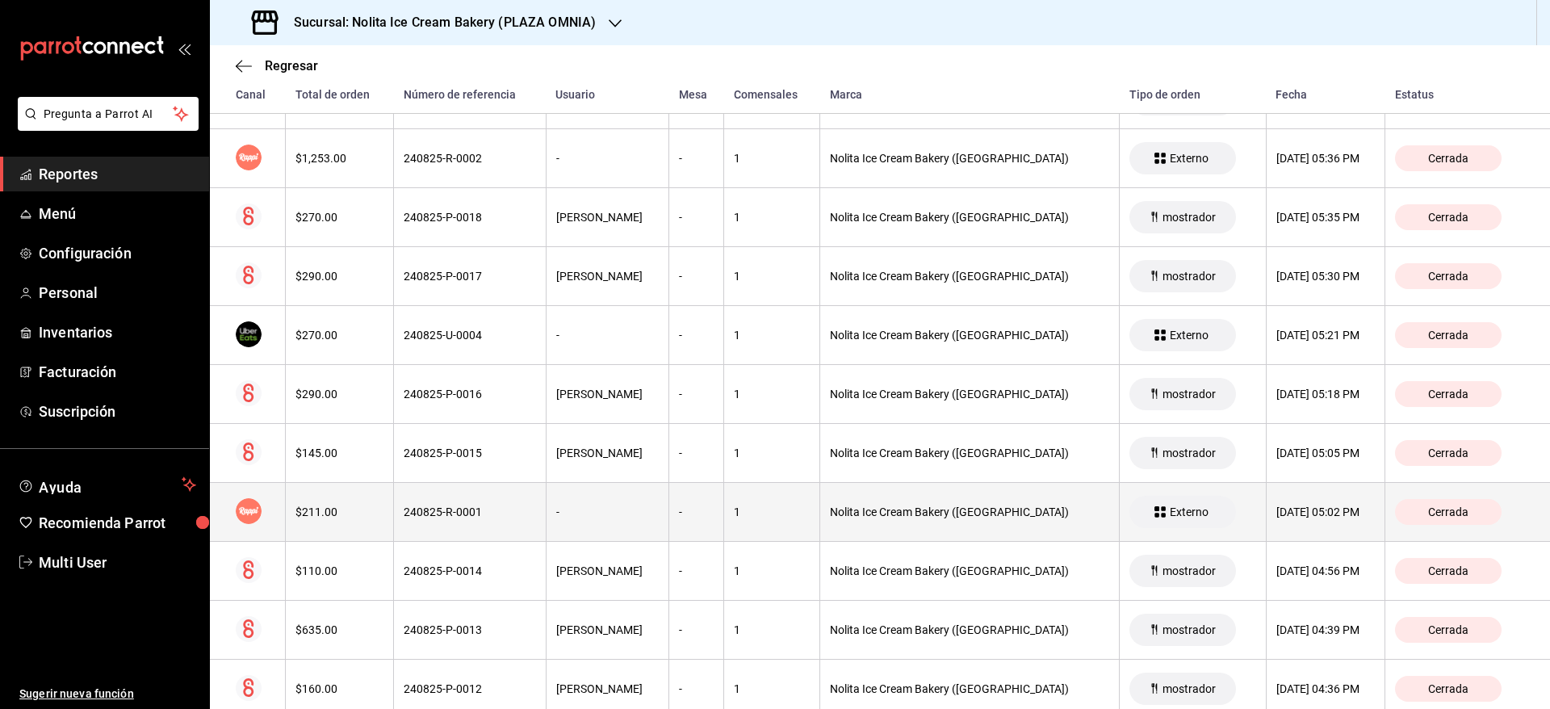
scroll to position [879, 0]
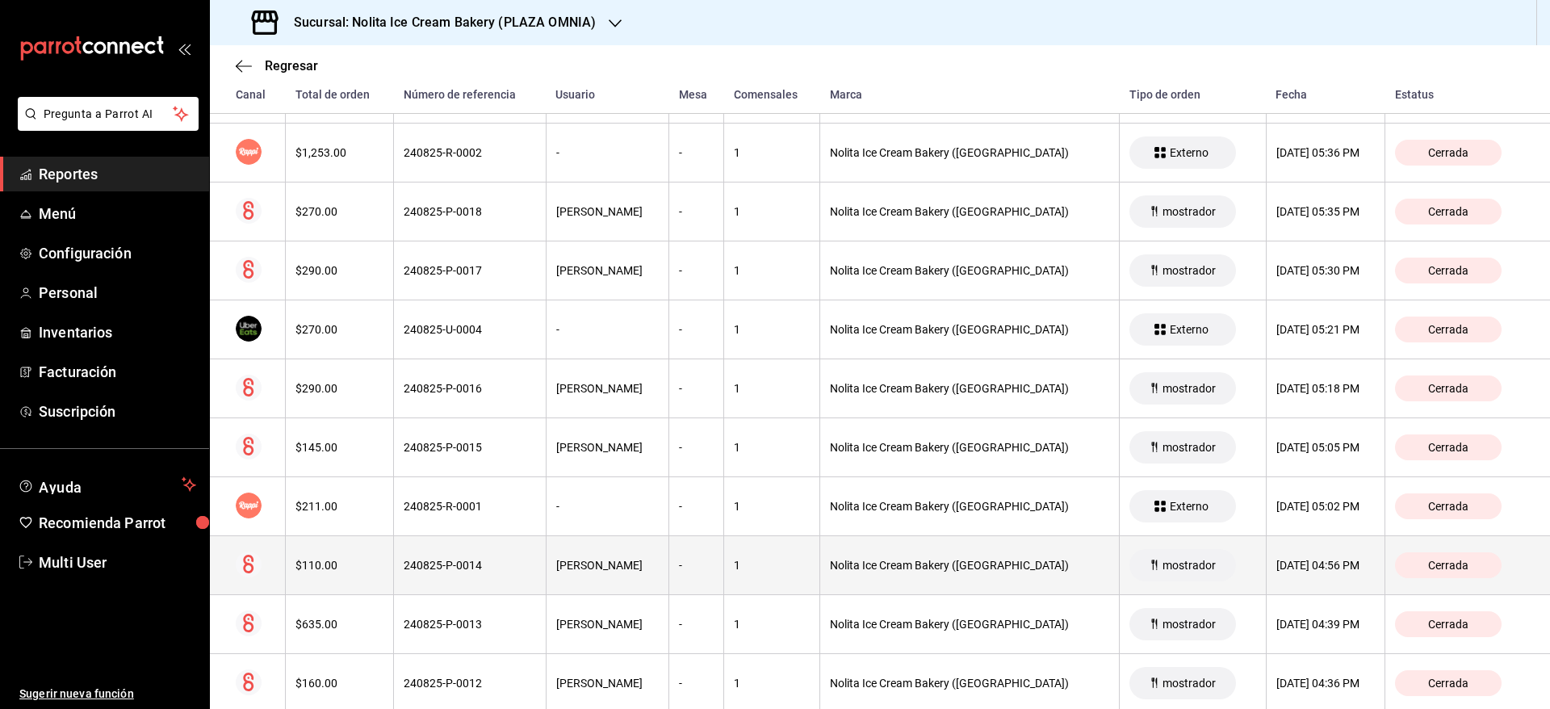
click at [1271, 580] on th "[DATE] 04:56 PM" at bounding box center [1325, 565] width 119 height 59
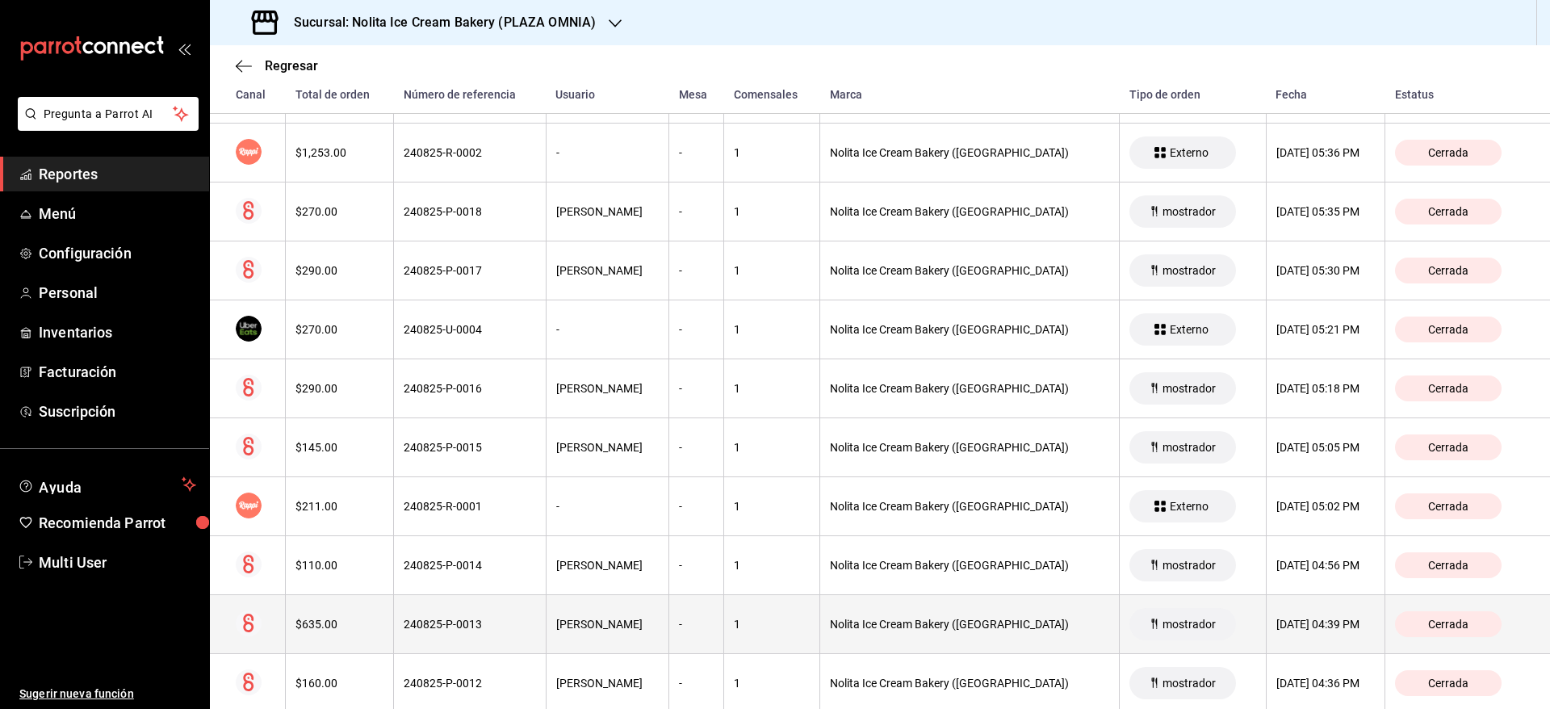
click at [1276, 625] on div "[DATE] 04:39 PM" at bounding box center [1325, 624] width 99 height 13
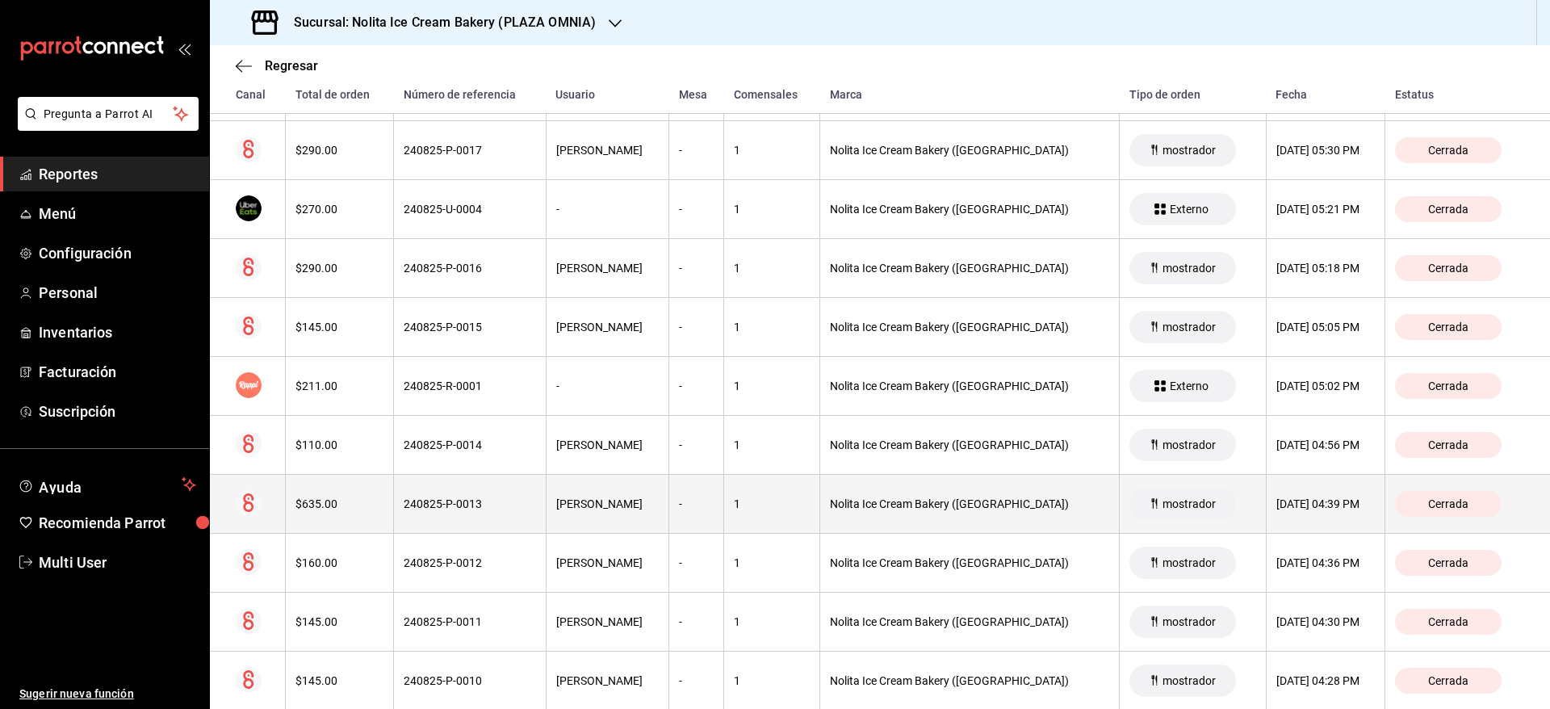
scroll to position [1016, 0]
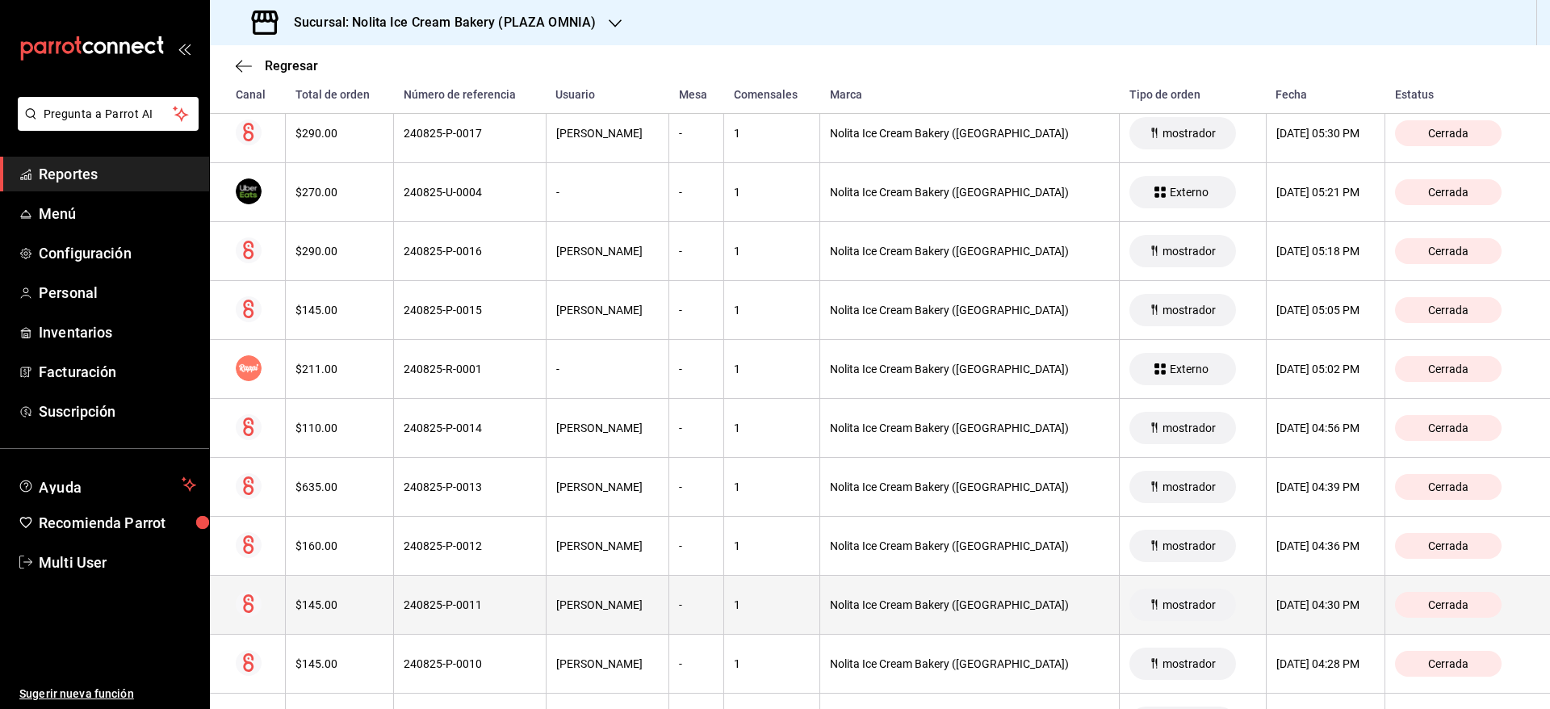
click at [1267, 581] on th "[DATE] 04:30 PM" at bounding box center [1325, 605] width 119 height 59
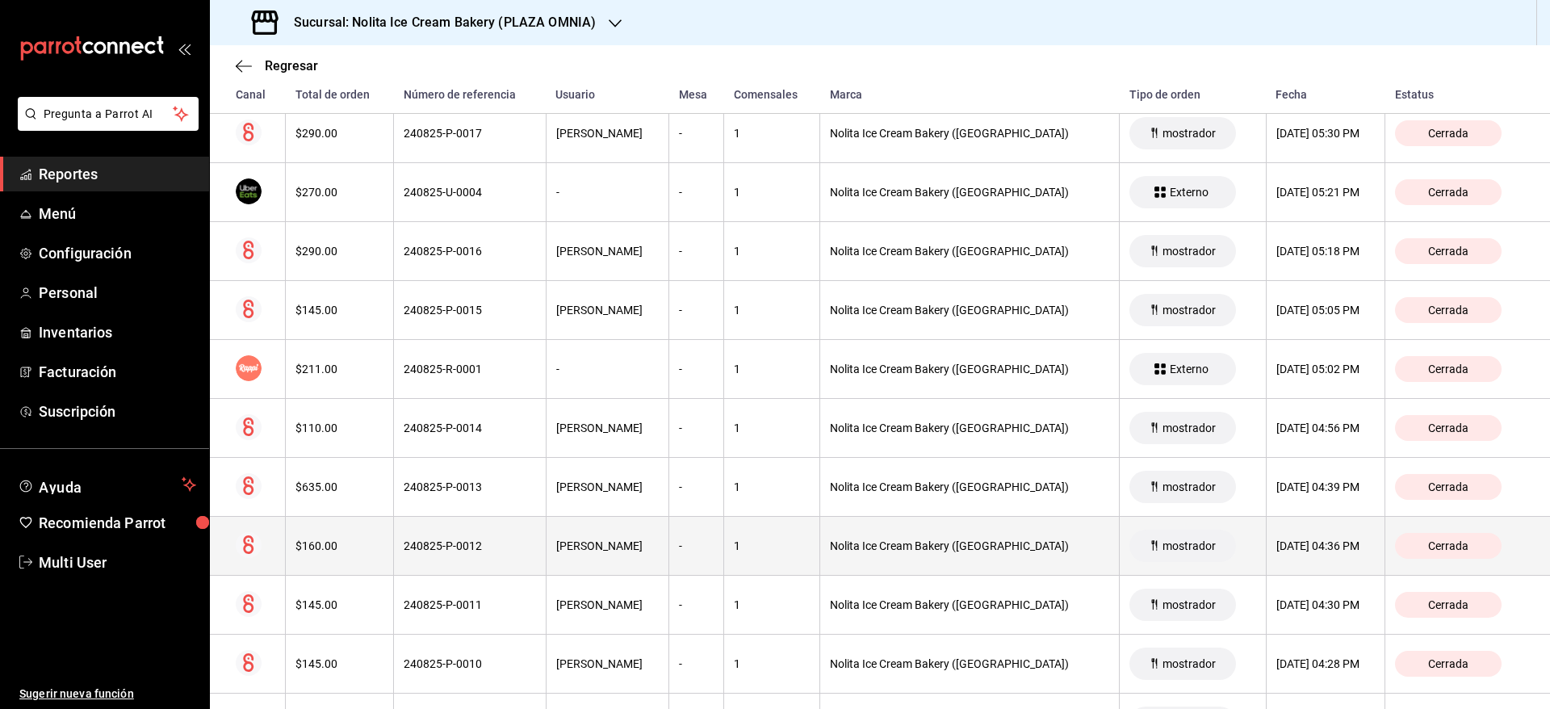
click at [1266, 557] on th "[DATE] 04:36 PM" at bounding box center [1325, 546] width 119 height 59
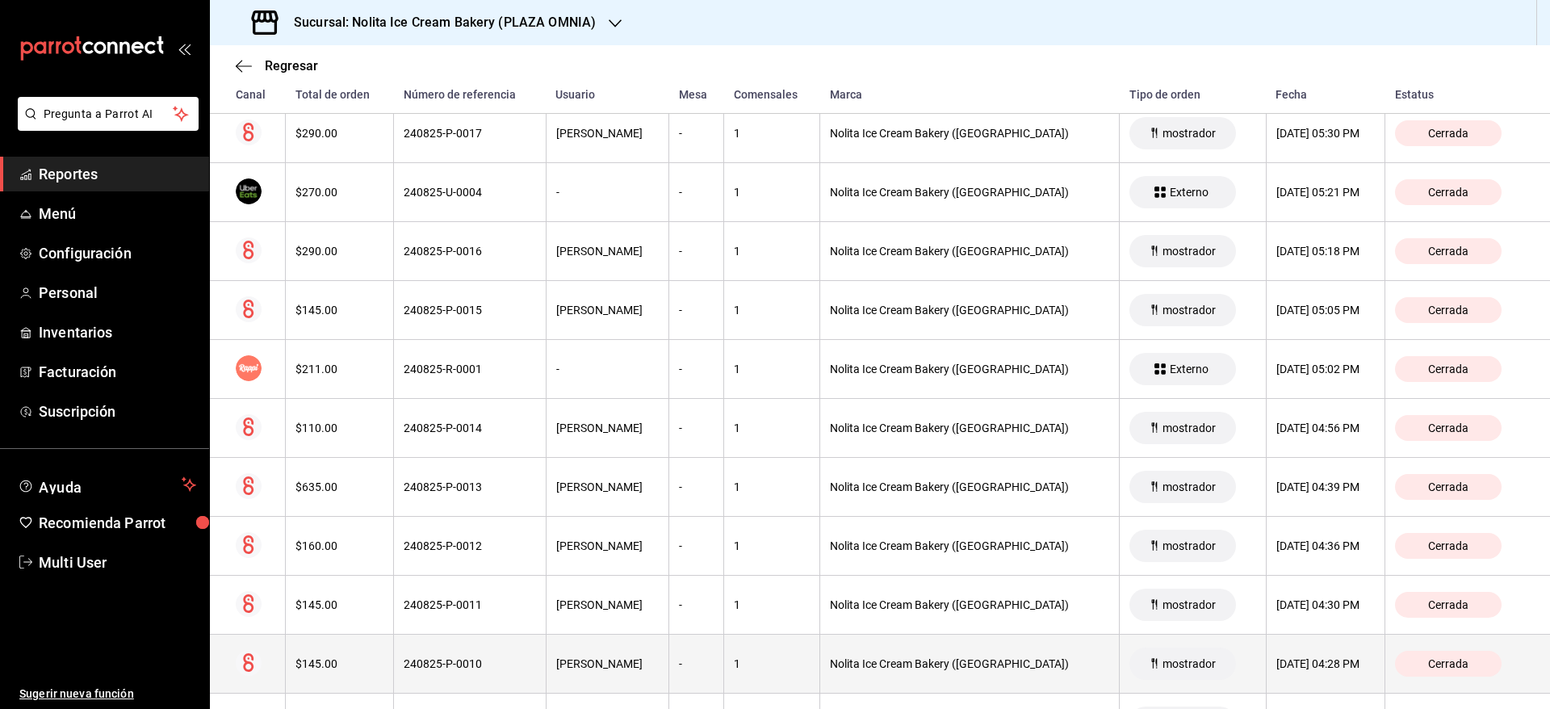
click at [1276, 668] on div "[DATE] 04:28 PM" at bounding box center [1325, 663] width 99 height 13
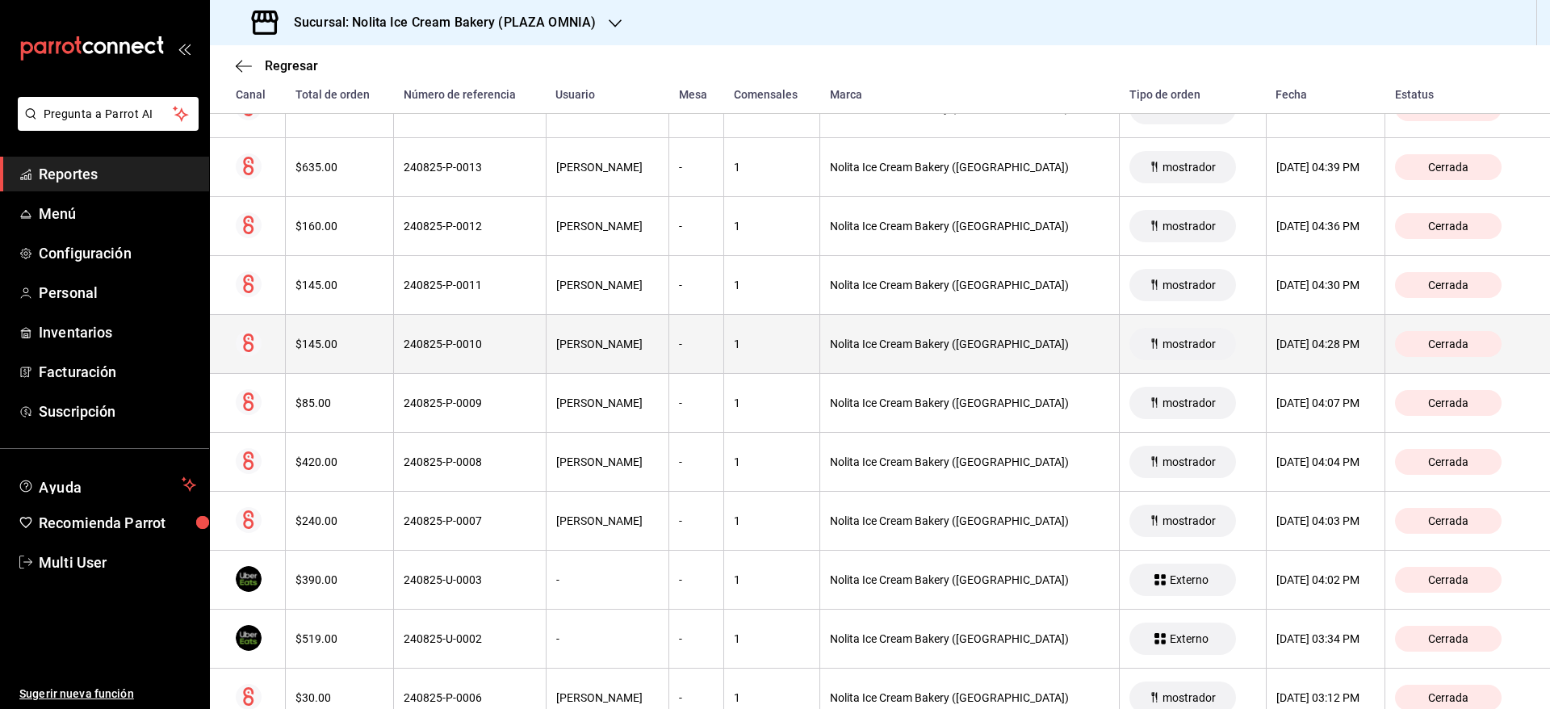
scroll to position [1337, 0]
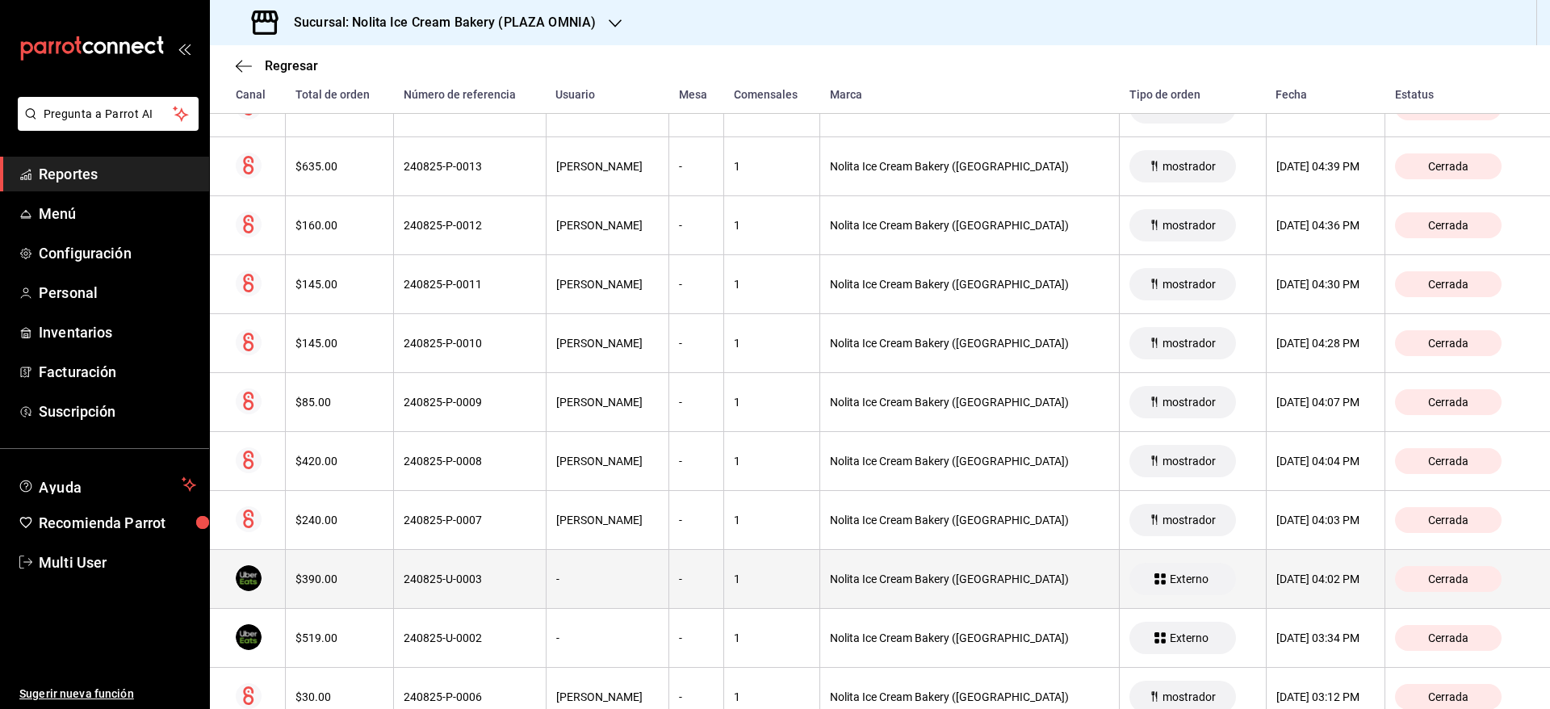
click at [1276, 580] on div "[DATE] 04:02 PM" at bounding box center [1325, 578] width 99 height 13
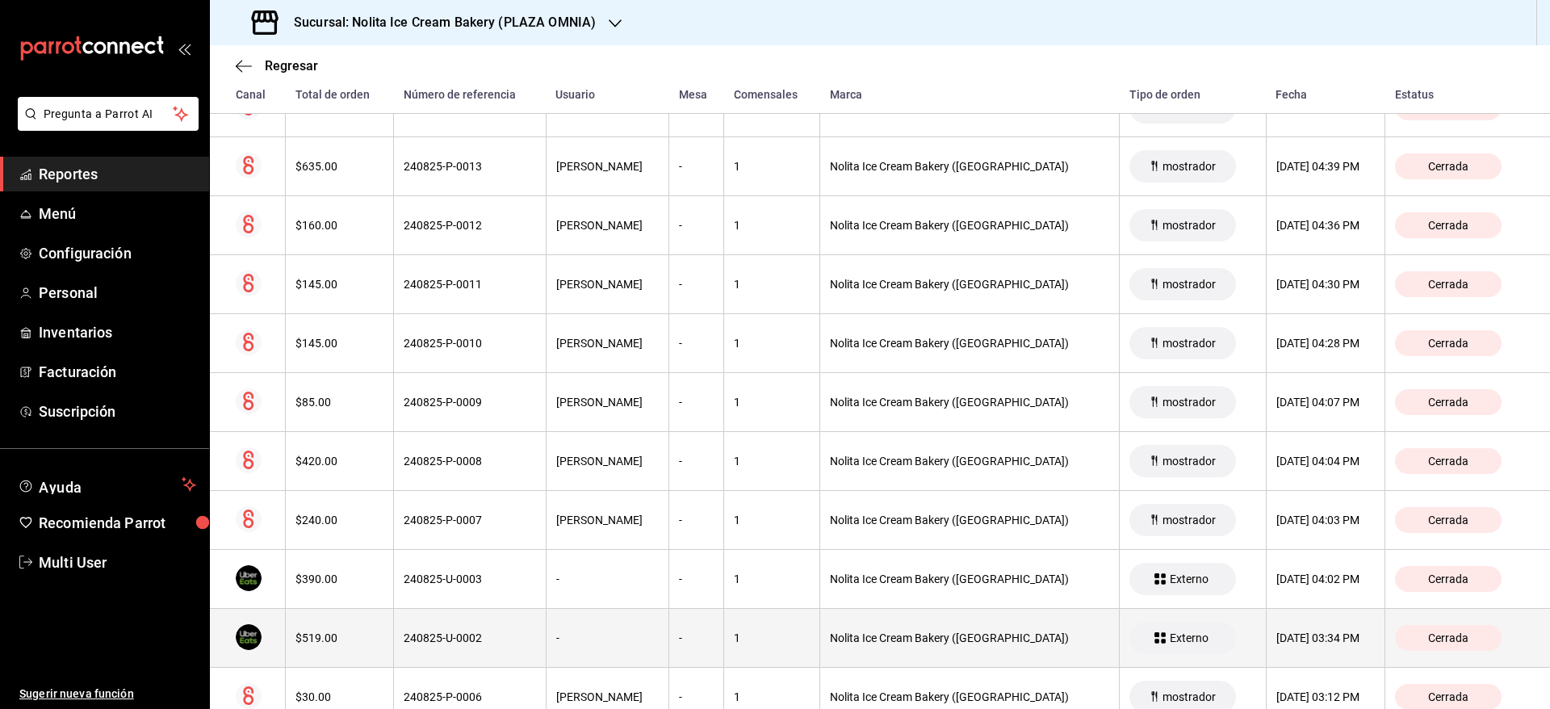
click at [1276, 642] on div "[DATE] 03:34 PM" at bounding box center [1325, 637] width 99 height 13
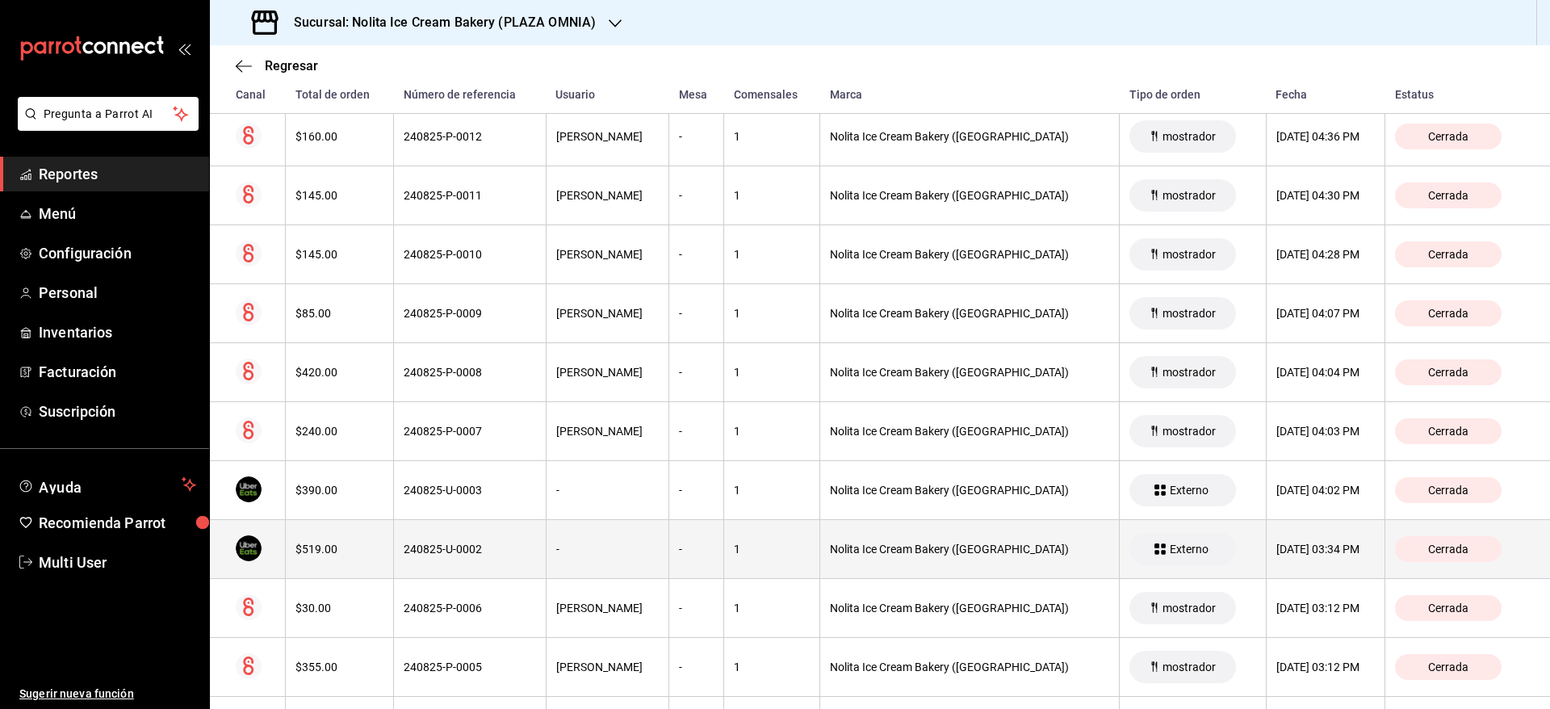
scroll to position [1454, 0]
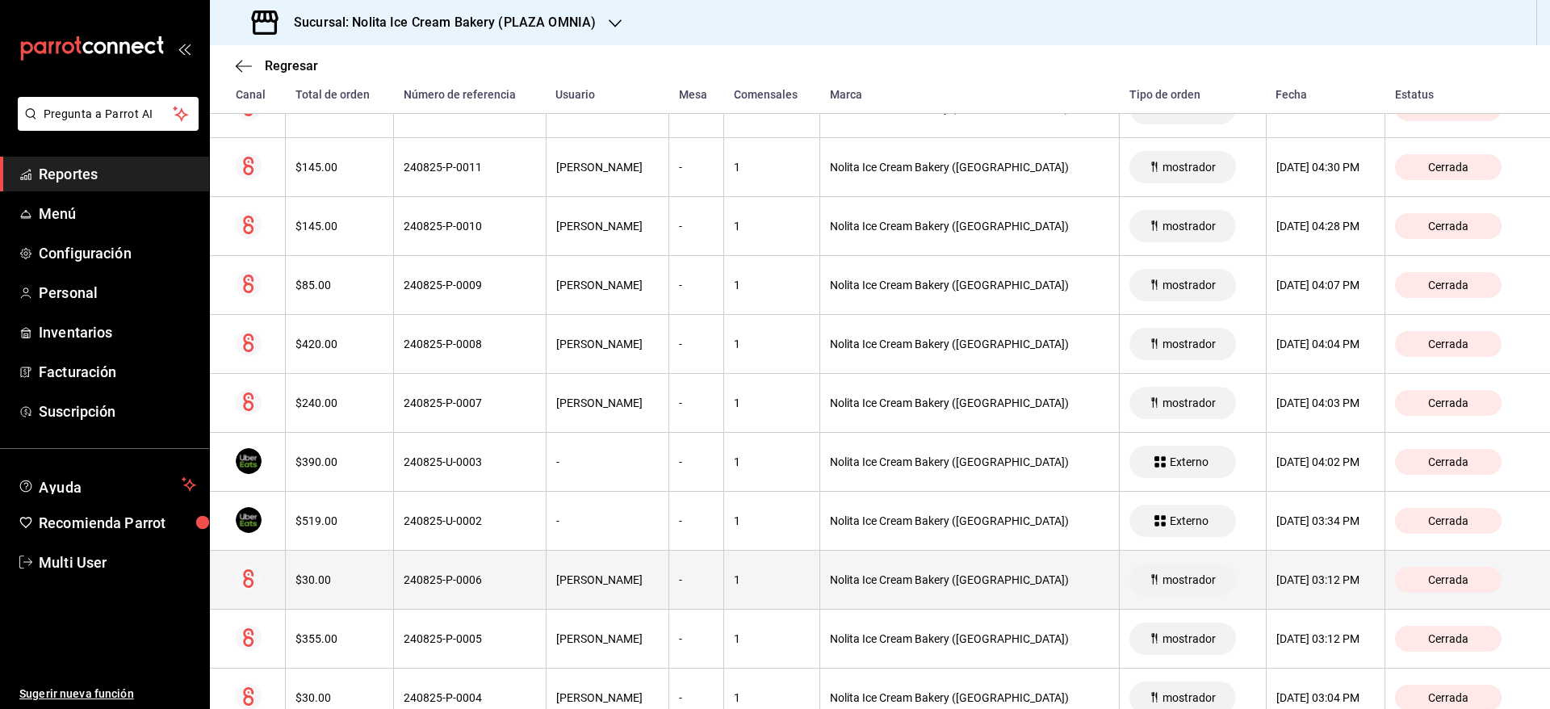
click at [1294, 580] on div "[DATE] 03:12 PM" at bounding box center [1325, 579] width 99 height 13
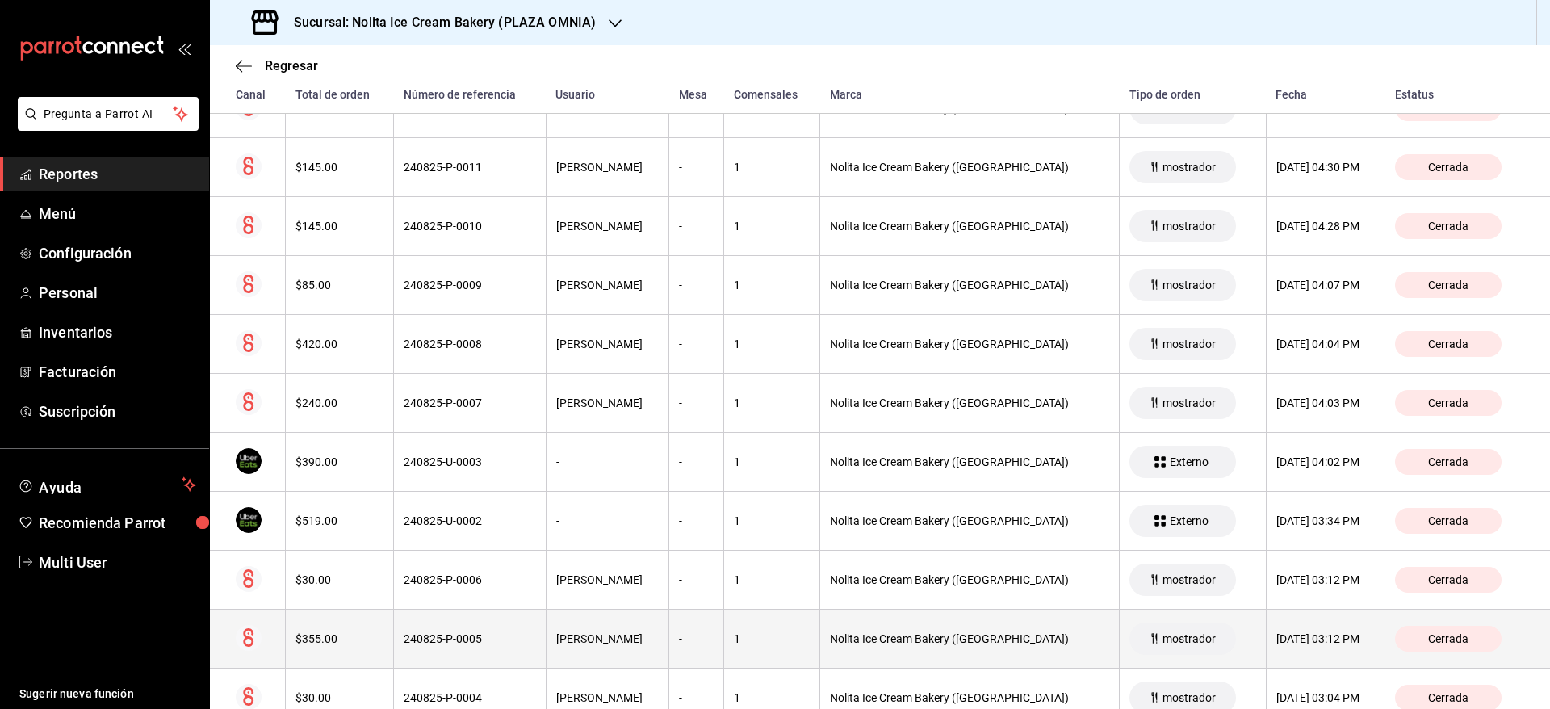
click at [1288, 651] on th "[DATE] 03:12 PM" at bounding box center [1325, 638] width 119 height 59
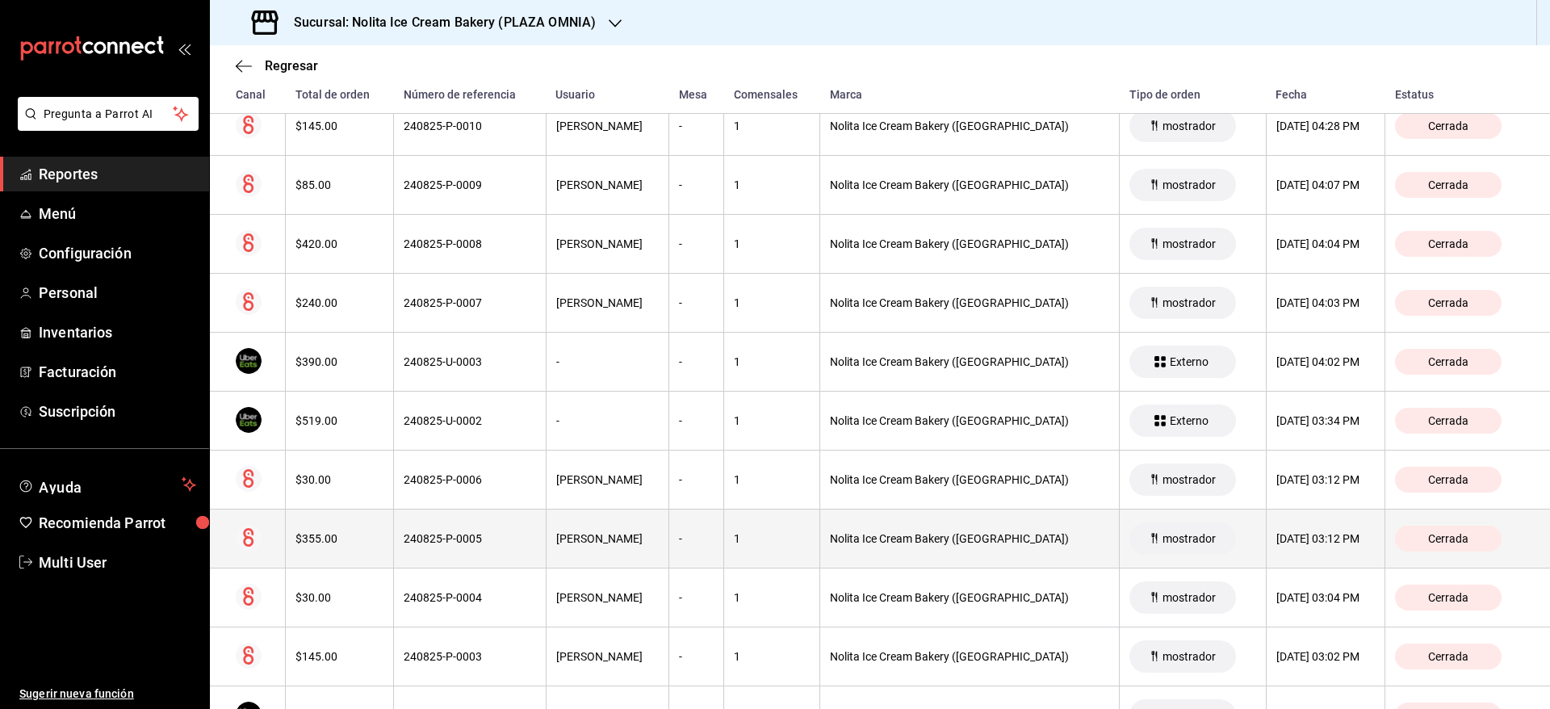
scroll to position [1595, 0]
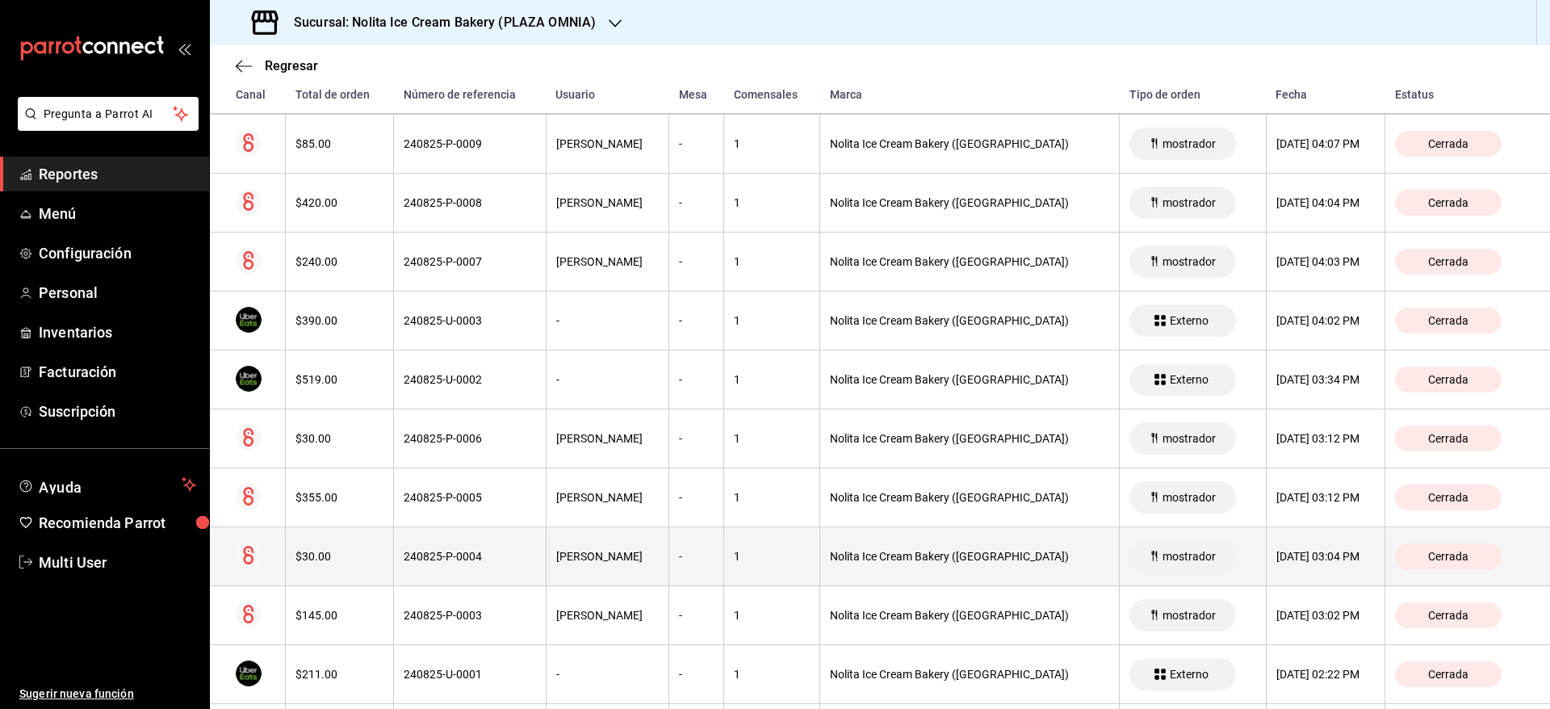
click at [1287, 557] on div "[DATE] 03:04 PM" at bounding box center [1325, 556] width 99 height 13
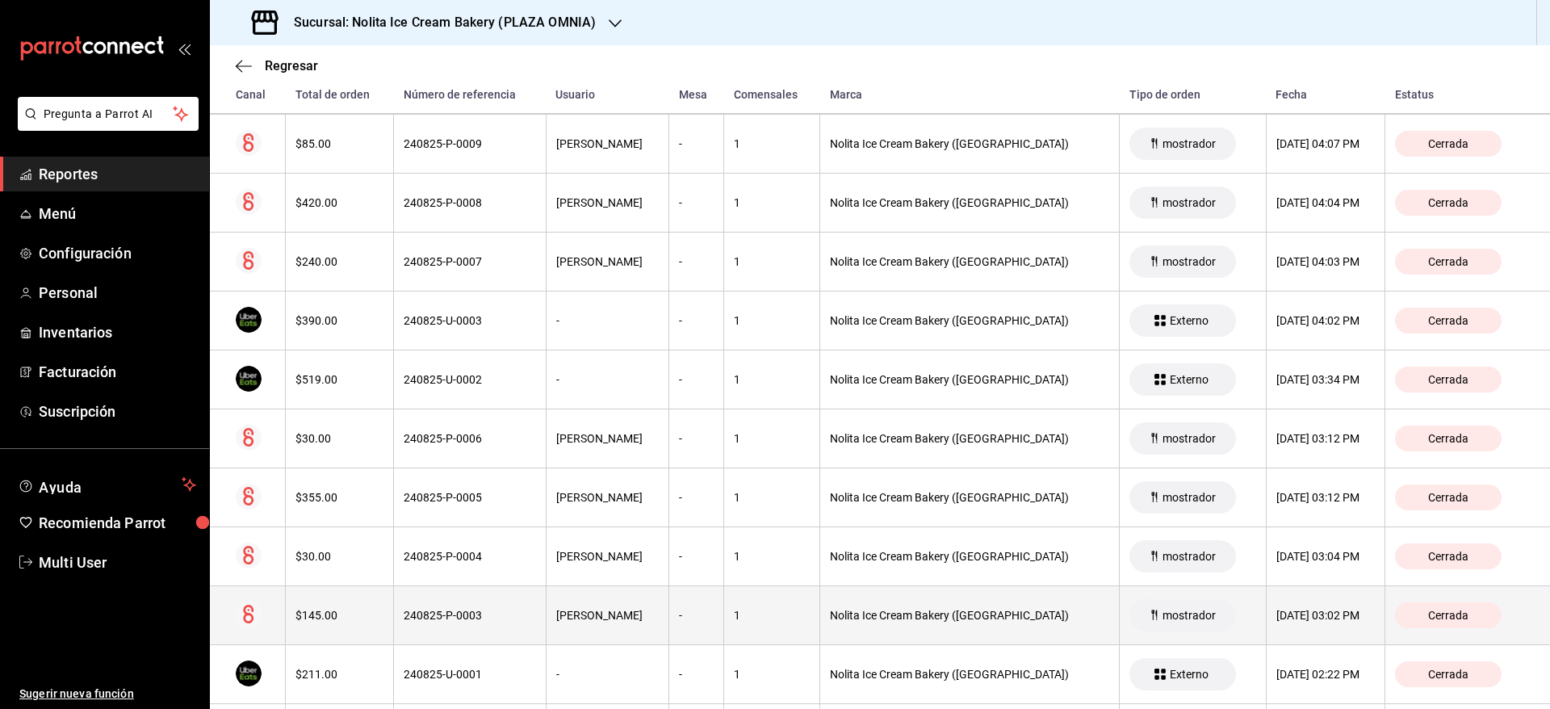
click at [1284, 616] on div "[DATE] 03:02 PM" at bounding box center [1325, 615] width 99 height 13
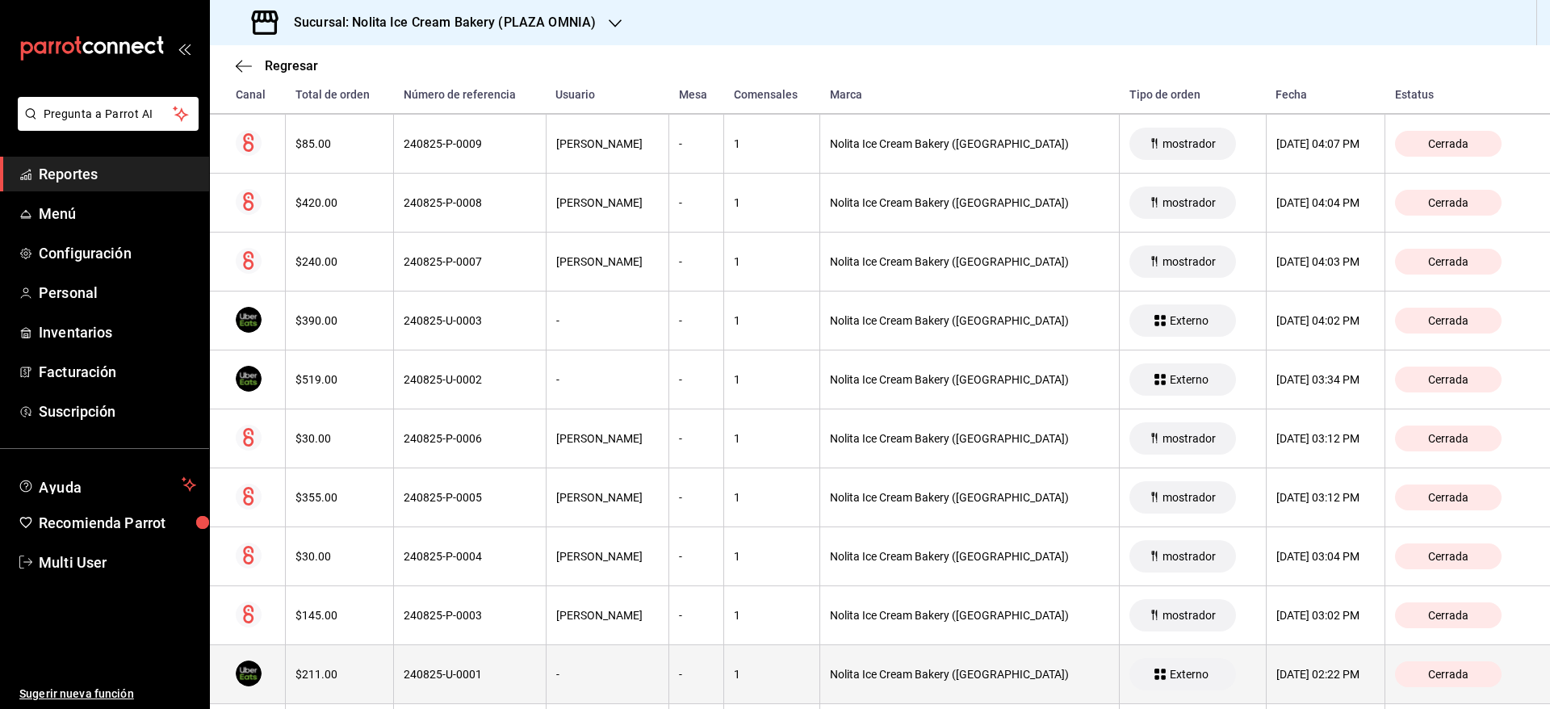
click at [1290, 675] on div "[DATE] 02:22 PM" at bounding box center [1325, 674] width 99 height 13
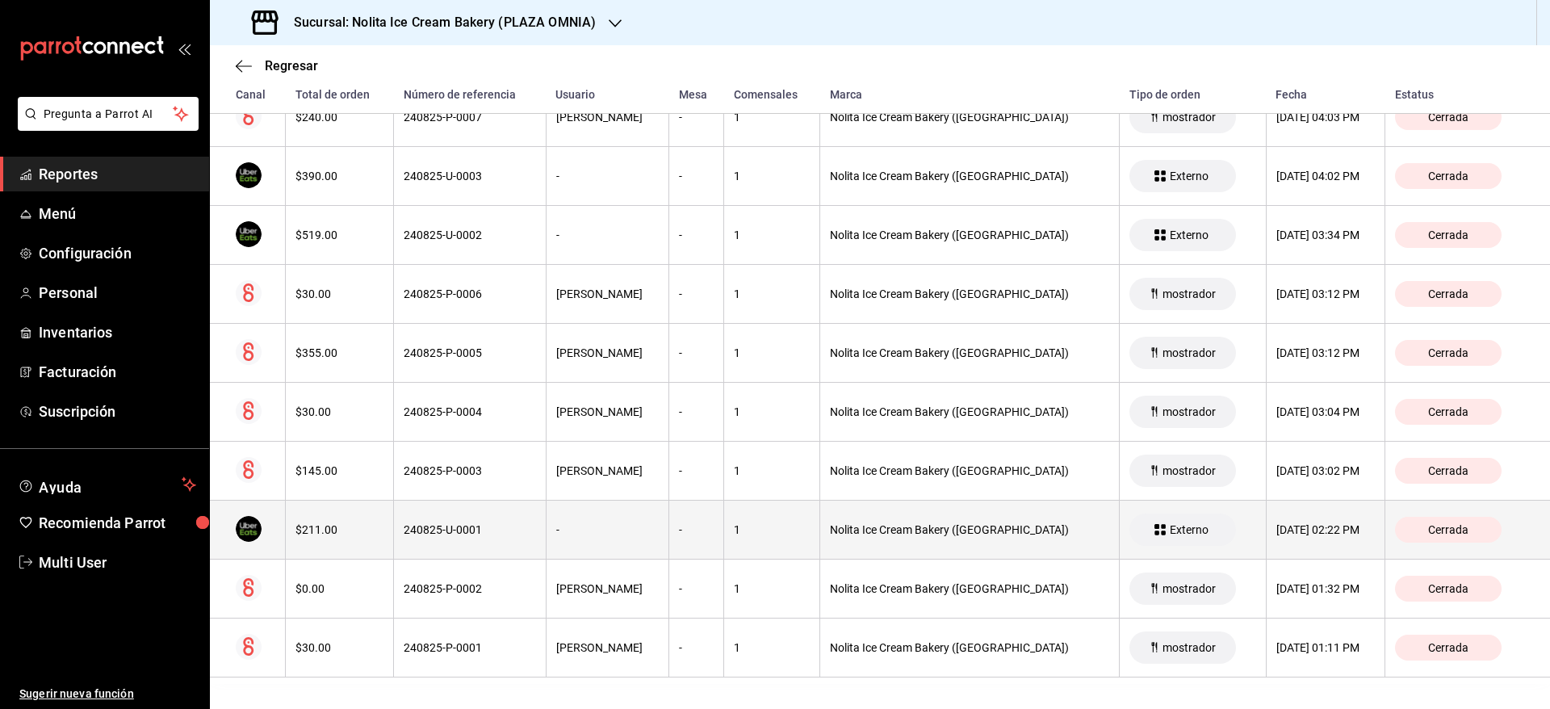
scroll to position [1741, 0]
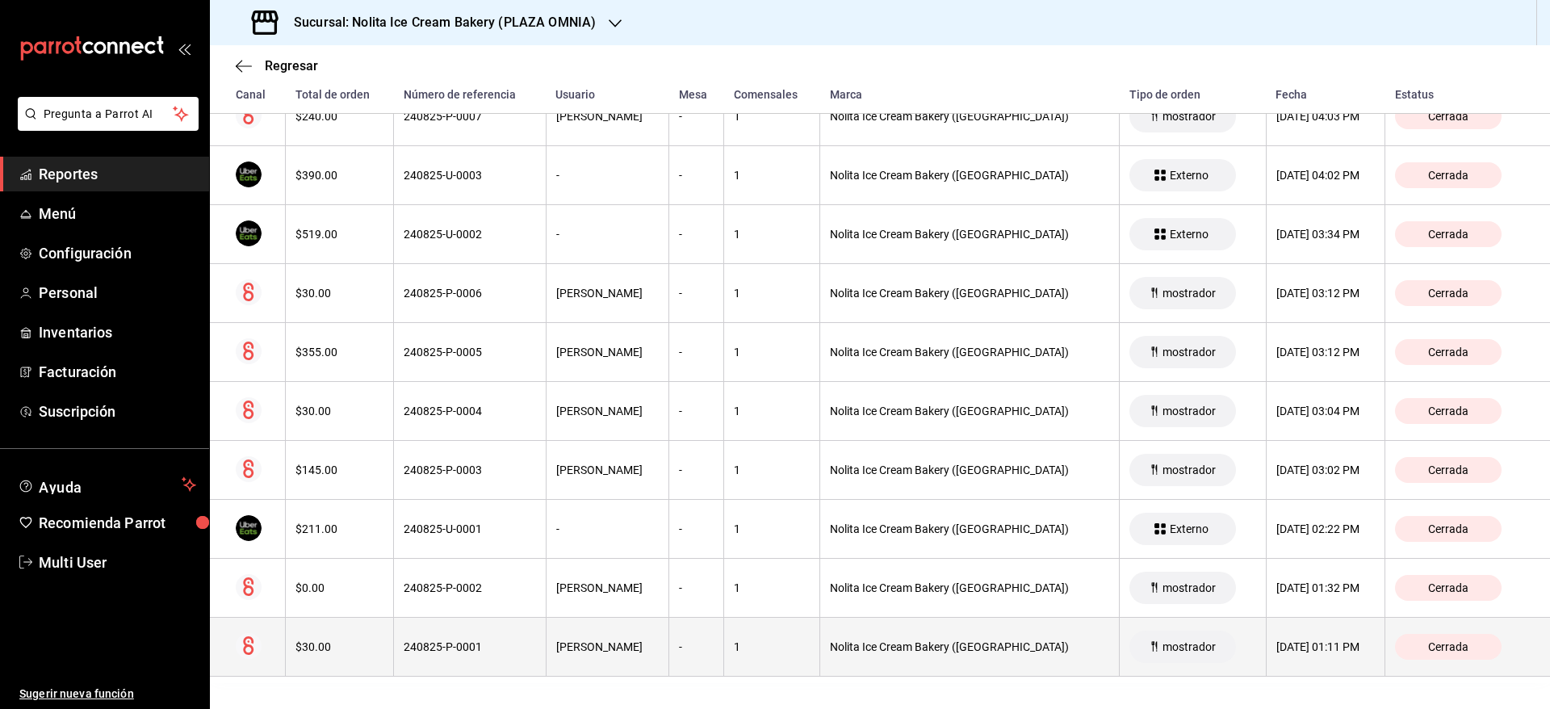
click at [1279, 671] on th "[DATE] 01:11 PM" at bounding box center [1325, 647] width 119 height 59
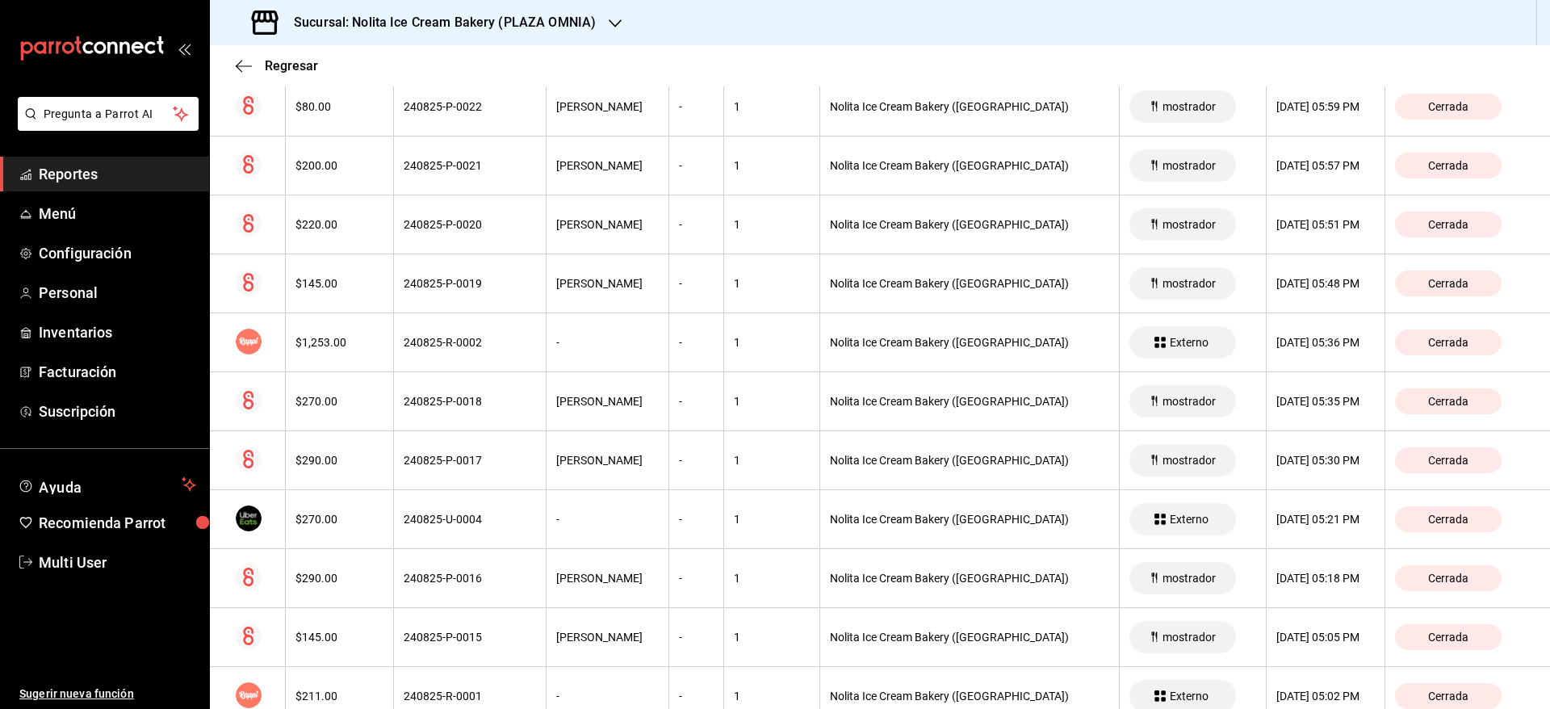
scroll to position [0, 0]
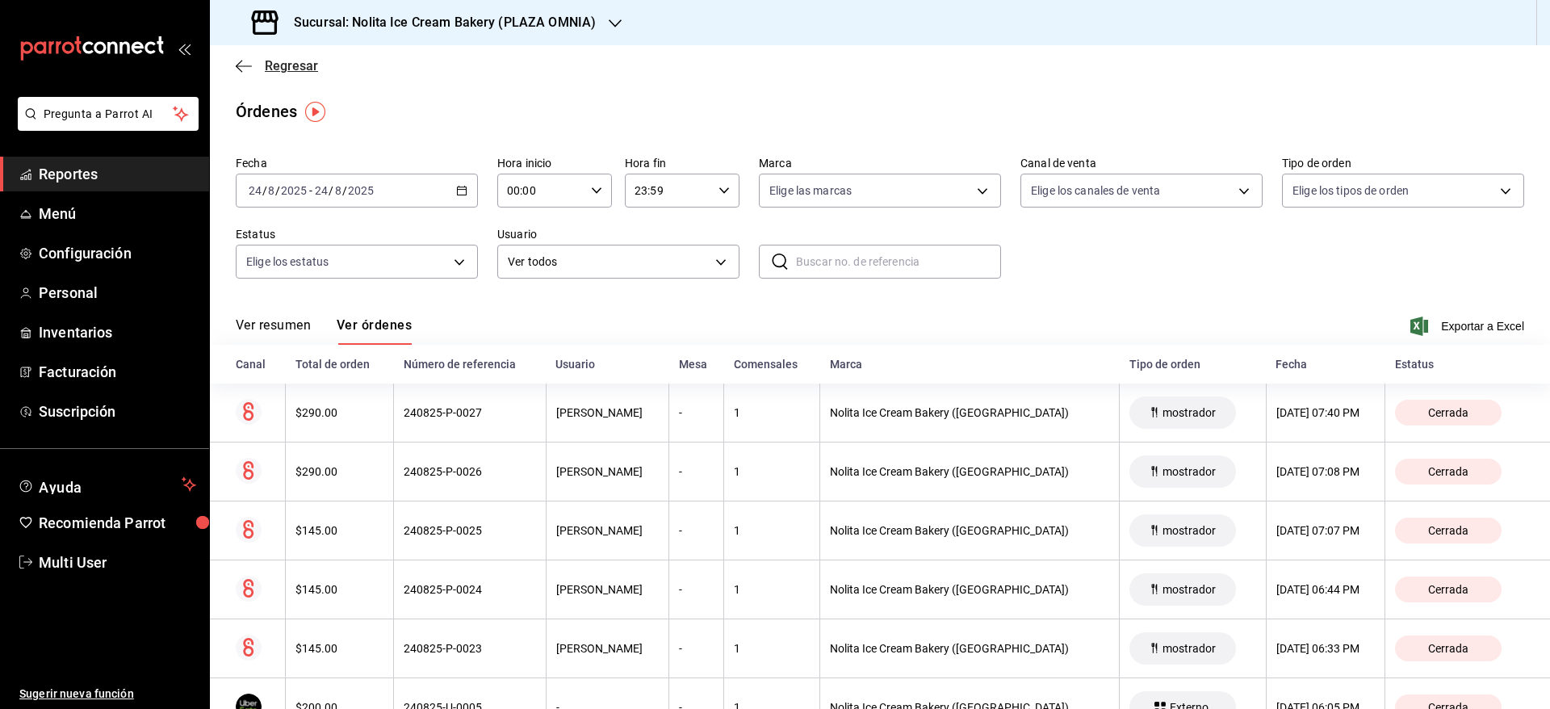
click at [273, 67] on span "Regresar" at bounding box center [291, 65] width 53 height 15
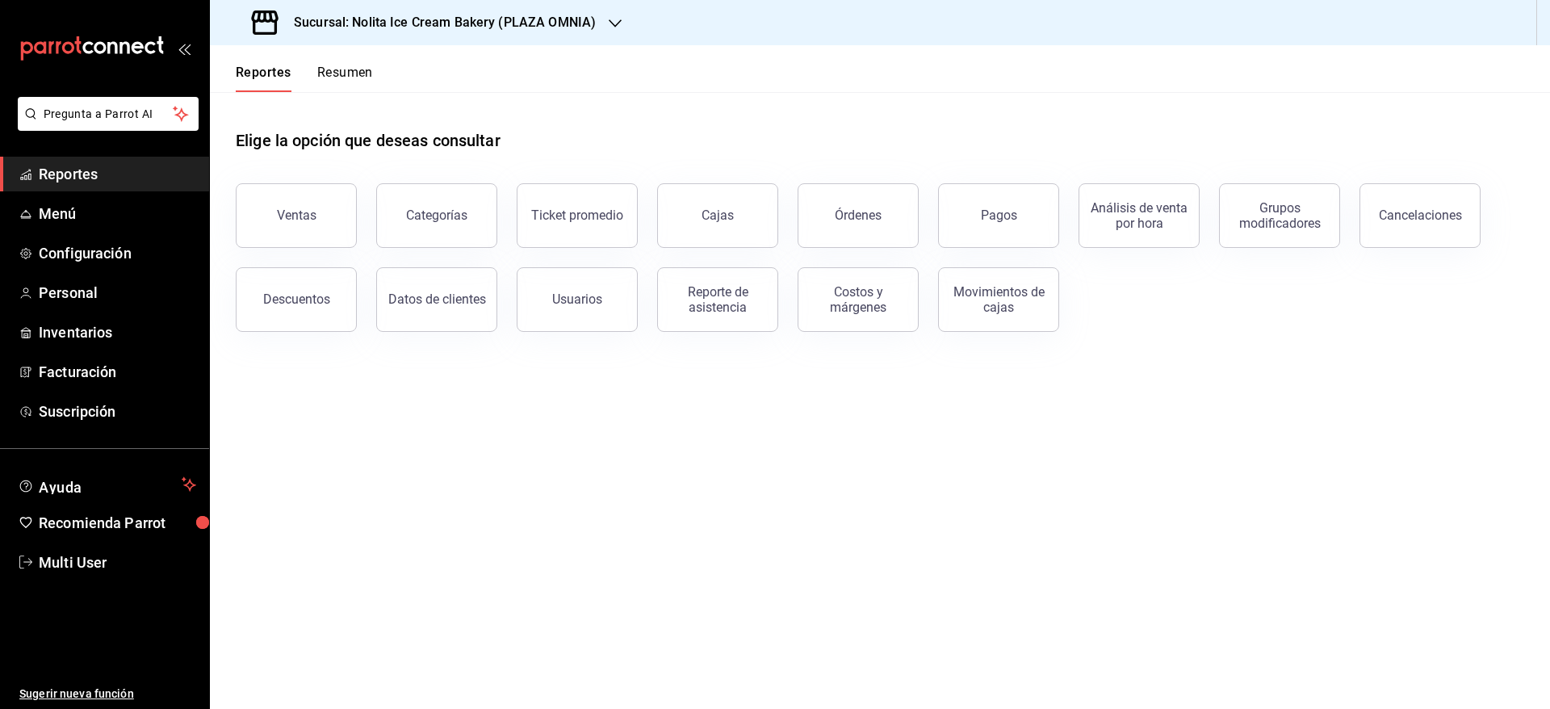
click at [358, 77] on button "Resumen" at bounding box center [345, 78] width 56 height 27
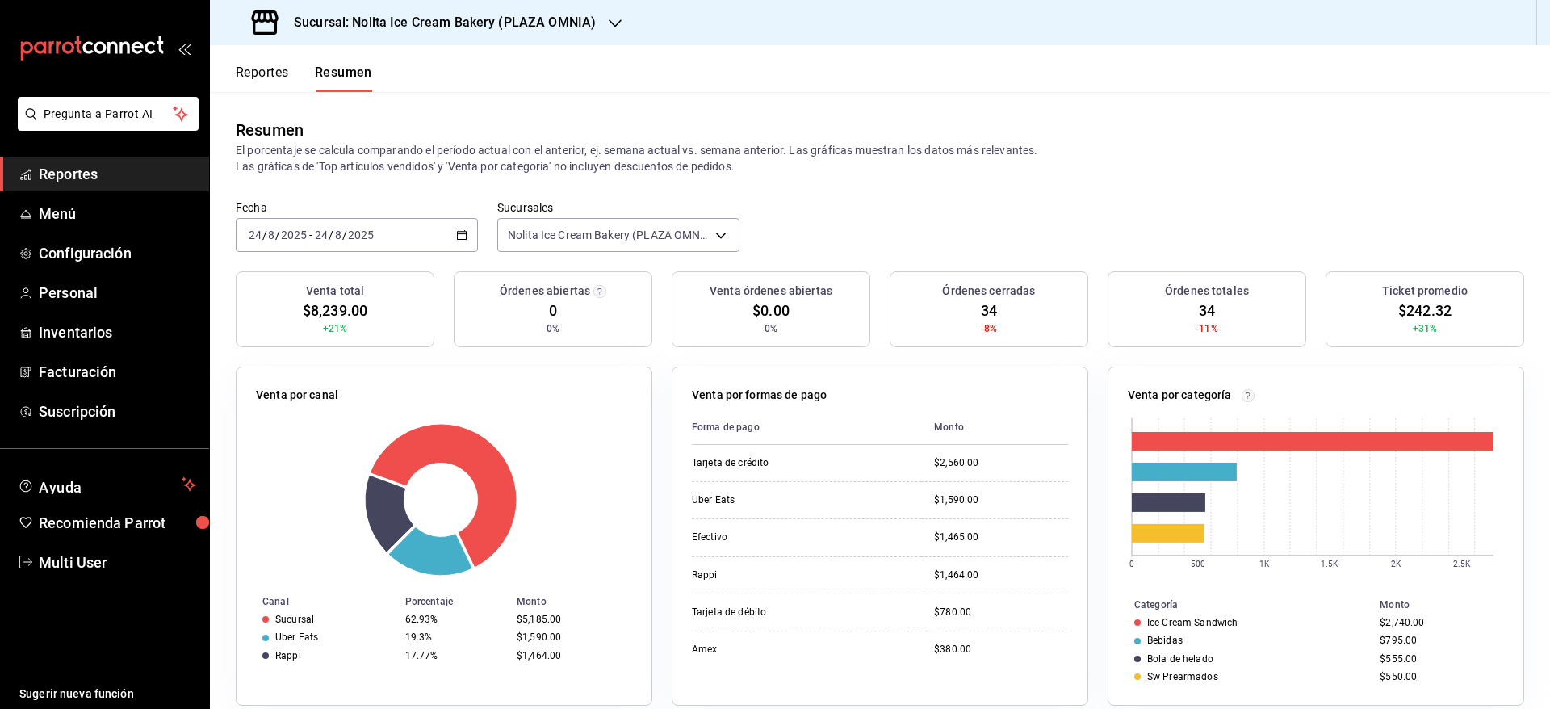
click at [271, 70] on button "Reportes" at bounding box center [262, 78] width 53 height 27
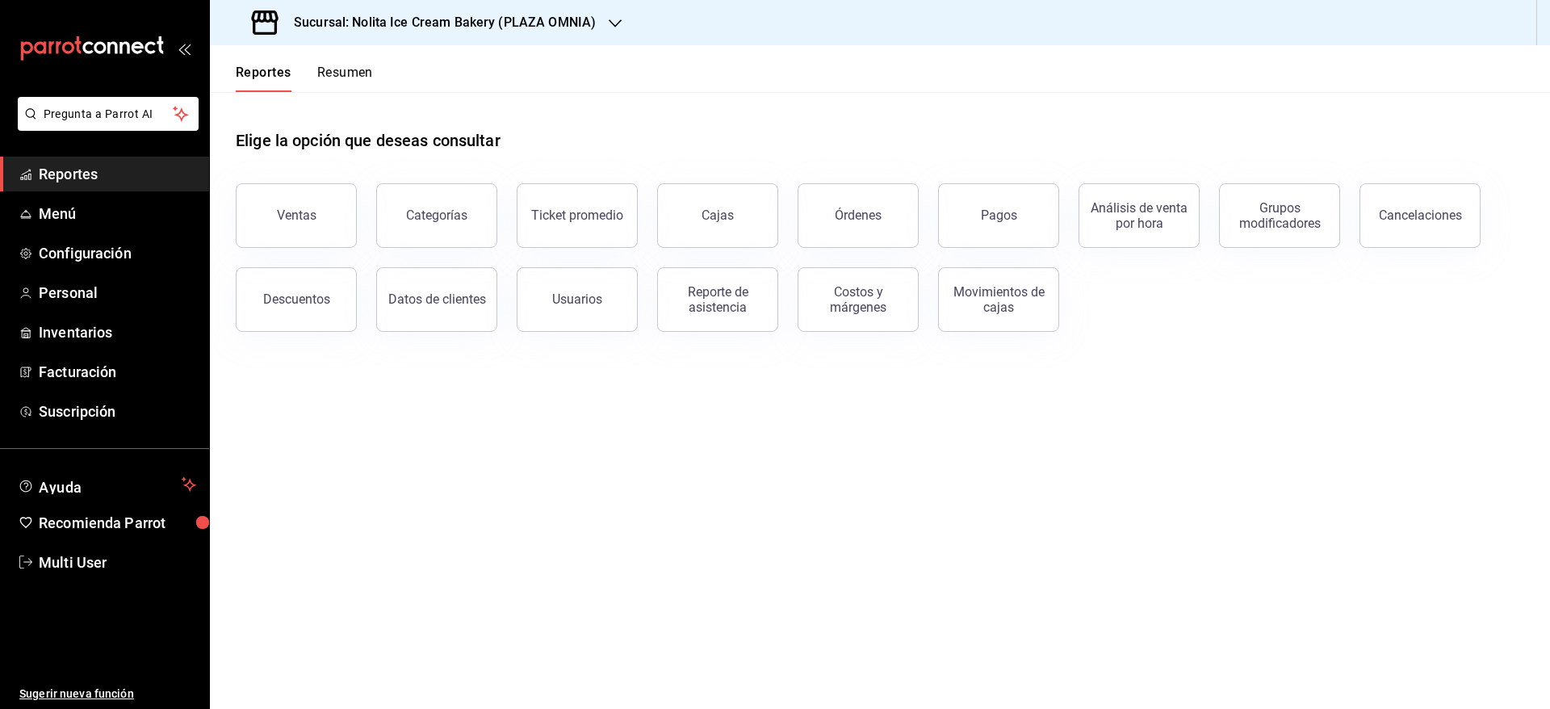
click at [398, 8] on div "Sucursal: Nolita Ice Cream Bakery (PLAZA OMNIA)" at bounding box center [425, 22] width 405 height 45
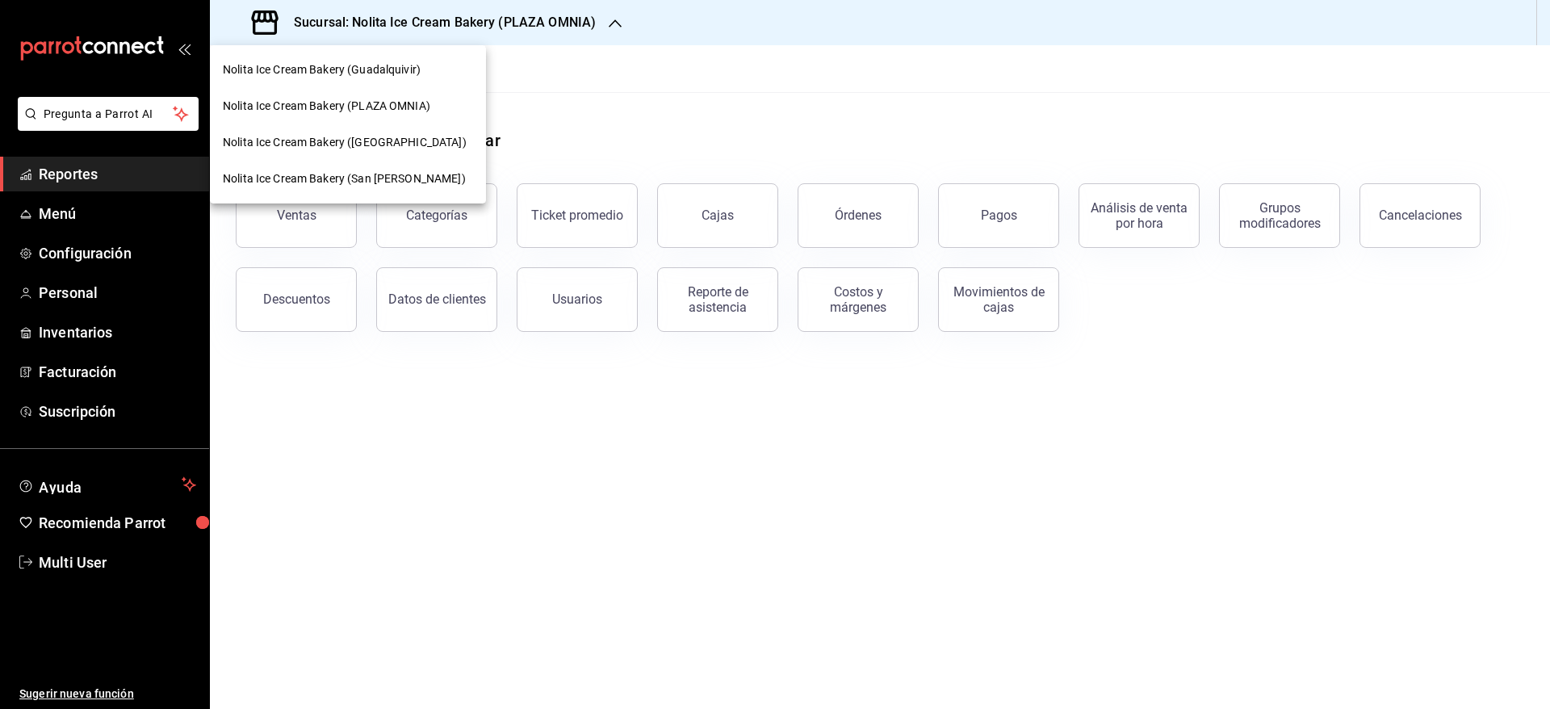
click at [379, 134] on span "Nolita Ice Cream Bakery ([GEOGRAPHIC_DATA])" at bounding box center [345, 142] width 244 height 17
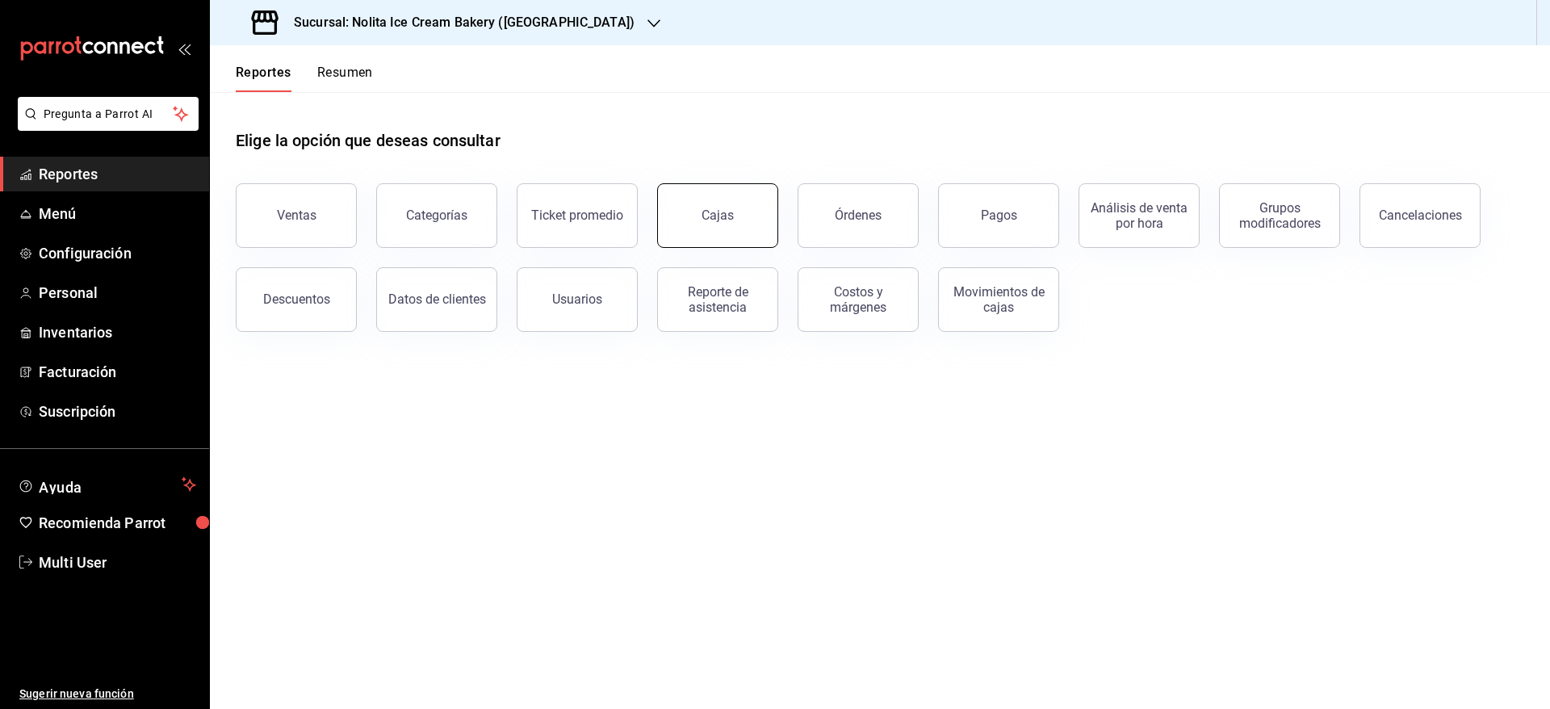
click at [752, 226] on button "Cajas" at bounding box center [717, 215] width 121 height 65
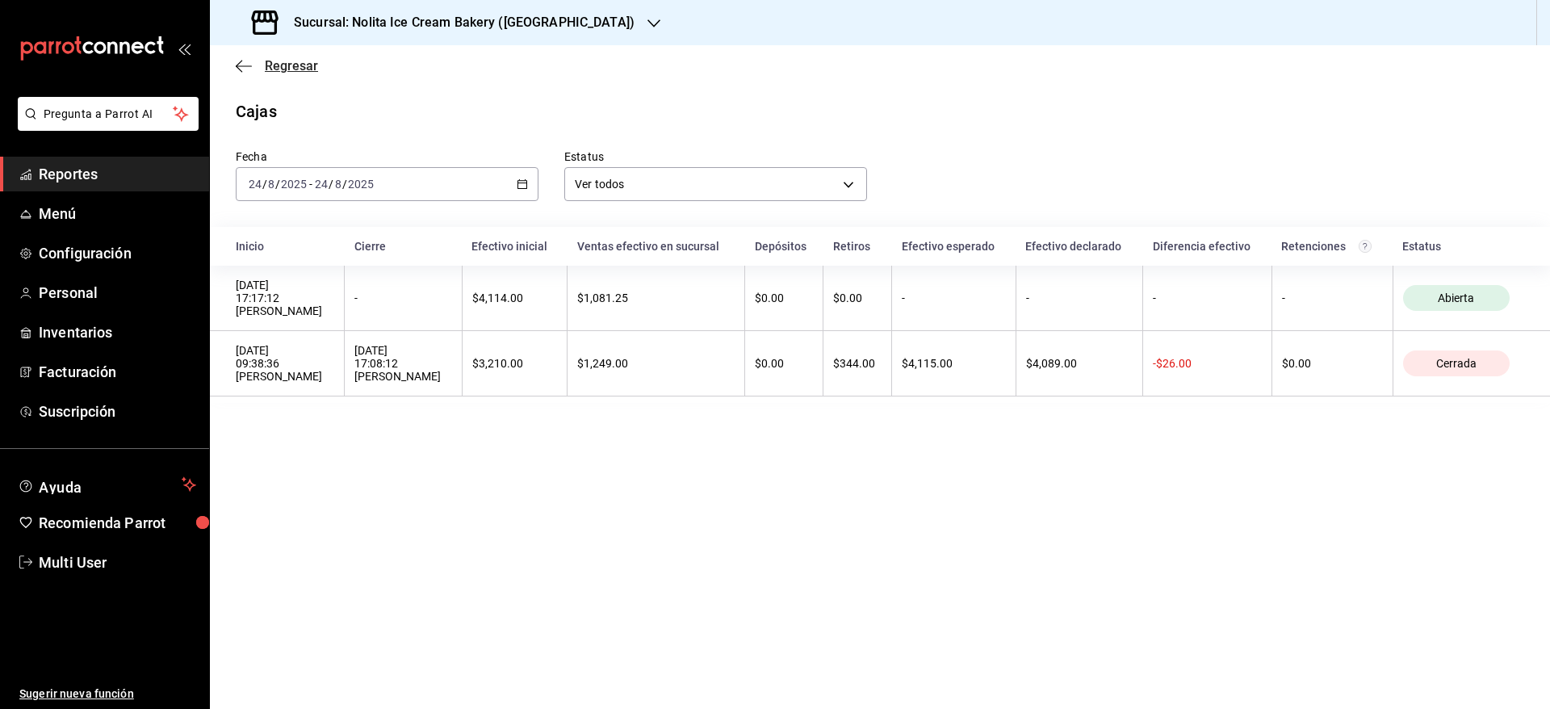
click at [290, 62] on span "Regresar" at bounding box center [291, 65] width 53 height 15
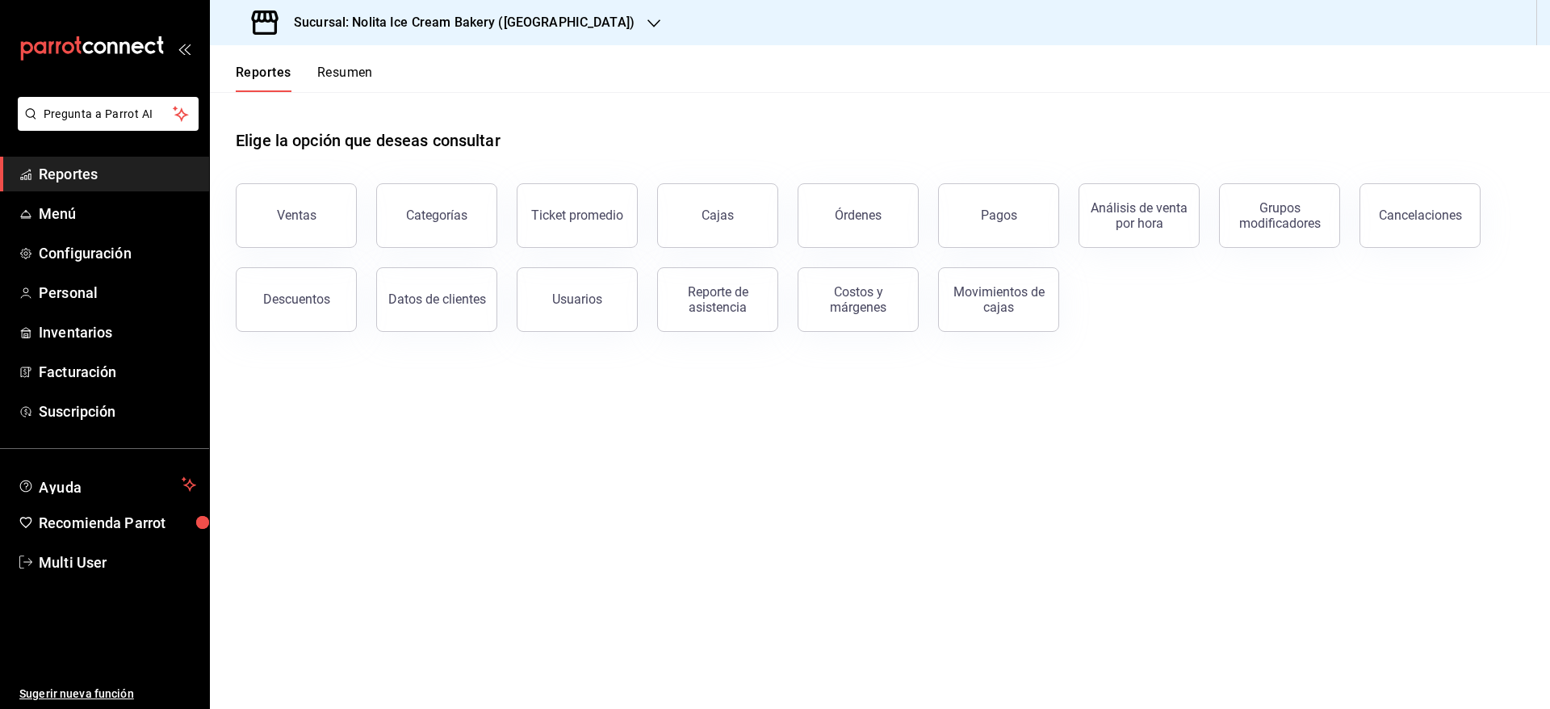
click at [328, 65] on button "Resumen" at bounding box center [345, 78] width 56 height 27
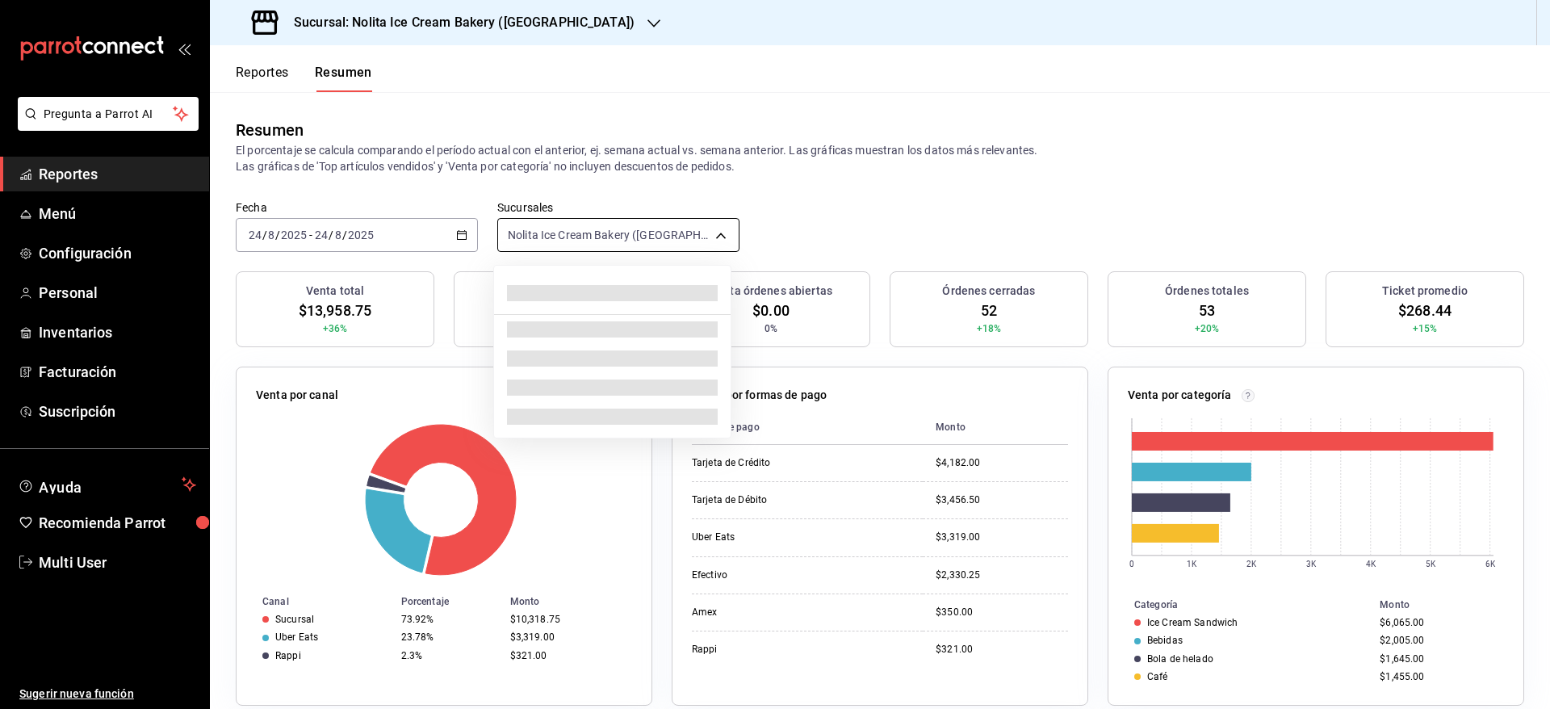
click at [557, 236] on body "Pregunta a Parrot AI Reportes Menú Configuración Personal Inventarios Facturaci…" at bounding box center [775, 354] width 1550 height 709
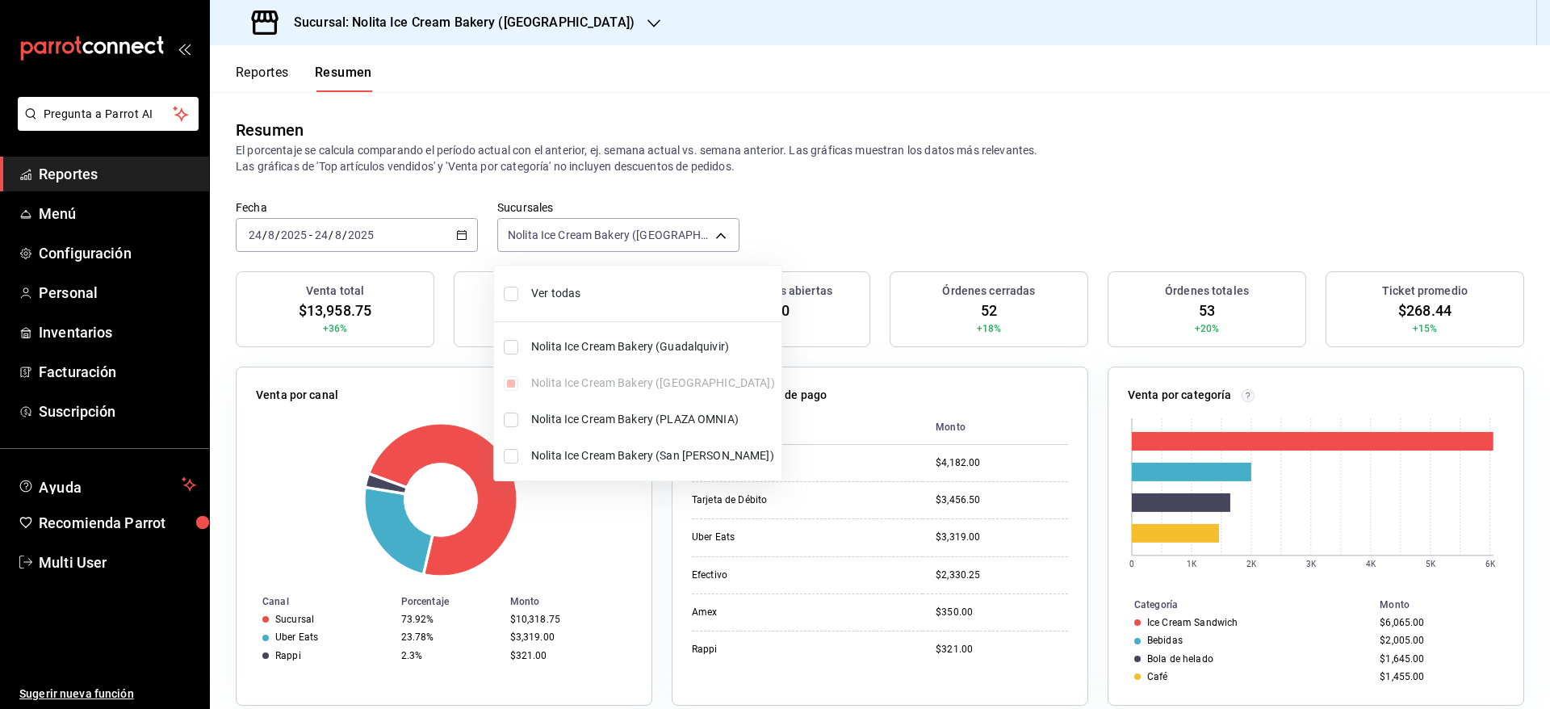
click at [549, 290] on span "Ver todas" at bounding box center [653, 293] width 244 height 17
type input "[object Object],[object Object],[object Object],[object Object]"
checkbox input "true"
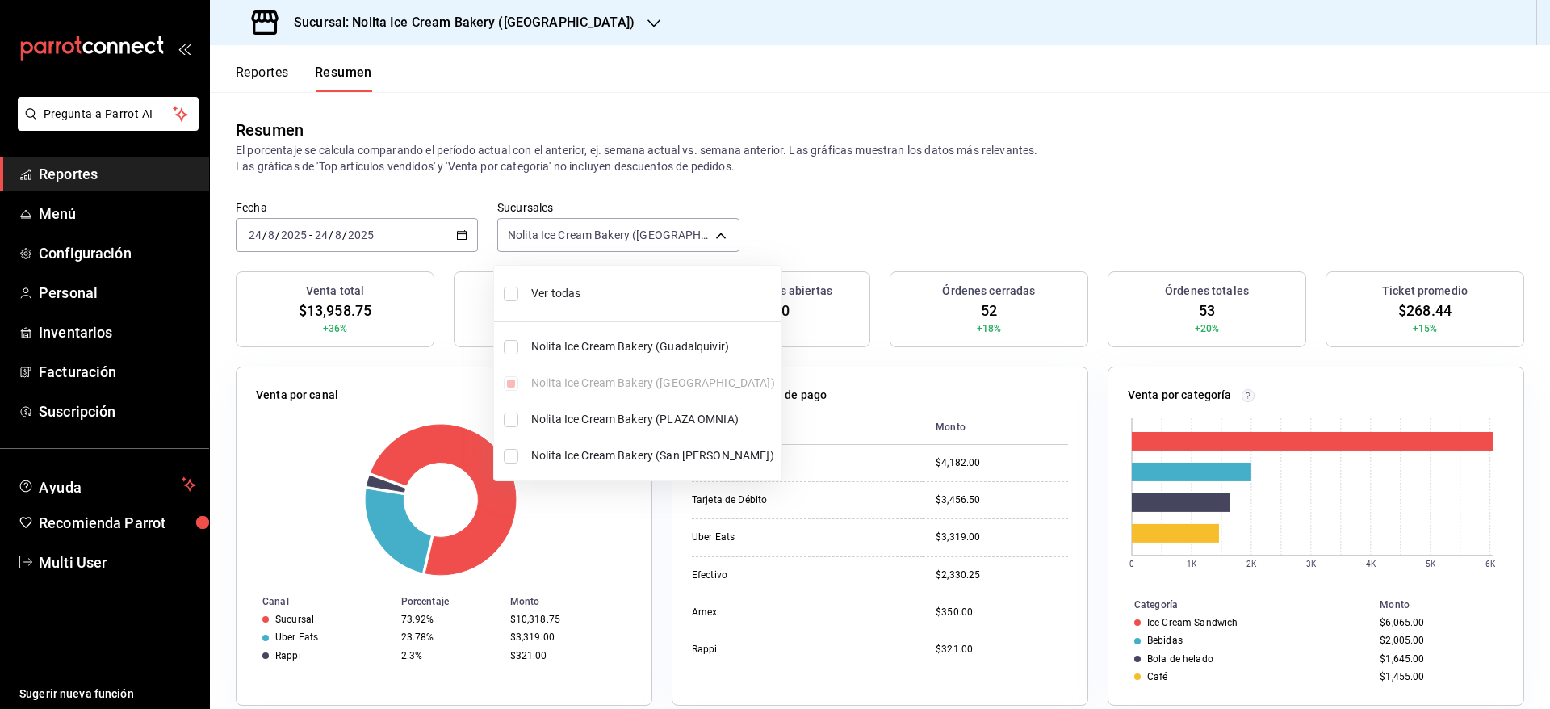
checkbox input "true"
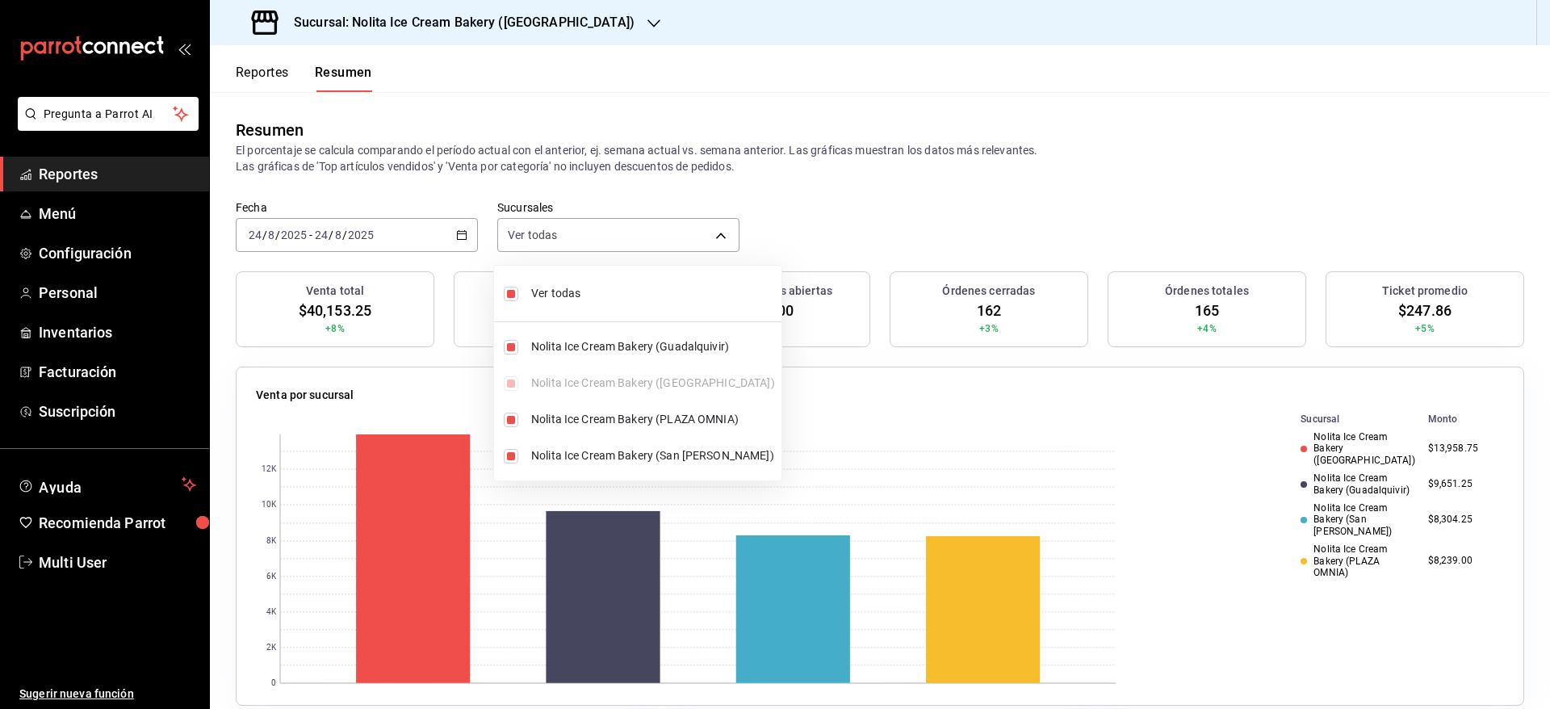
click at [894, 161] on div at bounding box center [775, 354] width 1550 height 709
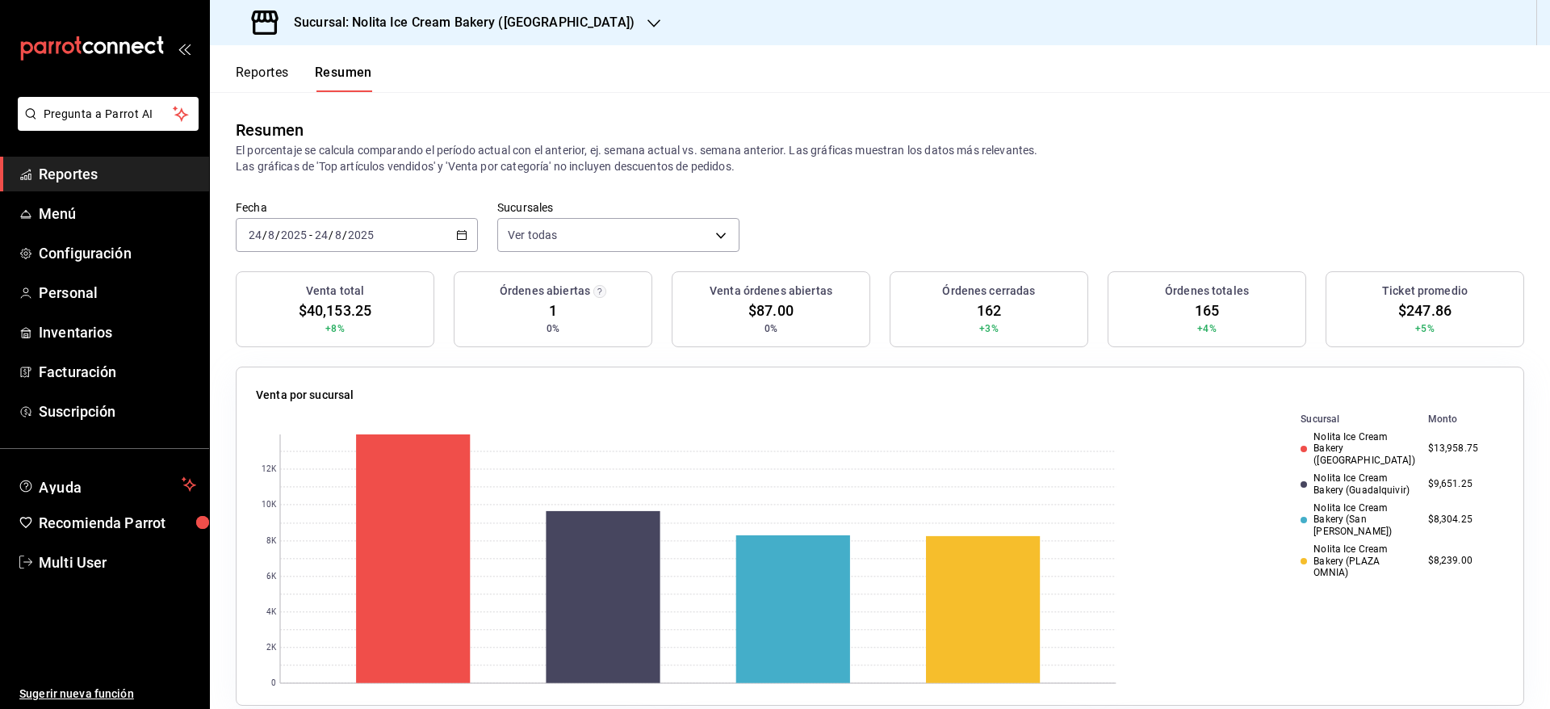
click at [242, 78] on button "Reportes" at bounding box center [262, 78] width 53 height 27
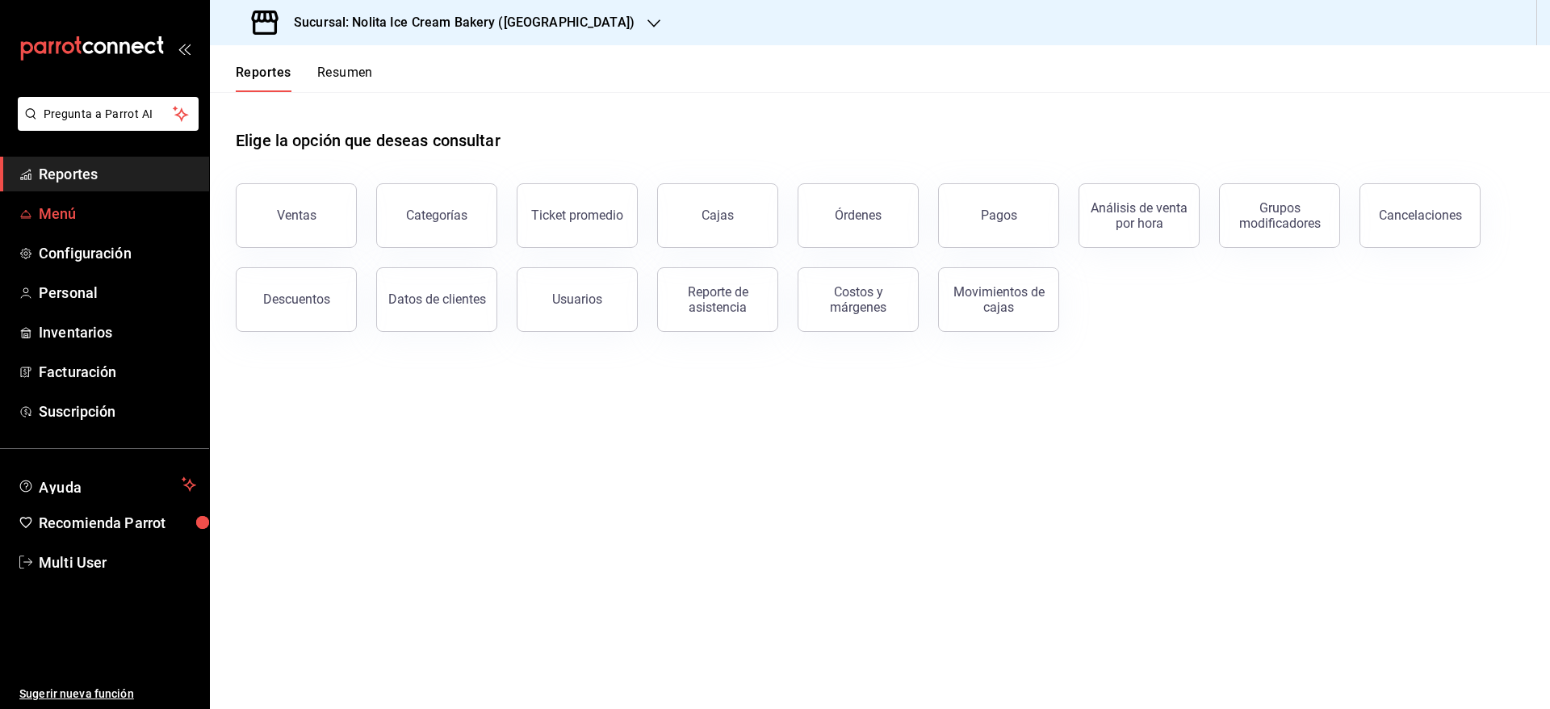
click at [77, 221] on span "Menú" at bounding box center [117, 214] width 157 height 22
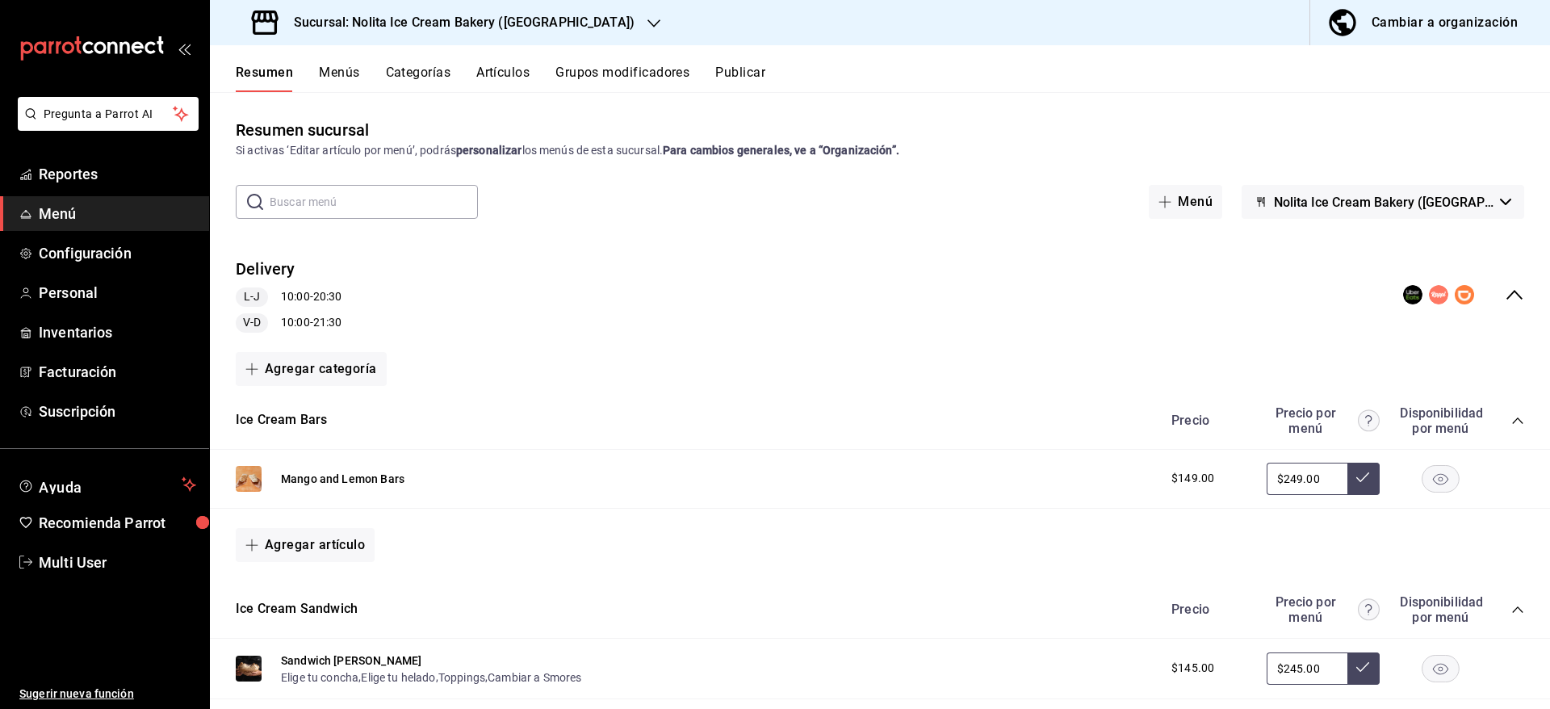
click at [346, 73] on button "Menús" at bounding box center [339, 78] width 40 height 27
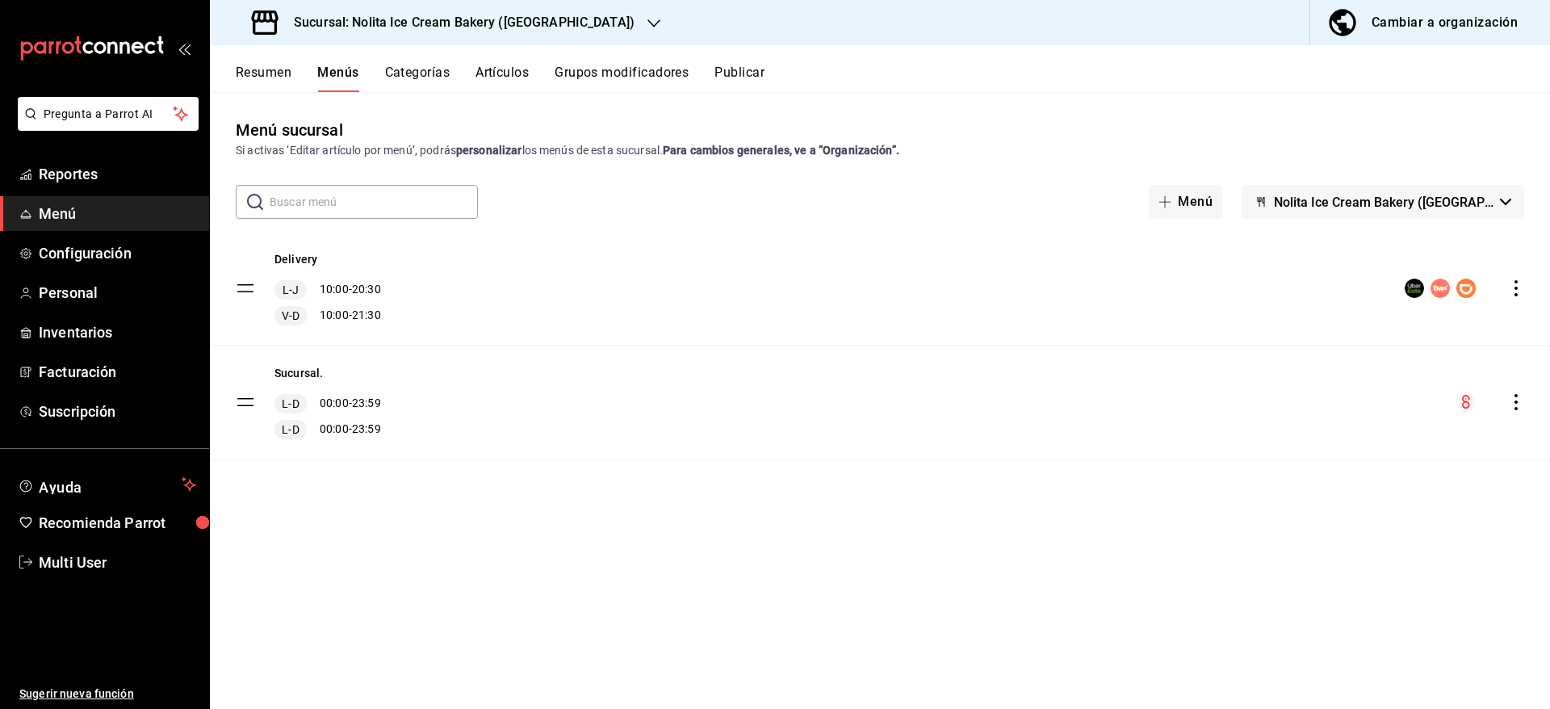
click at [250, 279] on tbody "Delivery L-J 10:00 - 20:30 V-D 10:00 - 21:30 Sucursal. L-D 00:00 - 23:59 L-D 00…" at bounding box center [880, 346] width 1340 height 228
click at [85, 220] on span "Menú" at bounding box center [117, 214] width 157 height 22
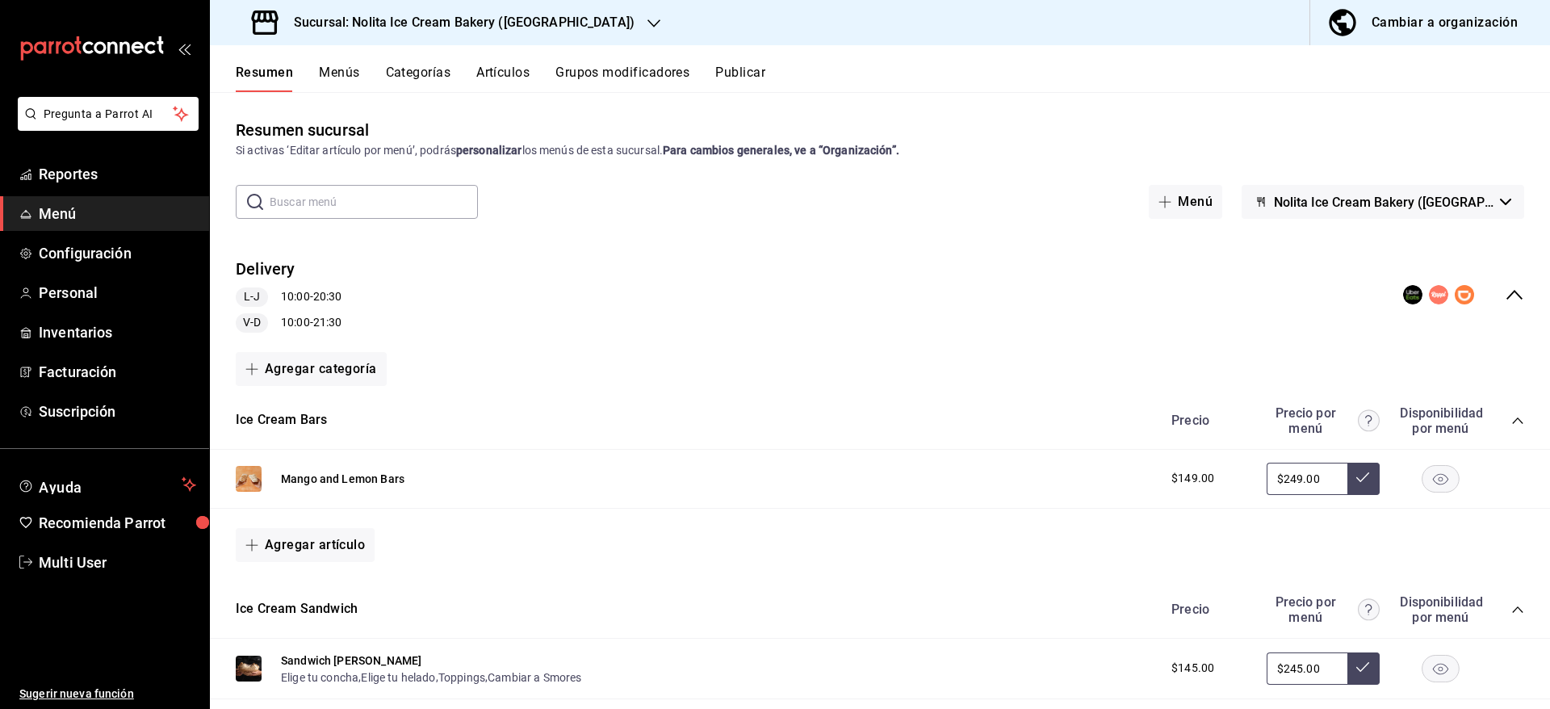
click at [289, 319] on div "V-D 10:00 - 21:30" at bounding box center [289, 322] width 106 height 19
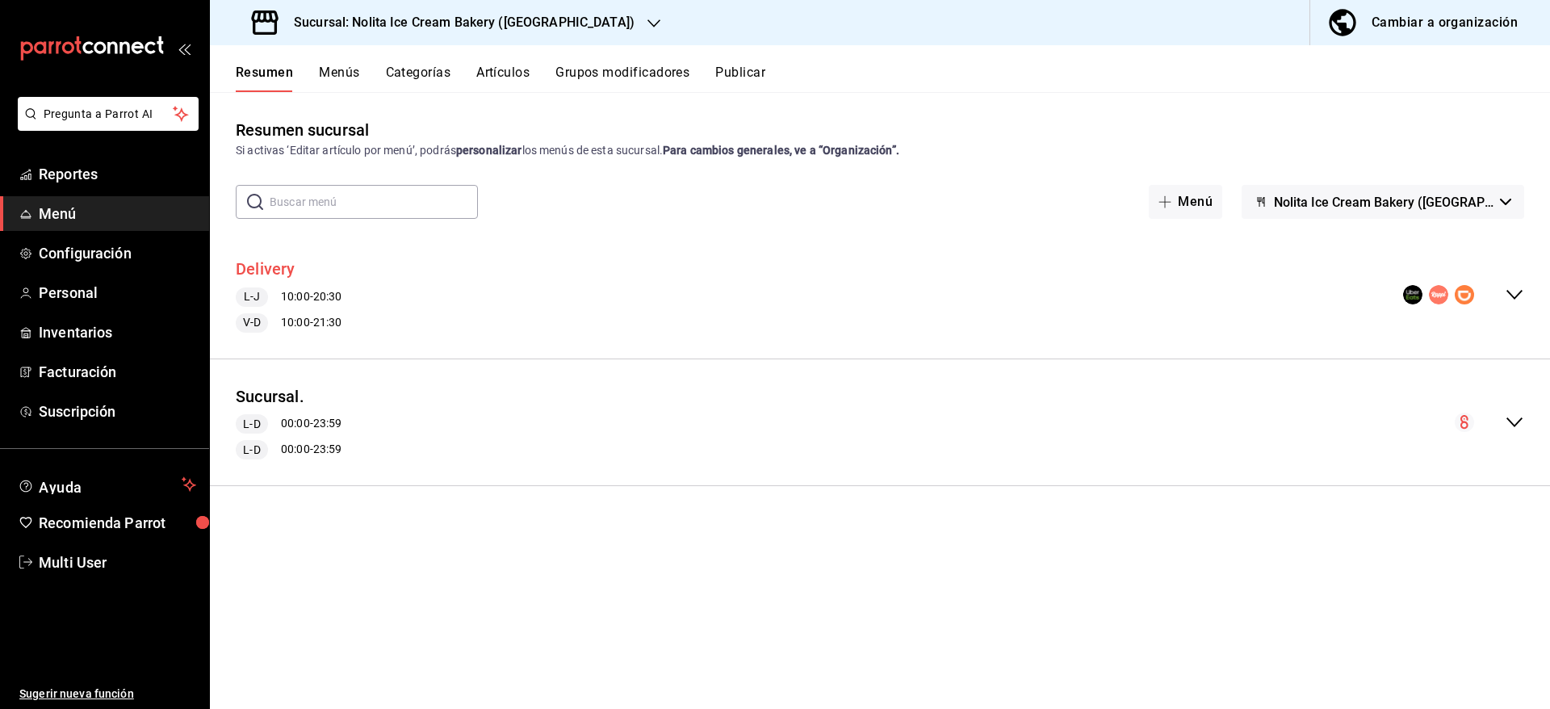
click at [274, 268] on button "Delivery" at bounding box center [266, 269] width 60 height 23
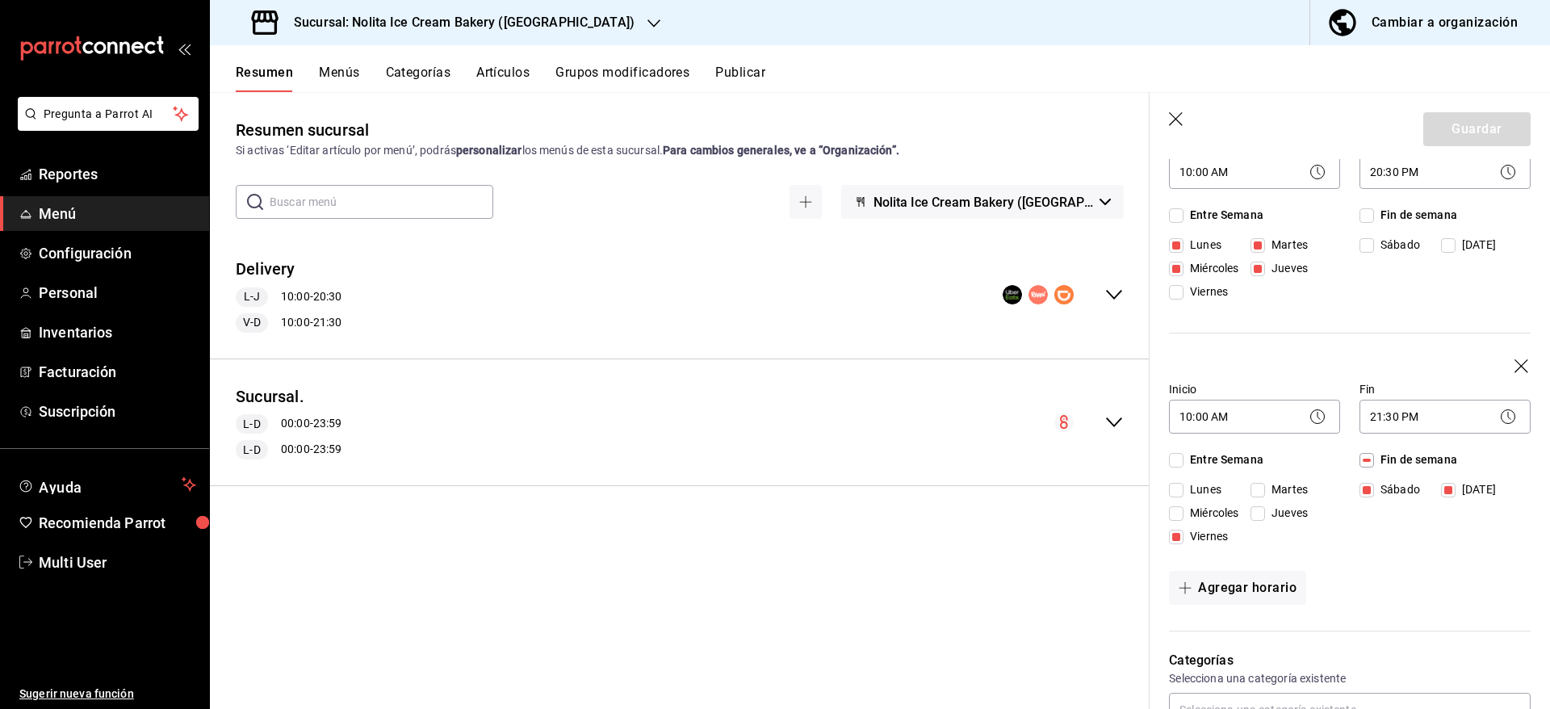
scroll to position [189, 0]
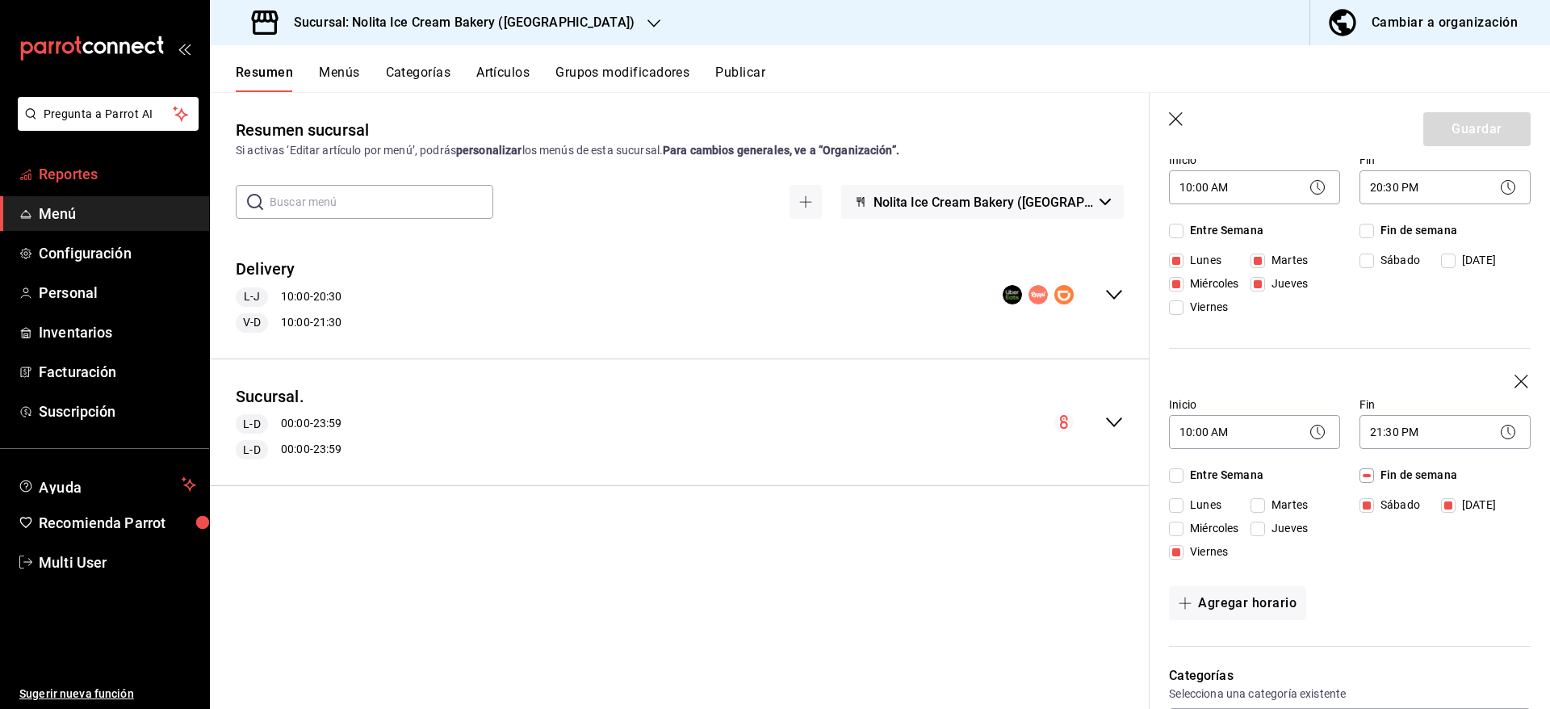
click at [72, 182] on span "Reportes" at bounding box center [117, 174] width 157 height 22
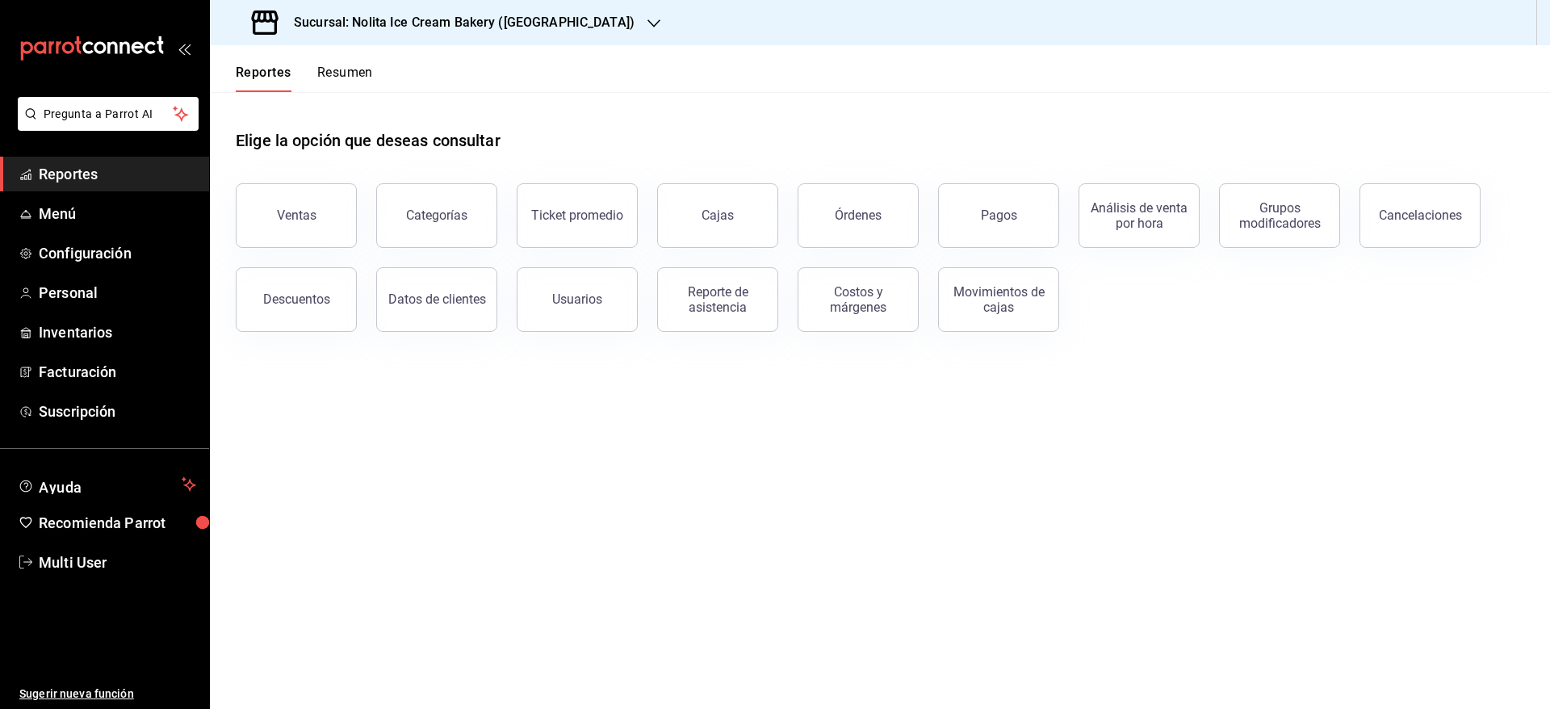
click at [353, 77] on button "Resumen" at bounding box center [345, 78] width 56 height 27
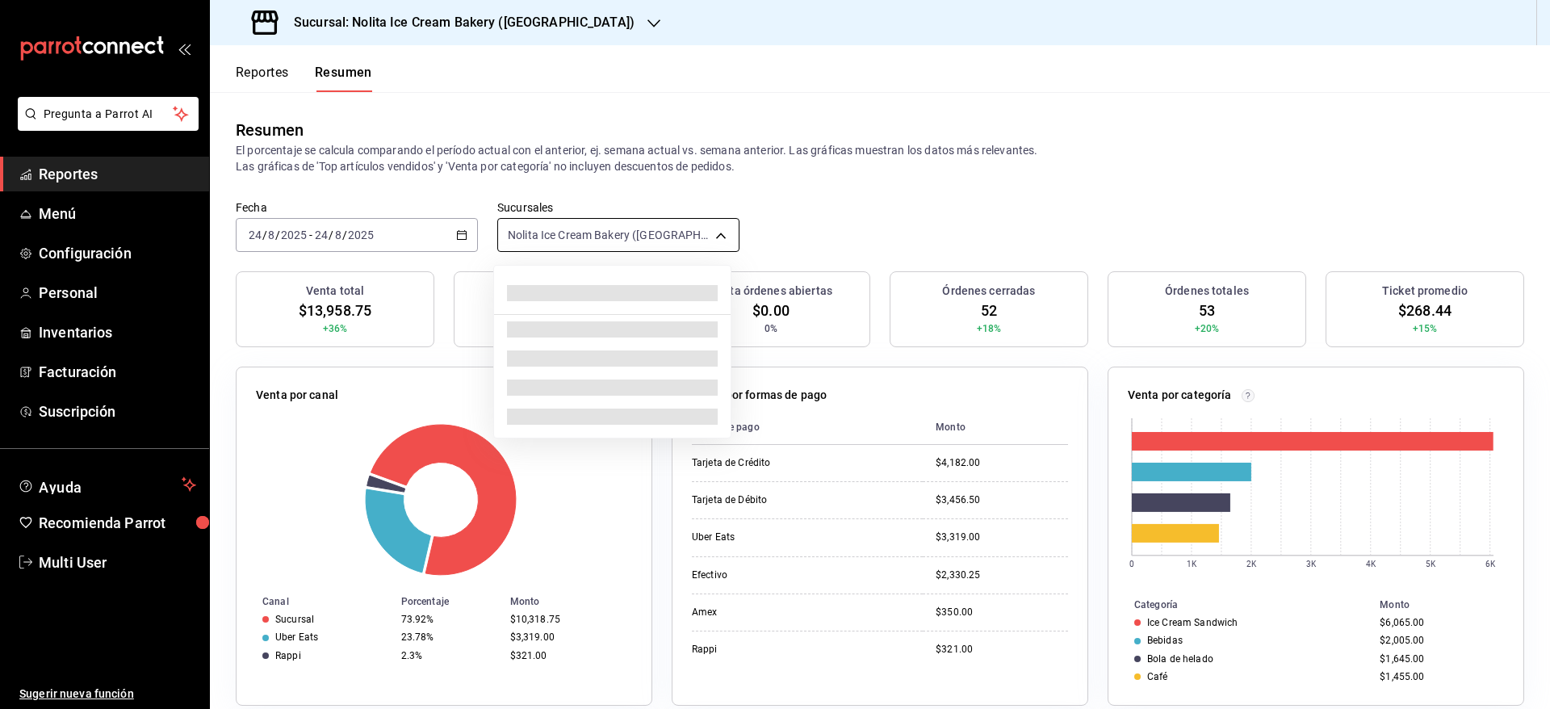
click at [525, 225] on body "Pregunta a Parrot AI Reportes Menú Configuración Personal Inventarios Facturaci…" at bounding box center [775, 354] width 1550 height 709
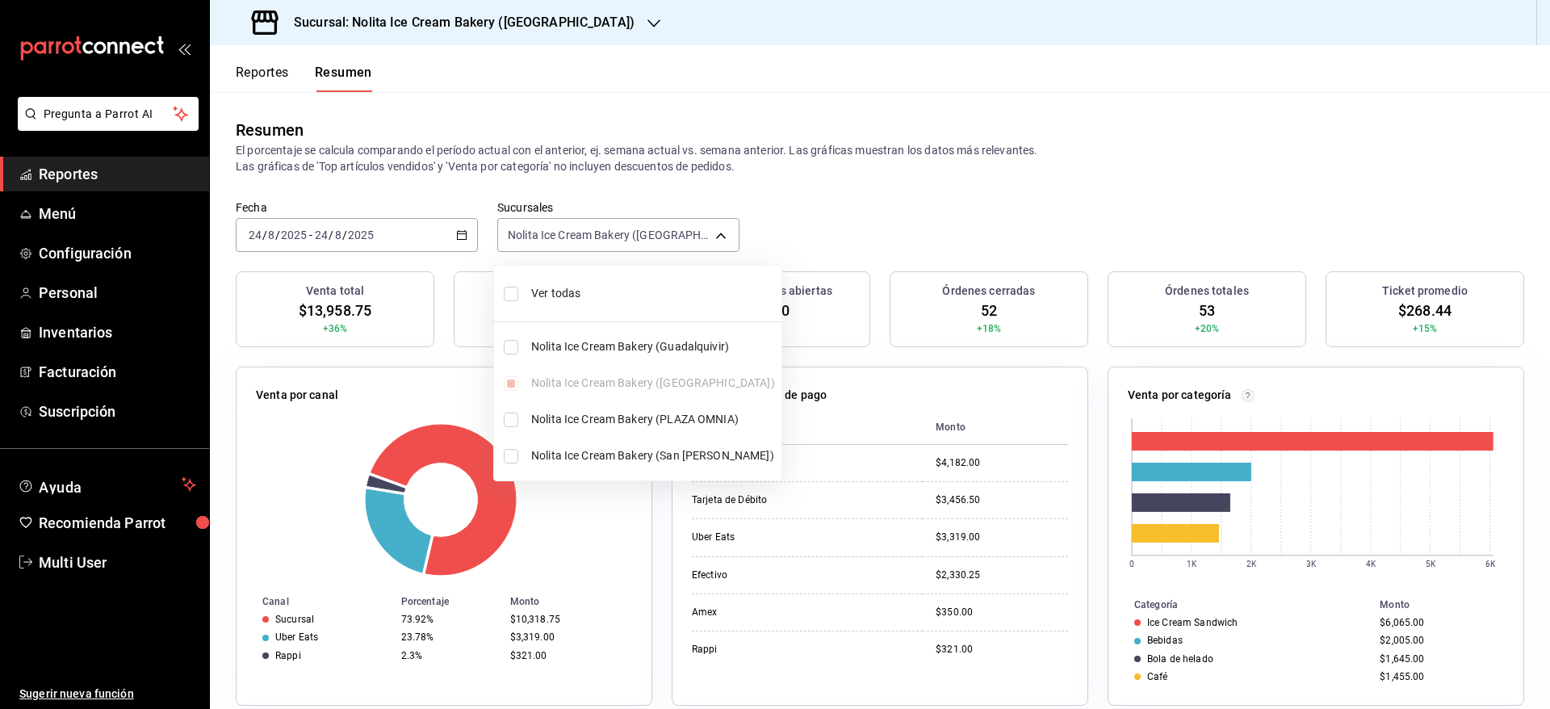
click at [535, 286] on span "Ver todas" at bounding box center [653, 293] width 244 height 17
type input "[object Object],[object Object],[object Object],[object Object]"
checkbox input "true"
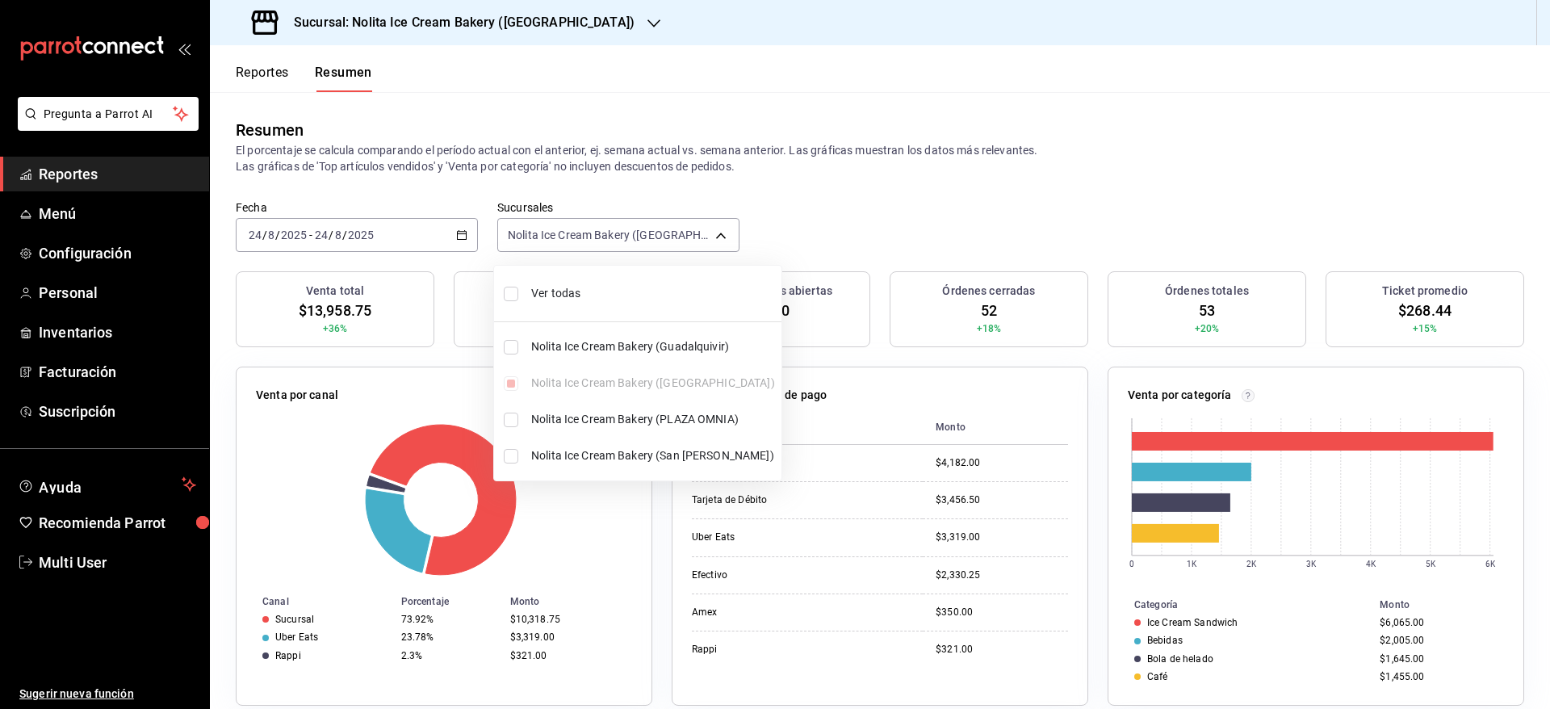
checkbox input "true"
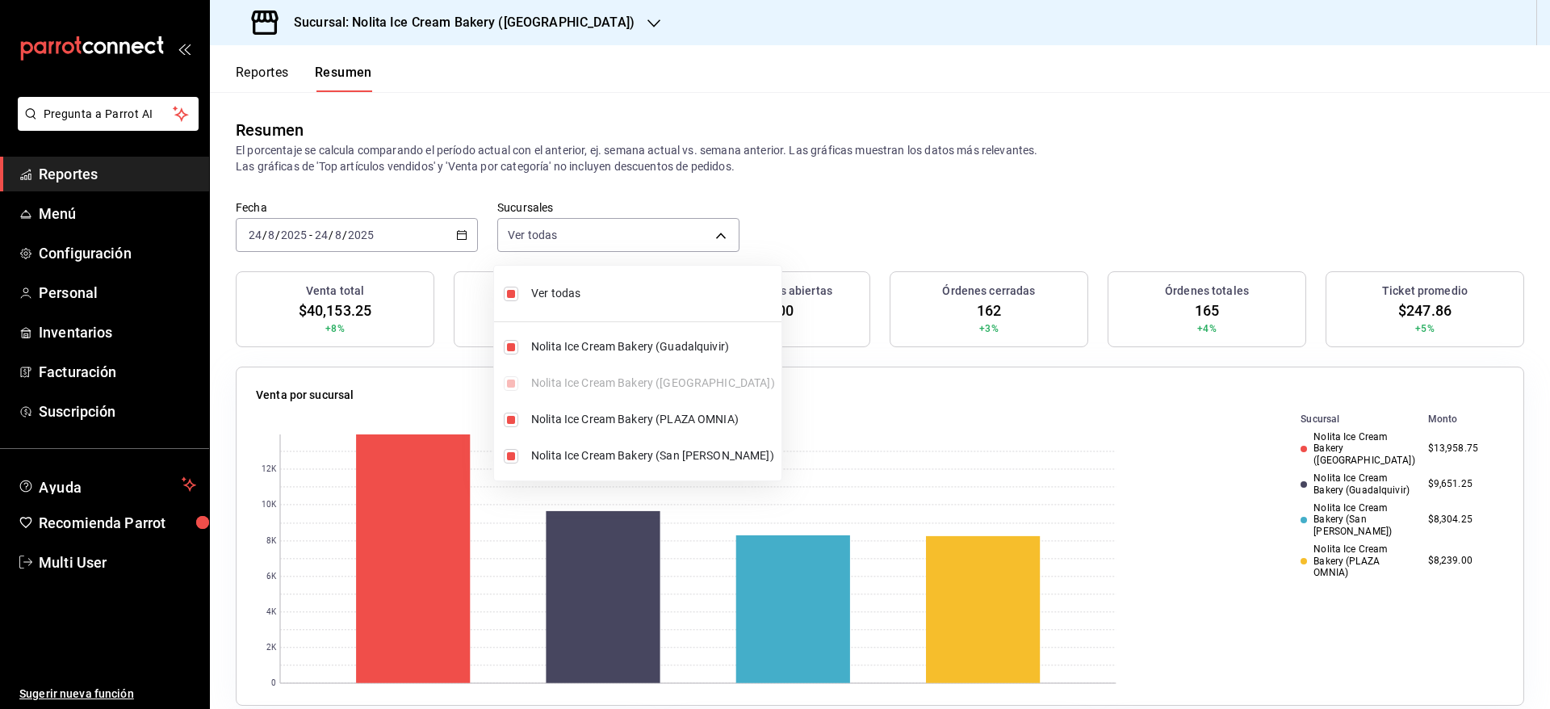
click at [862, 166] on div at bounding box center [775, 354] width 1550 height 709
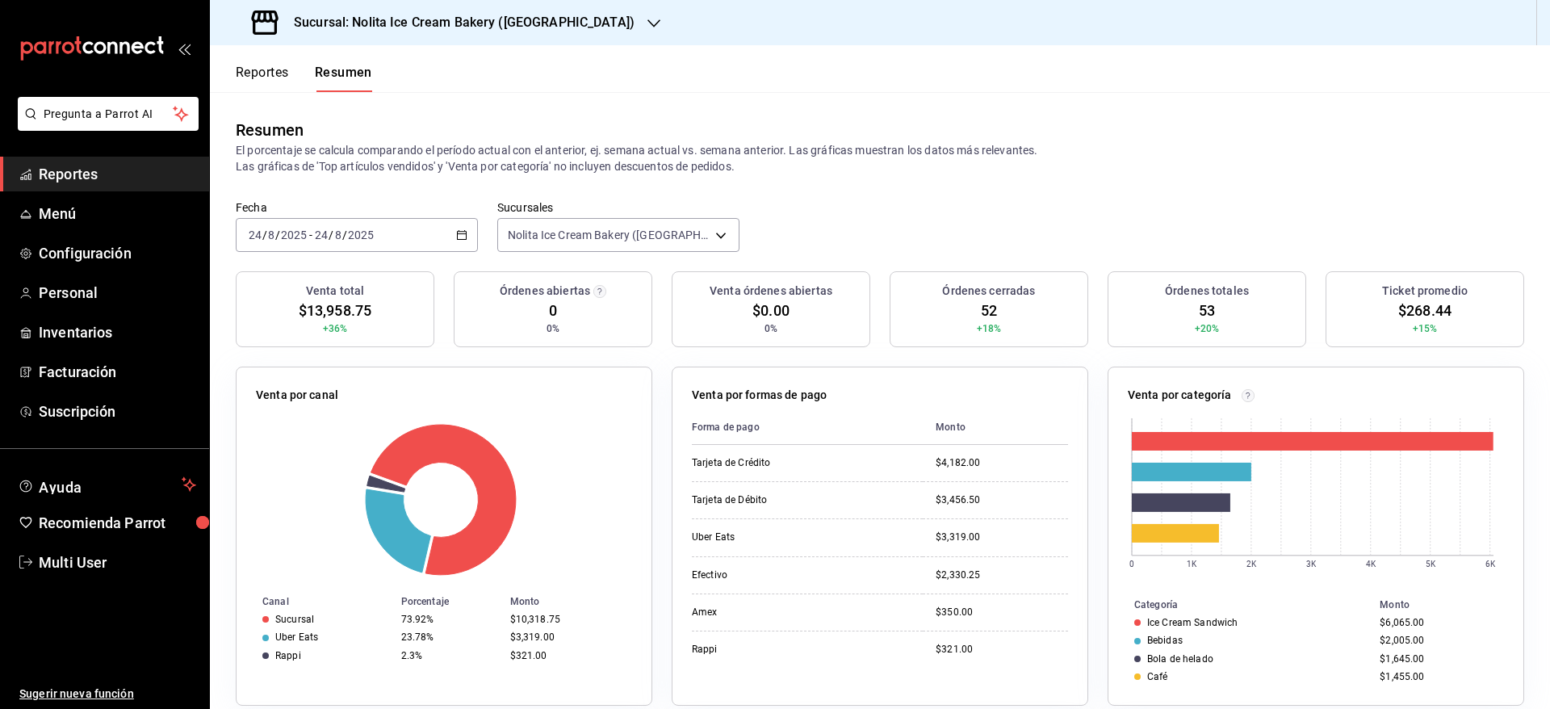
click at [256, 73] on button "Reportes" at bounding box center [262, 78] width 53 height 27
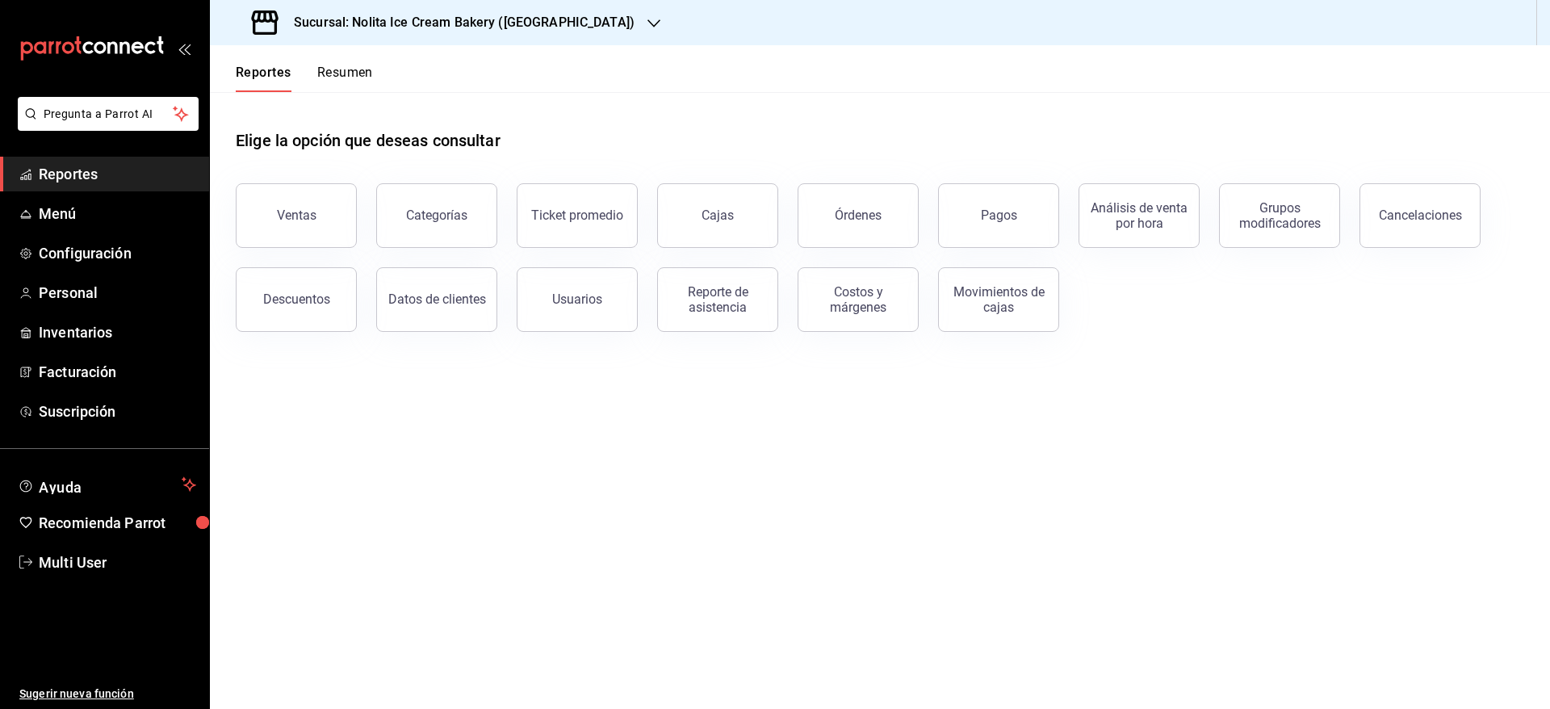
click at [360, 69] on button "Resumen" at bounding box center [345, 78] width 56 height 27
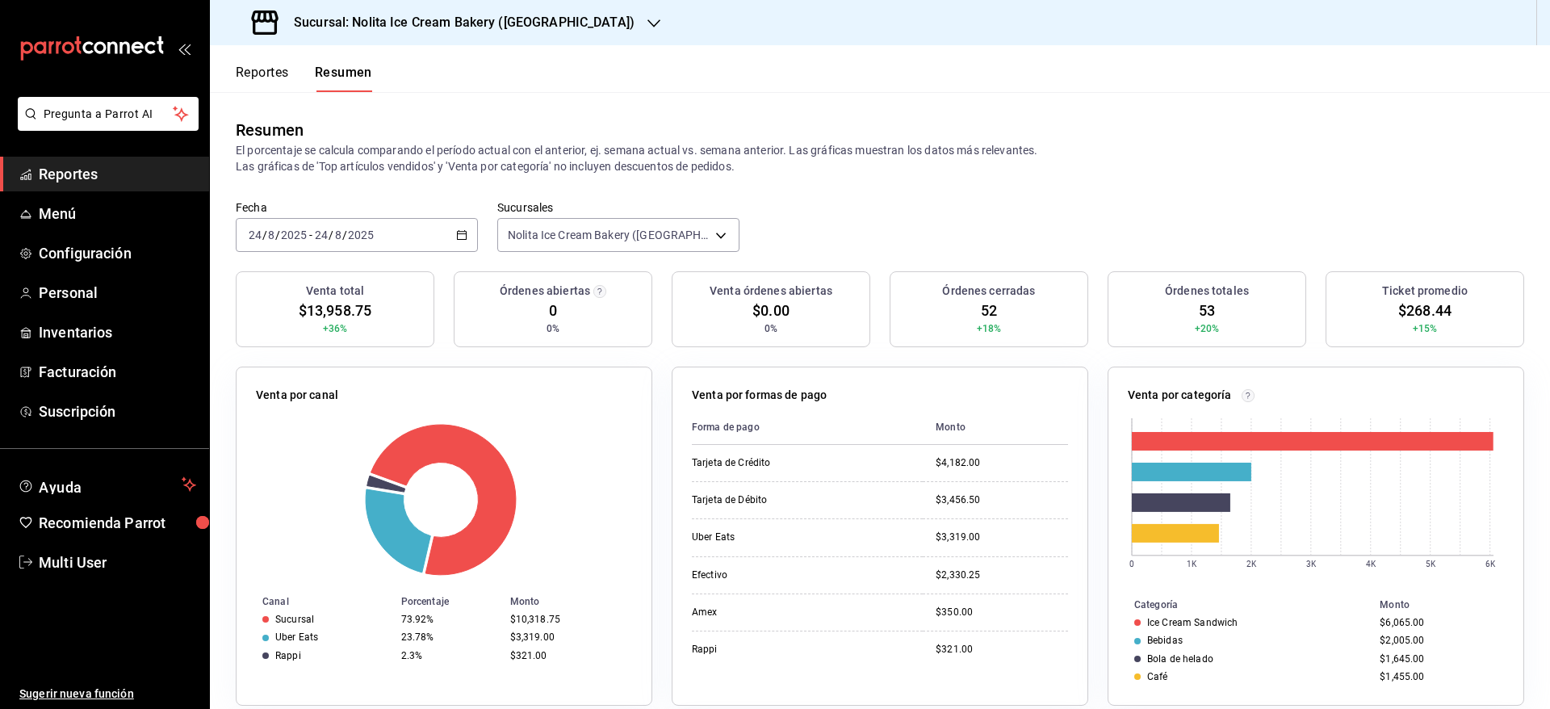
click at [282, 71] on button "Reportes" at bounding box center [262, 78] width 53 height 27
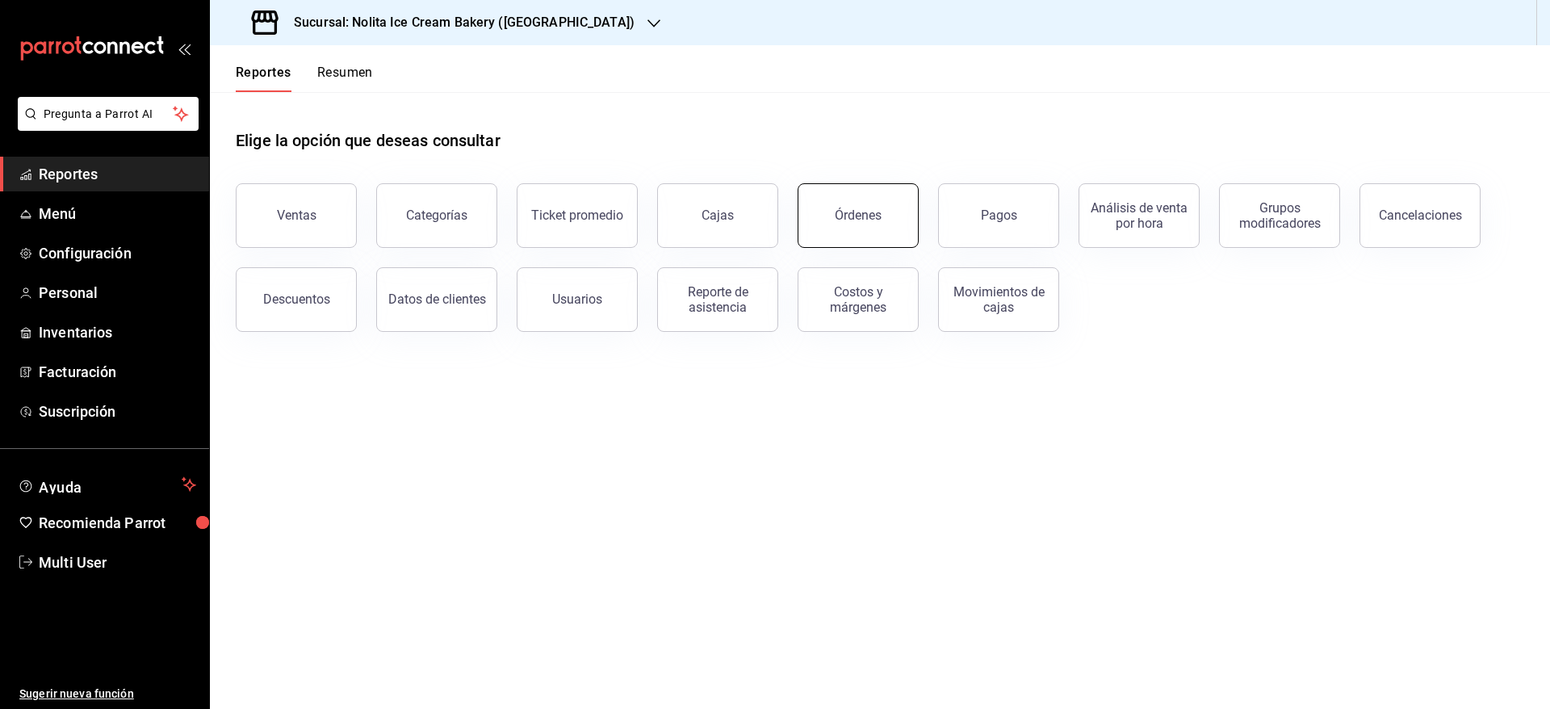
click at [850, 212] on div "Órdenes" at bounding box center [858, 214] width 47 height 15
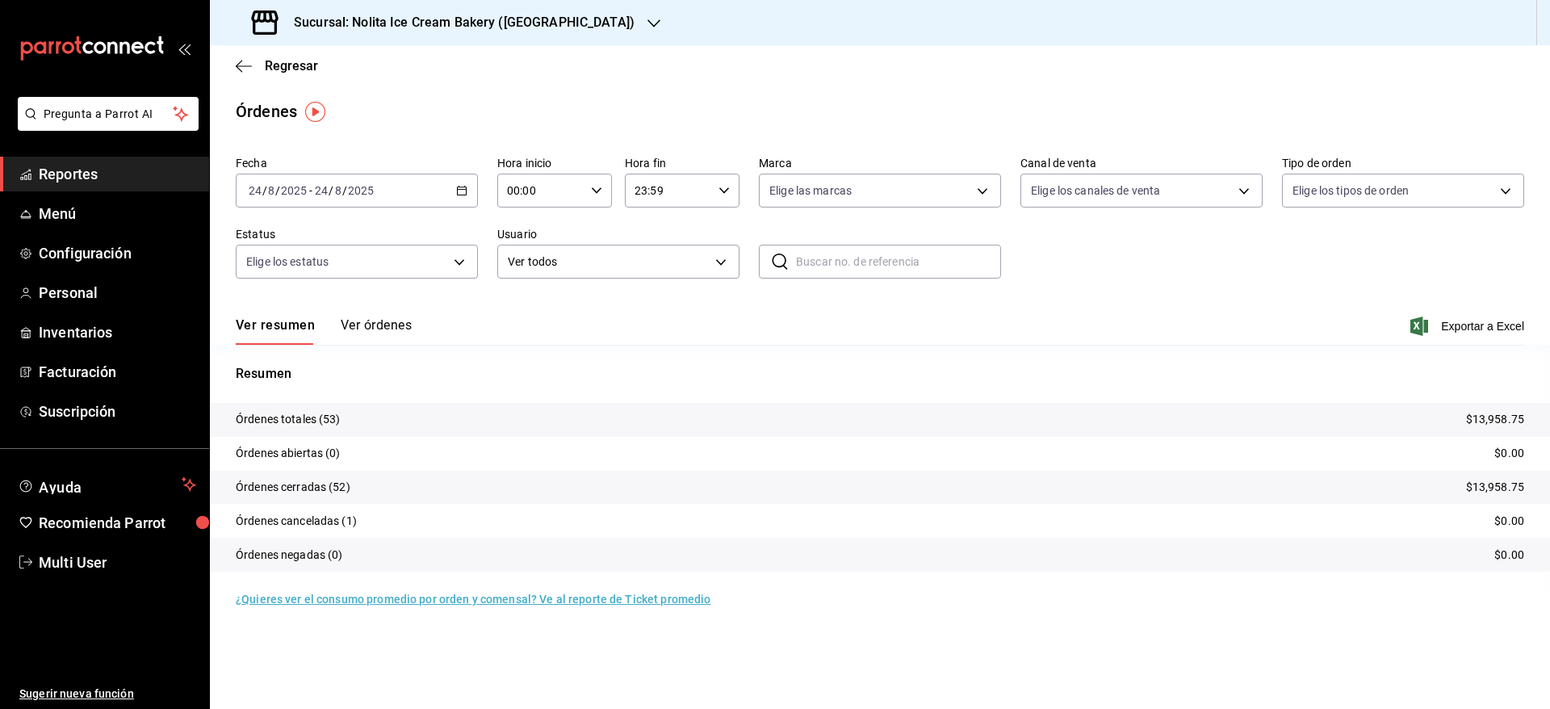
click at [387, 319] on button "Ver órdenes" at bounding box center [376, 330] width 71 height 27
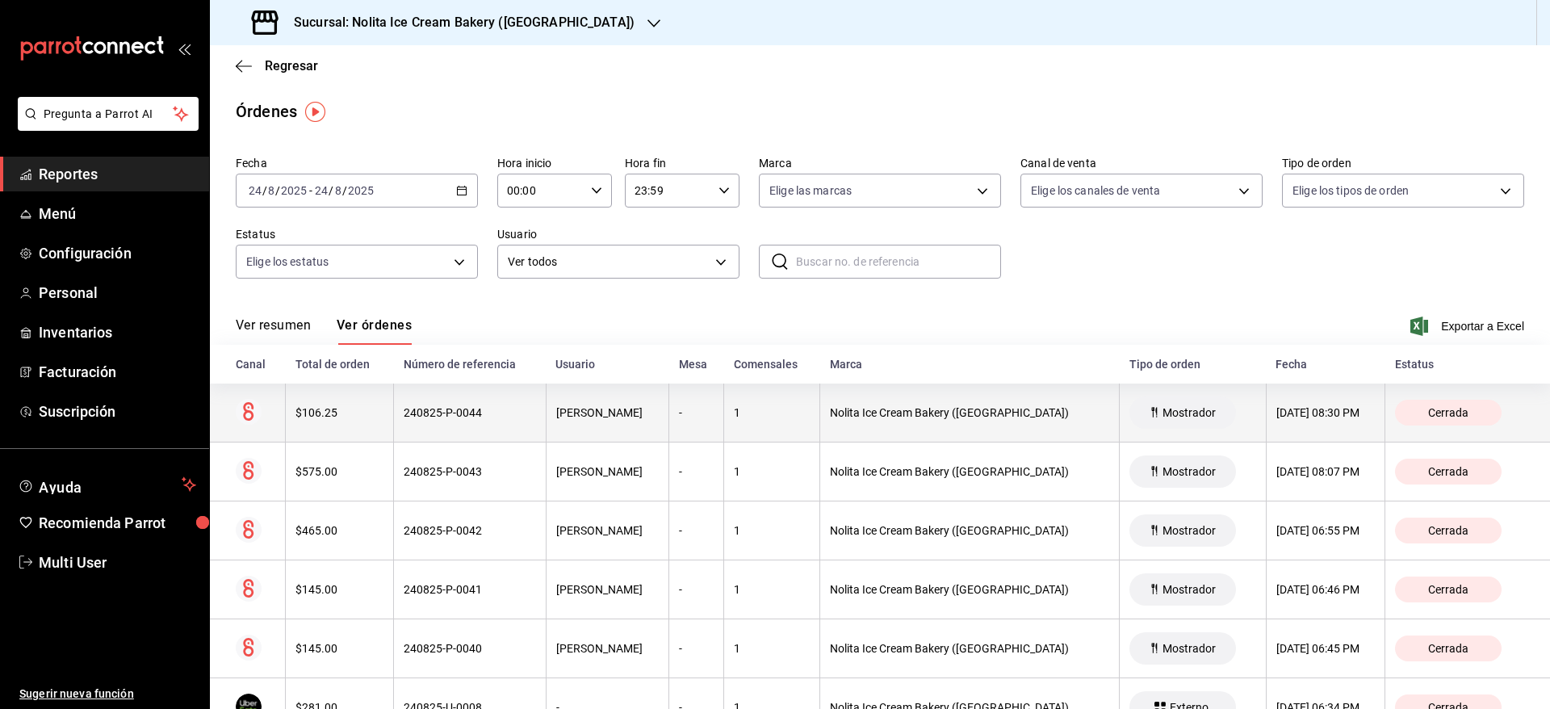
click at [394, 412] on th "240825-P-0044" at bounding box center [470, 412] width 152 height 59
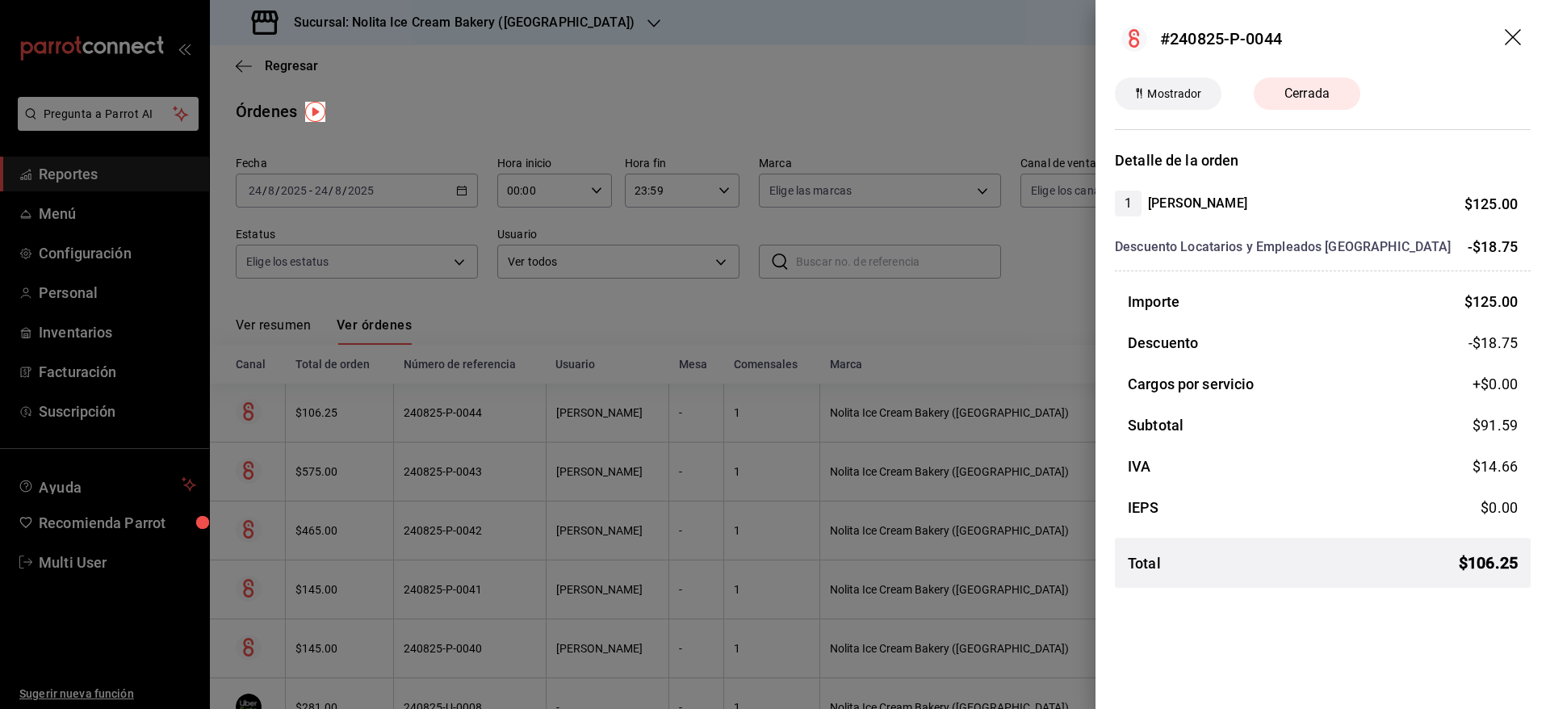
click at [391, 412] on div at bounding box center [775, 354] width 1550 height 709
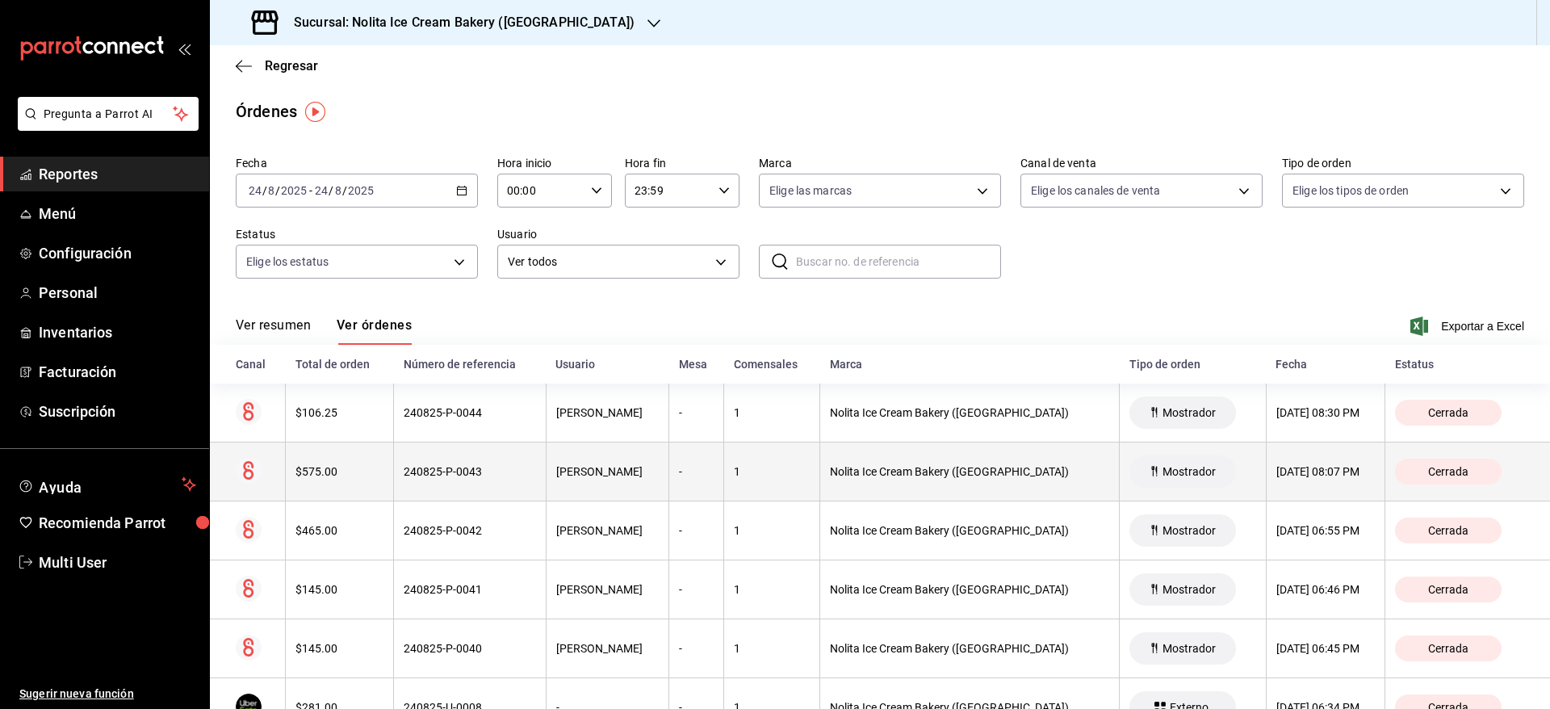
click at [396, 463] on th "240825-P-0043" at bounding box center [470, 471] width 152 height 59
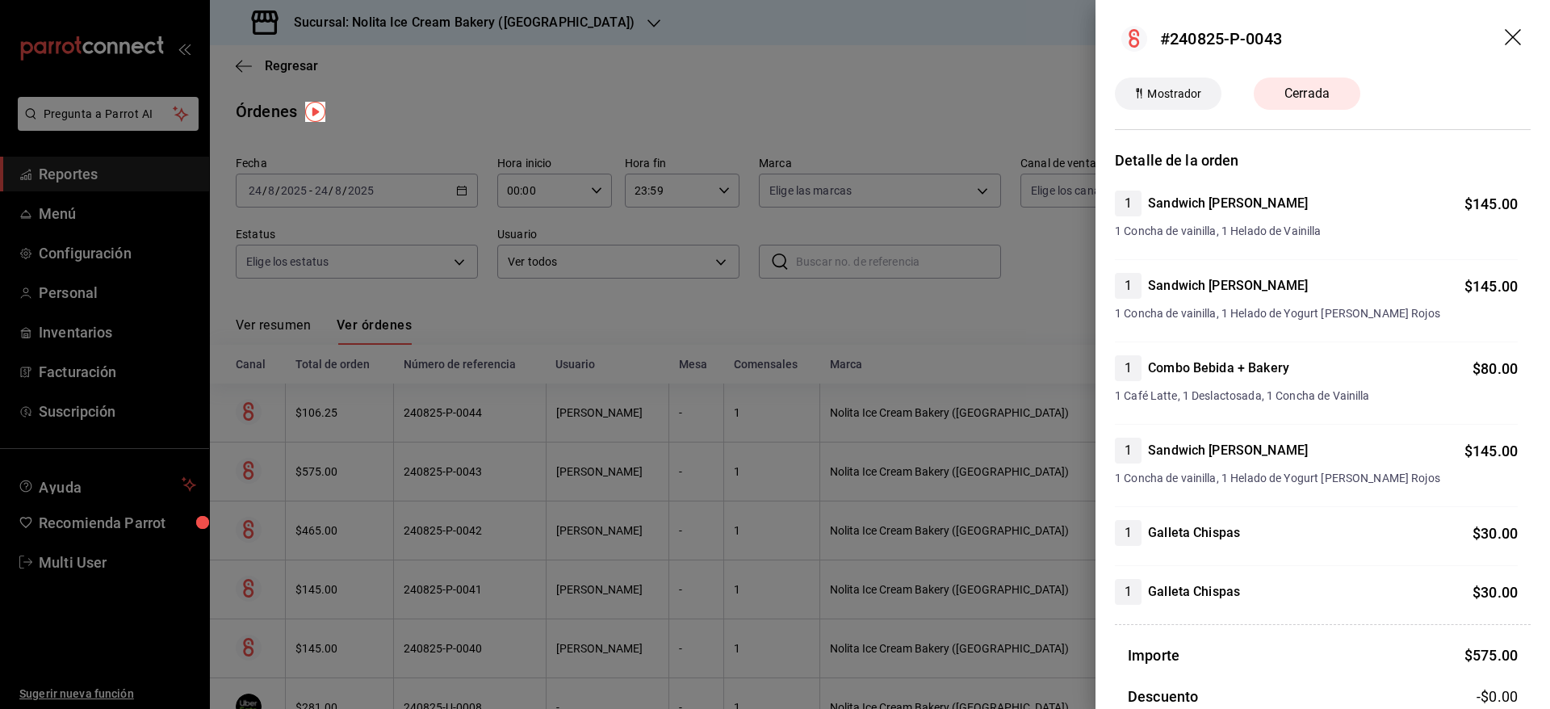
click at [396, 463] on div at bounding box center [775, 354] width 1550 height 709
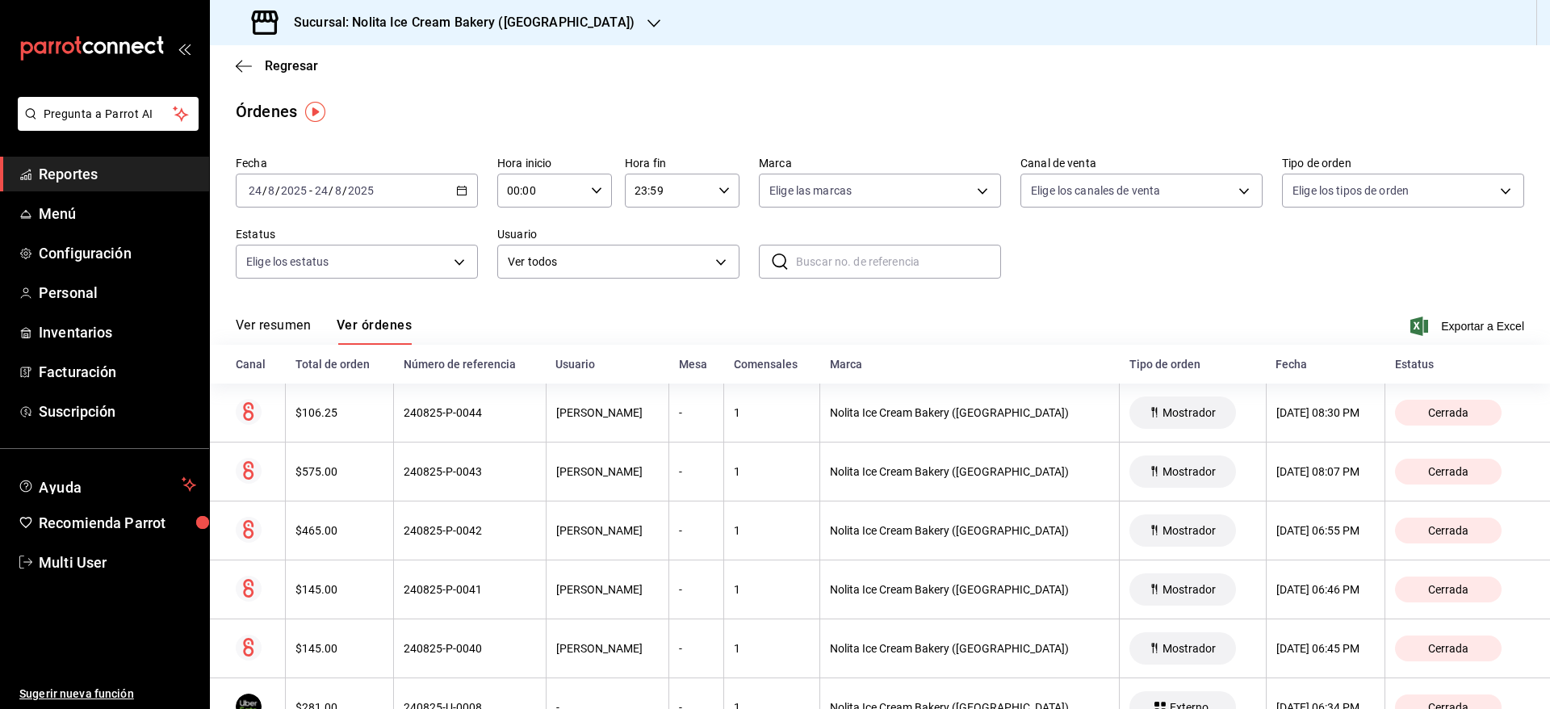
click at [487, 28] on h3 "Sucursal: Nolita Ice Cream Bakery ([GEOGRAPHIC_DATA])" at bounding box center [458, 22] width 354 height 19
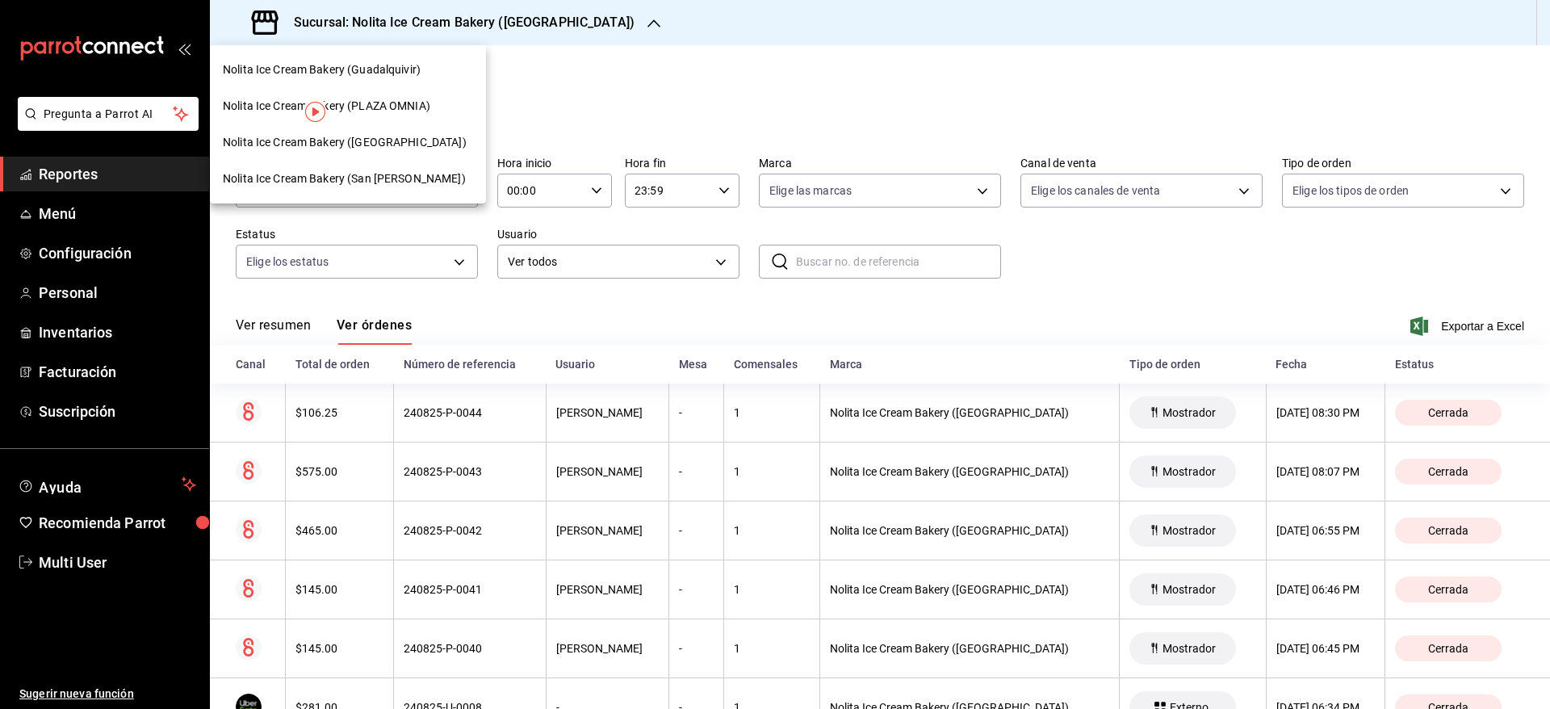
click at [424, 61] on div "Nolita Ice Cream Bakery (Guadalquivir)" at bounding box center [348, 69] width 250 height 17
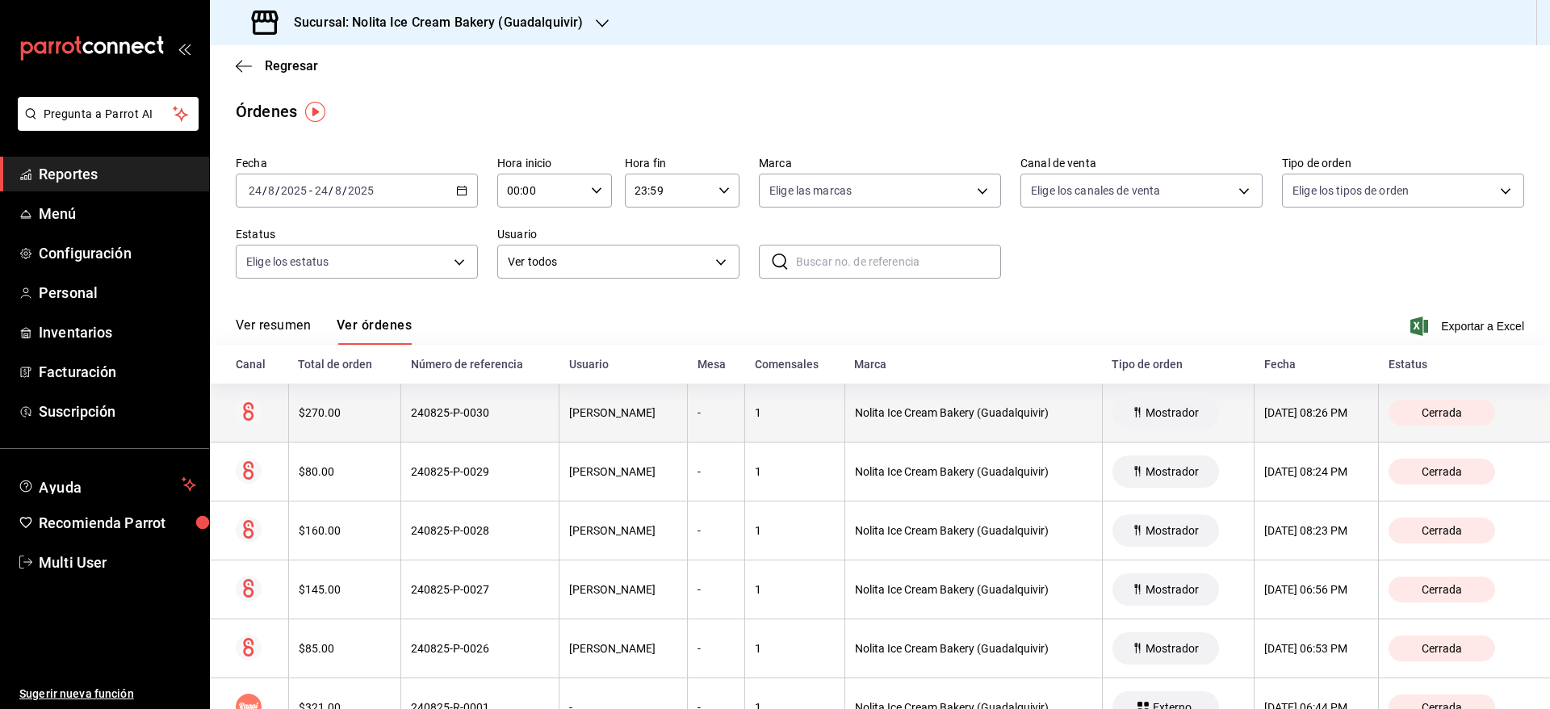
click at [439, 426] on th "240825-P-0030" at bounding box center [480, 412] width 158 height 59
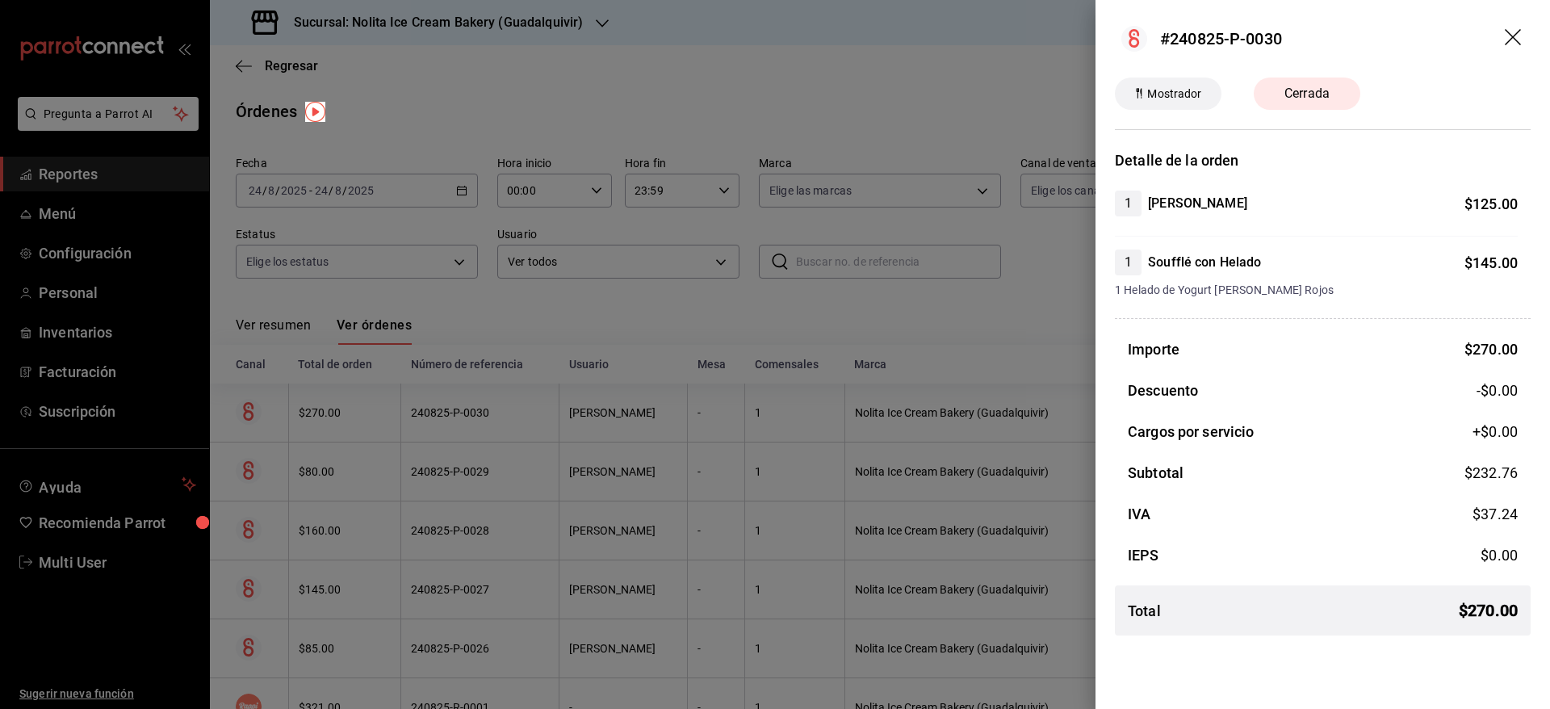
click at [609, 314] on div at bounding box center [775, 354] width 1550 height 709
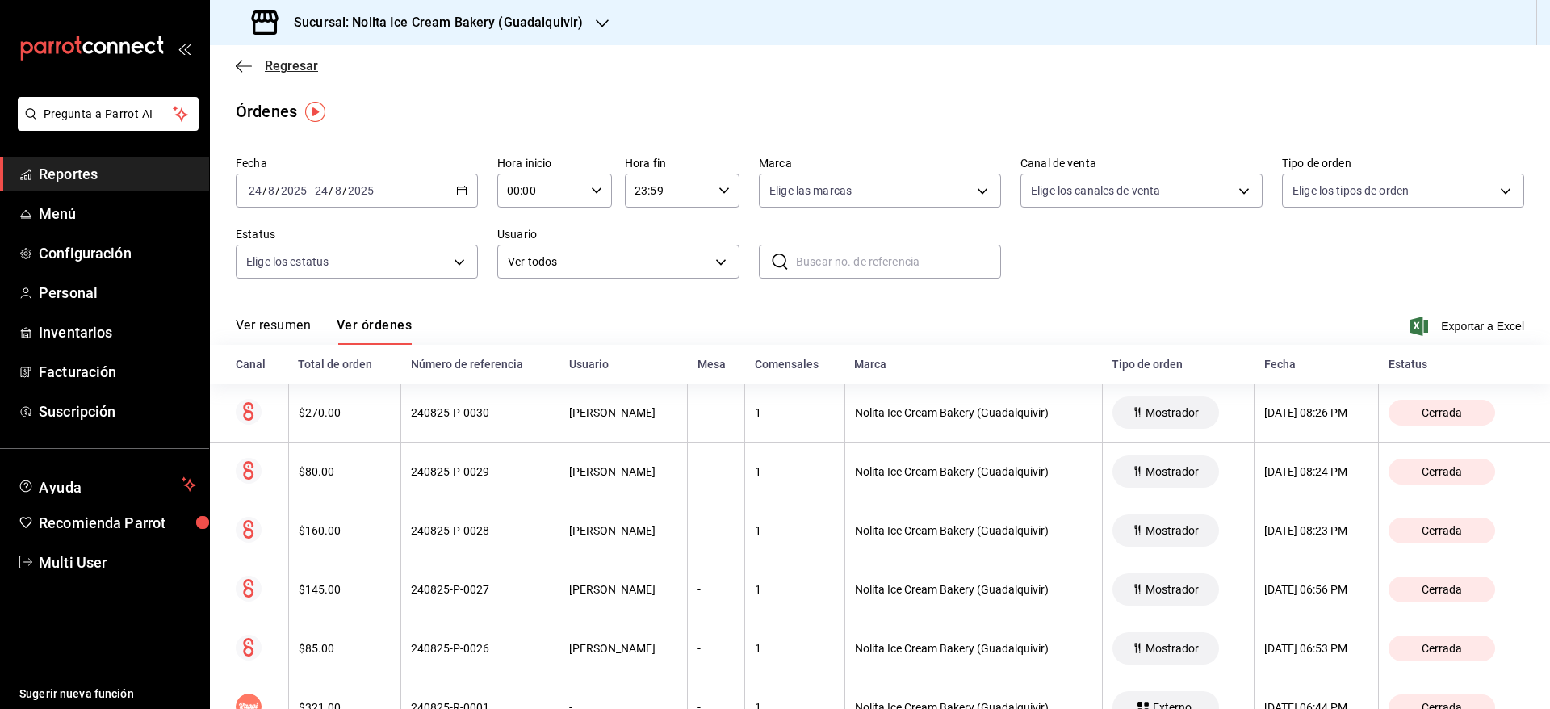
click at [285, 65] on span "Regresar" at bounding box center [291, 65] width 53 height 15
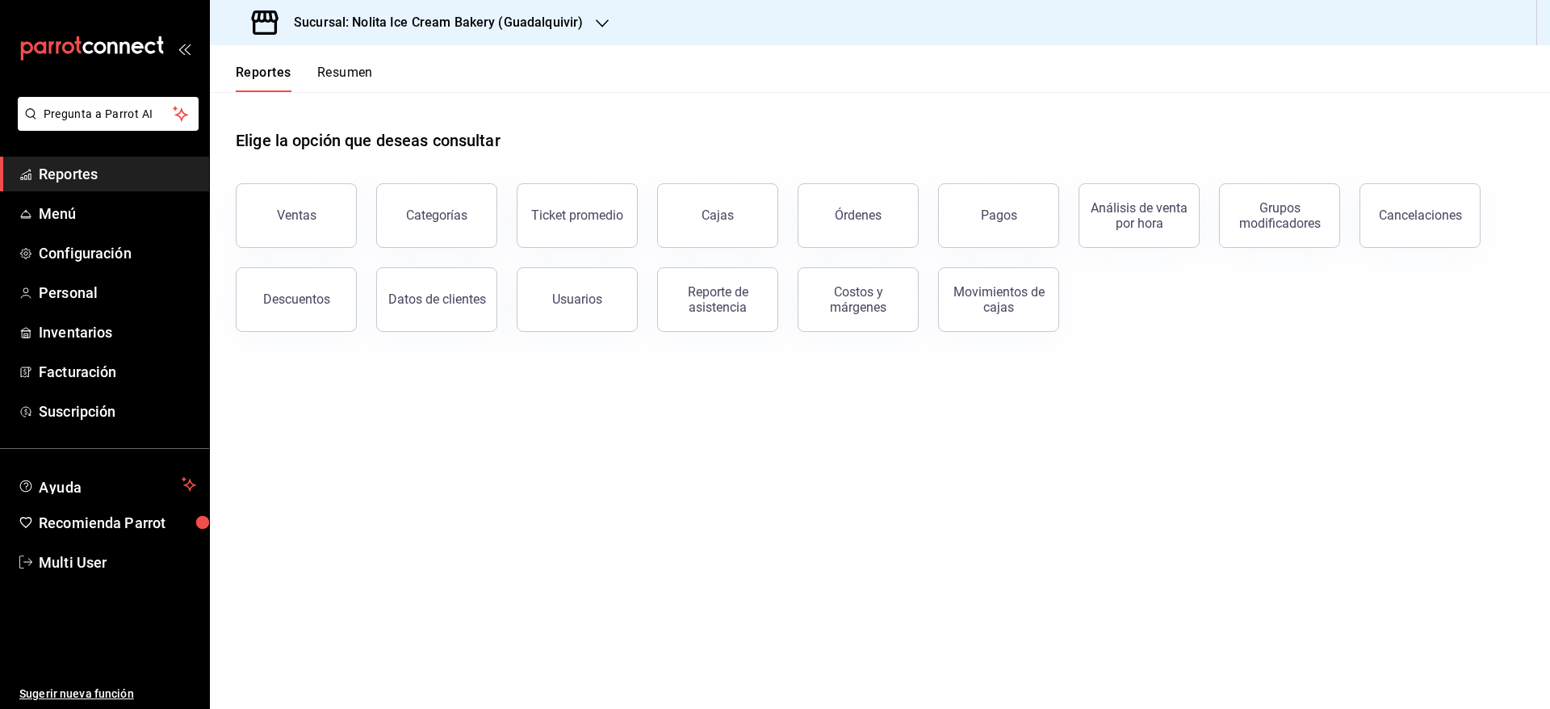
click at [354, 66] on button "Resumen" at bounding box center [345, 78] width 56 height 27
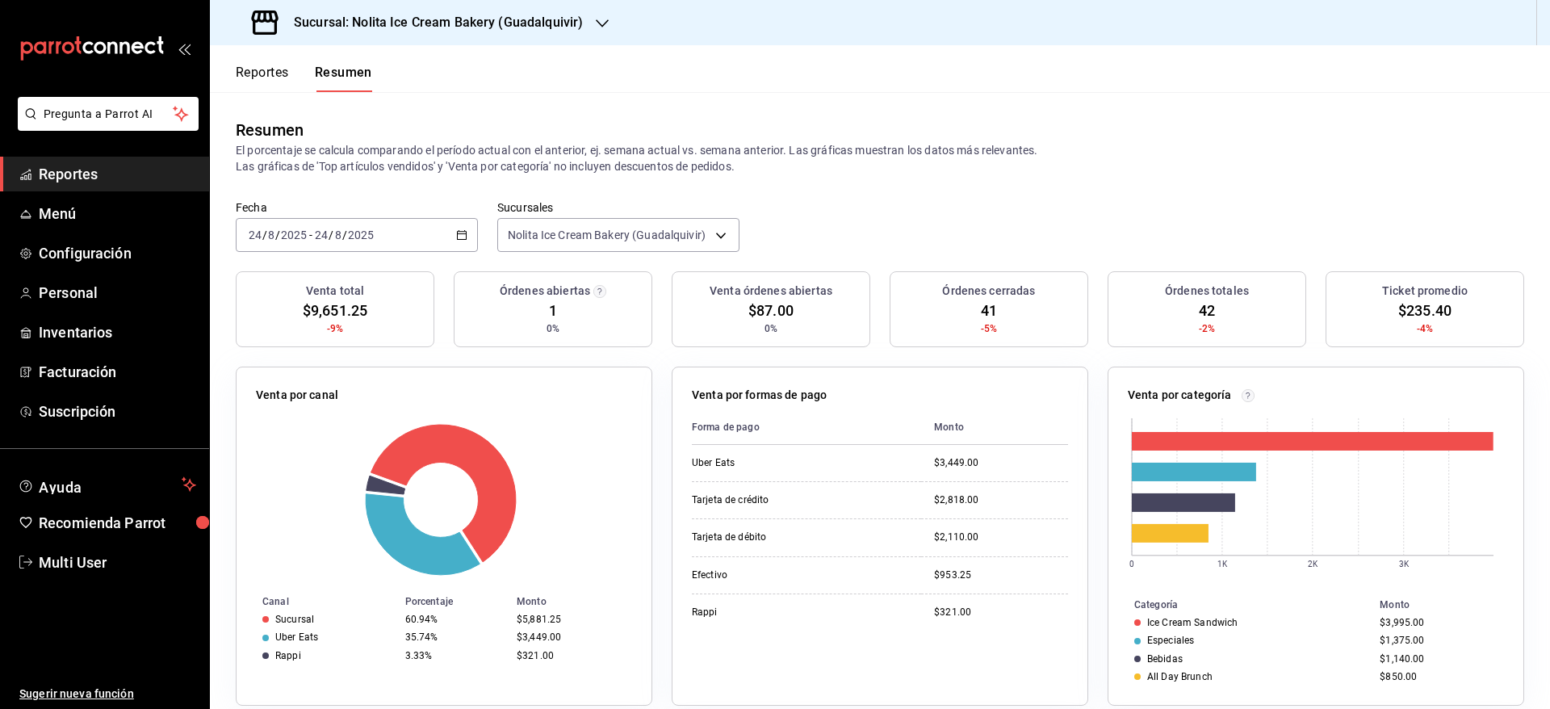
click at [269, 76] on button "Reportes" at bounding box center [262, 78] width 53 height 27
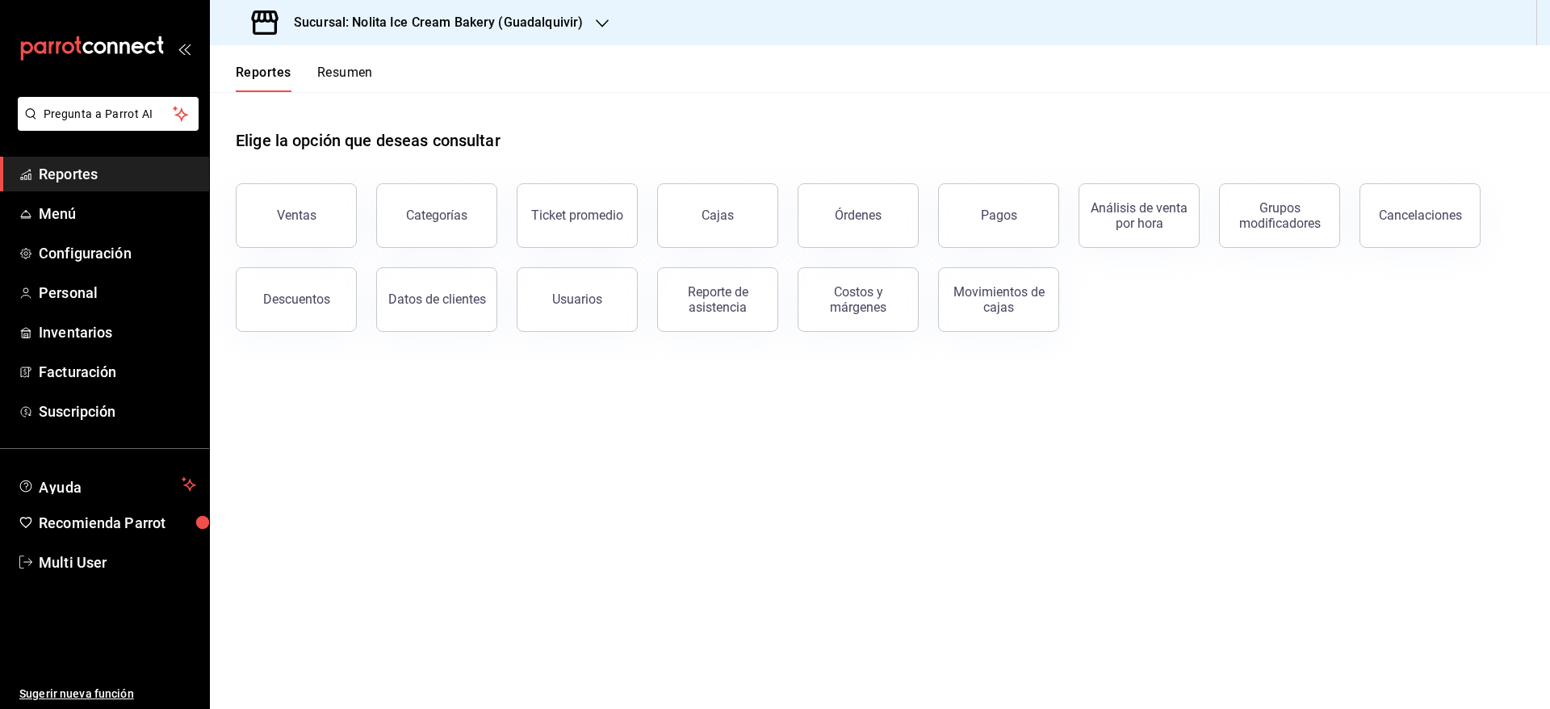
click at [355, 74] on button "Resumen" at bounding box center [345, 78] width 56 height 27
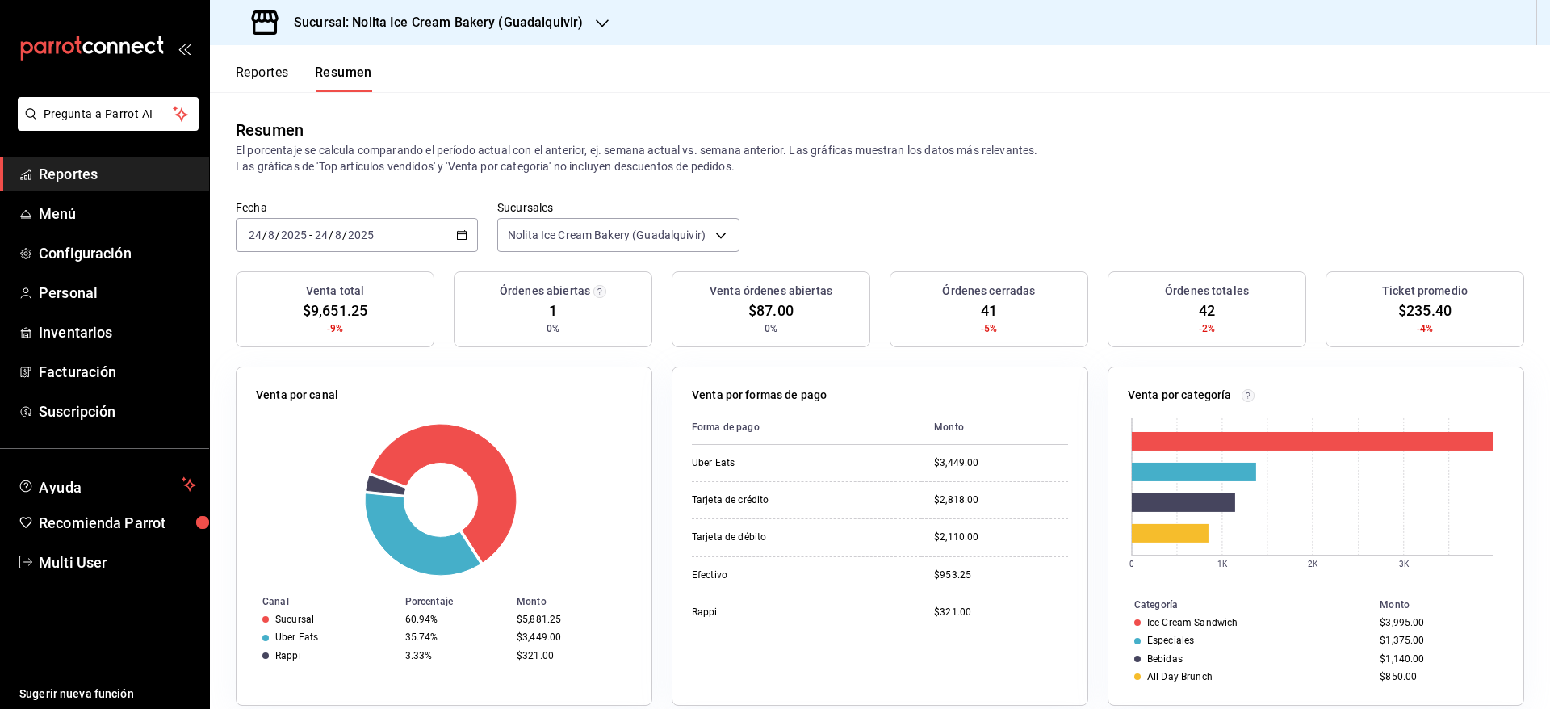
click at [417, 242] on div "2025-08-24 24 / 8 / 2025 - 2025-08-24 24 / 8 / 2025" at bounding box center [357, 235] width 242 height 34
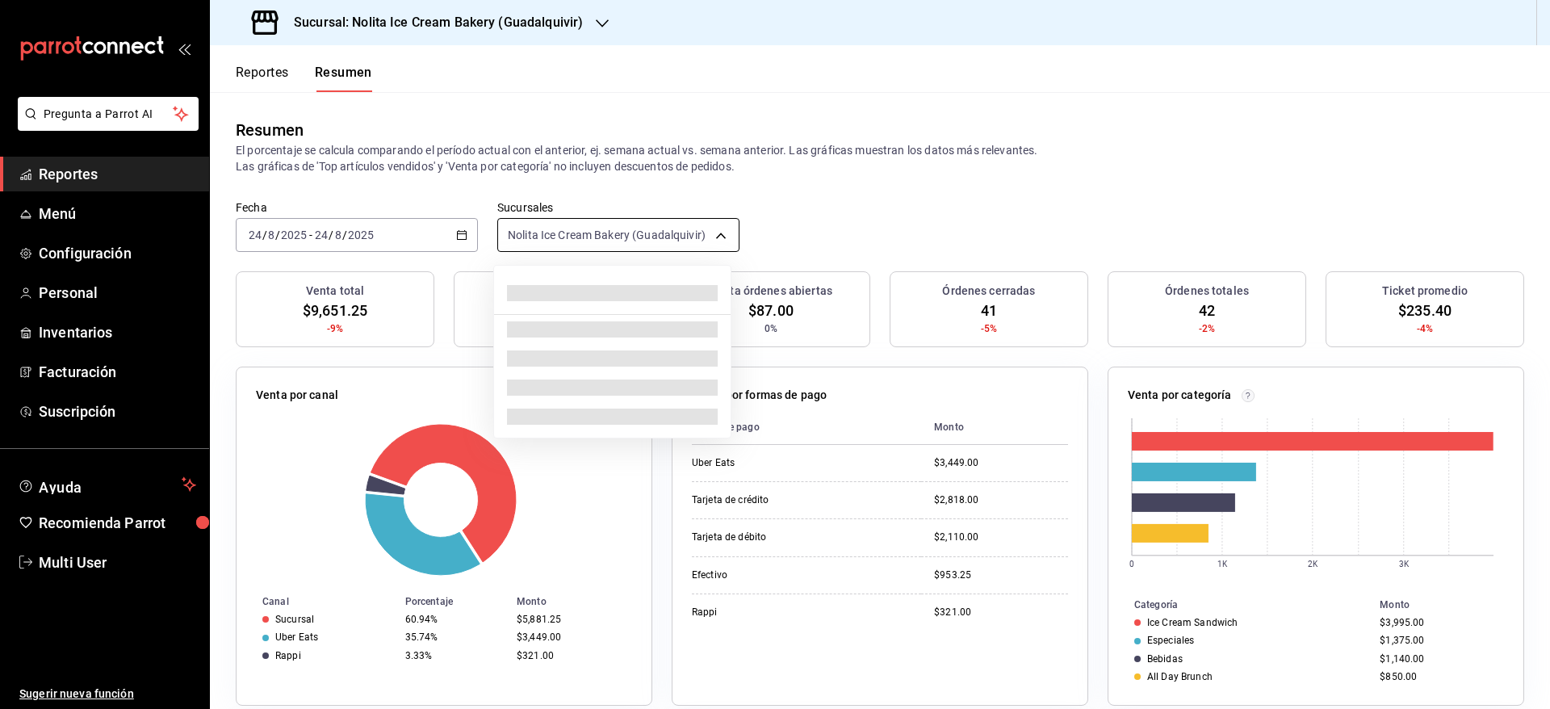
click at [555, 239] on body "Pregunta a Parrot AI Reportes Menú Configuración Personal Inventarios Facturaci…" at bounding box center [775, 354] width 1550 height 709
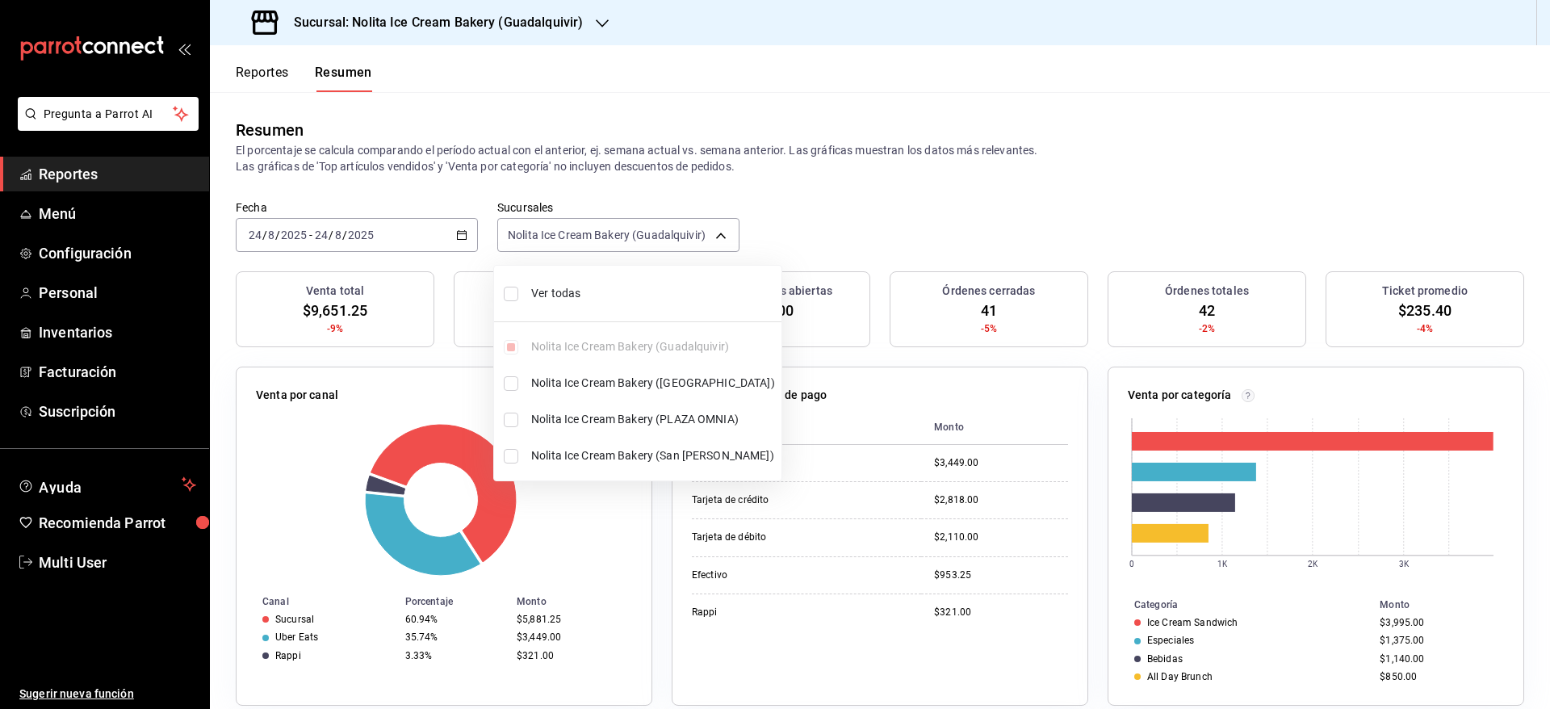
click at [559, 287] on span "Ver todas" at bounding box center [653, 293] width 244 height 17
type input "[object Object],[object Object],[object Object],[object Object]"
checkbox input "true"
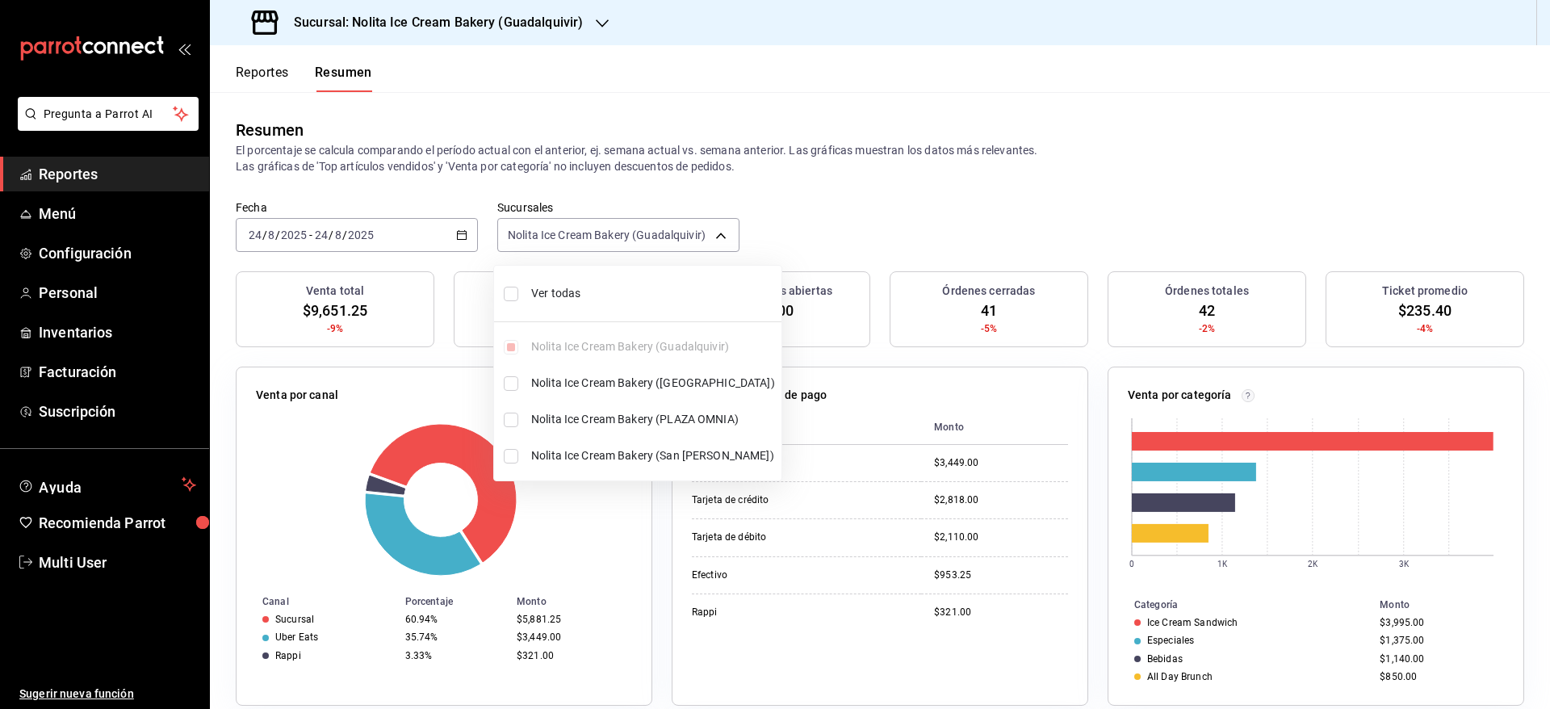
checkbox input "true"
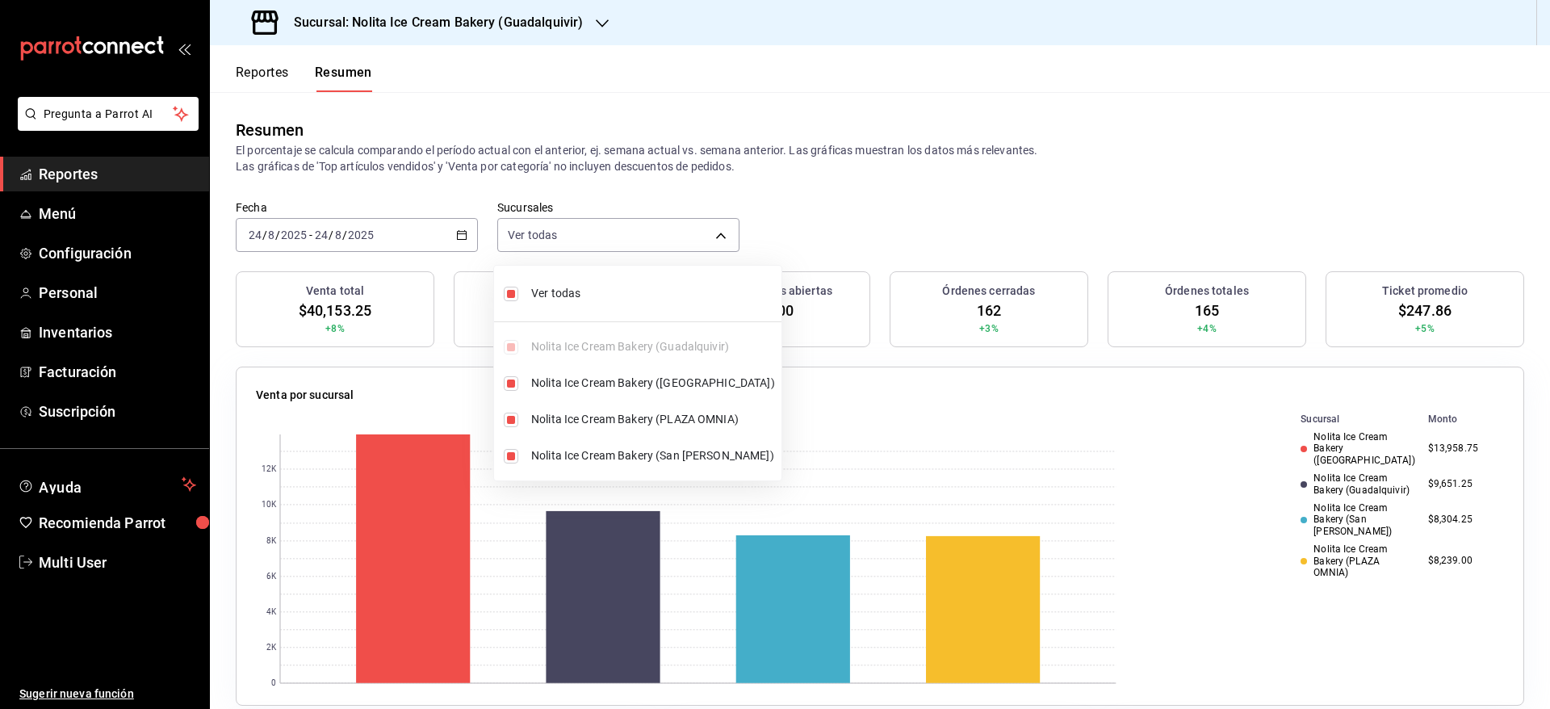
click at [811, 202] on div at bounding box center [775, 354] width 1550 height 709
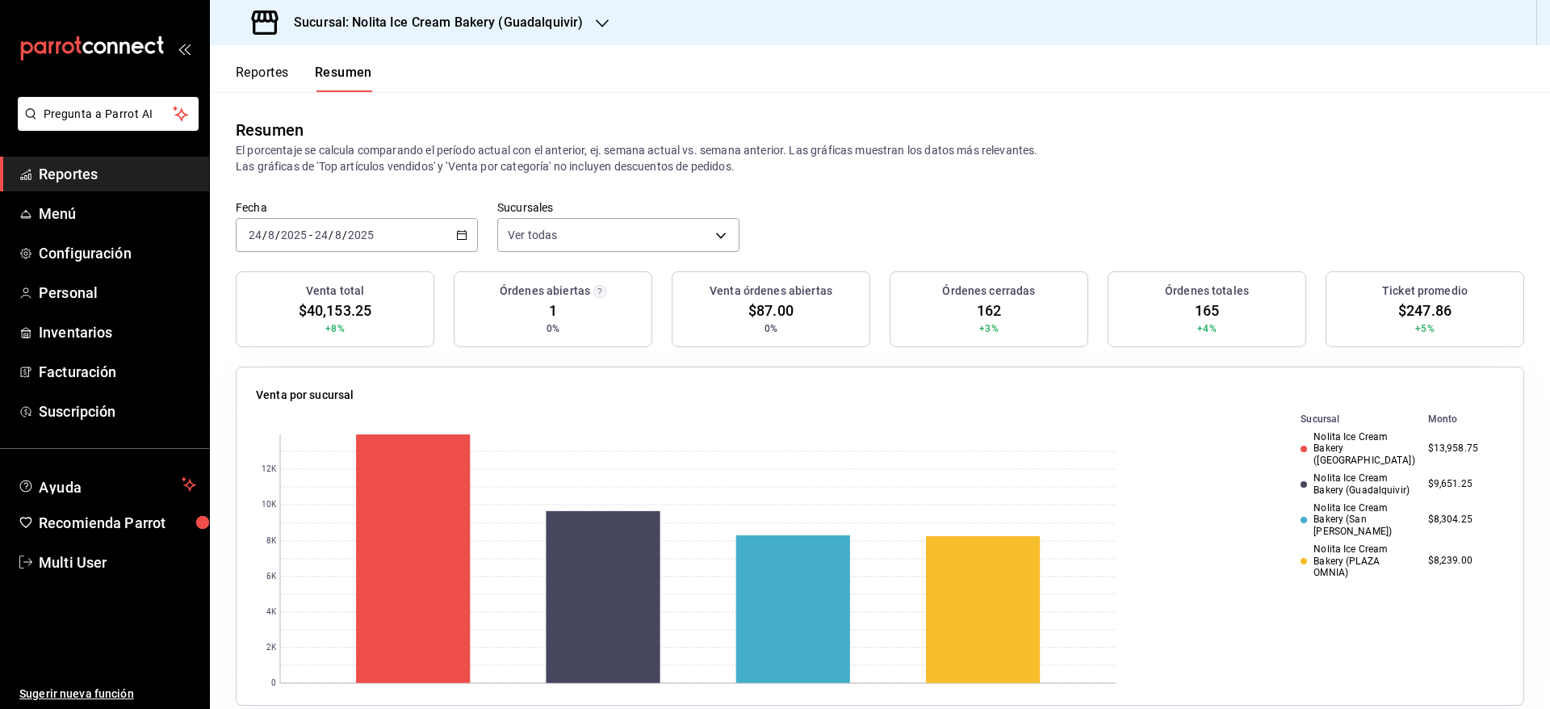
click at [325, 224] on div "2025-08-24 24 / 8 / 2025 - 2025-08-24 24 / 8 / 2025" at bounding box center [357, 235] width 242 height 34
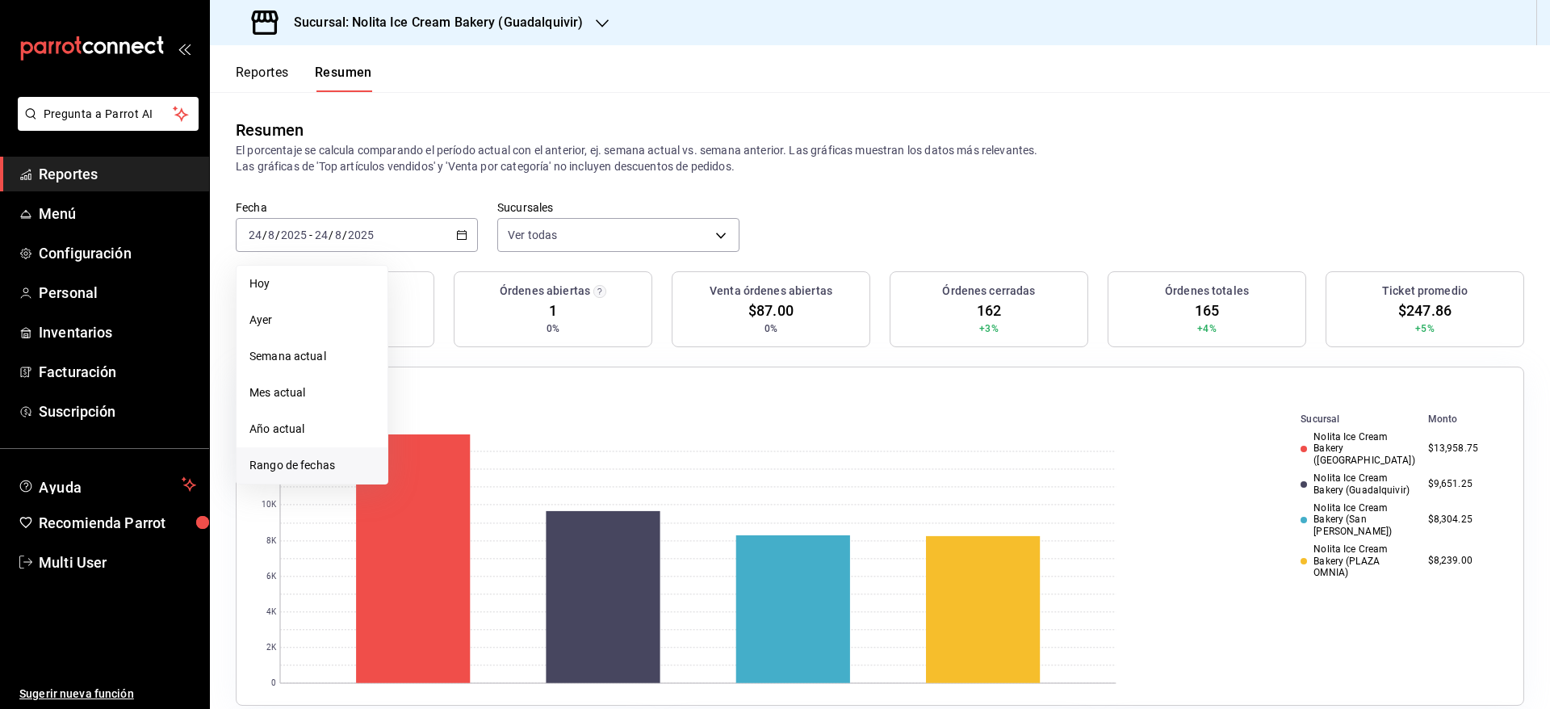
click at [325, 463] on span "Rango de fechas" at bounding box center [311, 465] width 125 height 17
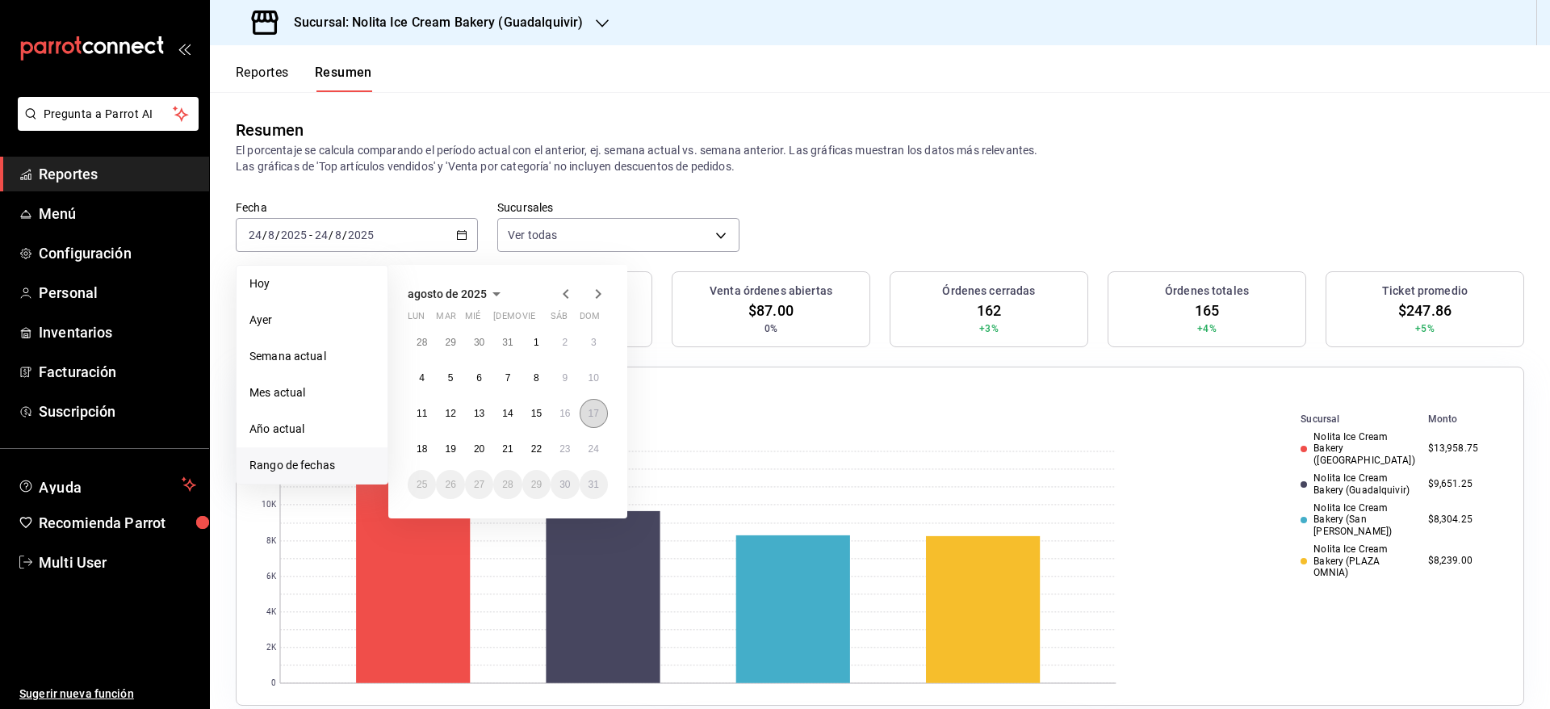
click at [597, 419] on button "17" at bounding box center [594, 413] width 28 height 29
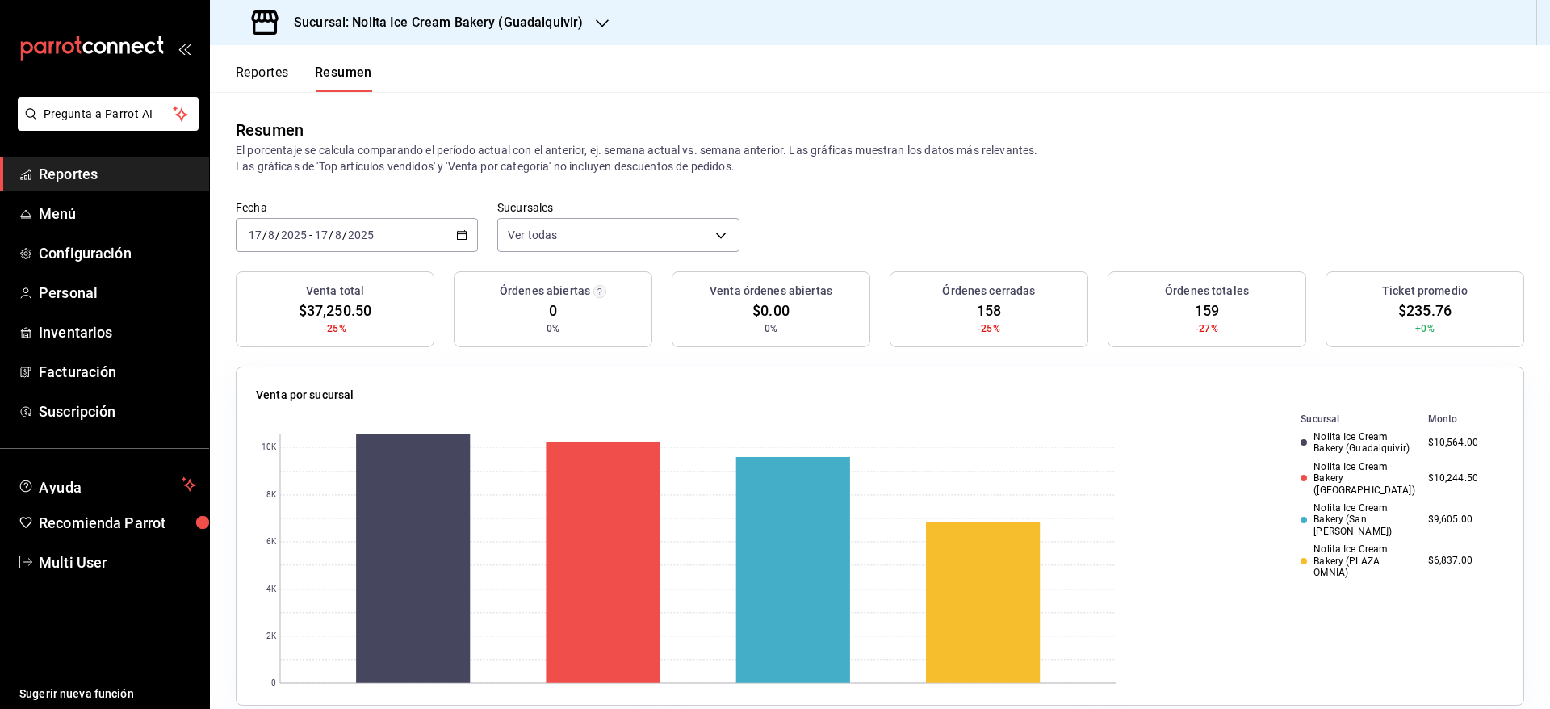
click at [411, 231] on div "2025-08-17 17 / 8 / 2025 - 2025-08-17 17 / 8 / 2025" at bounding box center [357, 235] width 242 height 34
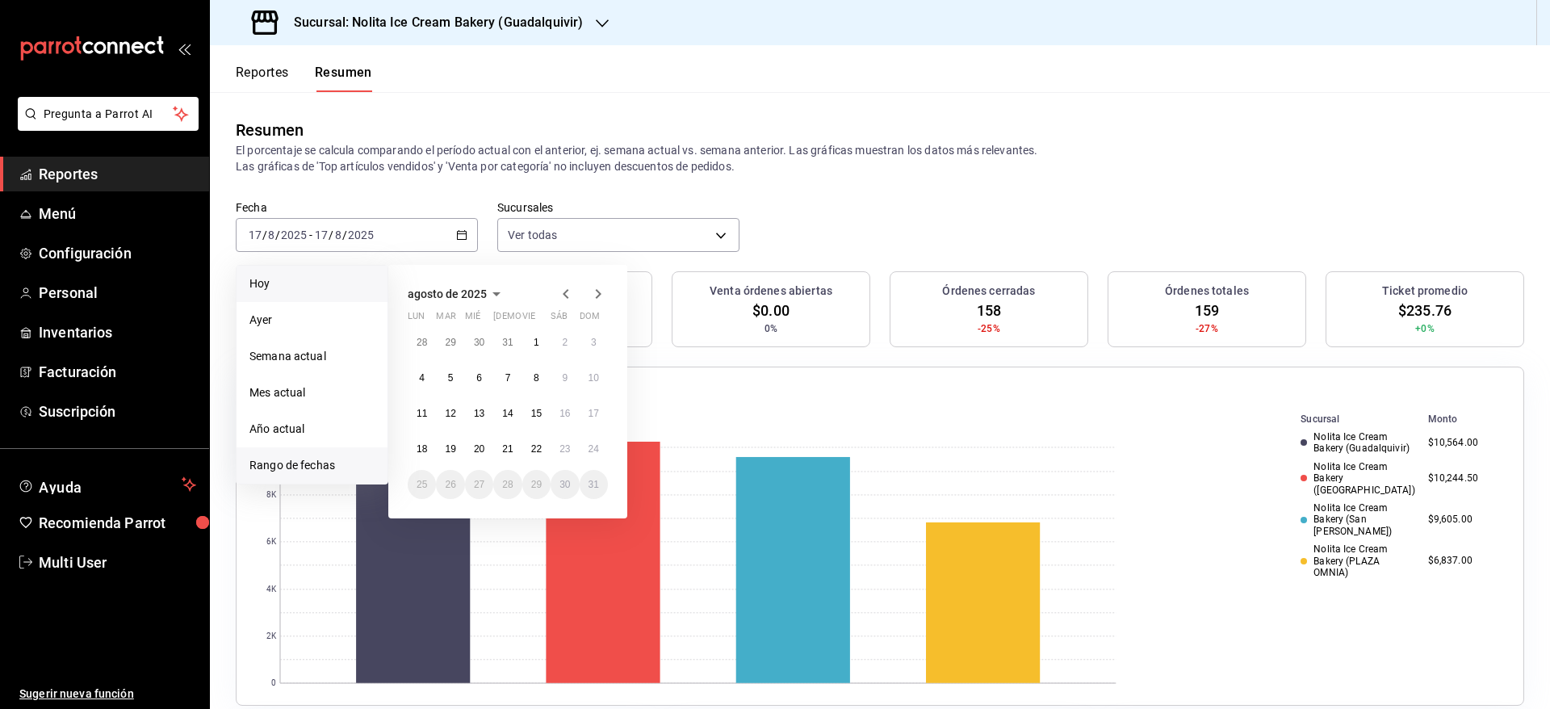
click at [327, 299] on li "Hoy" at bounding box center [312, 284] width 151 height 36
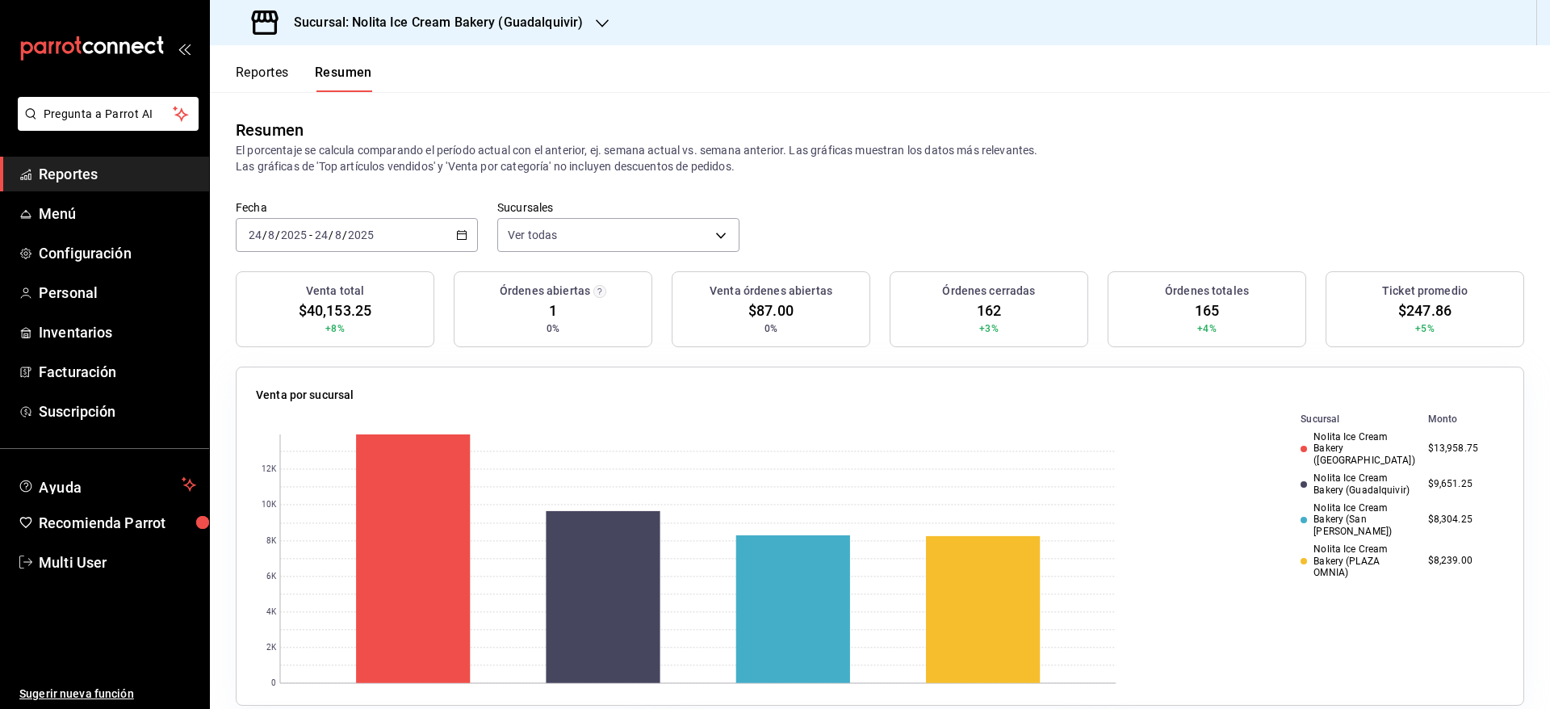
click at [276, 77] on button "Reportes" at bounding box center [262, 78] width 53 height 27
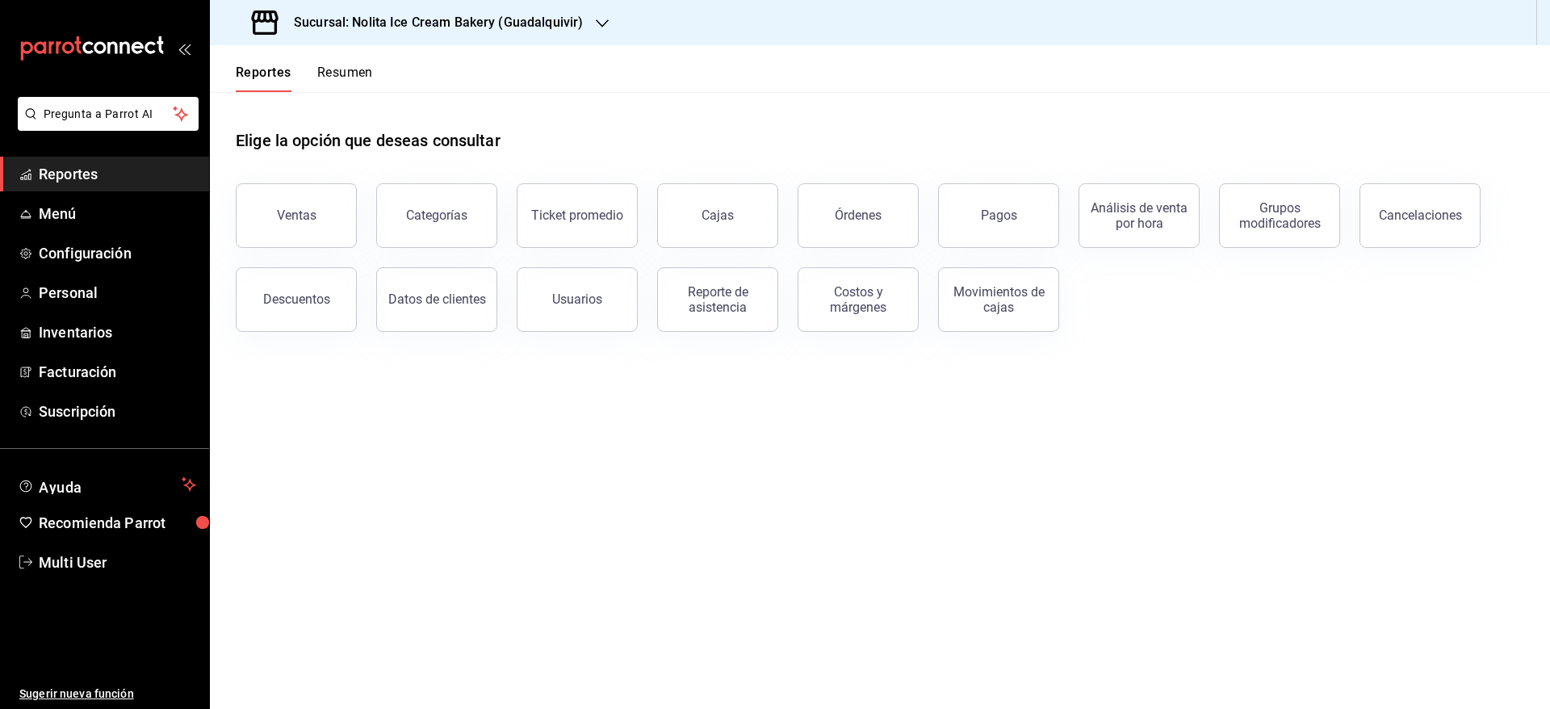
click at [354, 71] on button "Resumen" at bounding box center [345, 78] width 56 height 27
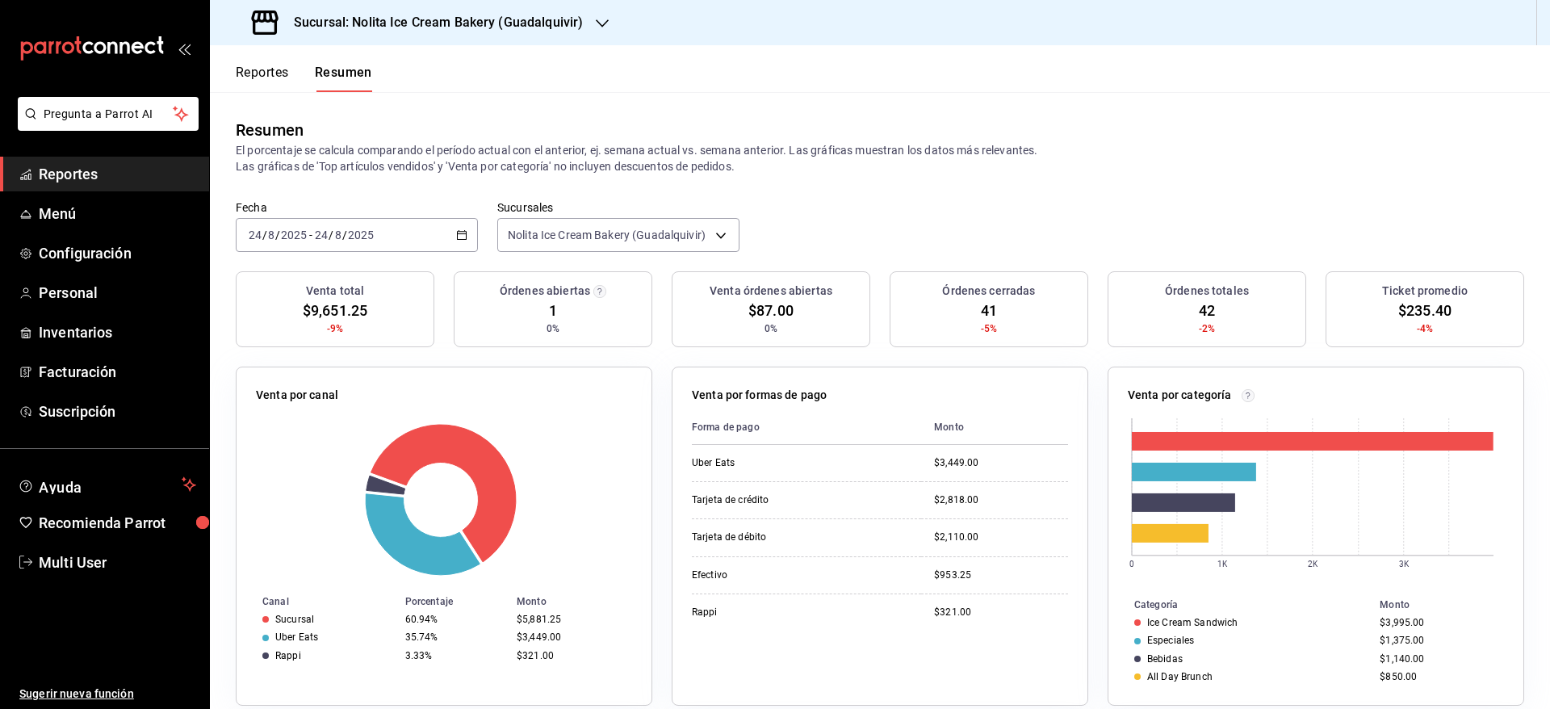
click at [272, 65] on button "Reportes" at bounding box center [262, 78] width 53 height 27
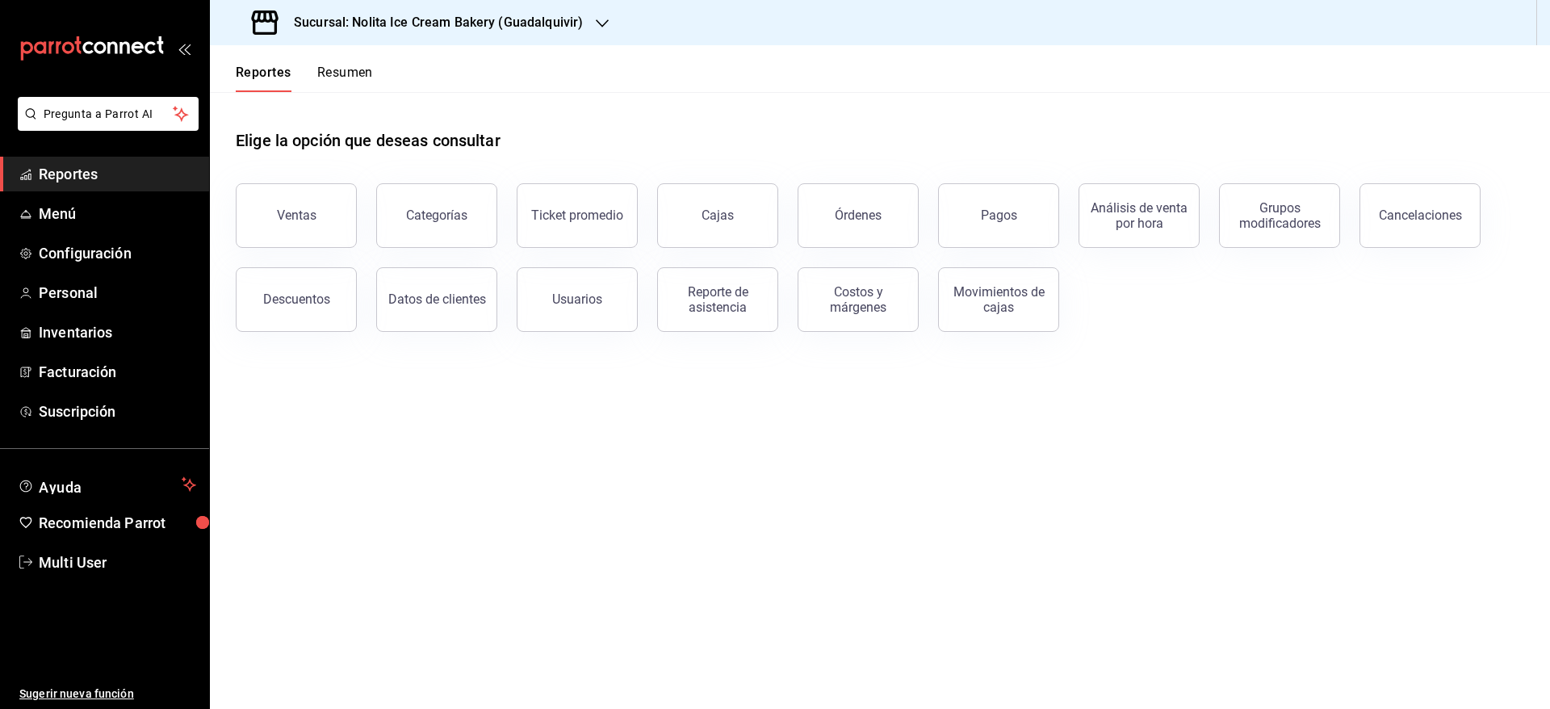
click at [358, 69] on button "Resumen" at bounding box center [345, 78] width 56 height 27
